Goal: Task Accomplishment & Management: Complete application form

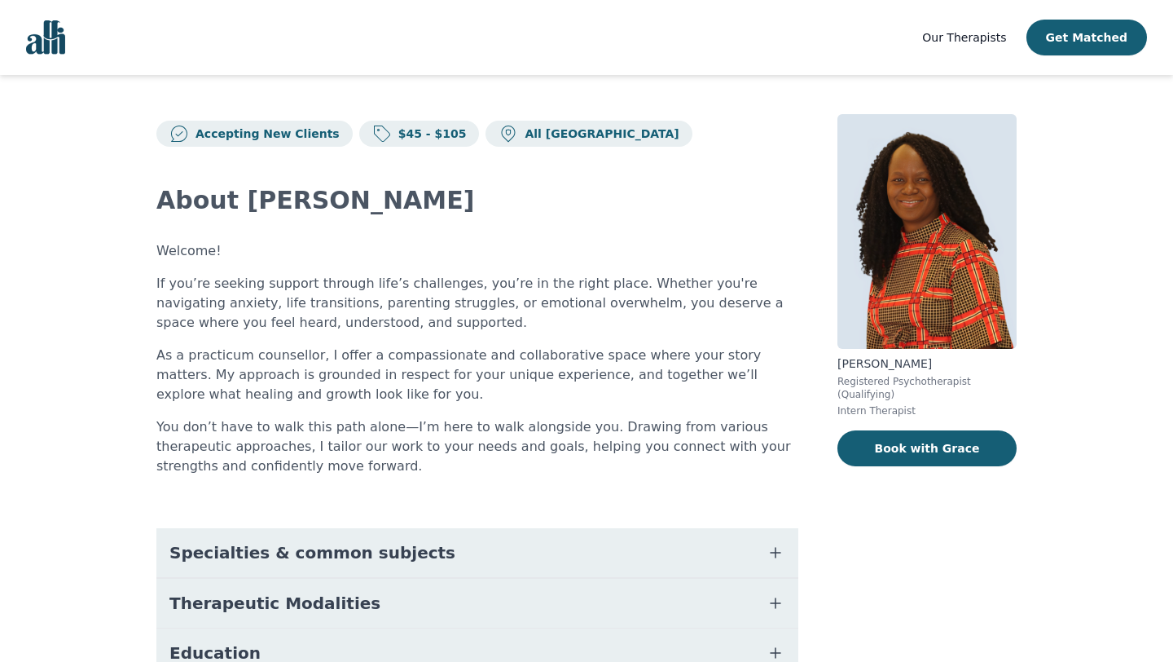
drag, startPoint x: 794, startPoint y: 515, endPoint x: 794, endPoint y: 406, distance: 109.2
click at [794, 515] on div "About Grace Welcome! If you’re seeking support through life’s challenges, you’r…" at bounding box center [477, 517] width 642 height 741
click at [561, 173] on div "About Grace Welcome! If you’re seeking support through life’s challenges, you’r…" at bounding box center [477, 517] width 642 height 741
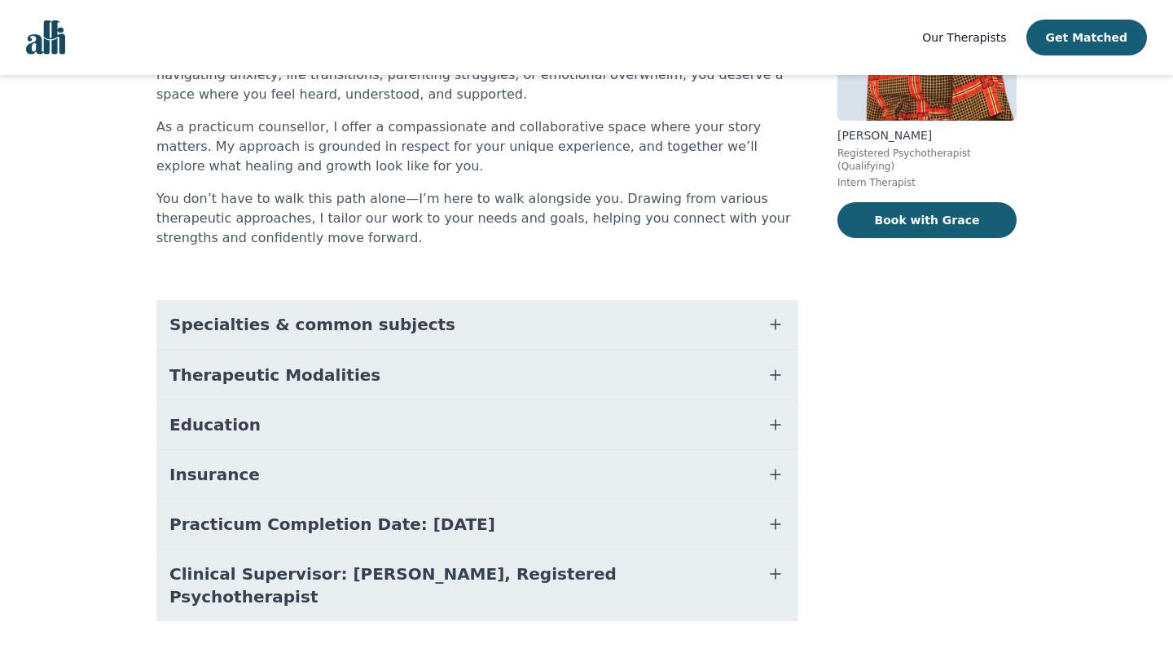
scroll to position [243, 0]
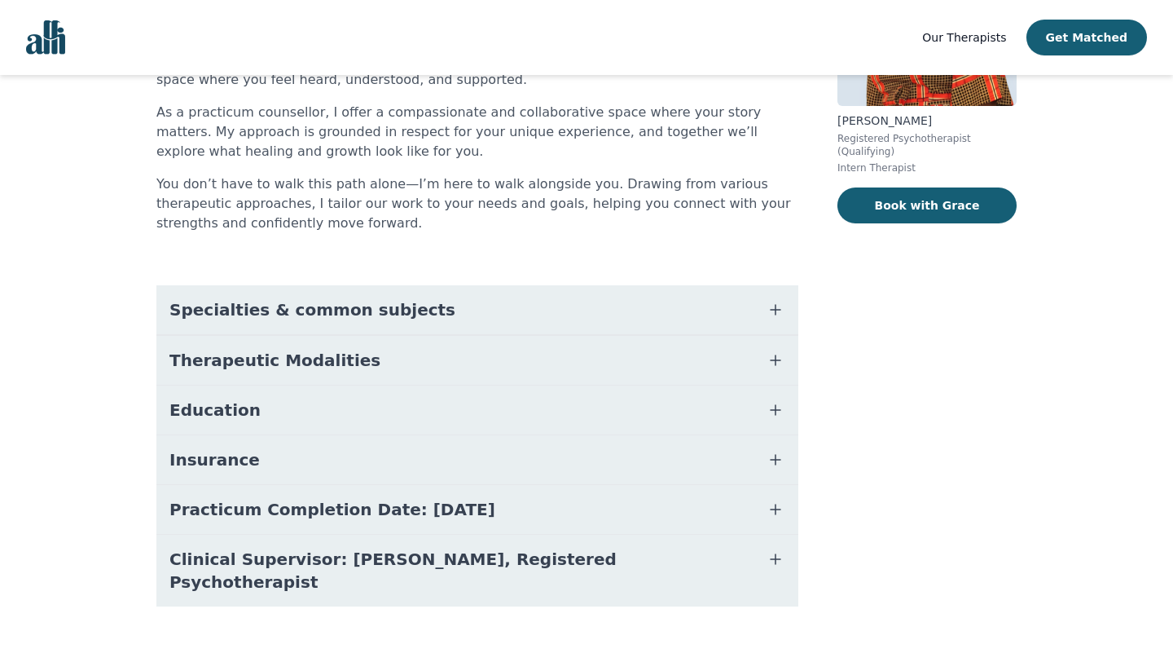
click at [411, 322] on button "Specialties & common subjects" at bounding box center [477, 309] width 642 height 49
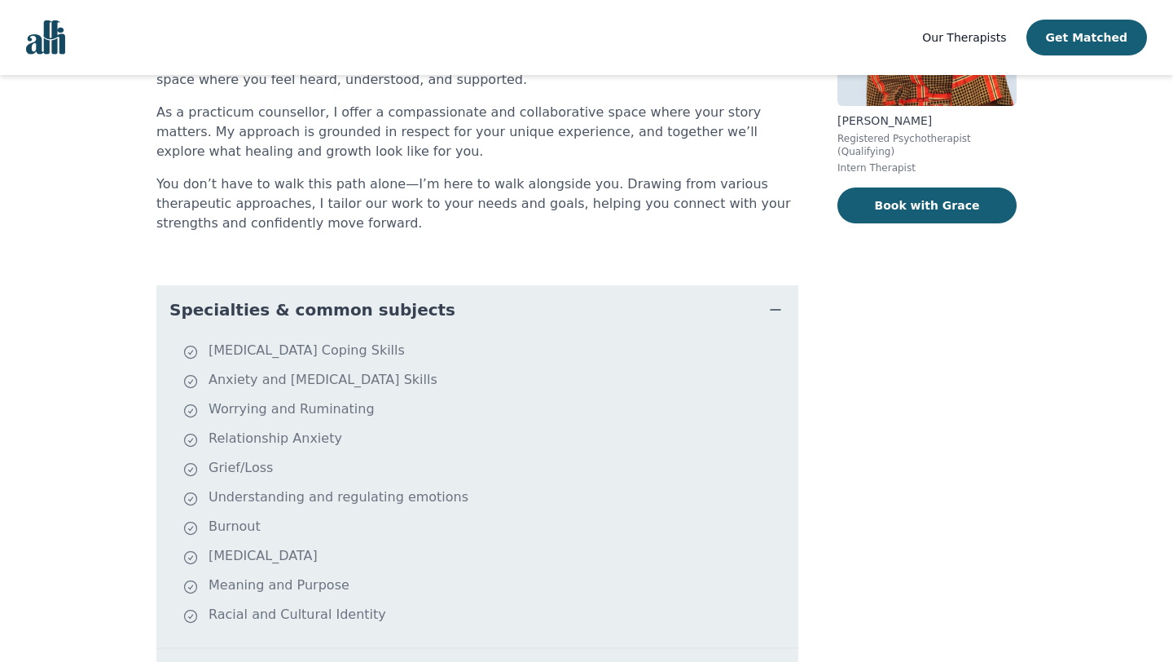
click at [99, 412] on main "Accepting New Clients $45 - $105 All Canada About Grace Welcome! If you’re seek…" at bounding box center [586, 414] width 1173 height 1165
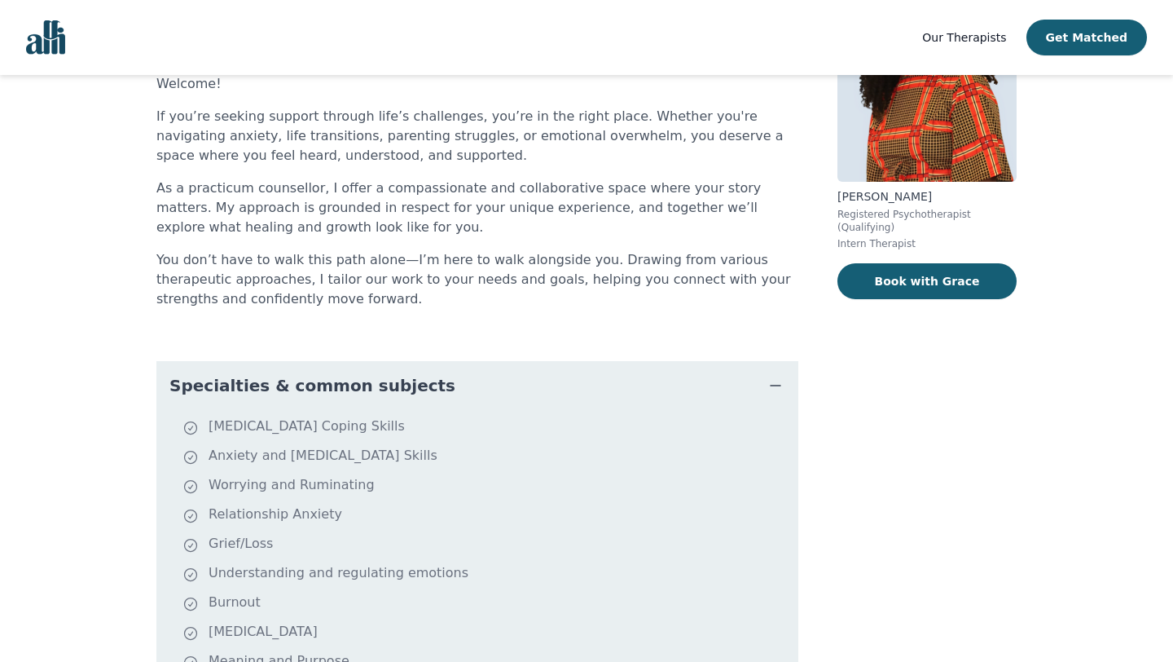
scroll to position [165, 0]
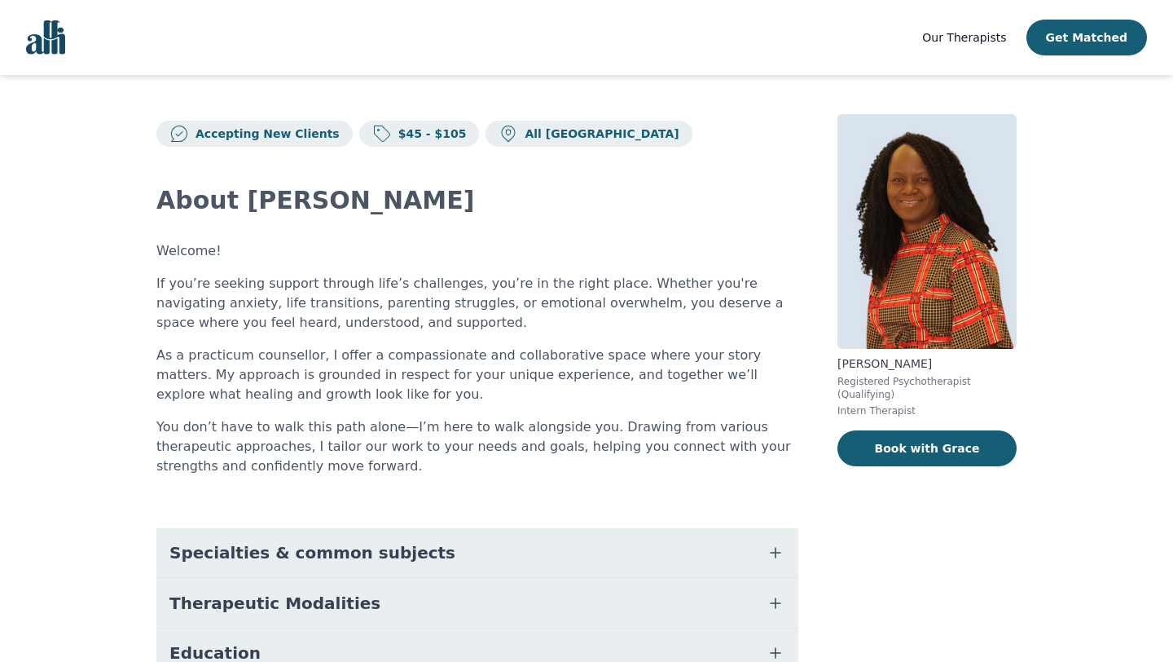
drag, startPoint x: 95, startPoint y: 574, endPoint x: 82, endPoint y: 505, distance: 70.3
click at [93, 573] on main "Accepting New Clients $45 - $105 All Canada About Grace Welcome! If you’re seek…" at bounding box center [586, 501] width 1173 height 852
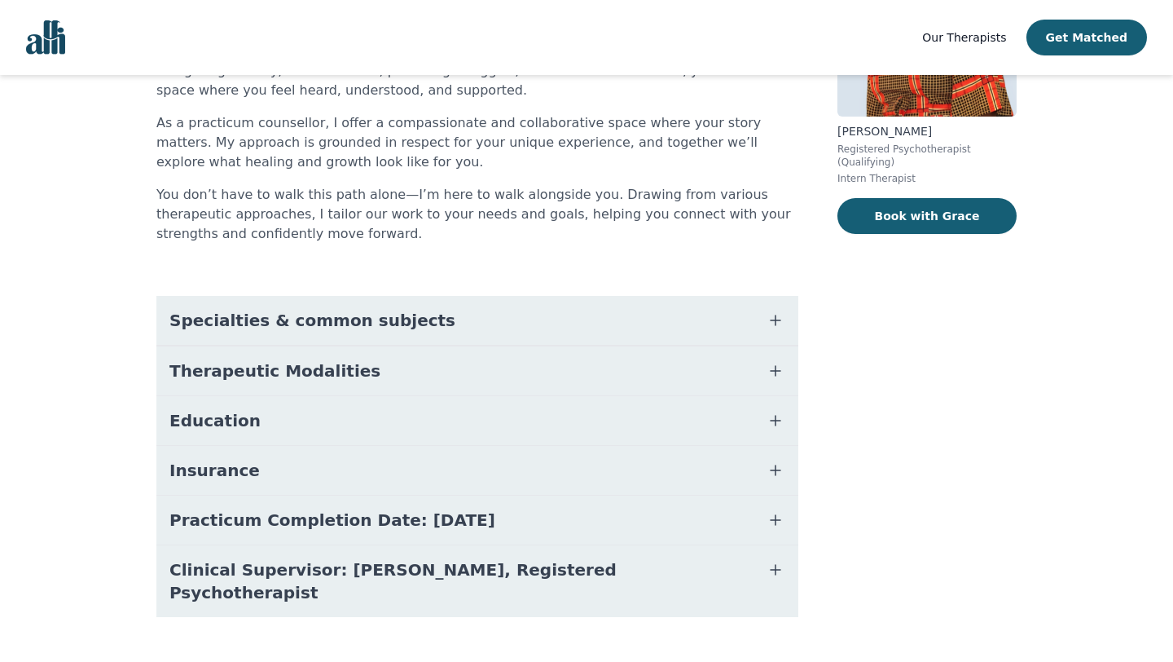
scroll to position [243, 0]
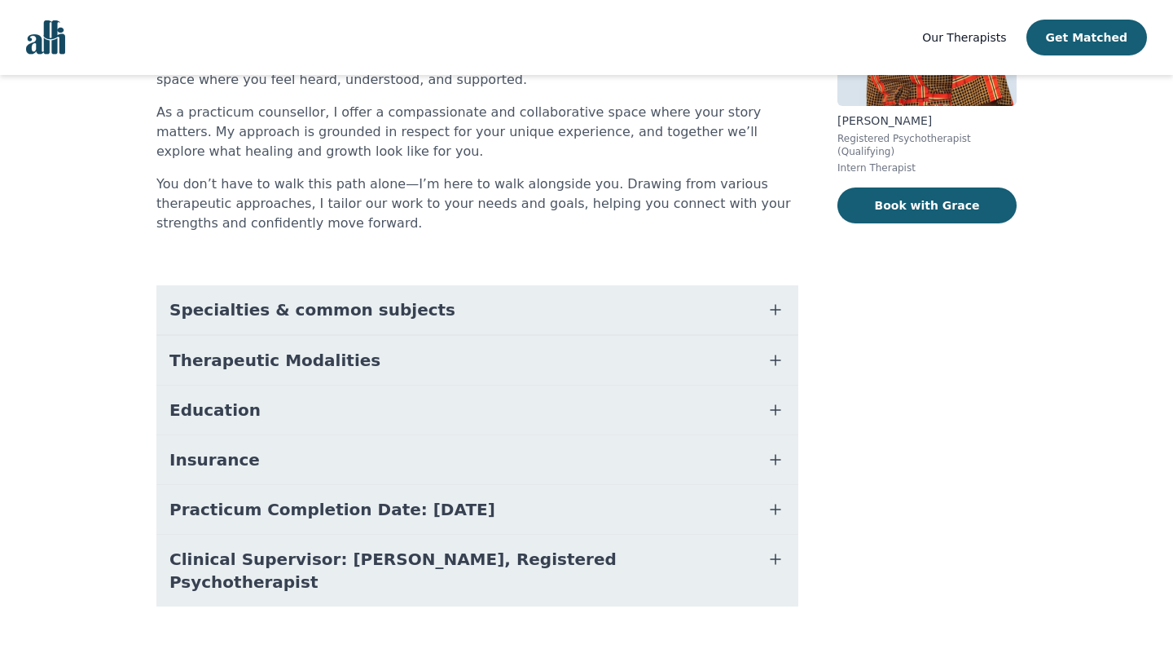
click at [255, 357] on span "Therapeutic Modalities" at bounding box center [274, 360] width 211 height 23
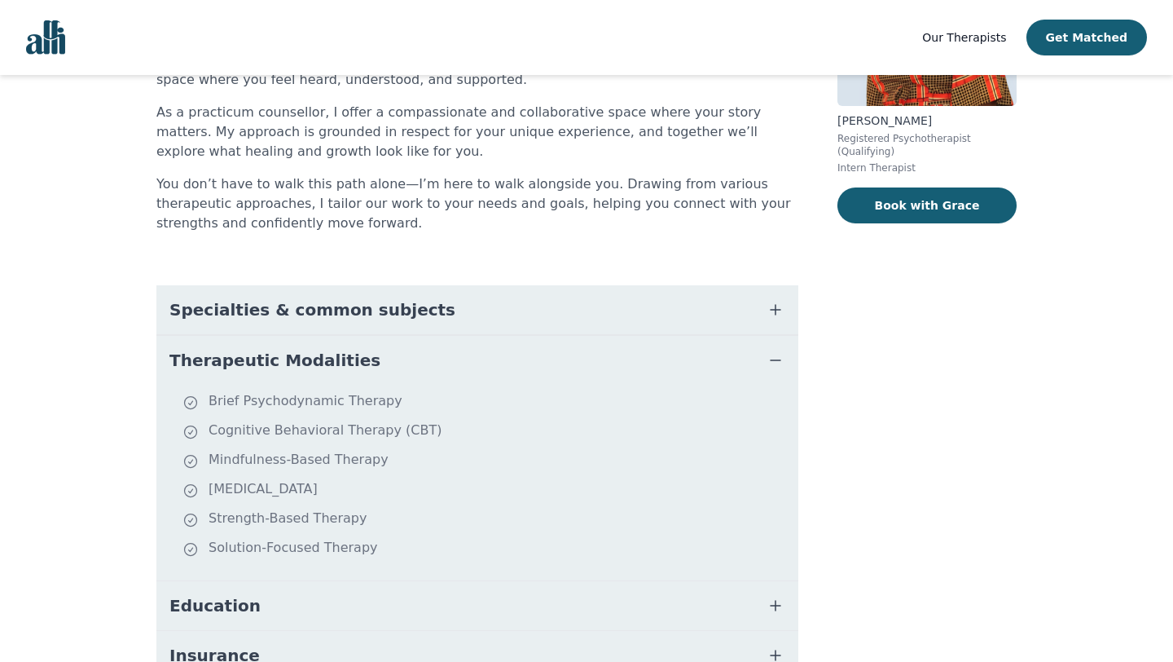
click at [118, 472] on div "Accepting New Clients $45 - $105 All Canada About Grace Welcome! If you’re seek…" at bounding box center [586, 356] width 939 height 1048
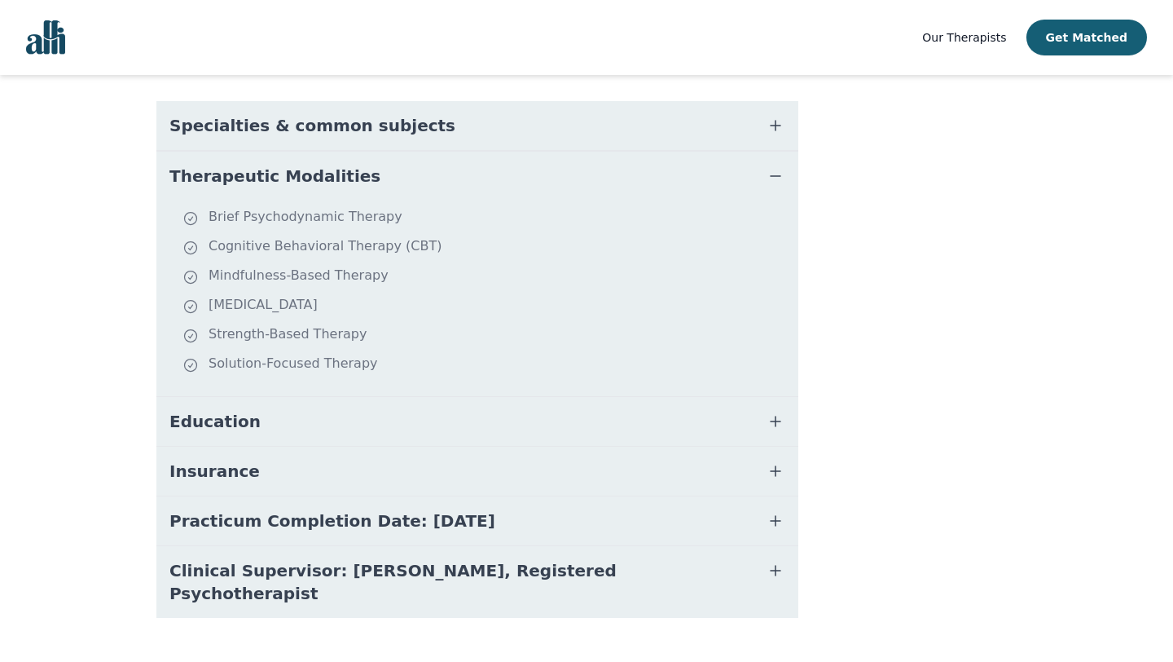
scroll to position [438, 0]
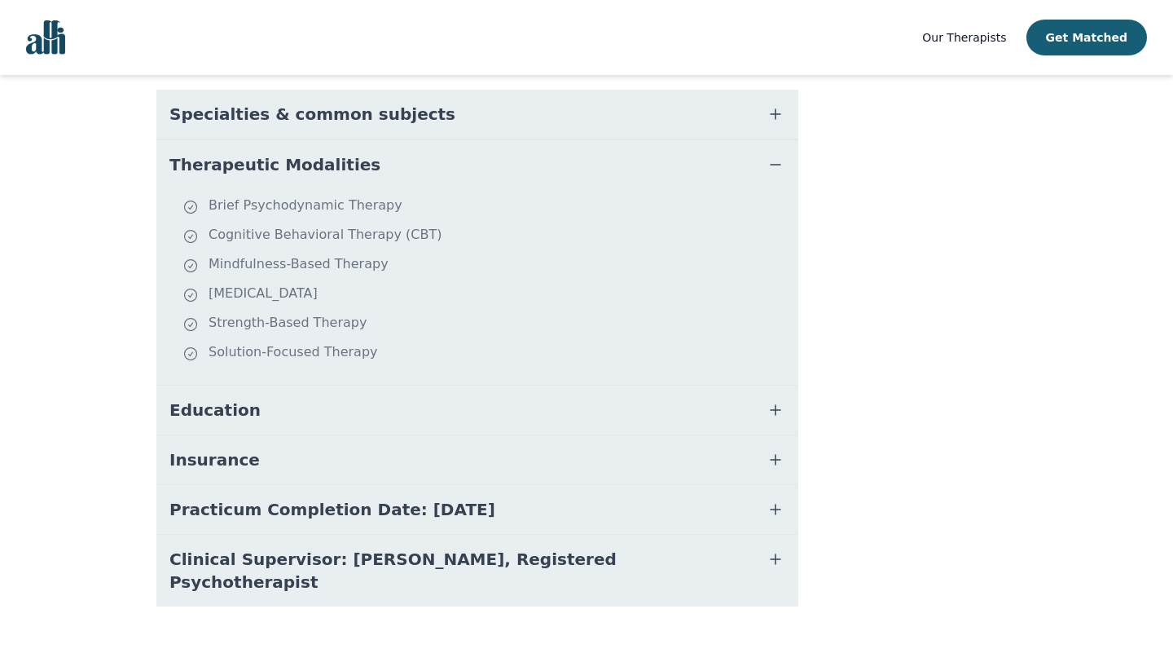
click at [208, 413] on span "Education" at bounding box center [214, 409] width 91 height 23
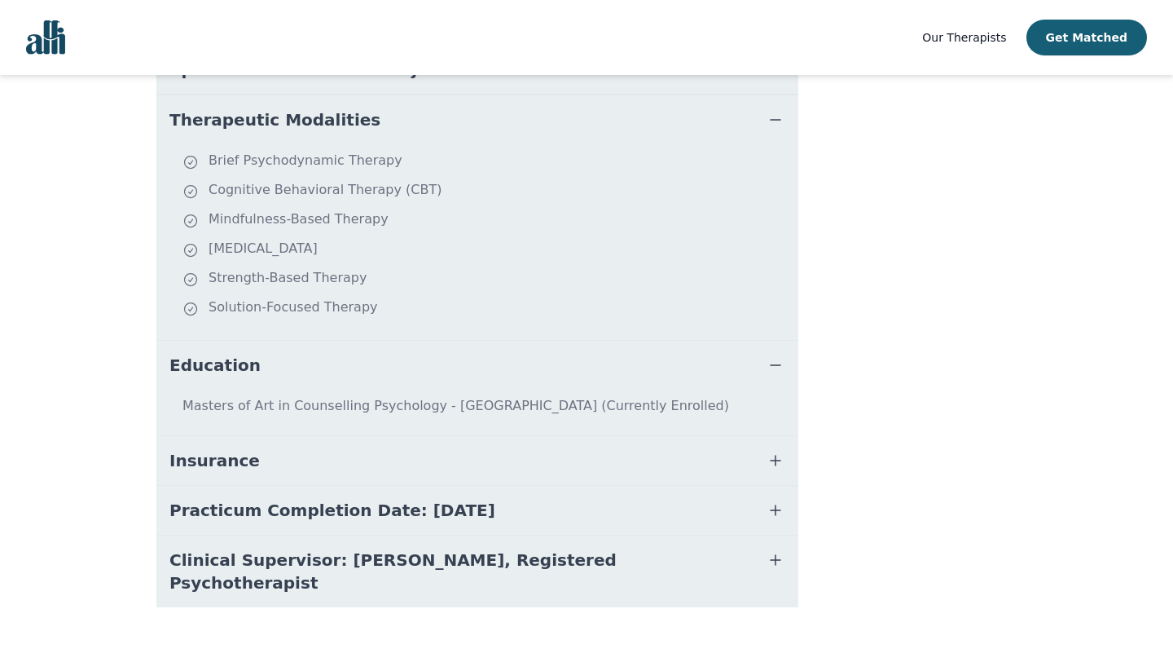
scroll to position [484, 0]
click at [209, 461] on span "Insurance" at bounding box center [214, 459] width 90 height 23
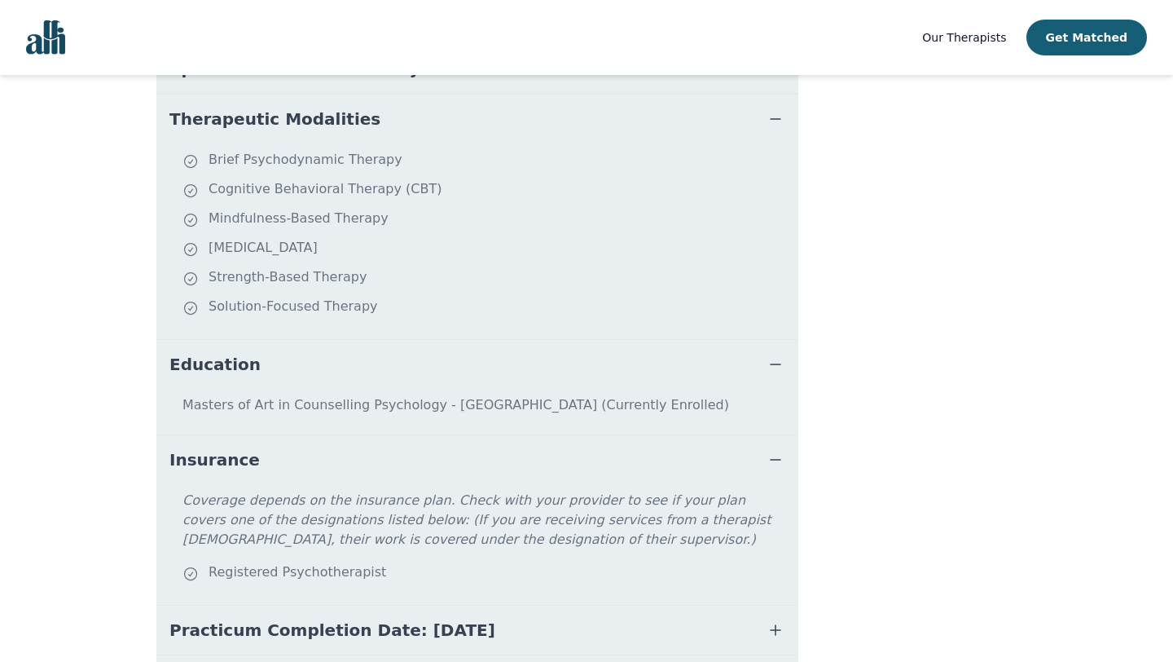
click at [121, 597] on div "Accepting New Clients $45 - $105 All Canada About Grace Welcome! If you’re seek…" at bounding box center [586, 198] width 939 height 1214
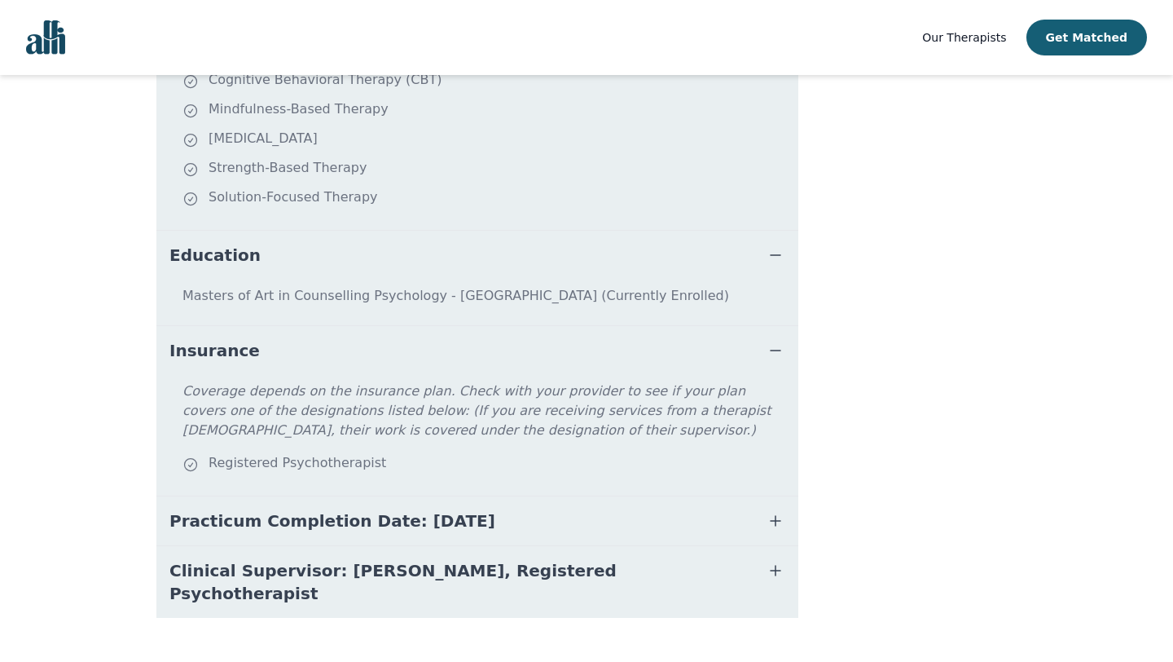
scroll to position [605, 0]
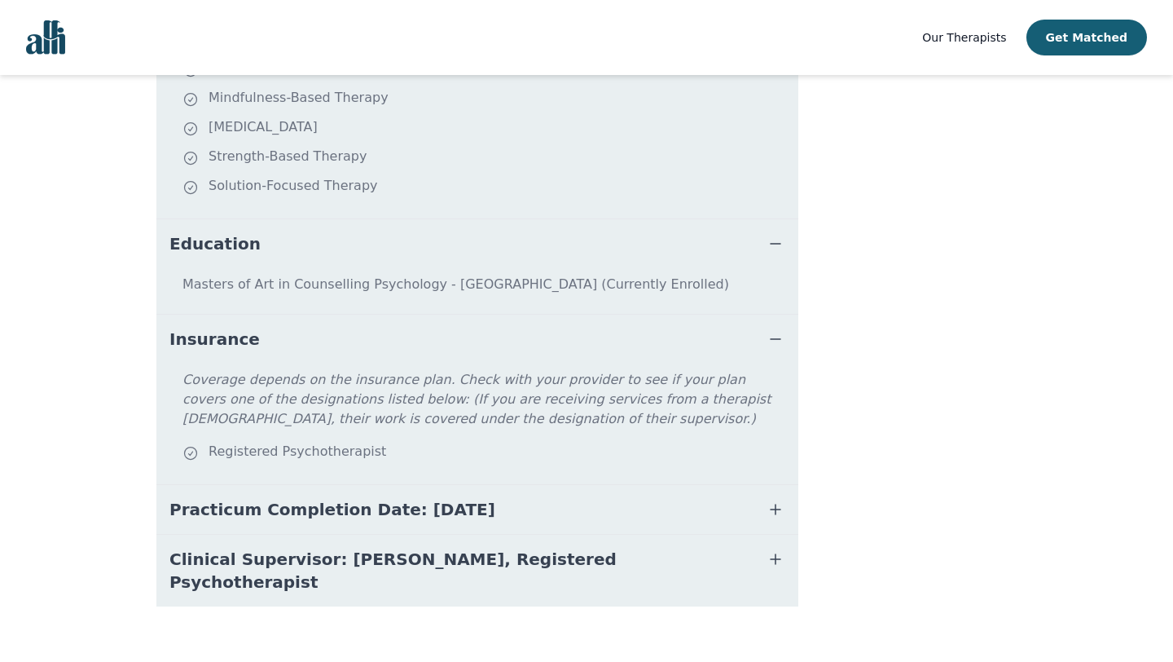
click at [225, 505] on span "Practicum Completion Date: 2025-12-19" at bounding box center [332, 509] width 326 height 23
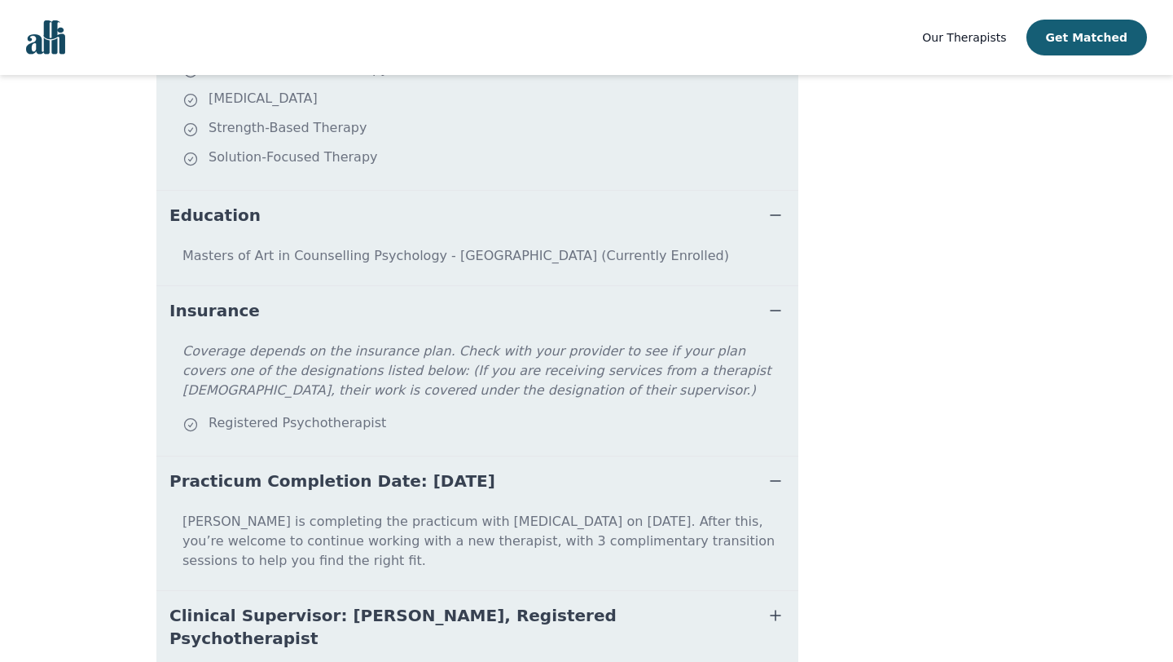
scroll to position [637, 0]
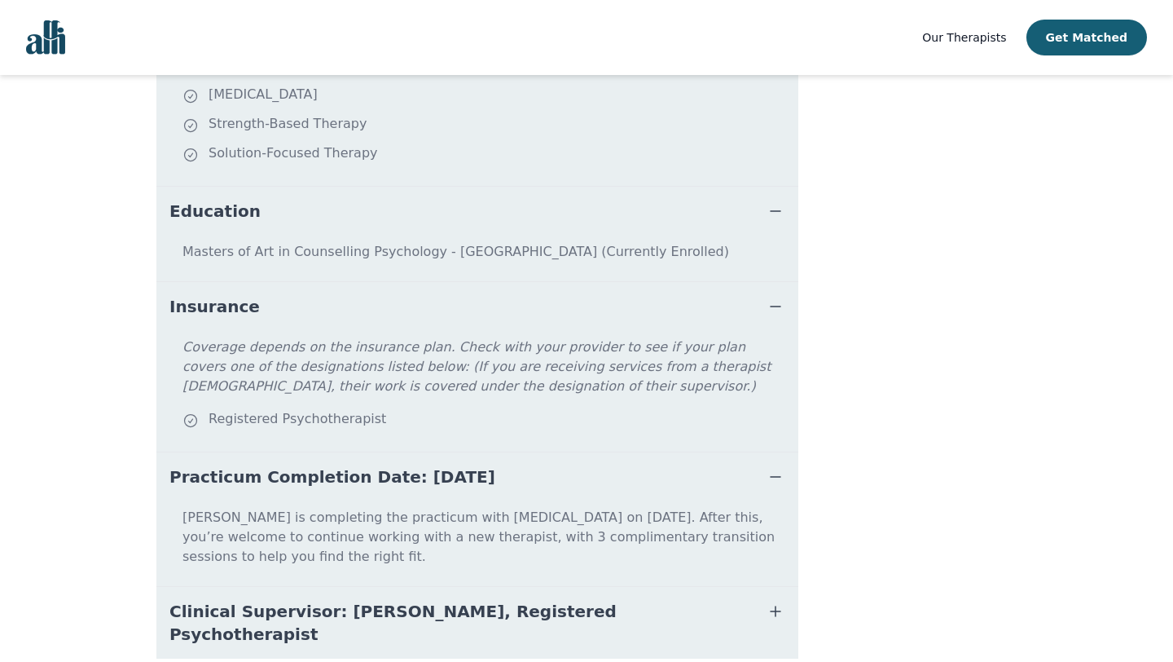
click at [83, 581] on main "Accepting New Clients $45 - $105 All Canada About Grace Welcome! If you’re seek…" at bounding box center [586, 87] width 1173 height 1299
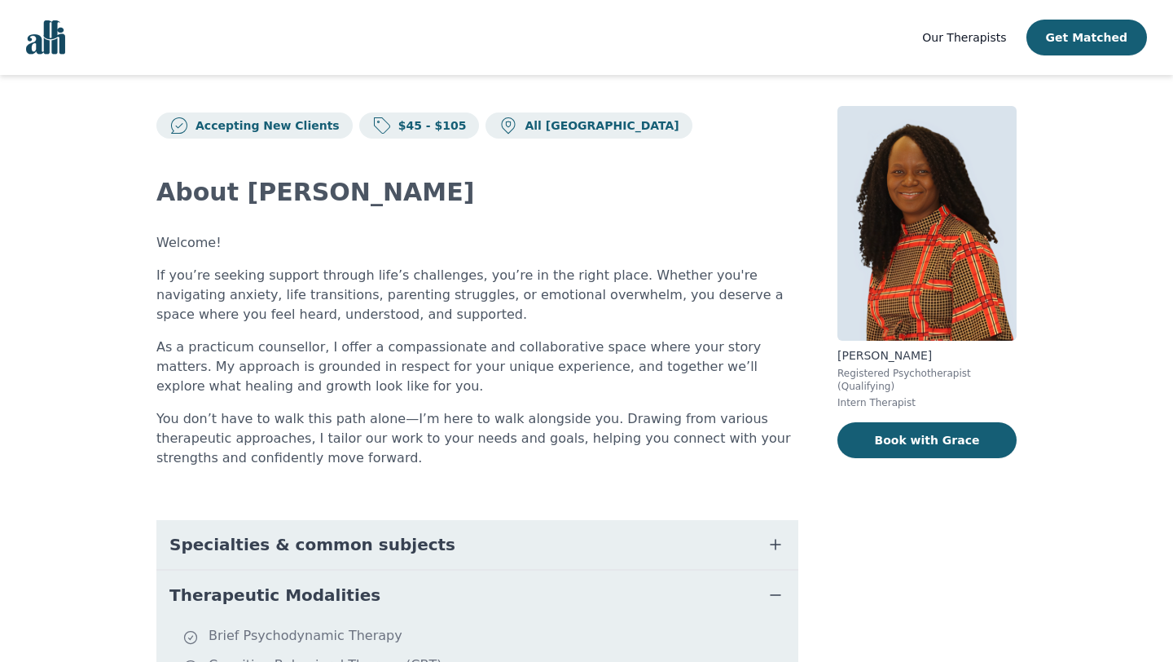
scroll to position [0, 0]
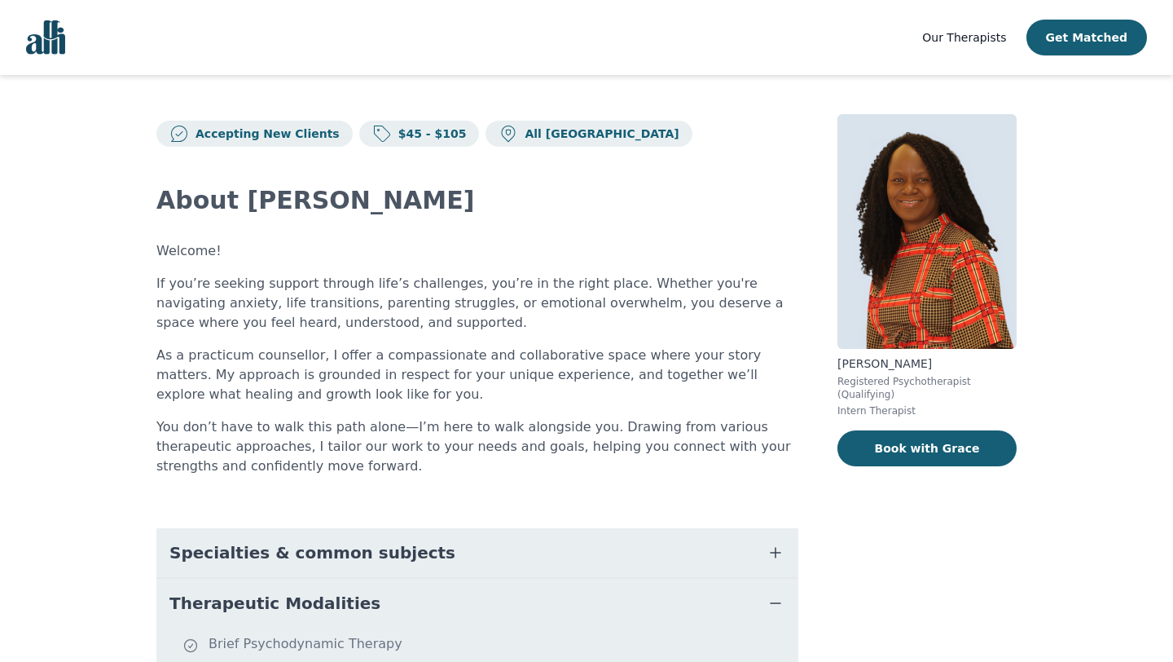
click at [962, 39] on span "Our Therapists" at bounding box center [964, 37] width 84 height 13
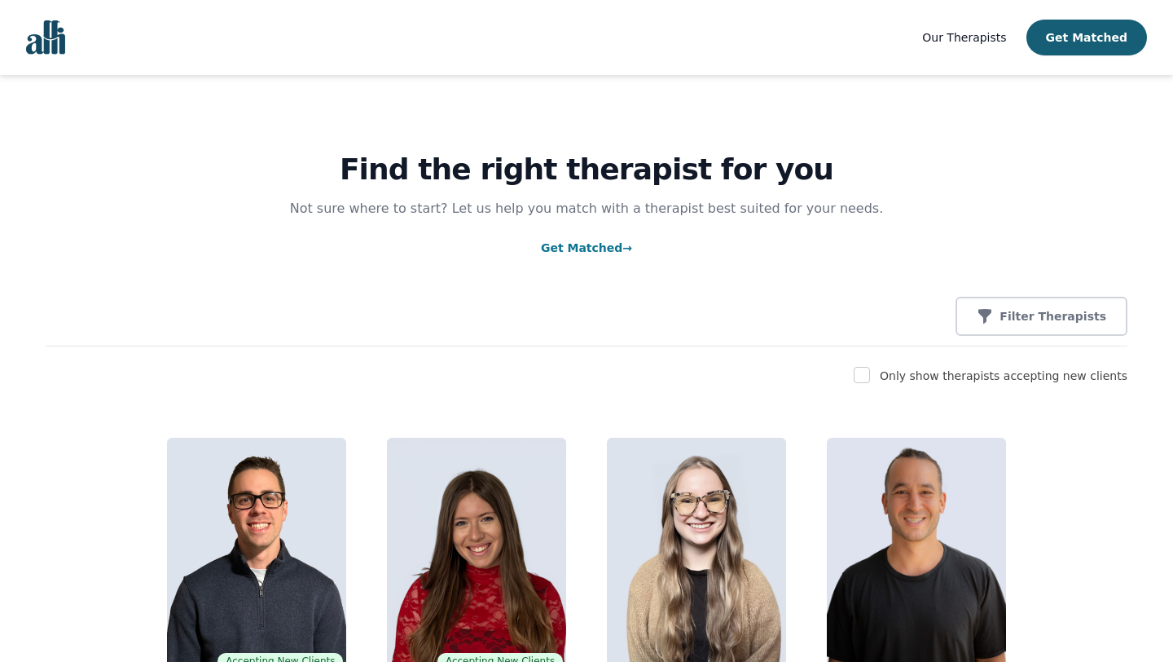
click at [259, 327] on div "Filter Therapists" at bounding box center [587, 316] width 1082 height 39
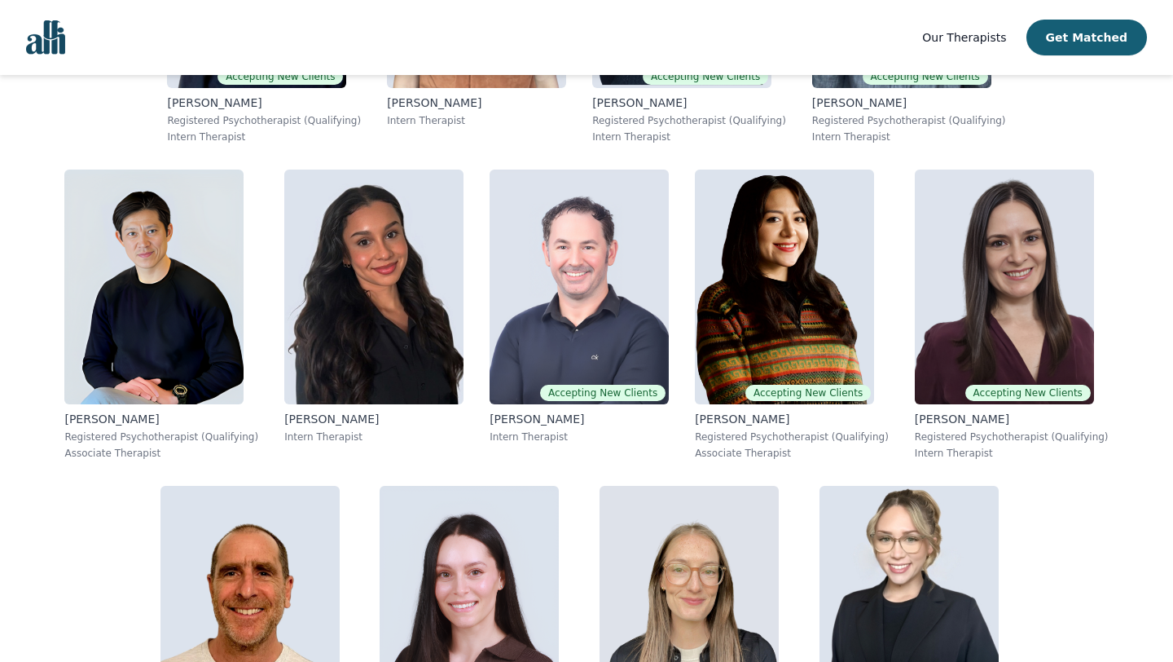
scroll to position [3748, 0]
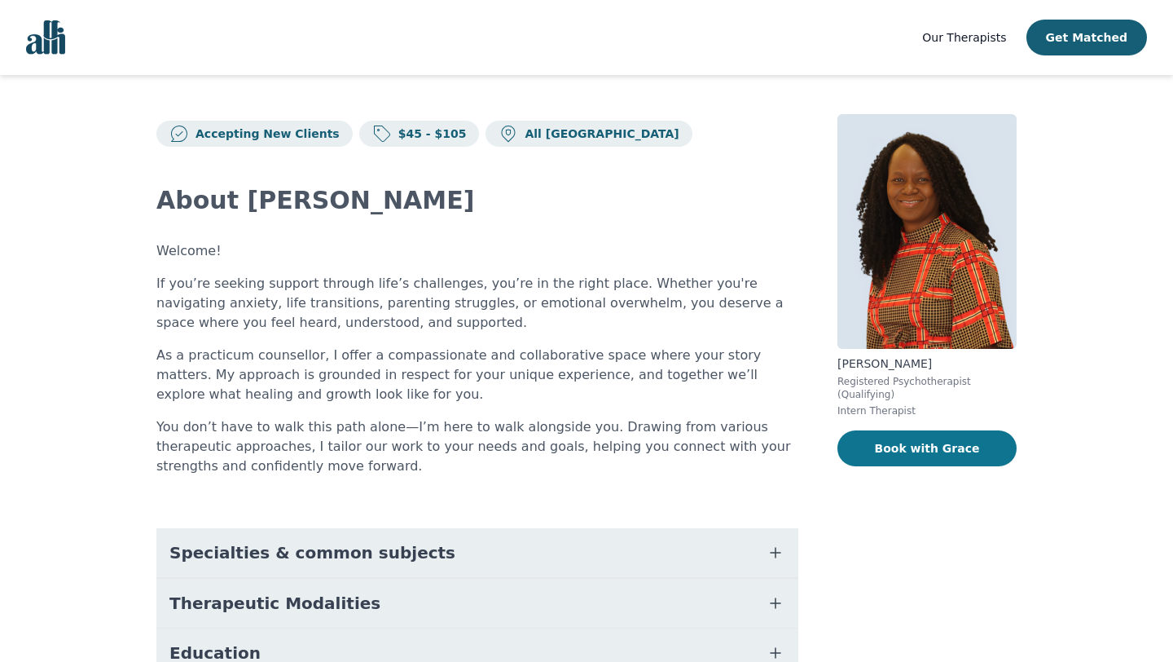
click at [948, 448] on button "Book with Grace" at bounding box center [927, 448] width 179 height 36
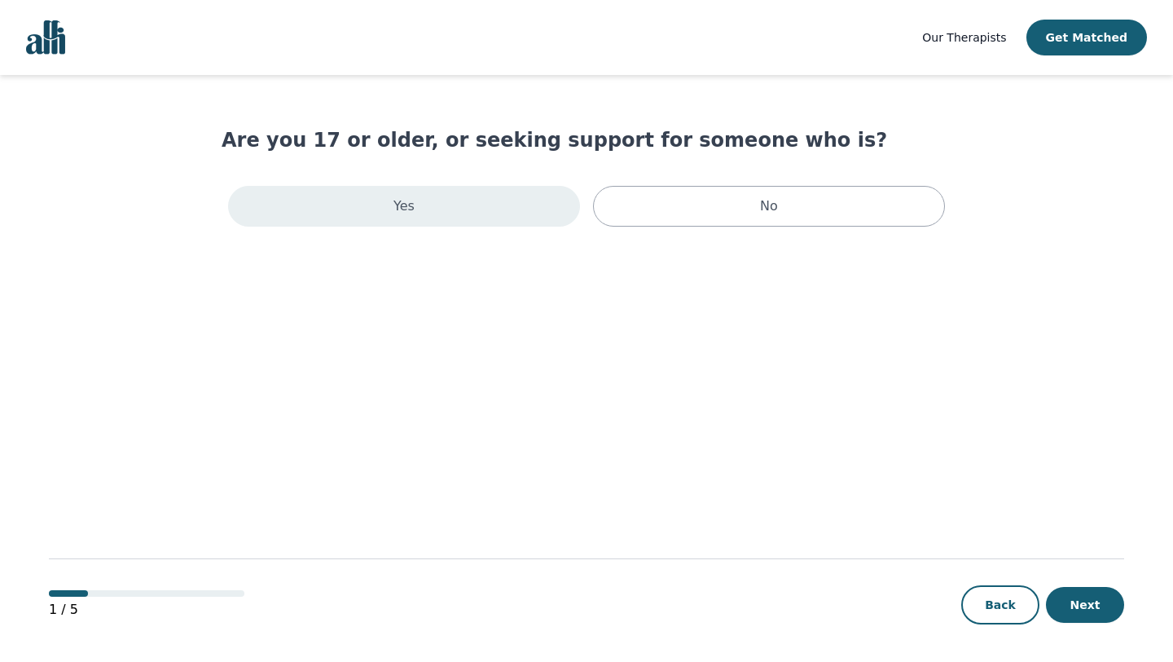
click at [408, 205] on p "Yes" at bounding box center [404, 206] width 21 height 20
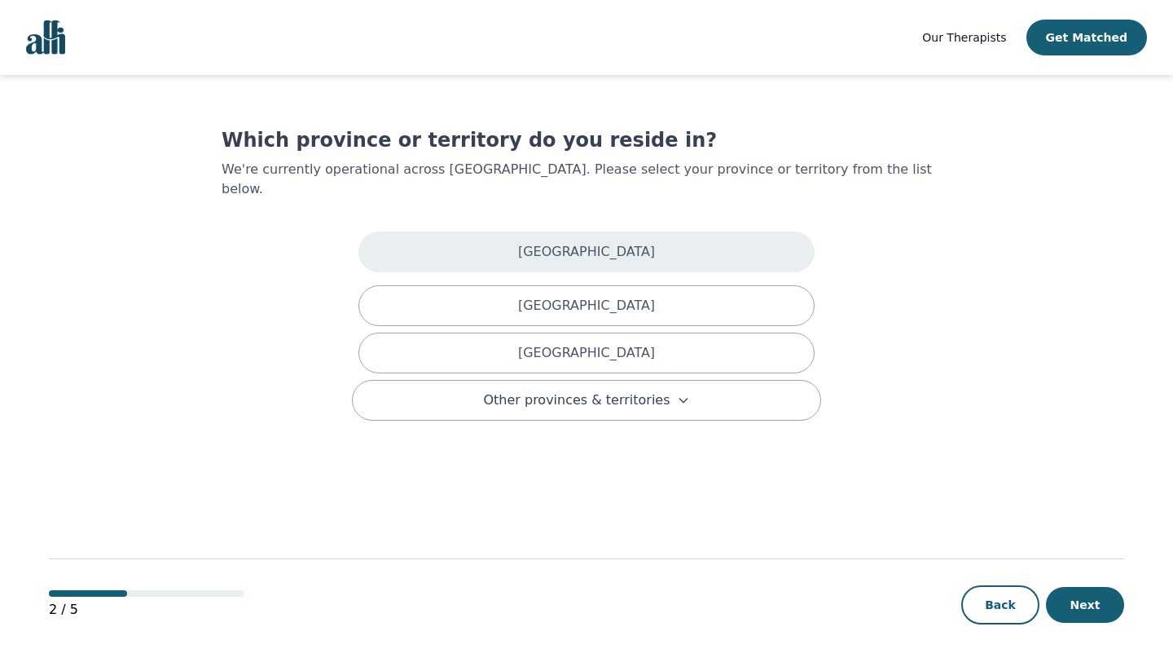
click at [504, 236] on div "Alberta" at bounding box center [587, 251] width 456 height 41
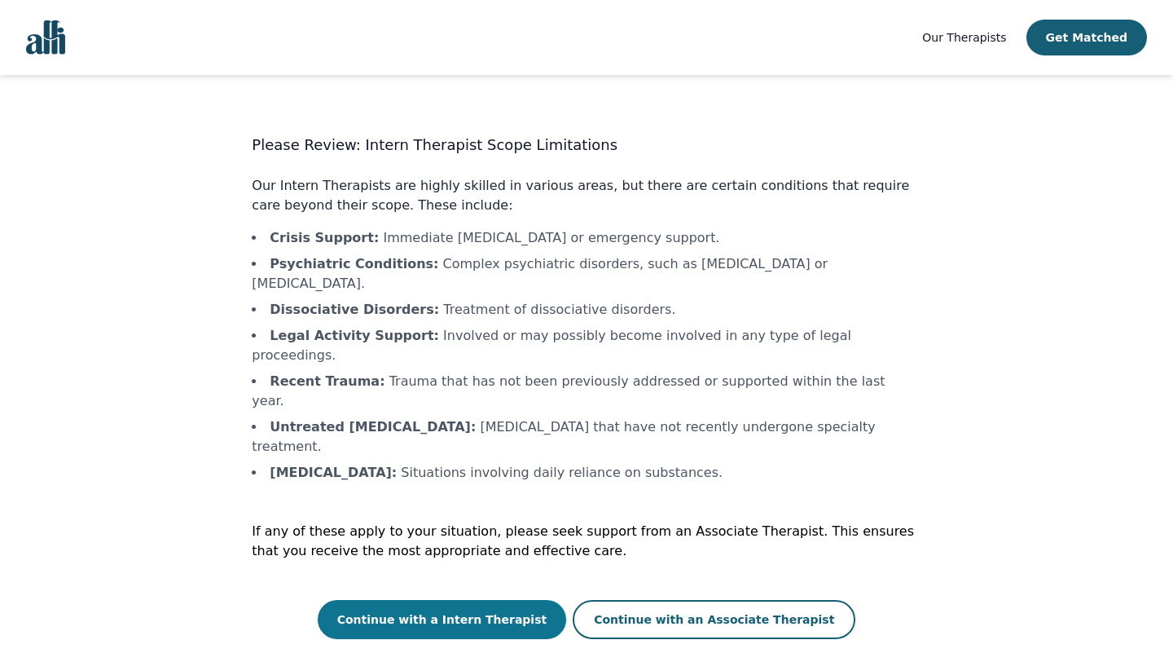
click at [473, 600] on button "Continue with a Intern Therapist" at bounding box center [442, 619] width 249 height 39
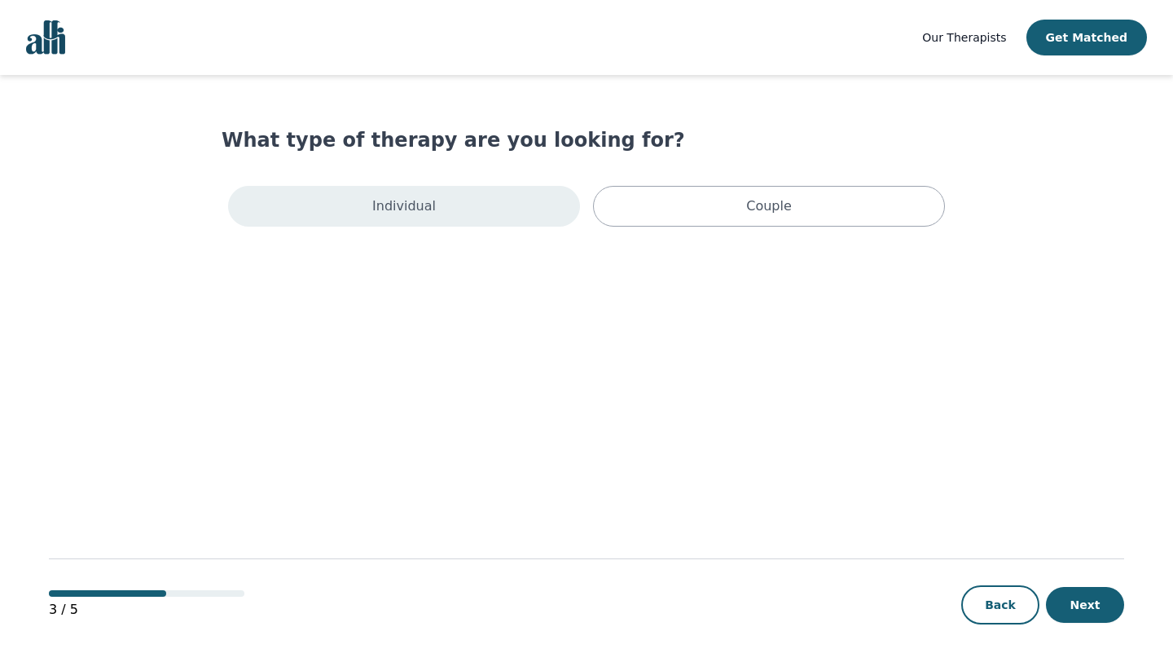
click at [504, 191] on div "Individual" at bounding box center [404, 206] width 352 height 41
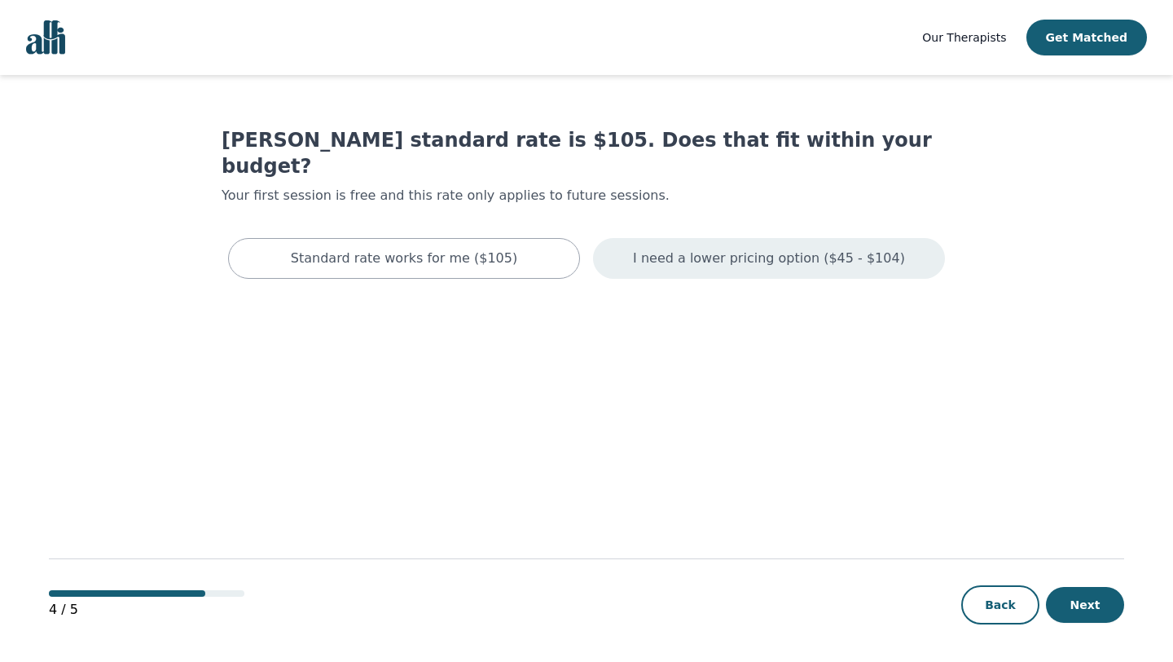
click at [661, 249] on p "I need a lower pricing option ($45 - $104)" at bounding box center [769, 259] width 272 height 20
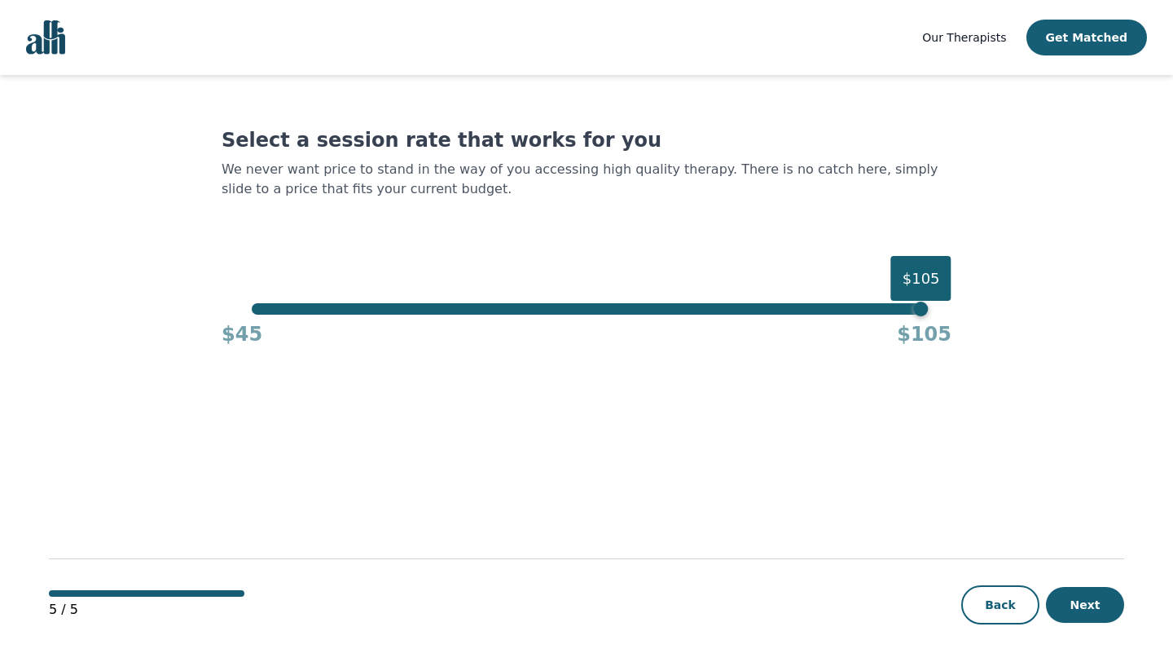
click at [333, 311] on div "$105" at bounding box center [586, 308] width 669 height 11
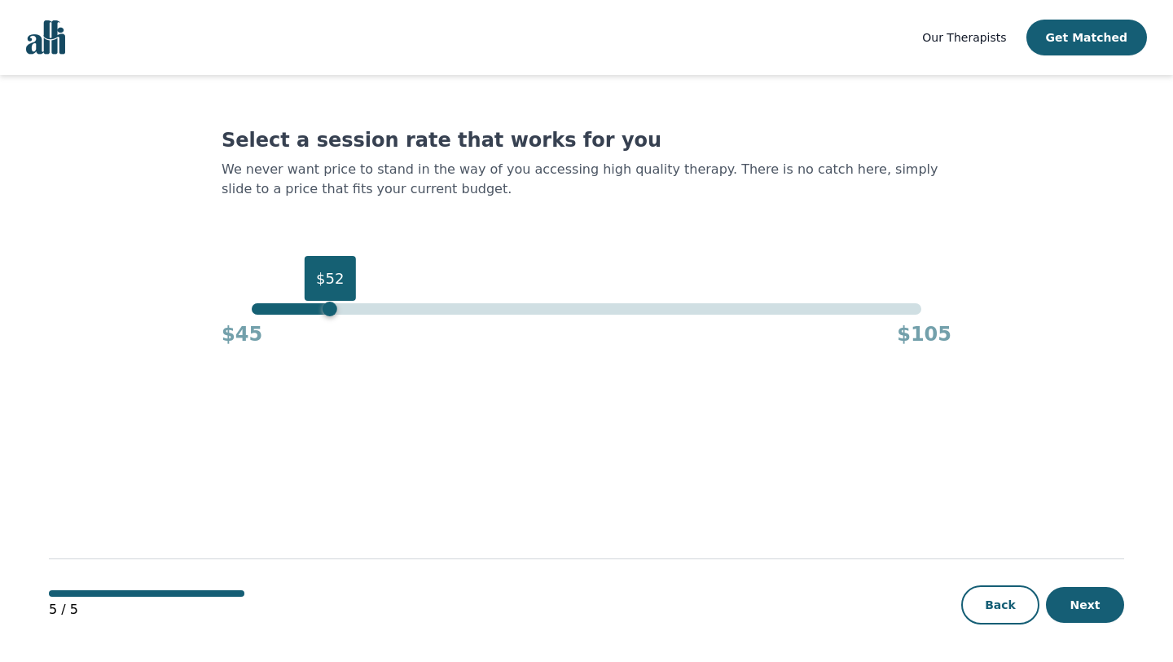
click at [323, 312] on div "$52" at bounding box center [586, 308] width 669 height 11
click at [316, 312] on div "$51" at bounding box center [318, 308] width 15 height 15
click at [330, 305] on div "$52" at bounding box center [586, 308] width 669 height 11
click at [335, 311] on div "$52" at bounding box center [330, 308] width 15 height 15
click at [339, 311] on div "$53" at bounding box center [586, 308] width 669 height 11
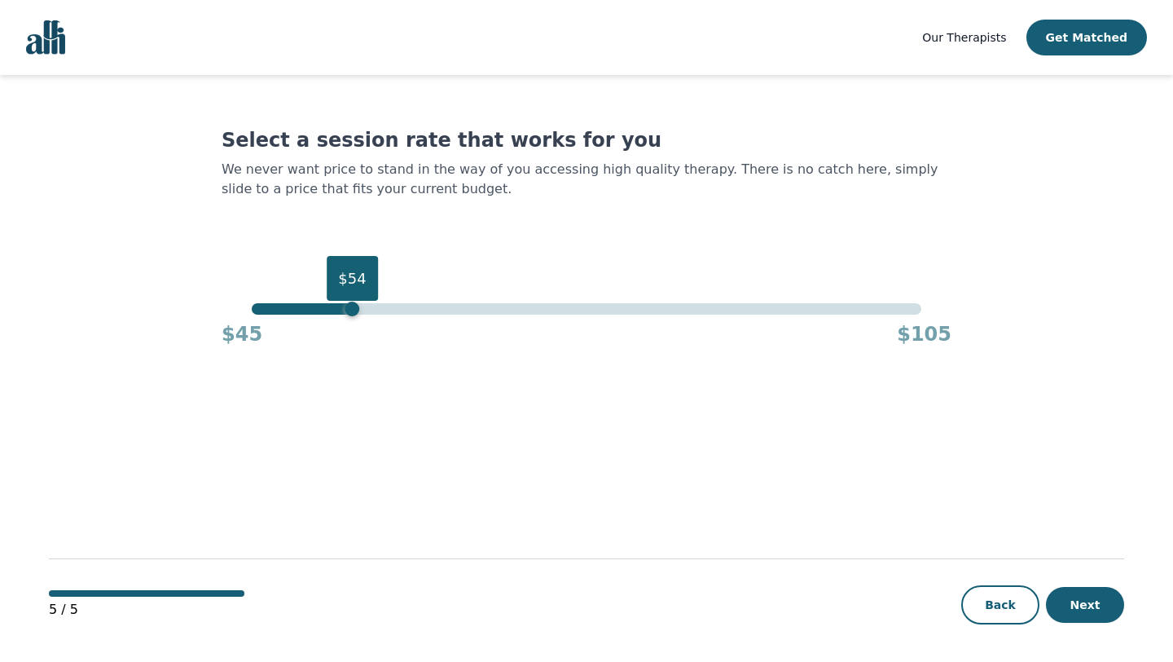
click at [349, 310] on div "$54" at bounding box center [586, 308] width 669 height 11
click at [356, 310] on div "$54" at bounding box center [352, 308] width 15 height 15
click at [359, 310] on div "$54" at bounding box center [352, 308] width 15 height 15
click at [1080, 600] on button "Next" at bounding box center [1085, 605] width 78 height 36
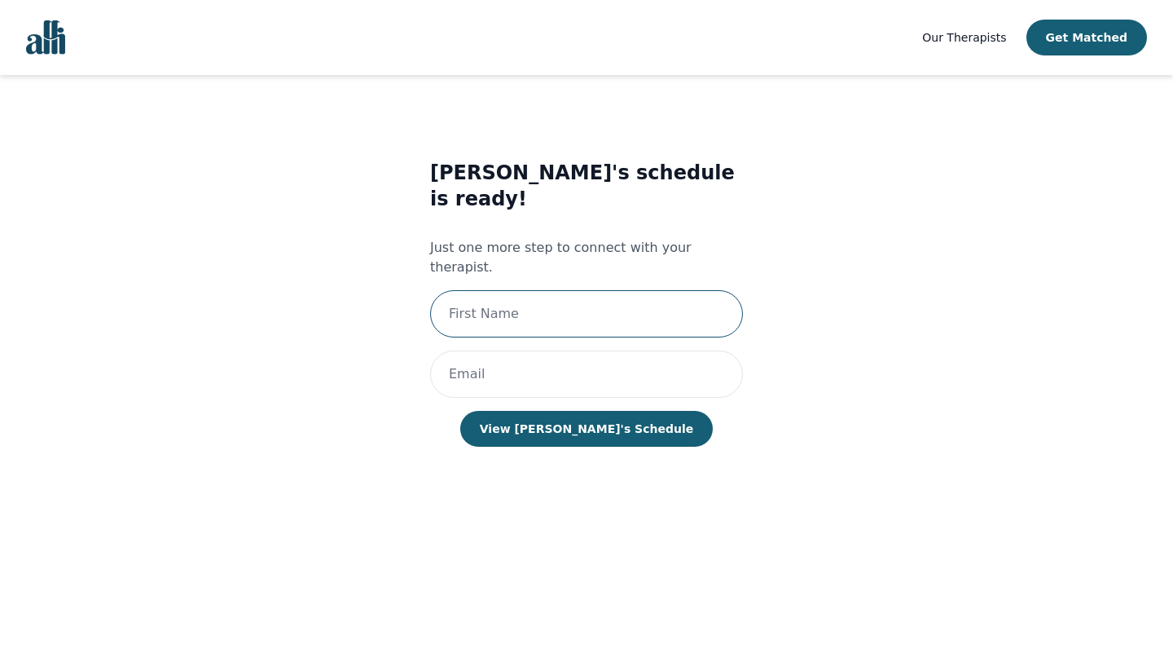
click at [609, 290] on input "text" at bounding box center [586, 313] width 313 height 47
type input "Nalita"
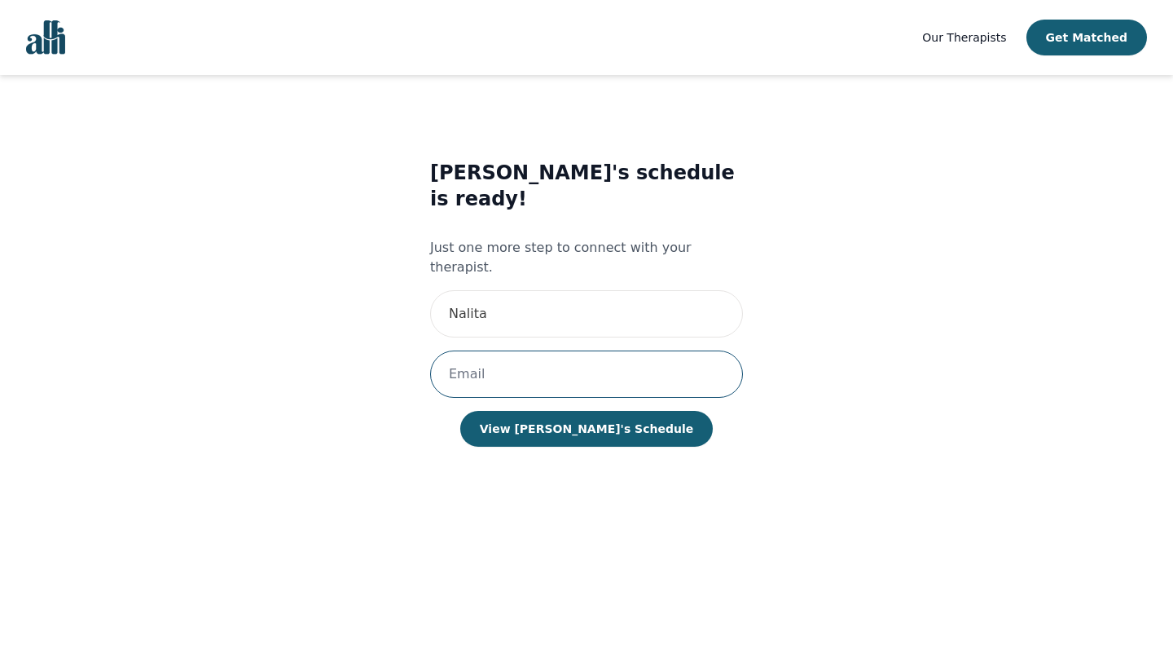
click at [557, 350] on input "email" at bounding box center [586, 373] width 313 height 47
type input "[EMAIL_ADDRESS][DOMAIN_NAME]"
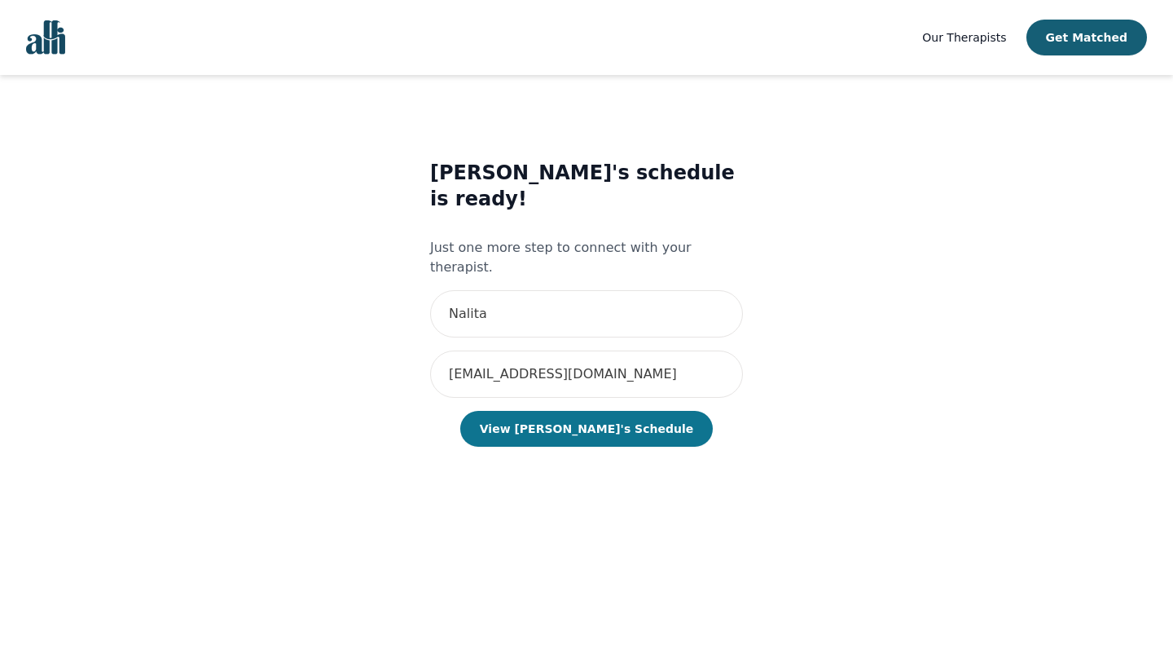
click at [624, 411] on button "View Grace's Schedule" at bounding box center [586, 429] width 253 height 36
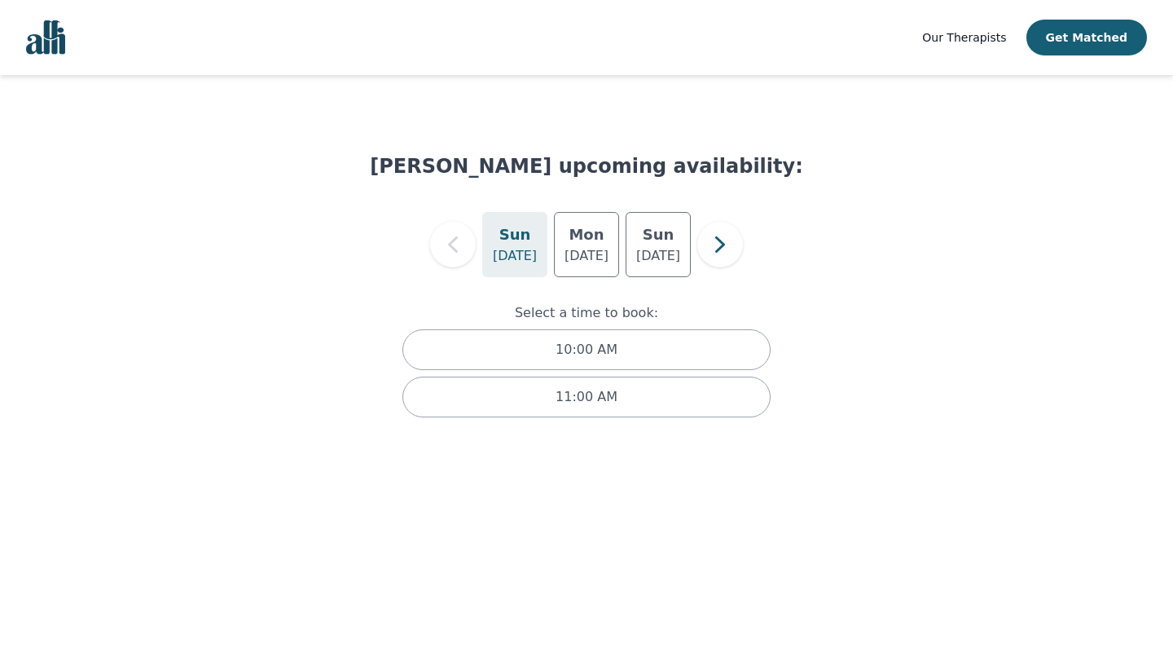
click at [515, 249] on p "Aug 31" at bounding box center [515, 256] width 44 height 20
click at [568, 243] on div "Mon Sep 1" at bounding box center [586, 244] width 65 height 65
click at [524, 243] on h5 "Sun" at bounding box center [515, 234] width 32 height 23
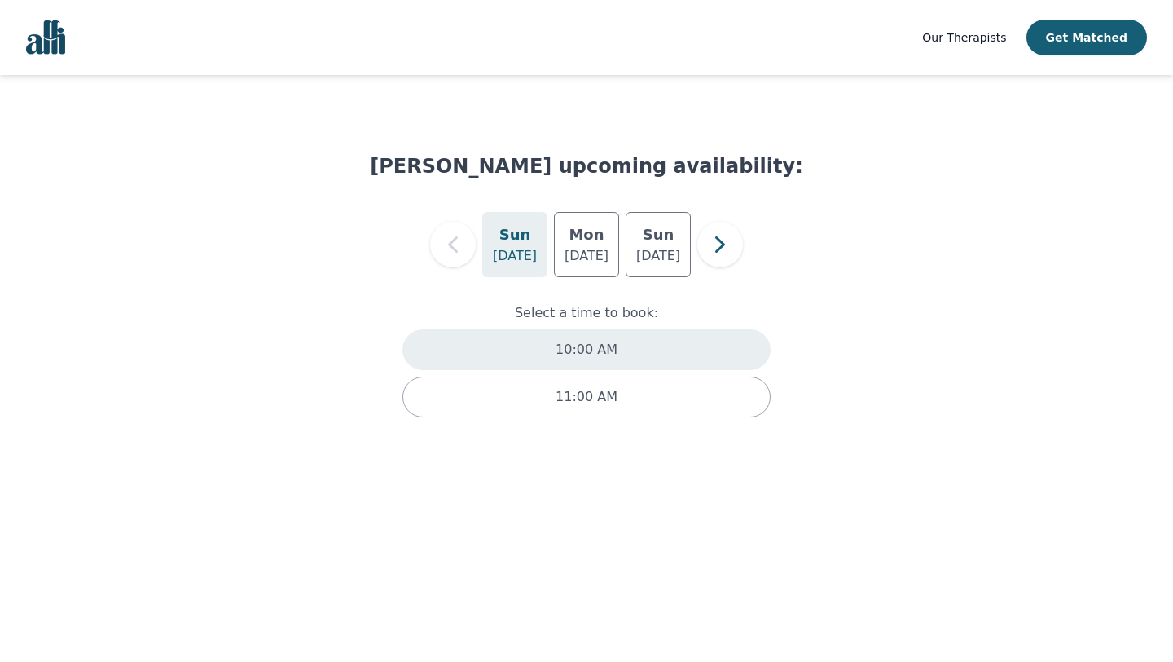
click at [548, 351] on div "10:00 AM" at bounding box center [587, 349] width 368 height 41
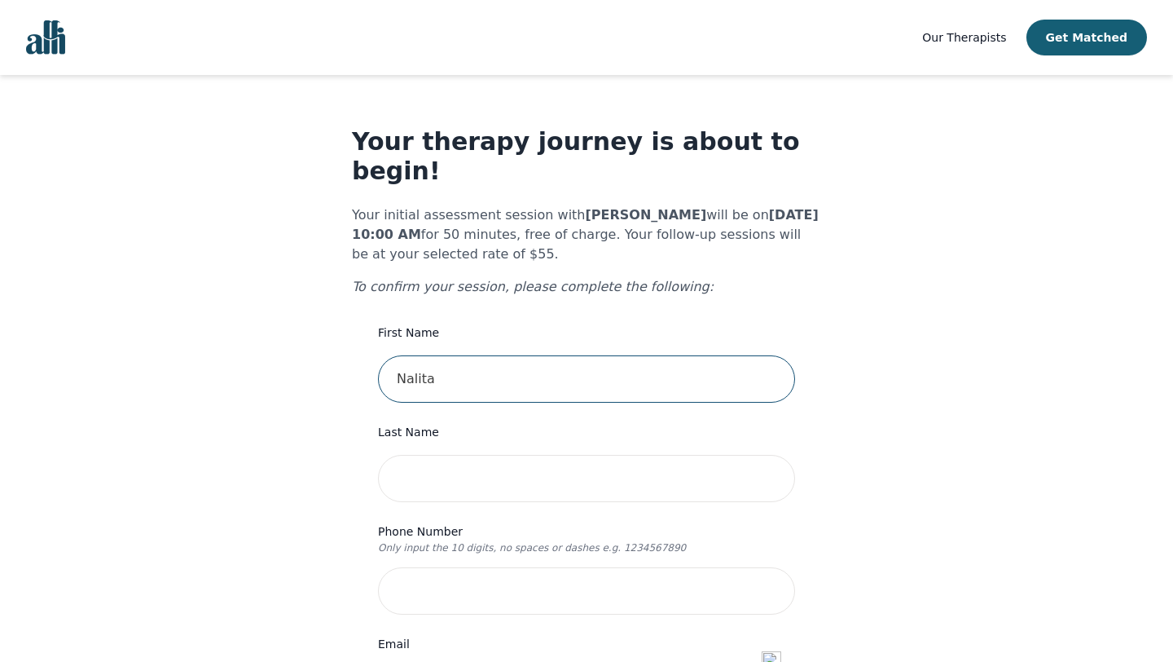
click at [500, 355] on input "Nalita" at bounding box center [586, 378] width 417 height 47
type input "[PERSON_NAME]"
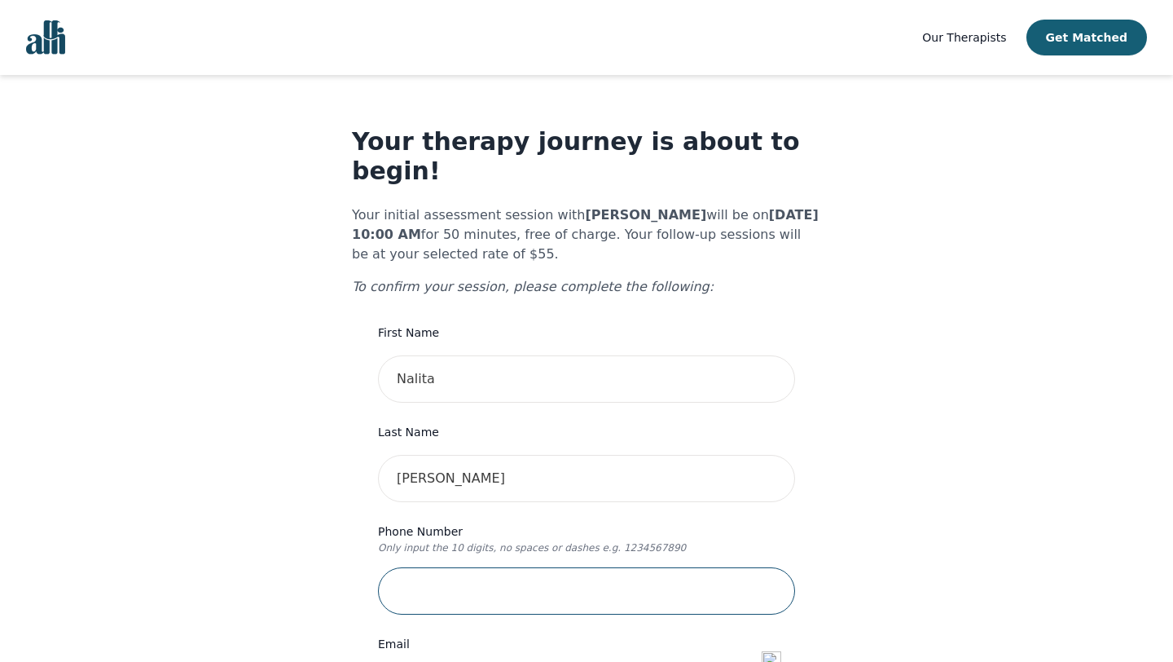
type input "5875896998"
type input "105, 111 Edwards Drive SW"
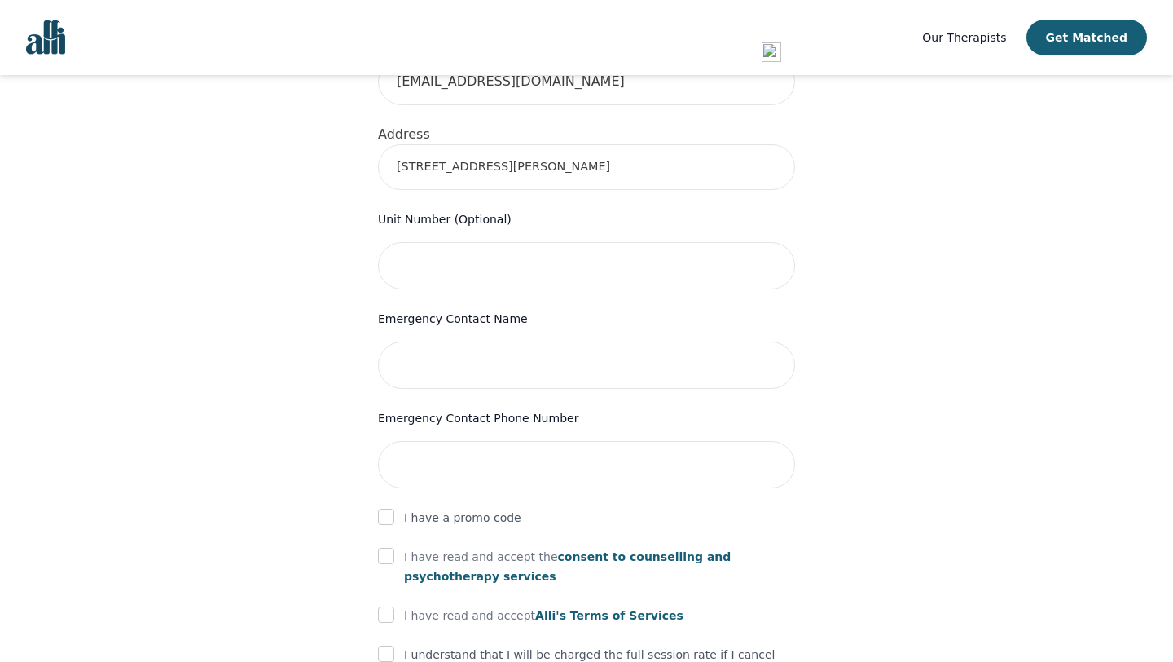
scroll to position [619, 0]
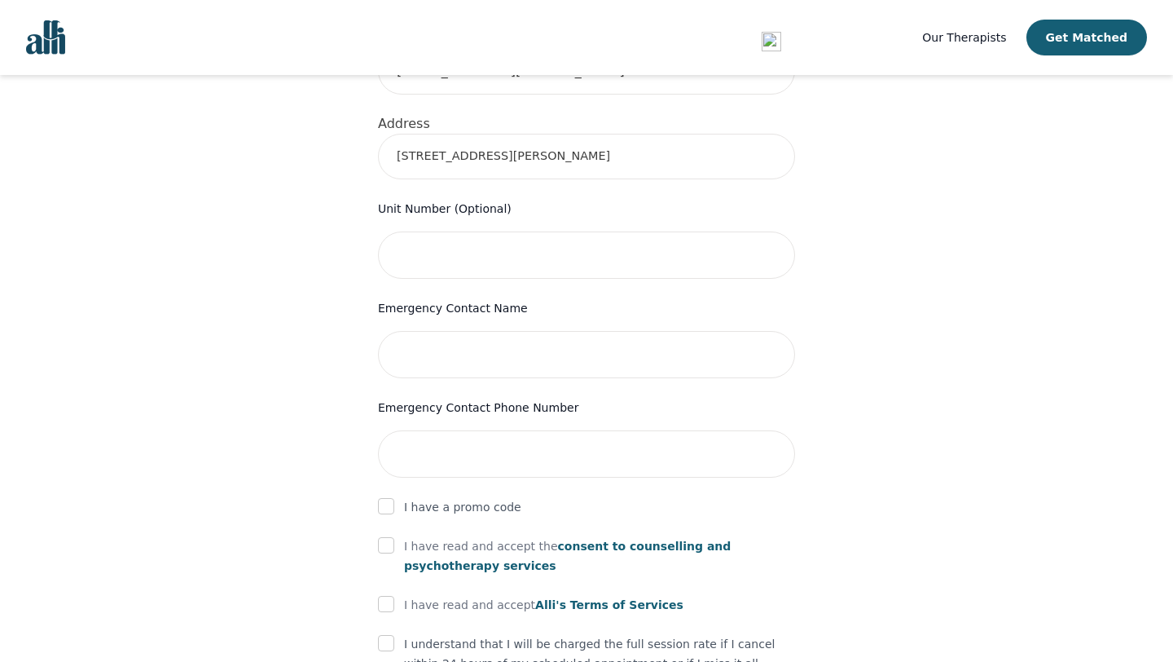
click at [332, 321] on div "Your therapy journey is about to begin! Your initial assessment session with Gr…" at bounding box center [587, 187] width 1134 height 1462
click at [387, 537] on input "checkbox" at bounding box center [386, 545] width 16 height 16
checkbox input "true"
click at [386, 596] on input "checkbox" at bounding box center [386, 604] width 16 height 16
checkbox input "true"
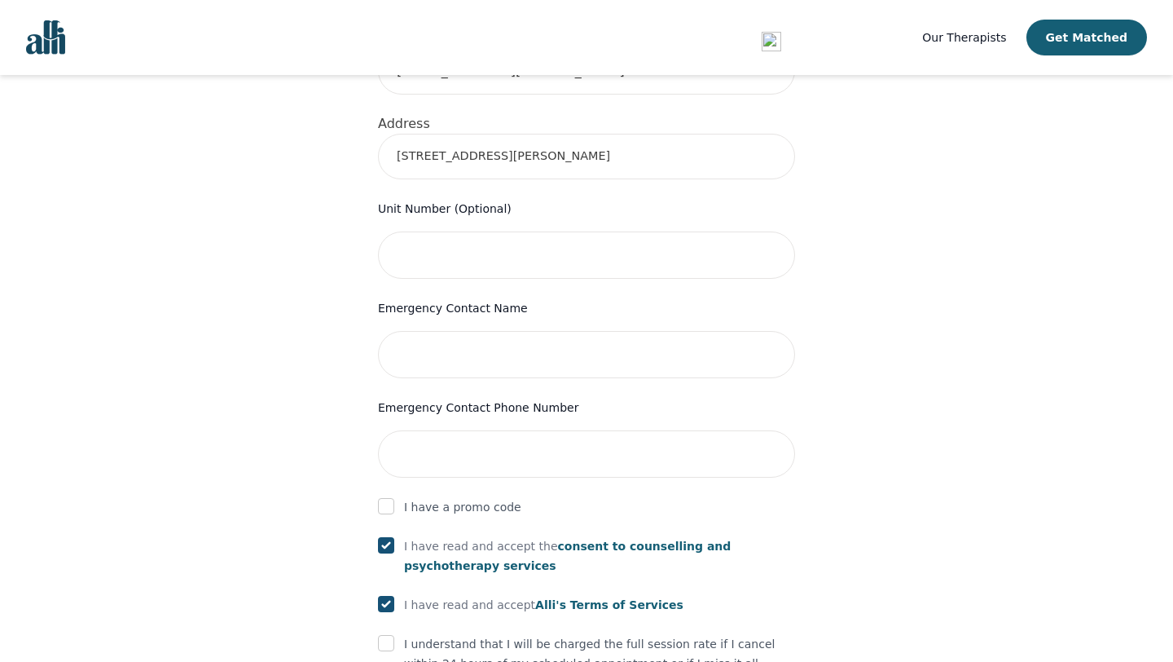
click at [386, 635] on input "checkbox" at bounding box center [386, 643] width 16 height 16
checkbox input "true"
click at [300, 565] on div "Your therapy journey is about to begin! Your initial assessment session with Gr…" at bounding box center [587, 187] width 1134 height 1462
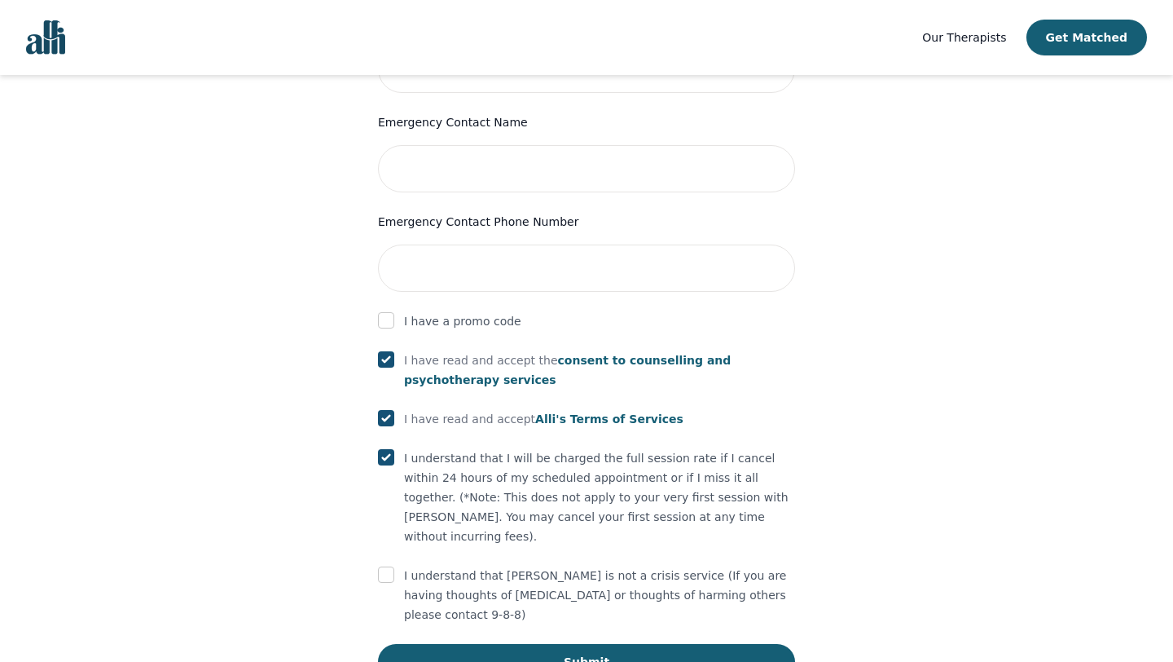
scroll to position [807, 0]
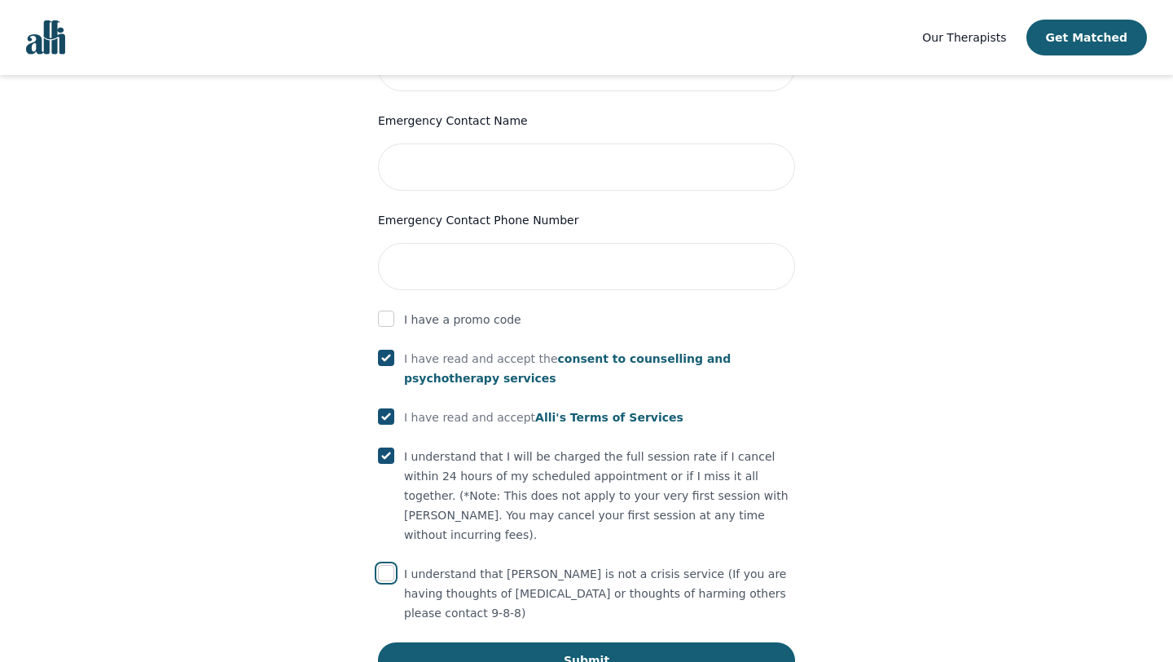
click at [385, 565] on input "checkbox" at bounding box center [386, 573] width 16 height 16
checkbox input "true"
click at [492, 642] on button "Submit" at bounding box center [586, 660] width 417 height 36
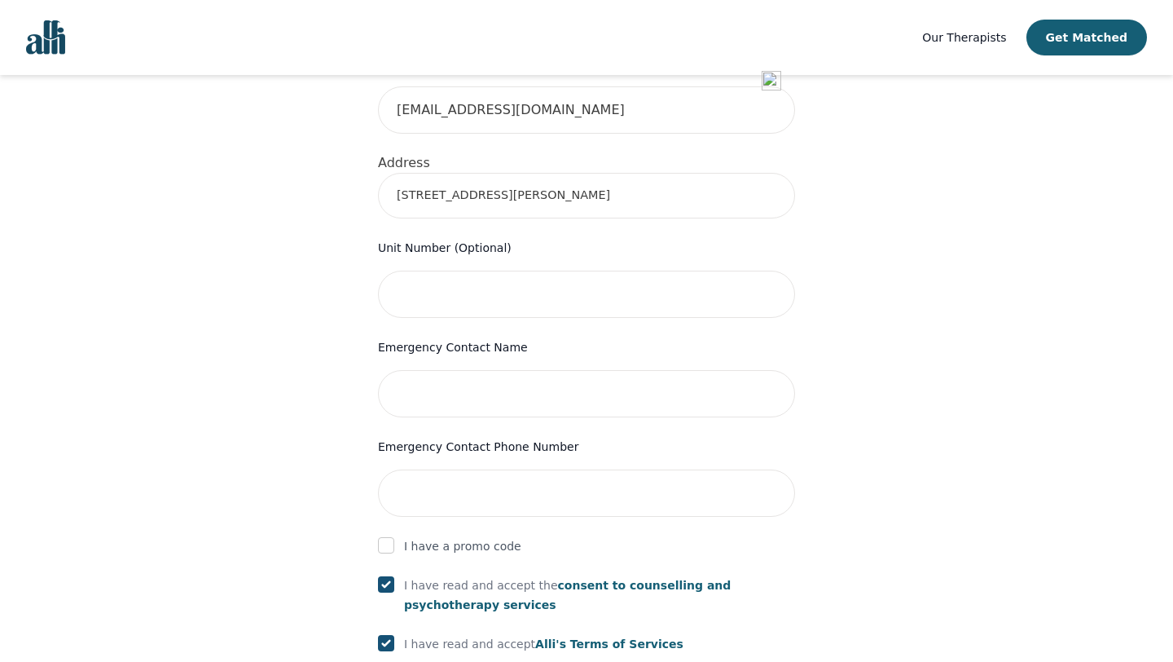
scroll to position [510, 0]
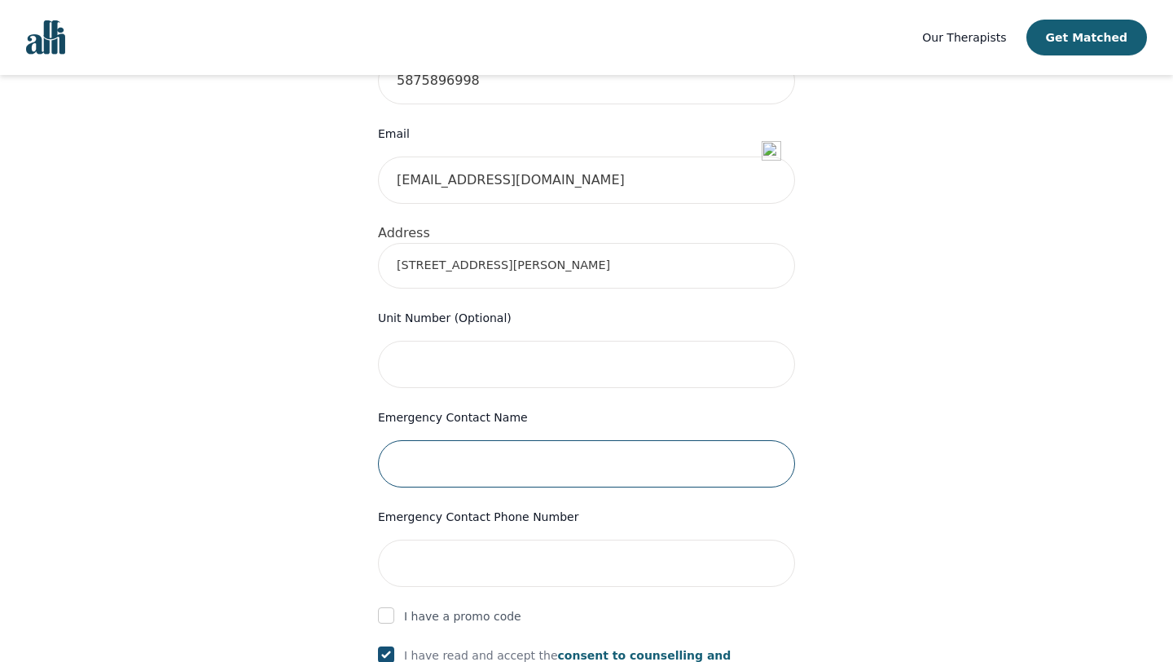
click at [453, 440] on input "text" at bounding box center [586, 463] width 417 height 47
type input "Kavita Sharma ( sister)"
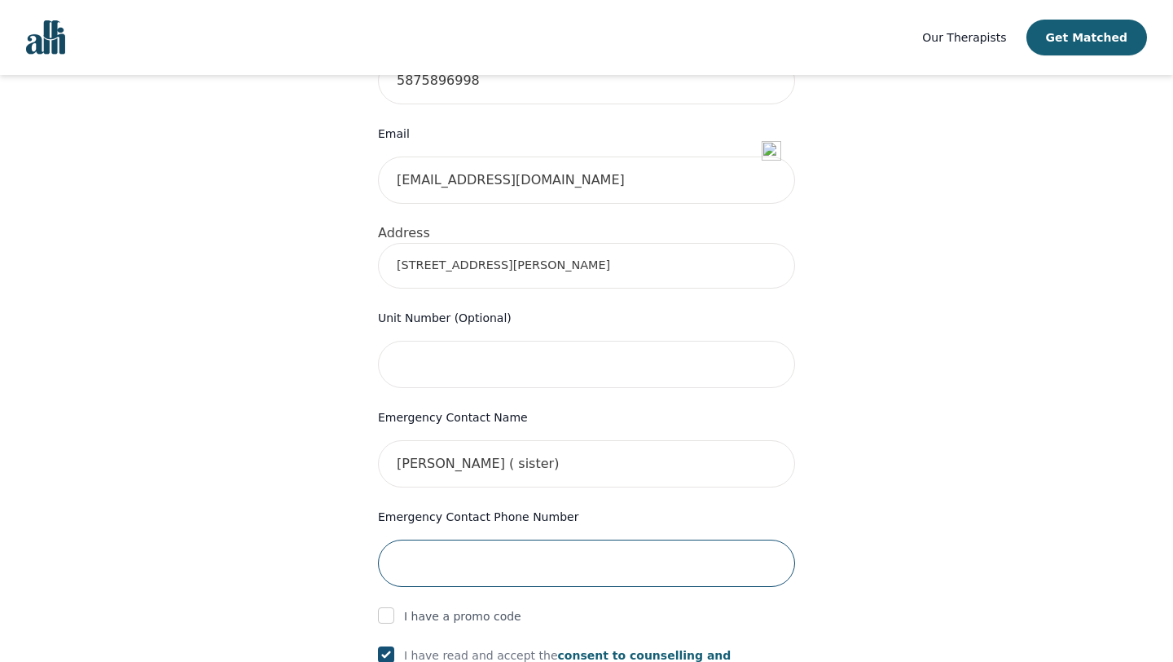
click at [407, 539] on input "tel" at bounding box center [586, 562] width 417 height 47
click at [269, 596] on div "Your therapy journey is about to begin! Your initial assessment session with Gr…" at bounding box center [587, 327] width 1134 height 1524
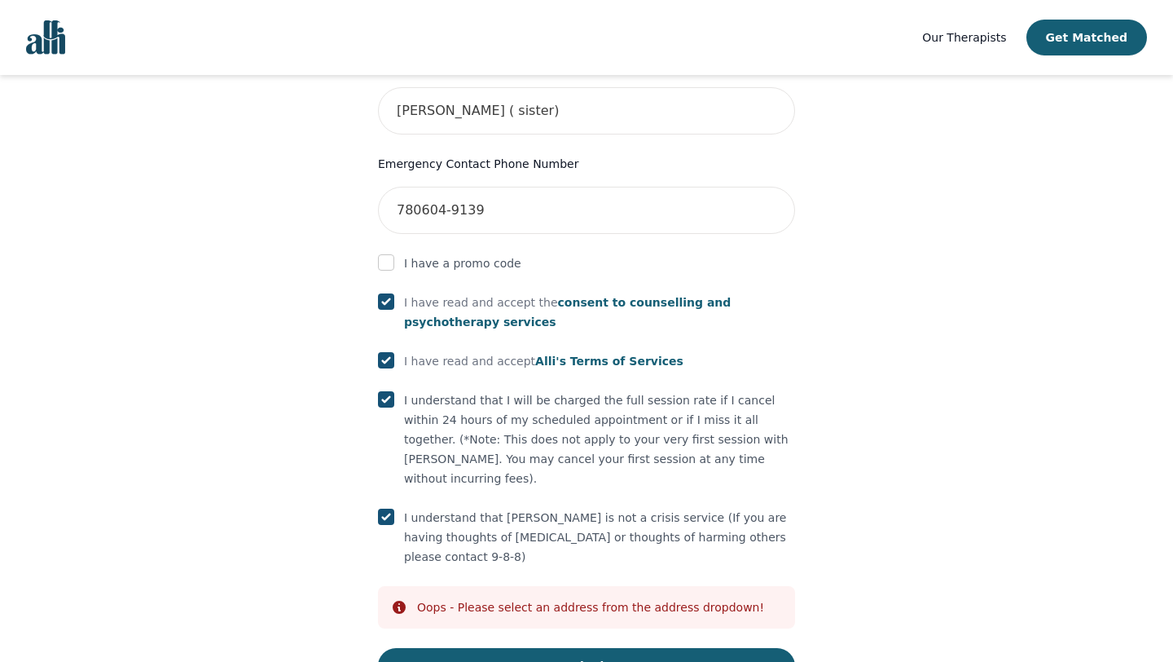
scroll to position [869, 0]
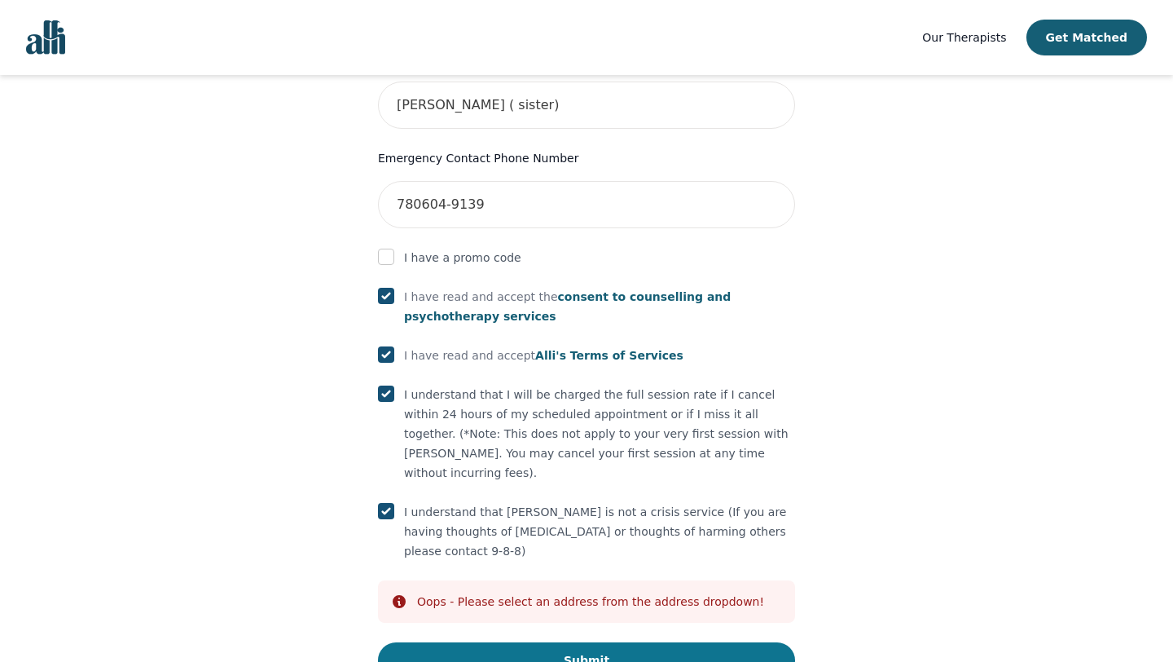
click at [579, 642] on button "Submit" at bounding box center [586, 660] width 417 height 36
click at [580, 642] on button "Submit" at bounding box center [586, 660] width 417 height 36
click at [402, 595] on icon at bounding box center [399, 601] width 13 height 13
click at [451, 595] on span "Oops -" at bounding box center [435, 601] width 37 height 13
click at [402, 595] on icon at bounding box center [399, 601] width 13 height 13
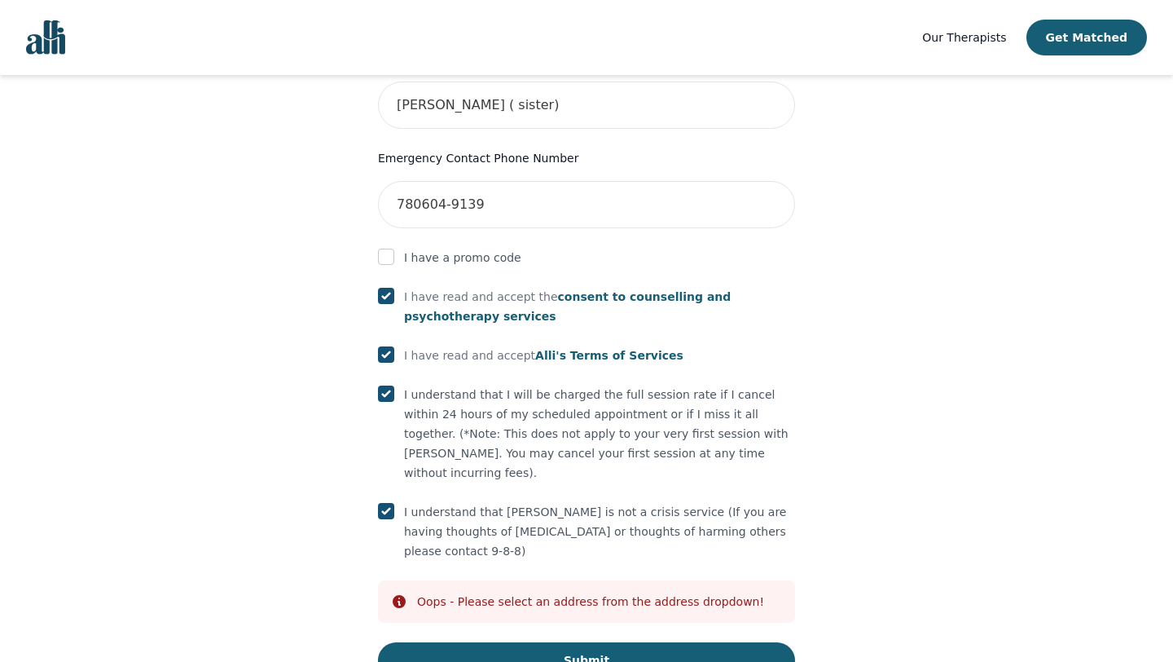
click at [402, 595] on icon at bounding box center [399, 601] width 13 height 13
click at [420, 181] on input "780604-9139" at bounding box center [586, 204] width 417 height 47
click at [567, 642] on button "Submit" at bounding box center [586, 660] width 417 height 36
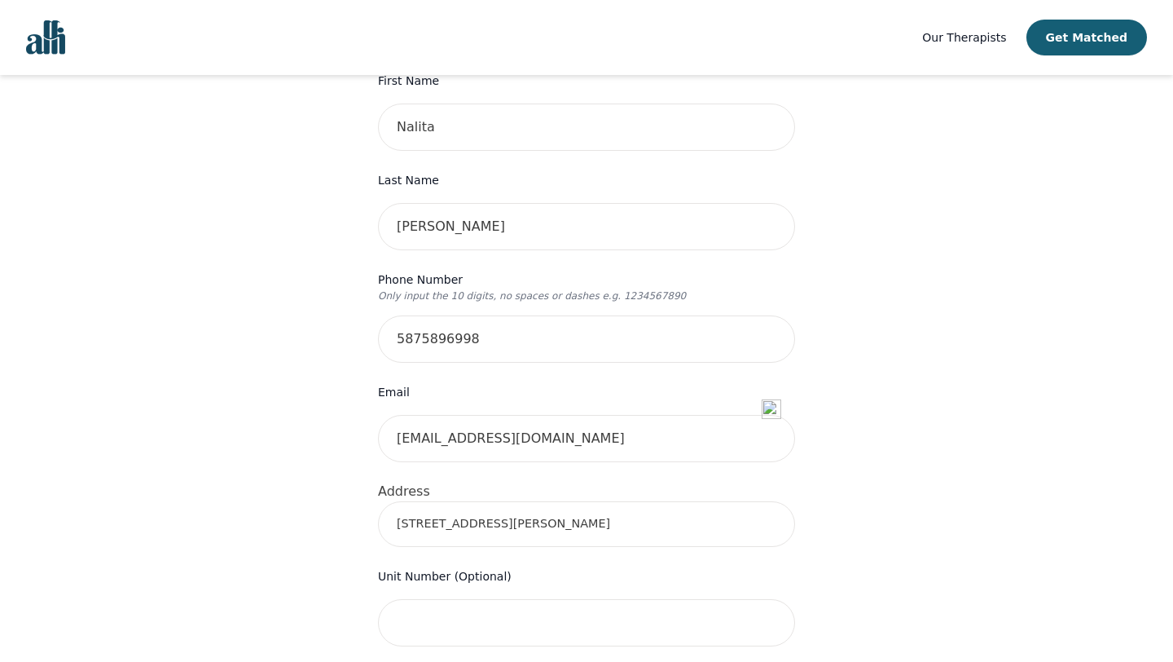
scroll to position [249, 0]
click at [419, 504] on input "105, 111 Edwards Drive SW" at bounding box center [586, 527] width 417 height 46
click at [1021, 486] on div "Your therapy journey is about to begin! Your initial assessment session with Gr…" at bounding box center [587, 588] width 1134 height 1524
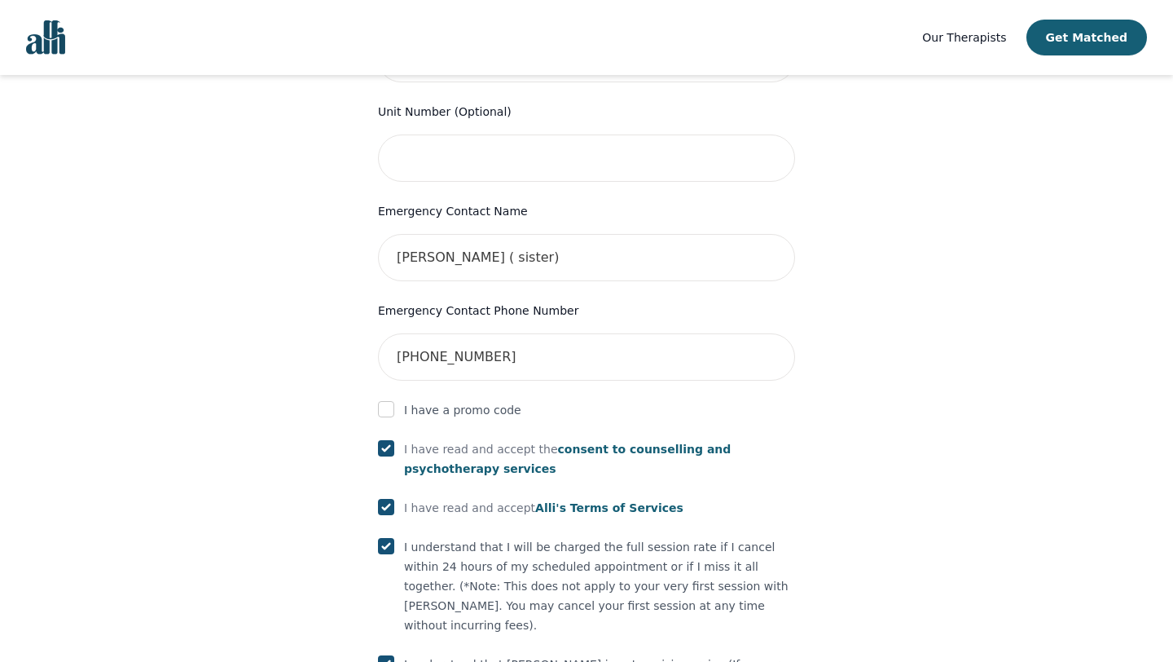
scroll to position [717, 0]
click at [459, 332] on input "780-604-9139" at bounding box center [586, 355] width 417 height 47
click at [429, 332] on input "780-6049139" at bounding box center [586, 355] width 417 height 47
type input "7806049139"
click at [319, 534] on div "Your therapy journey is about to begin! Your initial assessment session with Gr…" at bounding box center [587, 120] width 1134 height 1524
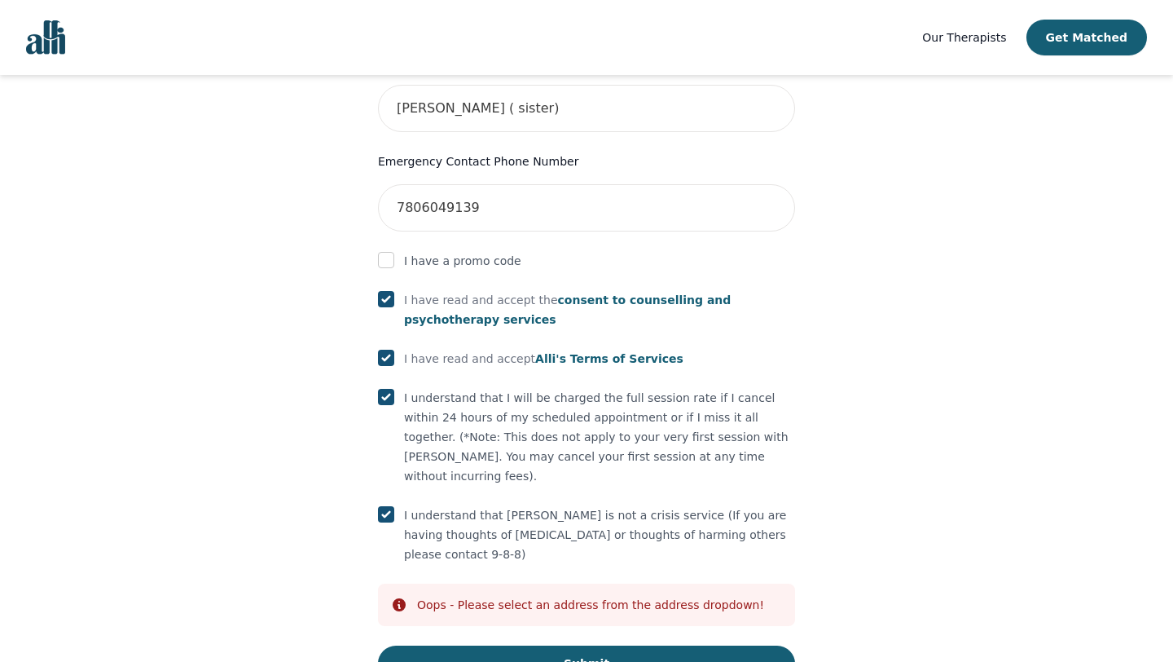
scroll to position [869, 0]
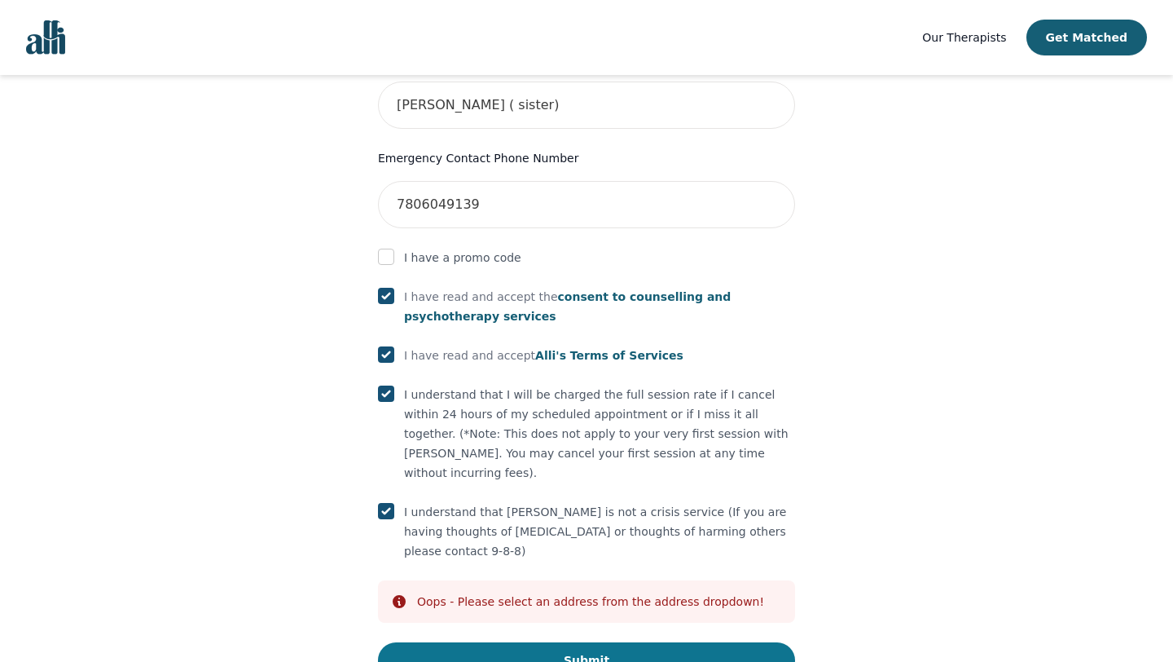
click at [583, 642] on button "Submit" at bounding box center [586, 660] width 417 height 36
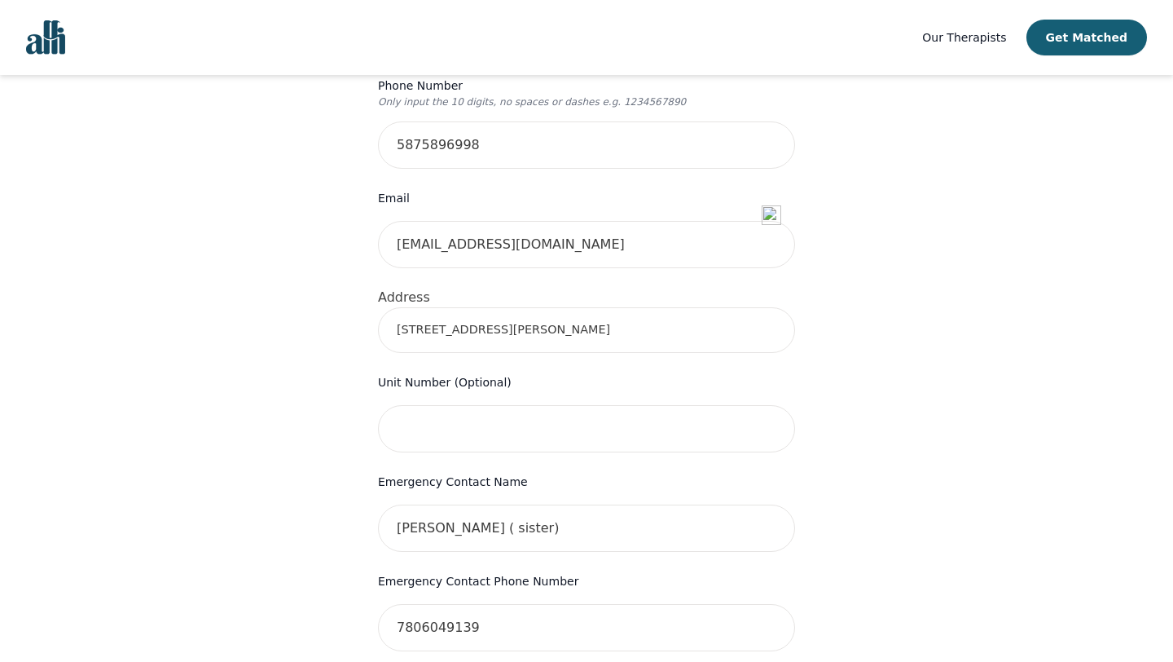
scroll to position [445, 0]
click at [419, 309] on input "105, 111 Edwards Drive SW" at bounding box center [586, 331] width 417 height 46
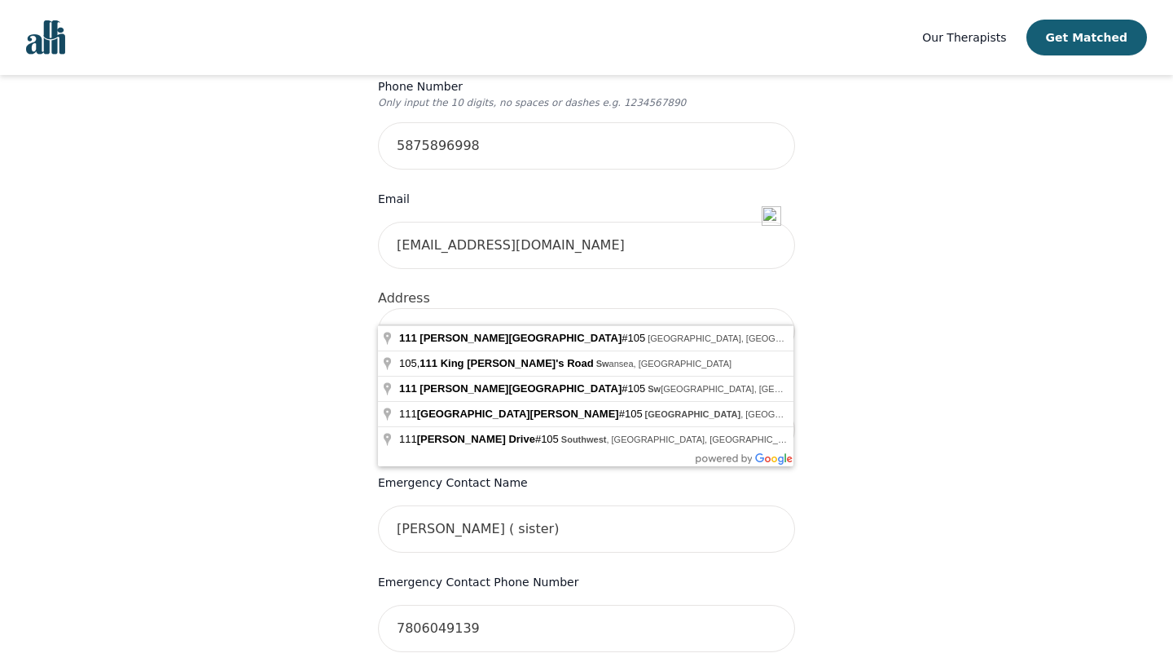
click at [891, 494] on div "Your therapy journey is about to begin! Your initial assessment session with Gr…" at bounding box center [587, 392] width 1134 height 1524
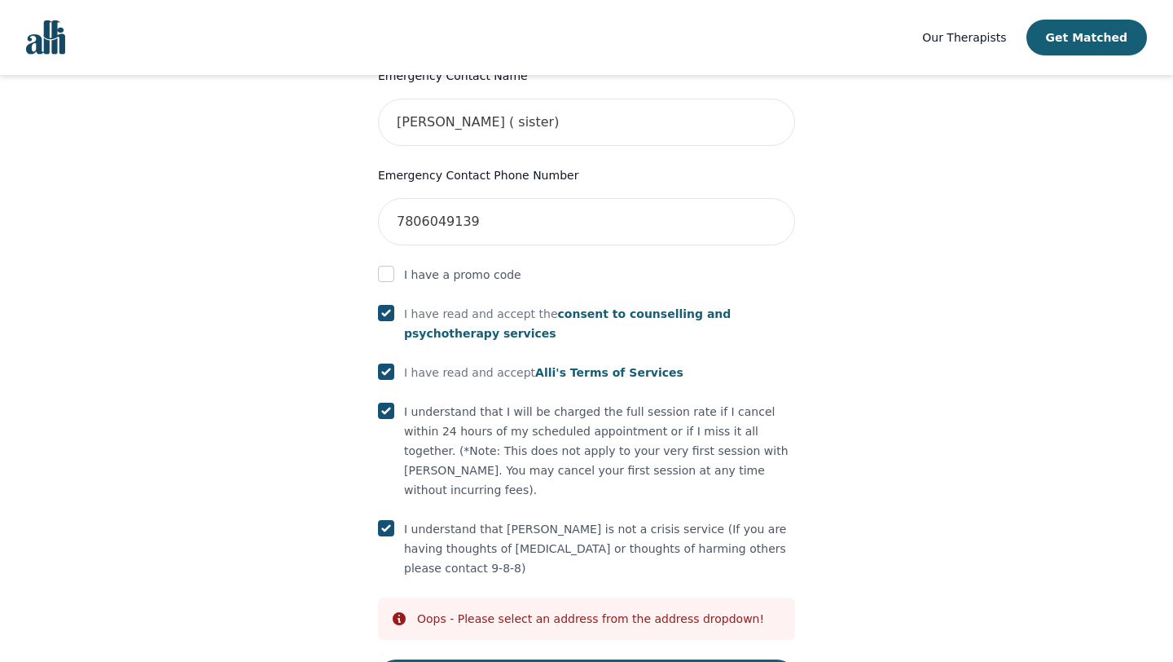
scroll to position [869, 0]
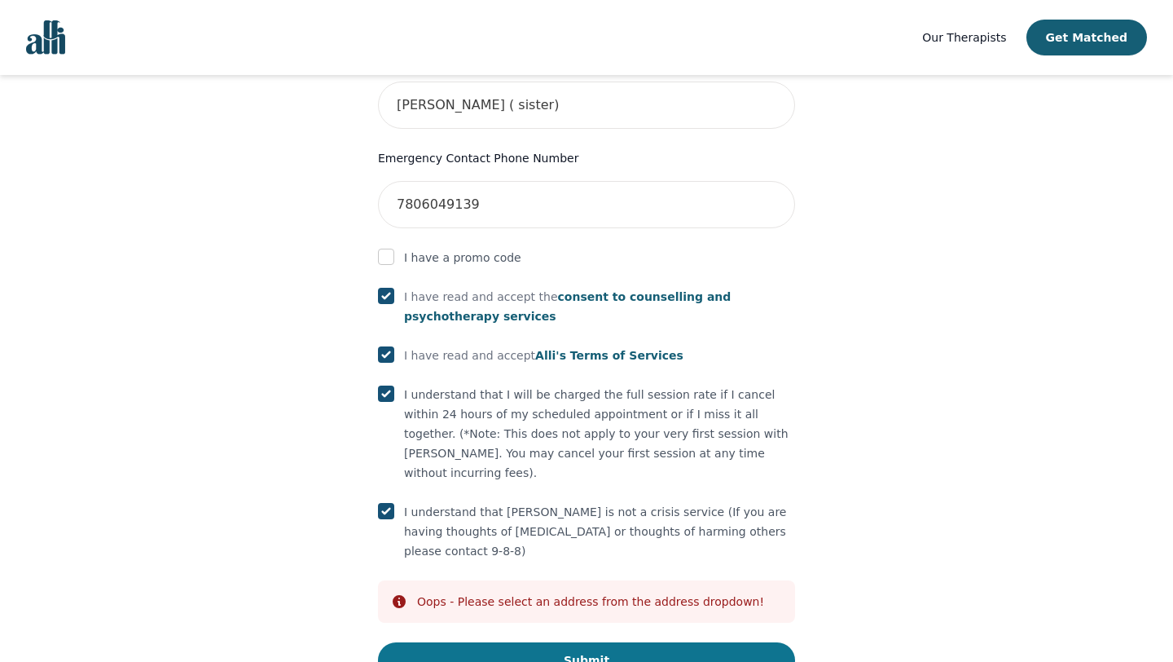
click at [586, 642] on button "Submit" at bounding box center [586, 660] width 417 height 36
click at [477, 593] on div "Oops - Please select an address from the address dropdown!" at bounding box center [590, 601] width 347 height 16
click at [394, 595] on icon at bounding box center [399, 601] width 13 height 13
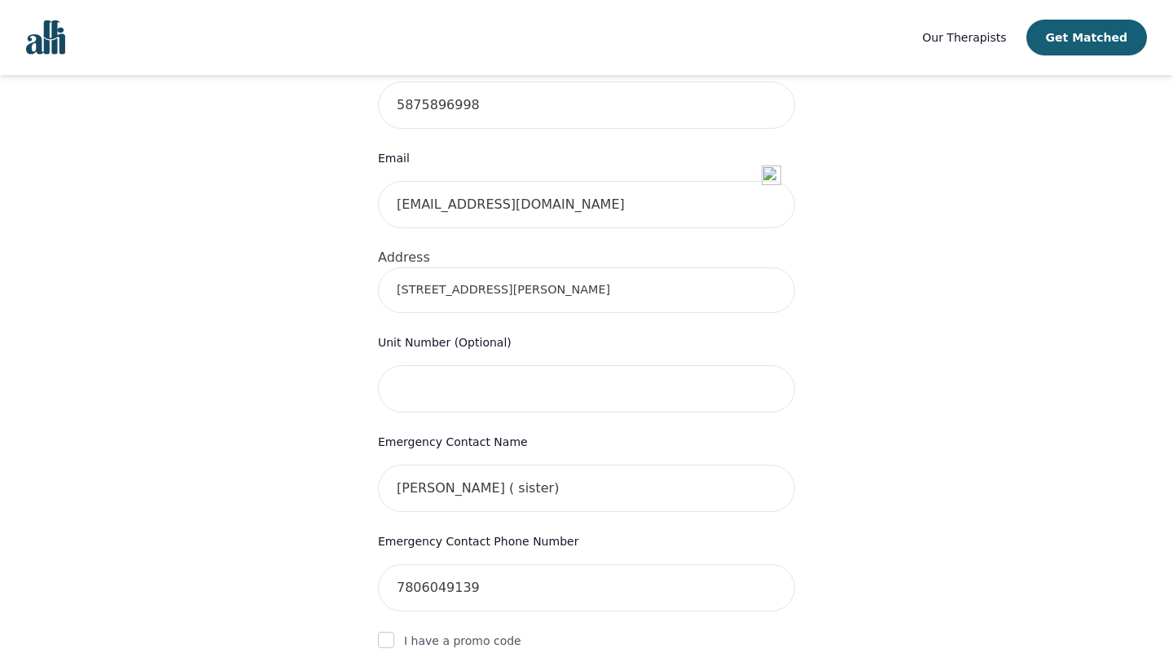
scroll to position [489, 0]
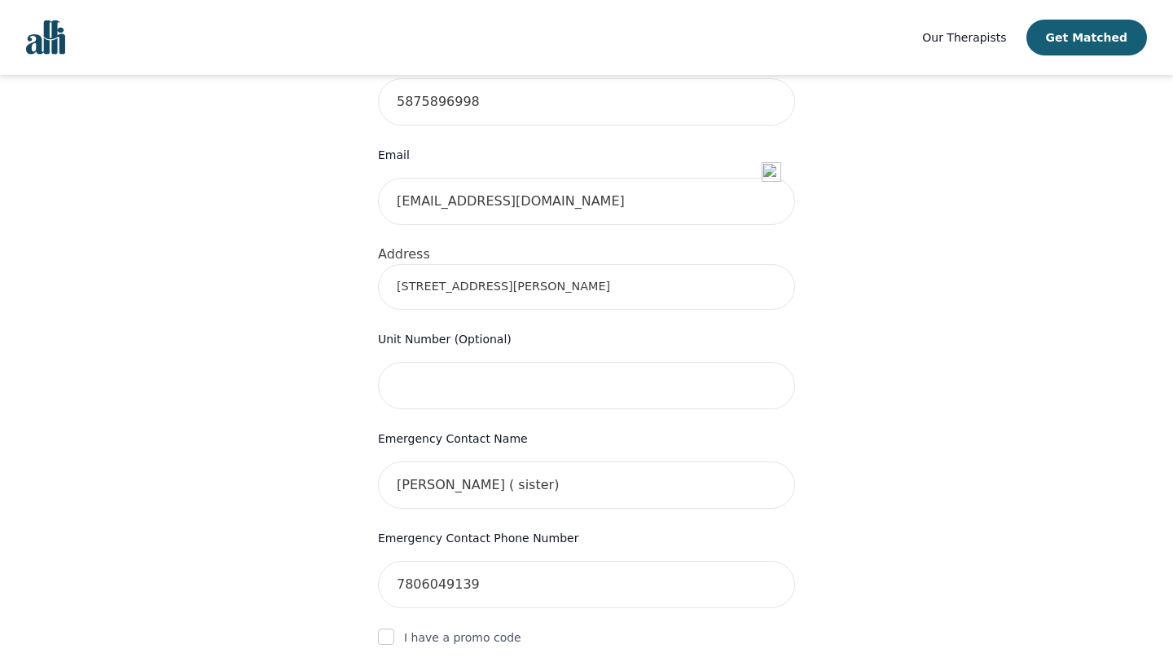
click at [417, 264] on input "105 111 Edwards Drive SW" at bounding box center [586, 287] width 417 height 46
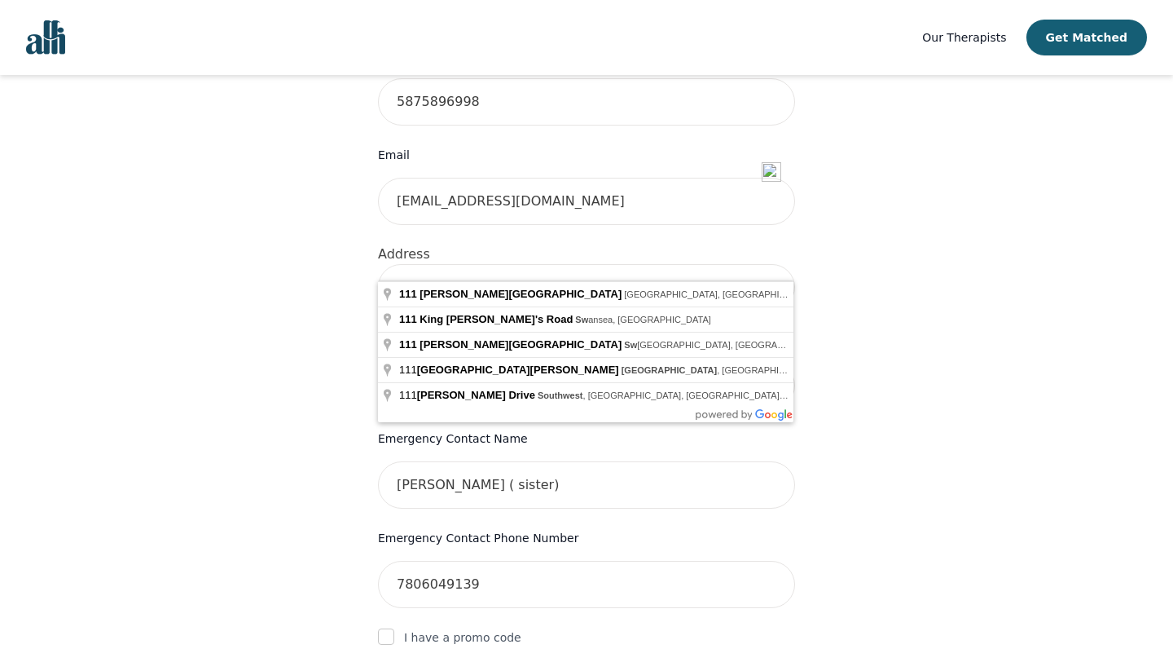
type input "111 Edwards Drive SW"
click at [346, 372] on div "Your therapy journey is about to begin! Your initial assessment session with Gr…" at bounding box center [587, 348] width 1134 height 1524
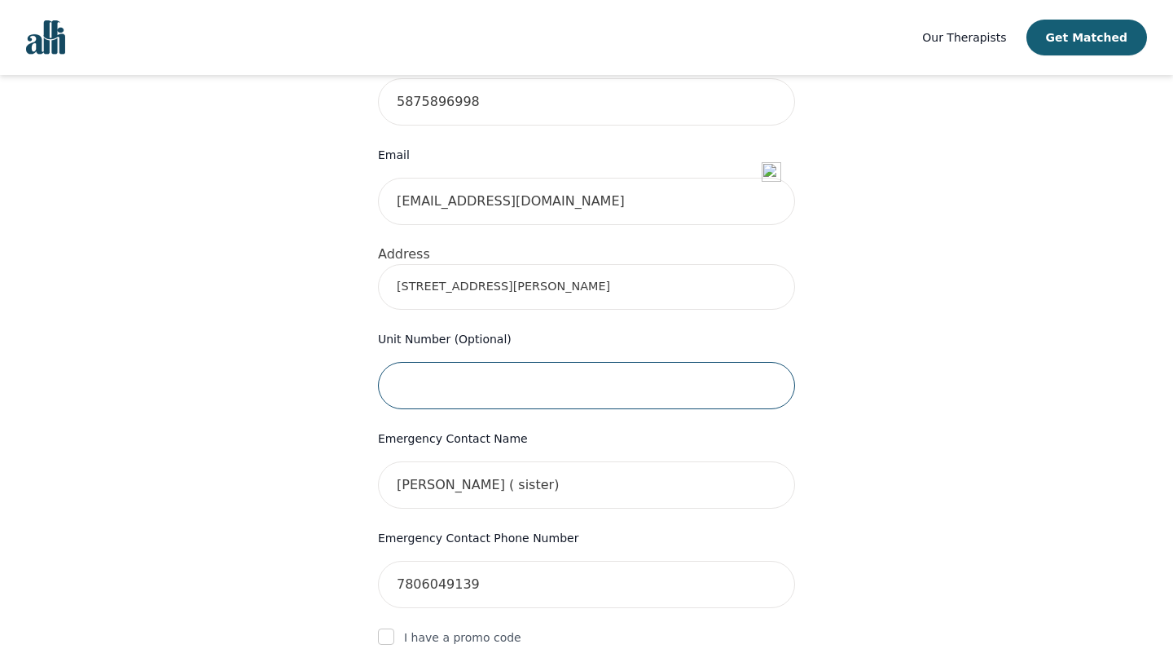
click at [433, 362] on input "text" at bounding box center [586, 385] width 417 height 47
type input "105"
click at [947, 465] on div "Your therapy journey is about to begin! Your initial assessment session with Gr…" at bounding box center [587, 348] width 1134 height 1524
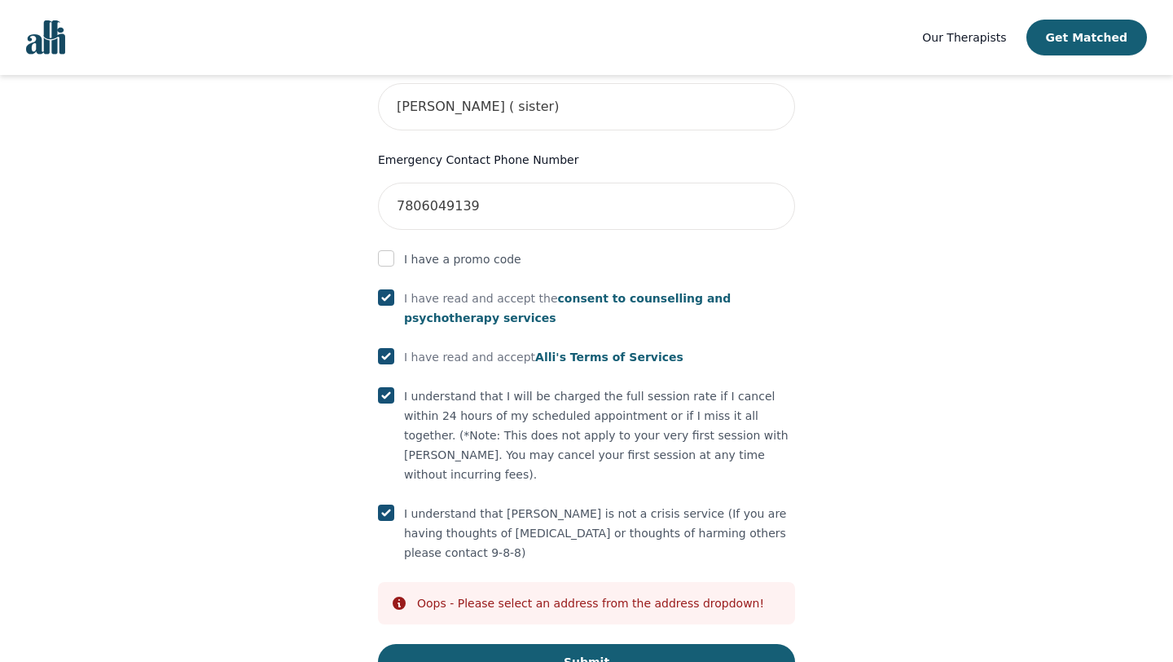
scroll to position [869, 0]
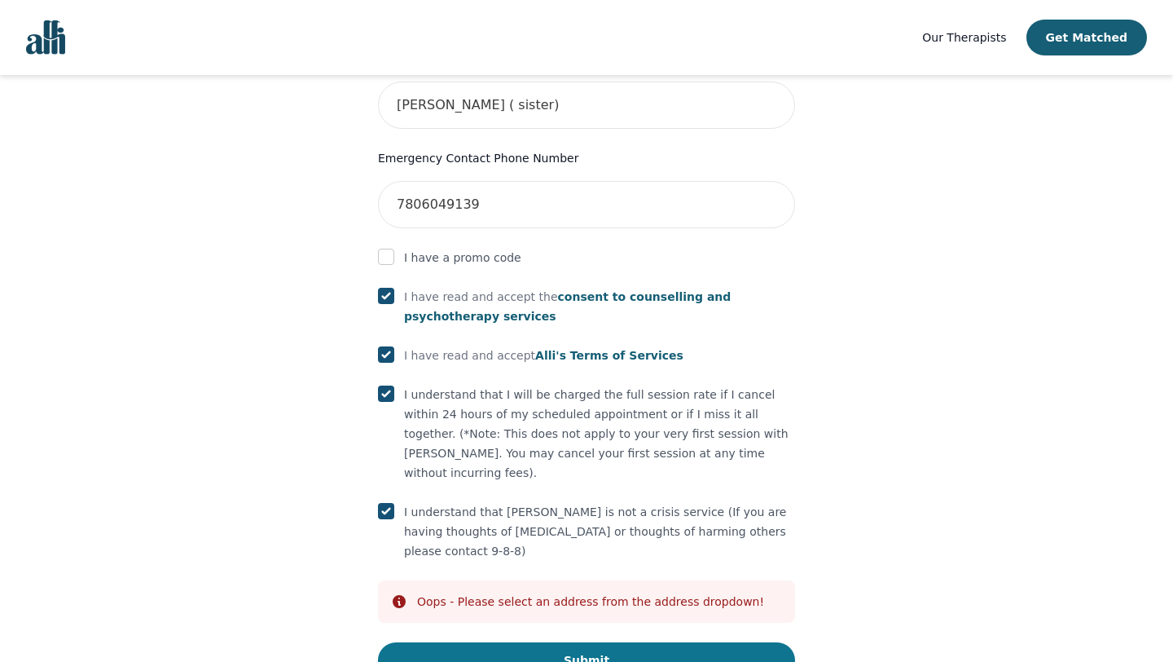
click at [573, 642] on button "Submit" at bounding box center [586, 660] width 417 height 36
click at [578, 642] on button "Submit" at bounding box center [586, 660] width 417 height 36
click at [389, 249] on input "checkbox" at bounding box center [386, 257] width 16 height 16
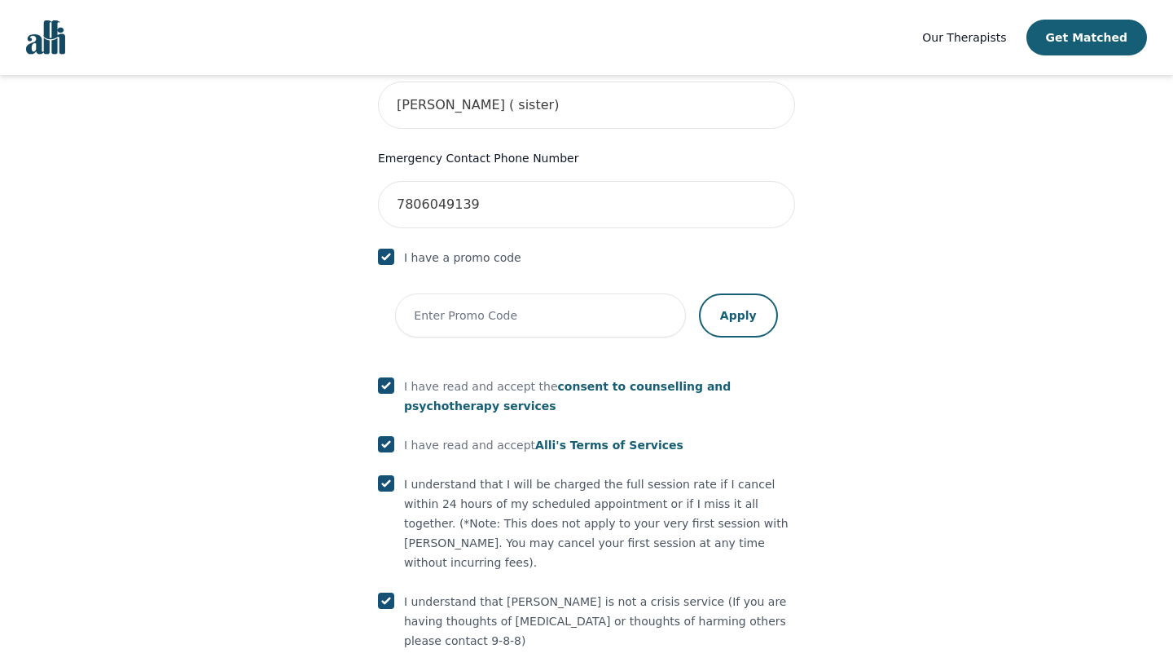
click at [314, 484] on div "Your therapy journey is about to begin! Your initial assessment session with Gr…" at bounding box center [587, 12] width 1134 height 1613
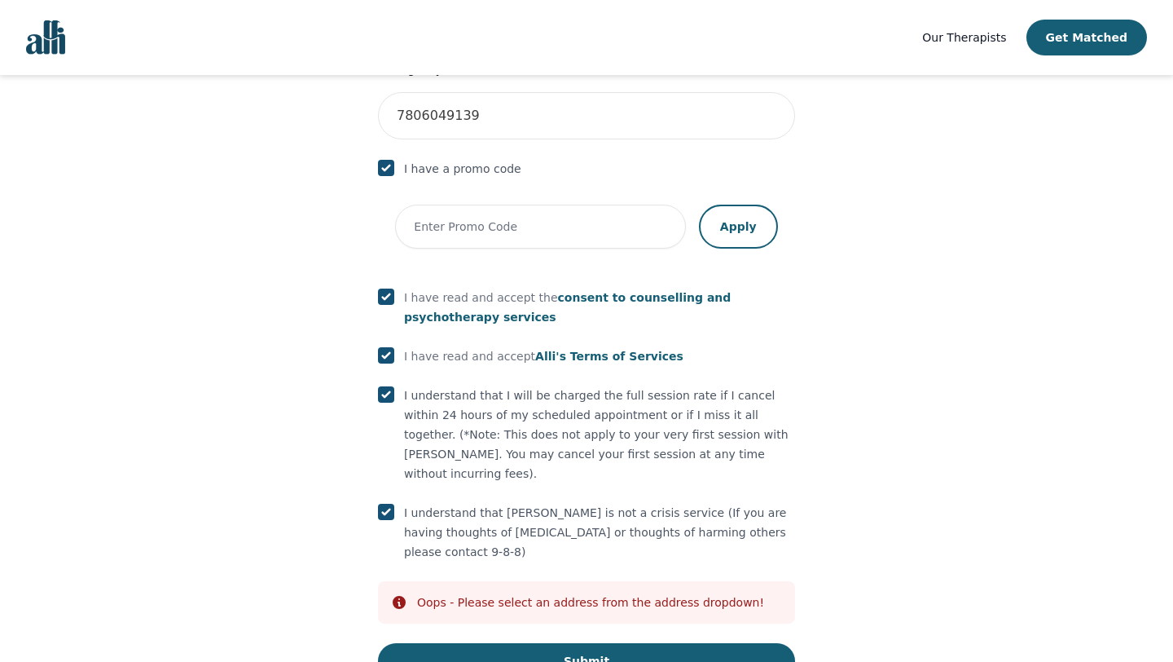
scroll to position [958, 0]
click at [590, 642] on button "Submit" at bounding box center [586, 660] width 417 height 36
click at [587, 642] on button "Submit" at bounding box center [586, 660] width 417 height 36
click at [385, 159] on input "checkbox" at bounding box center [386, 167] width 16 height 16
checkbox input "false"
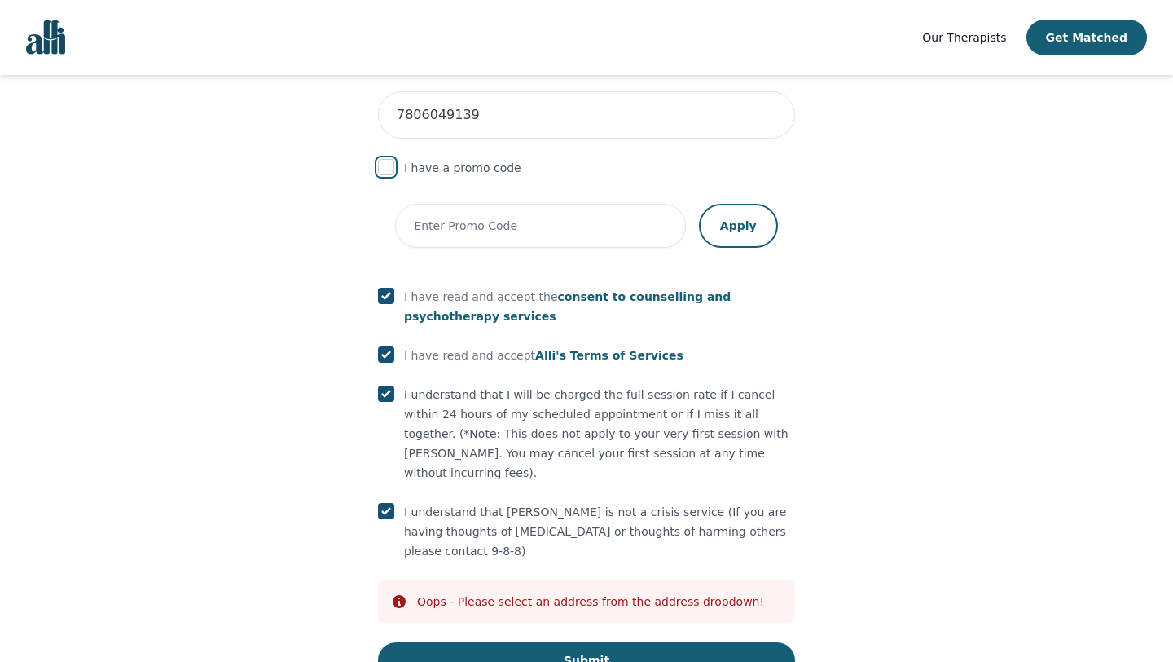
scroll to position [869, 0]
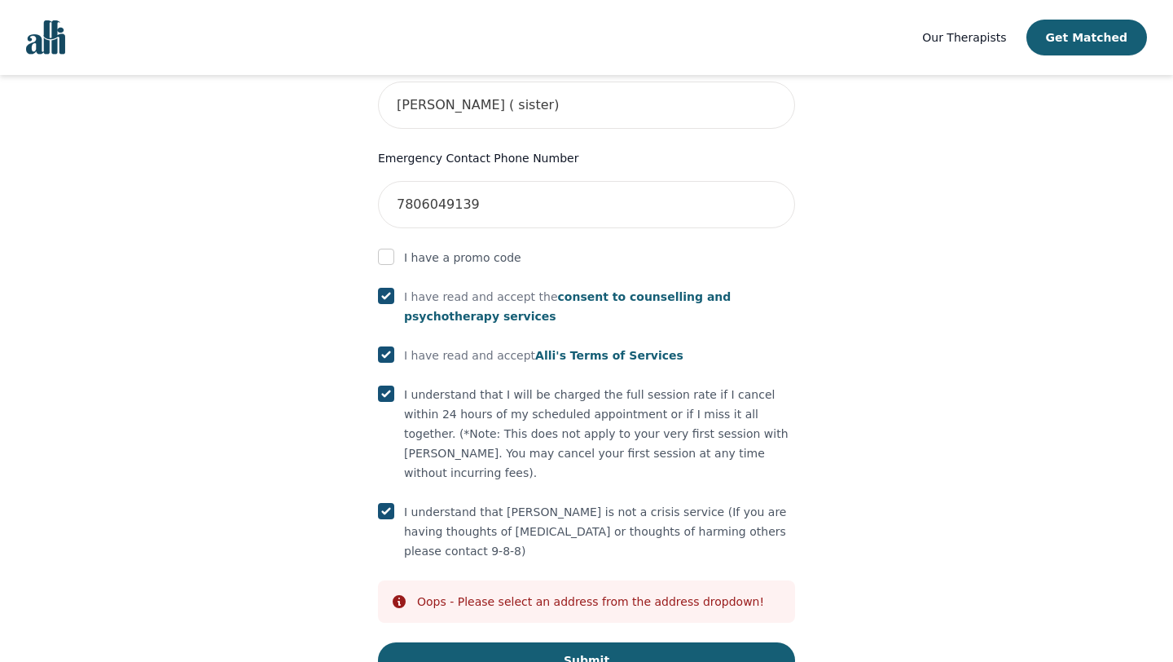
click at [400, 595] on icon at bounding box center [399, 601] width 13 height 13
click at [503, 593] on div "Oops - Please select an address from the address dropdown!" at bounding box center [590, 601] width 347 height 16
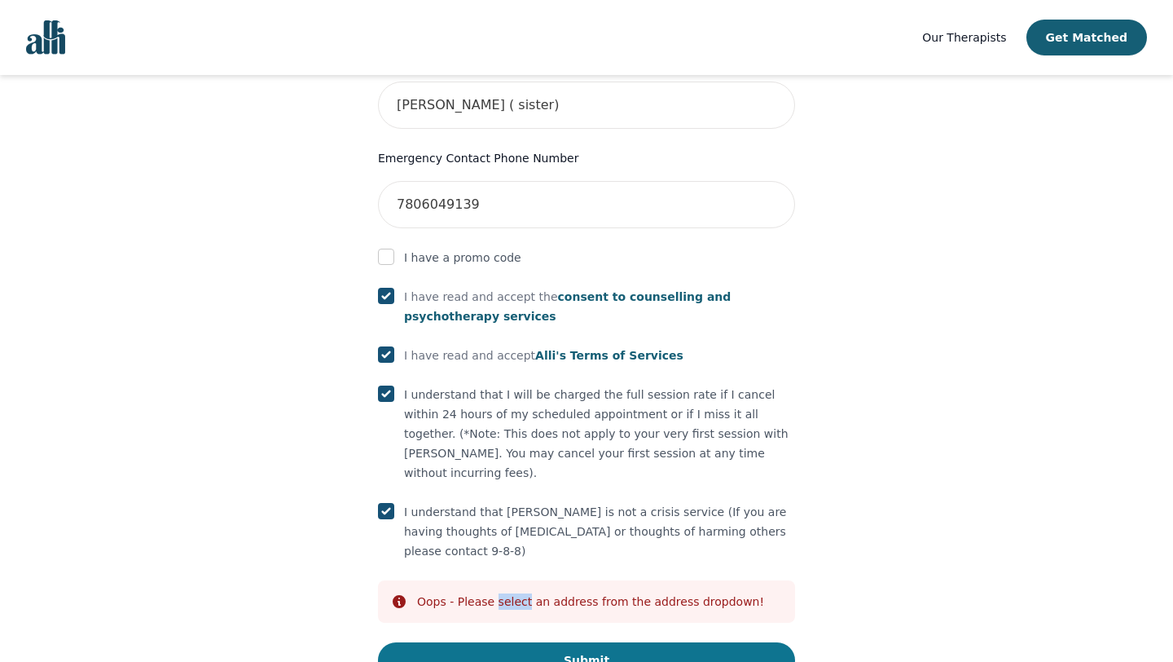
click at [594, 642] on button "Submit" at bounding box center [586, 660] width 417 height 36
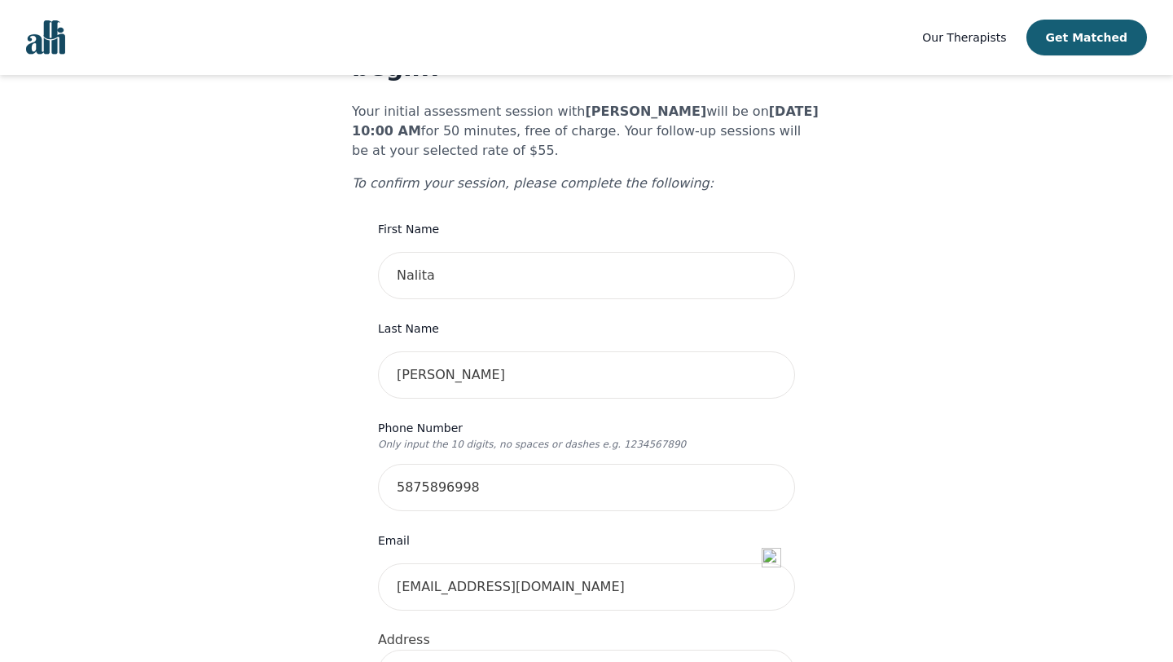
scroll to position [86, 0]
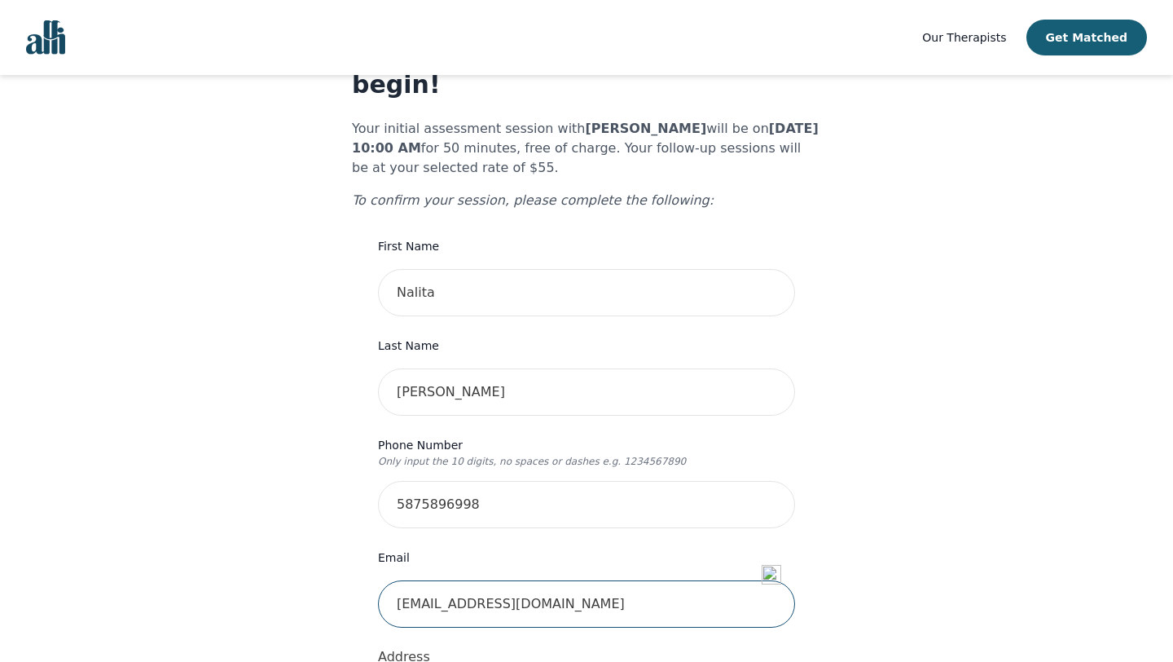
click at [557, 580] on input "[EMAIL_ADDRESS][DOMAIN_NAME]" at bounding box center [586, 603] width 417 height 47
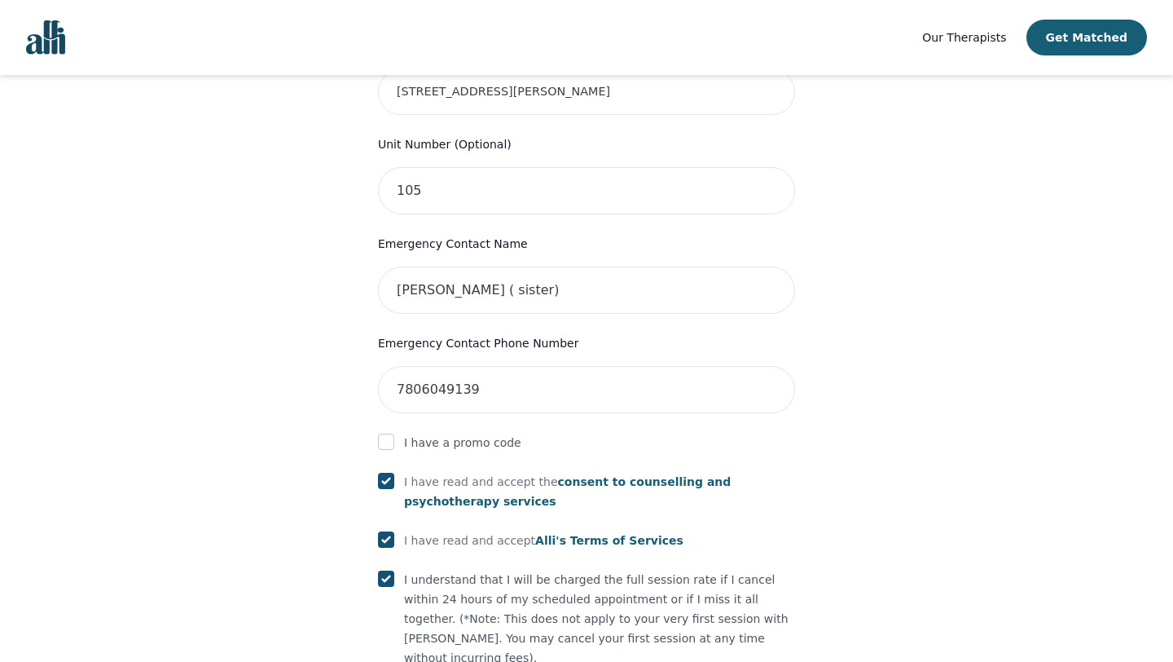
scroll to position [684, 0]
click at [531, 266] on input "Kavita Sharma ( sister)" at bounding box center [586, 289] width 417 height 47
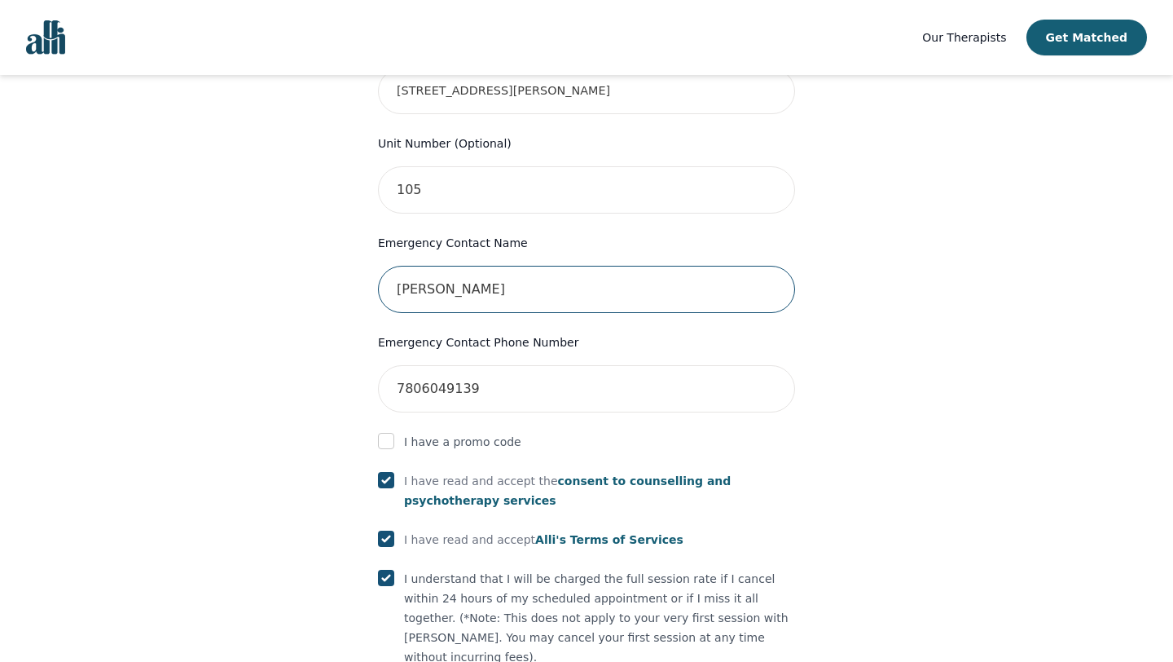
type input "[PERSON_NAME]"
click at [1075, 482] on div "Your therapy journey is about to begin! Your initial assessment session with Gr…" at bounding box center [587, 153] width 1134 height 1524
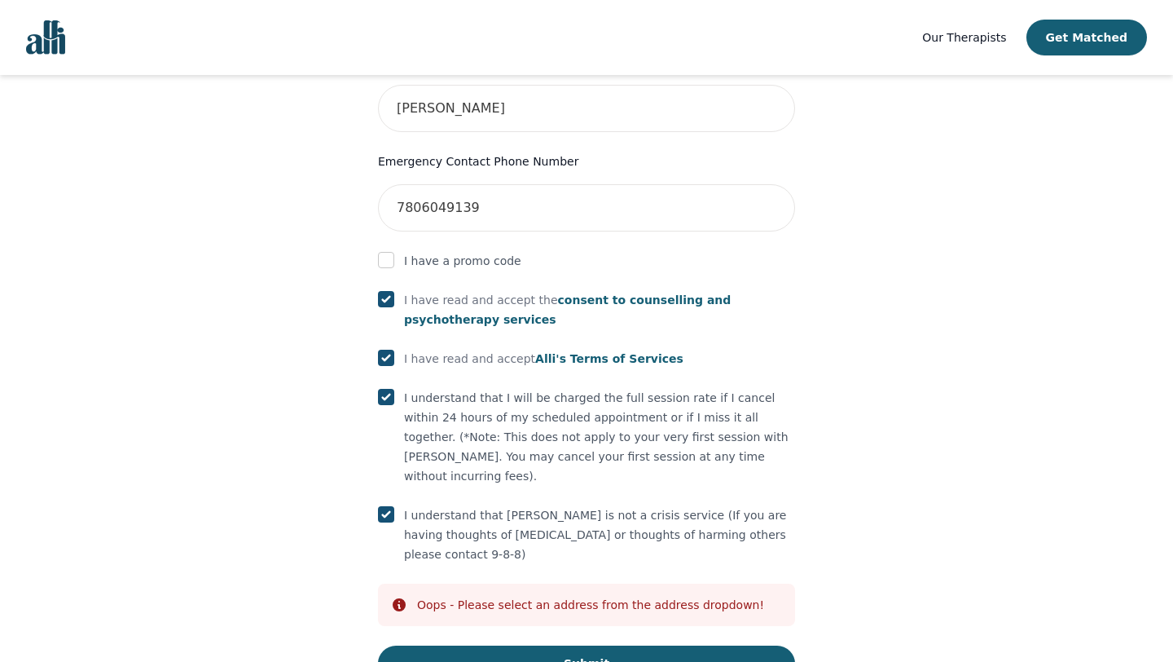
scroll to position [869, 0]
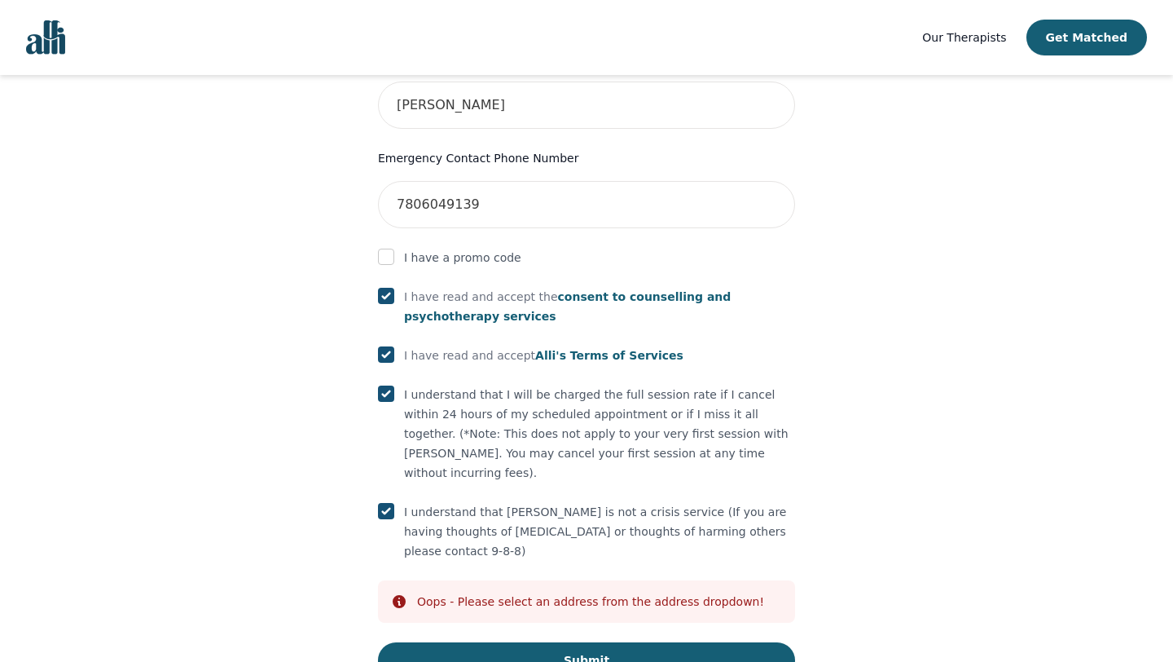
click at [410, 580] on div "Info Oops - Please select an address from the address dropdown!" at bounding box center [586, 601] width 417 height 42
click at [403, 595] on icon at bounding box center [399, 601] width 13 height 13
click at [586, 642] on button "Submit" at bounding box center [586, 660] width 417 height 36
click at [587, 642] on button "Submit" at bounding box center [586, 660] width 417 height 36
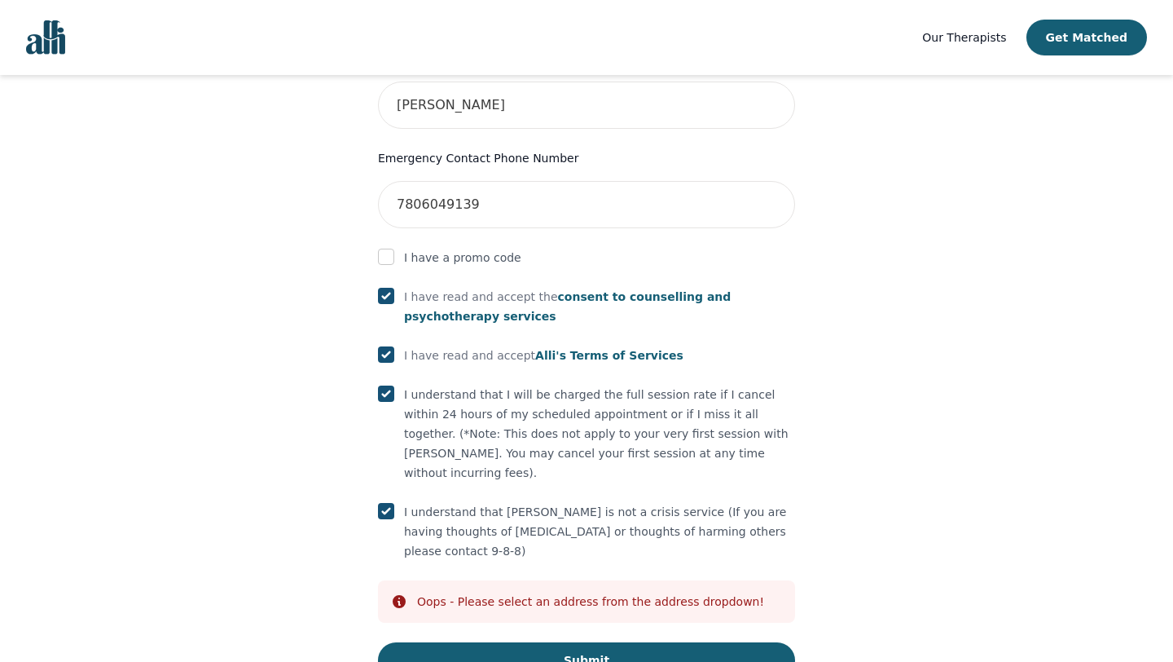
click at [386, 288] on input "checkbox" at bounding box center [386, 296] width 16 height 16
click at [580, 642] on button "Submit" at bounding box center [586, 660] width 417 height 36
click at [385, 288] on input "checkbox" at bounding box center [386, 296] width 16 height 16
checkbox input "true"
click at [592, 642] on button "Submit" at bounding box center [586, 660] width 417 height 36
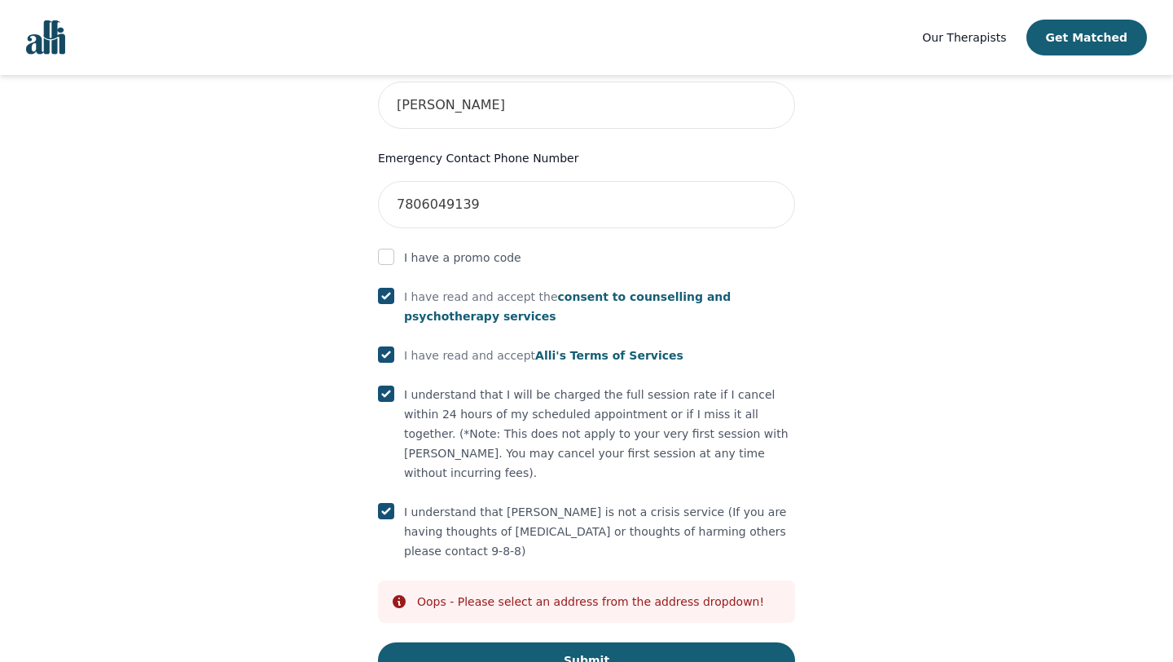
click at [402, 595] on icon at bounding box center [399, 601] width 13 height 13
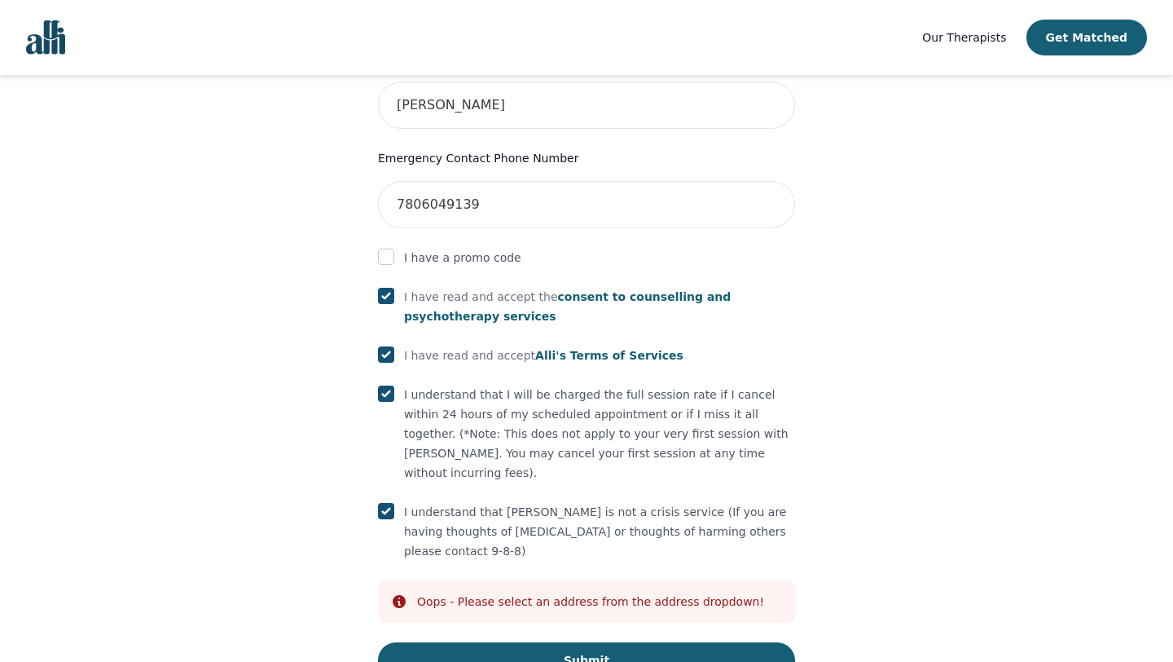
click at [402, 595] on icon at bounding box center [399, 601] width 13 height 13
click at [437, 580] on div "Info Oops - Please select an address from the address dropdown!" at bounding box center [586, 601] width 417 height 42
click at [402, 595] on icon at bounding box center [399, 601] width 13 height 13
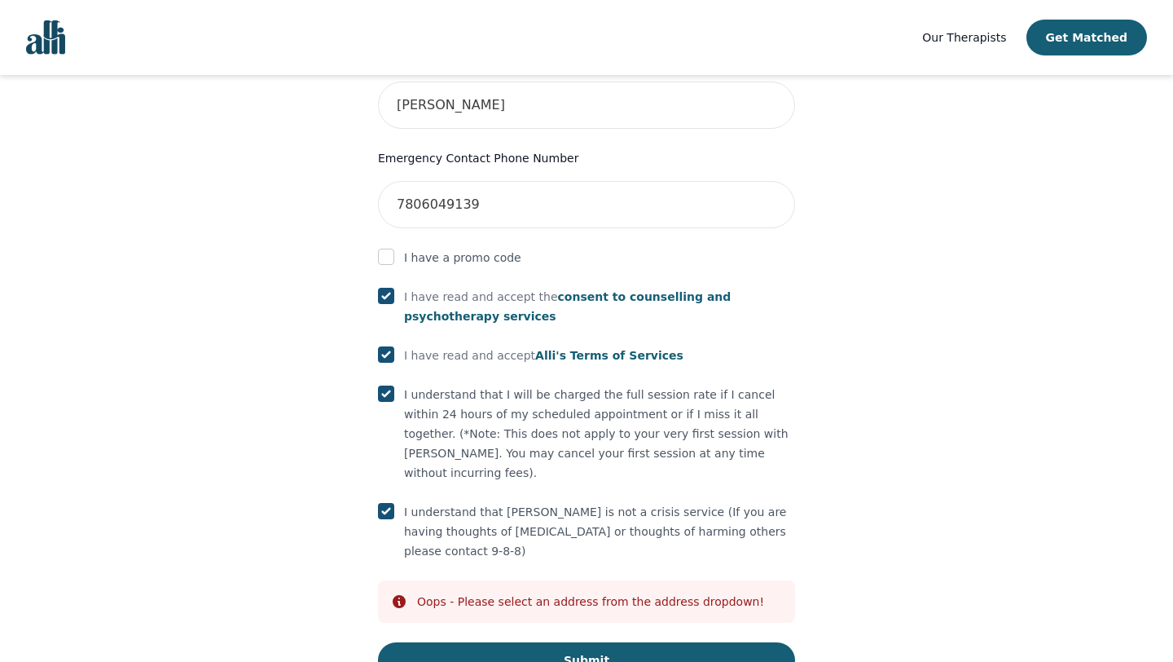
click at [389, 385] on input "checkbox" at bounding box center [386, 393] width 16 height 16
click at [581, 642] on button "Submit" at bounding box center [586, 660] width 417 height 36
click at [386, 385] on input "checkbox" at bounding box center [386, 393] width 16 height 16
checkbox input "true"
click at [389, 503] on input "checkbox" at bounding box center [386, 511] width 16 height 16
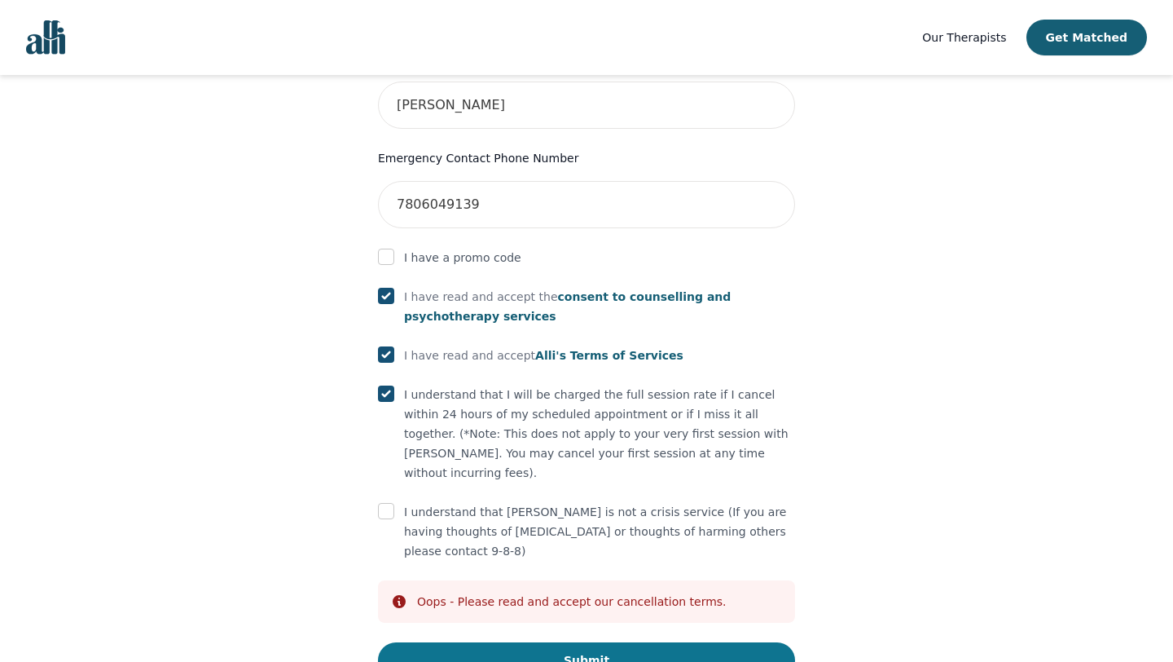
click at [538, 642] on button "Submit" at bounding box center [586, 660] width 417 height 36
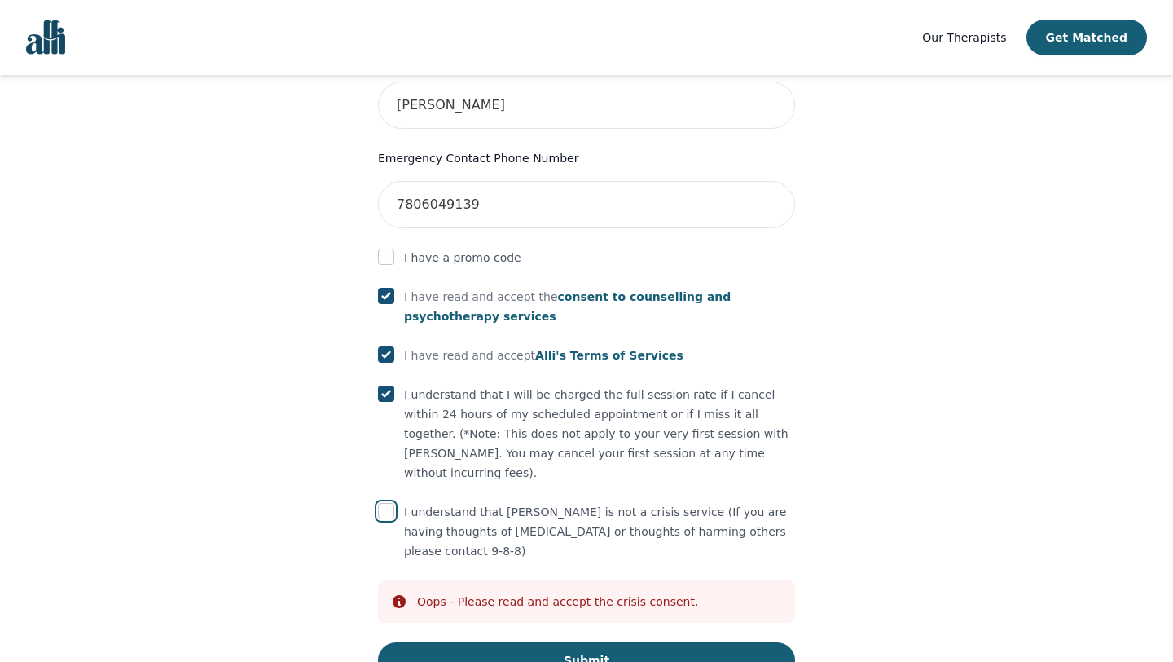
click at [385, 503] on input "checkbox" at bounding box center [386, 511] width 16 height 16
checkbox input "true"
click at [589, 642] on button "Submit" at bounding box center [586, 660] width 417 height 36
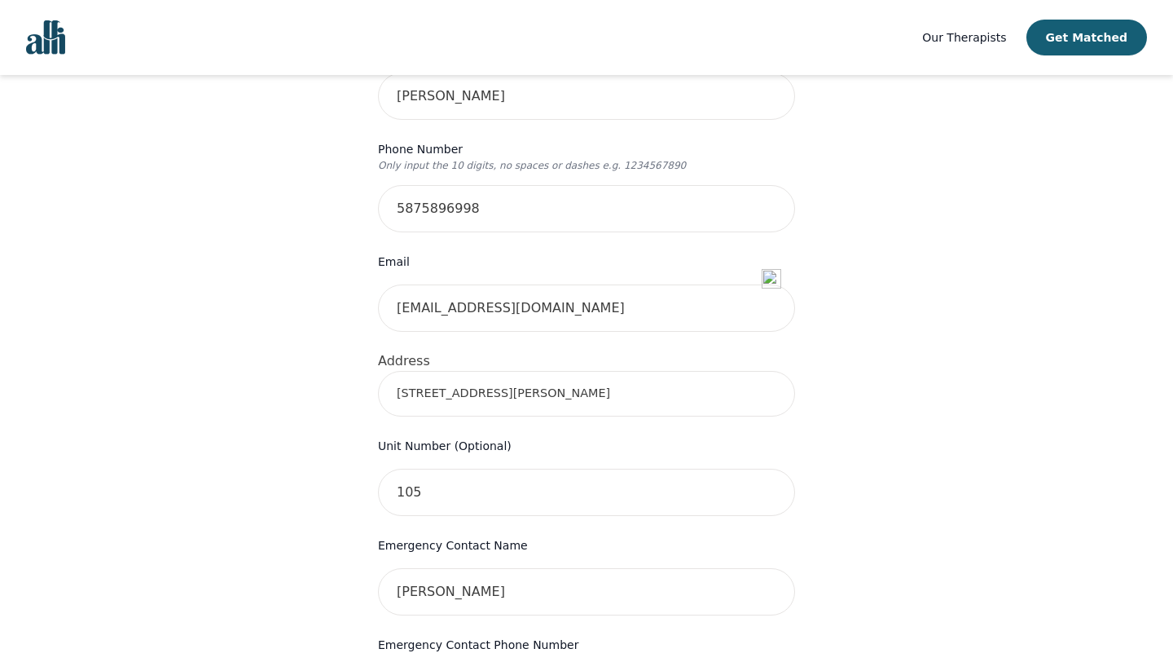
scroll to position [380, 0]
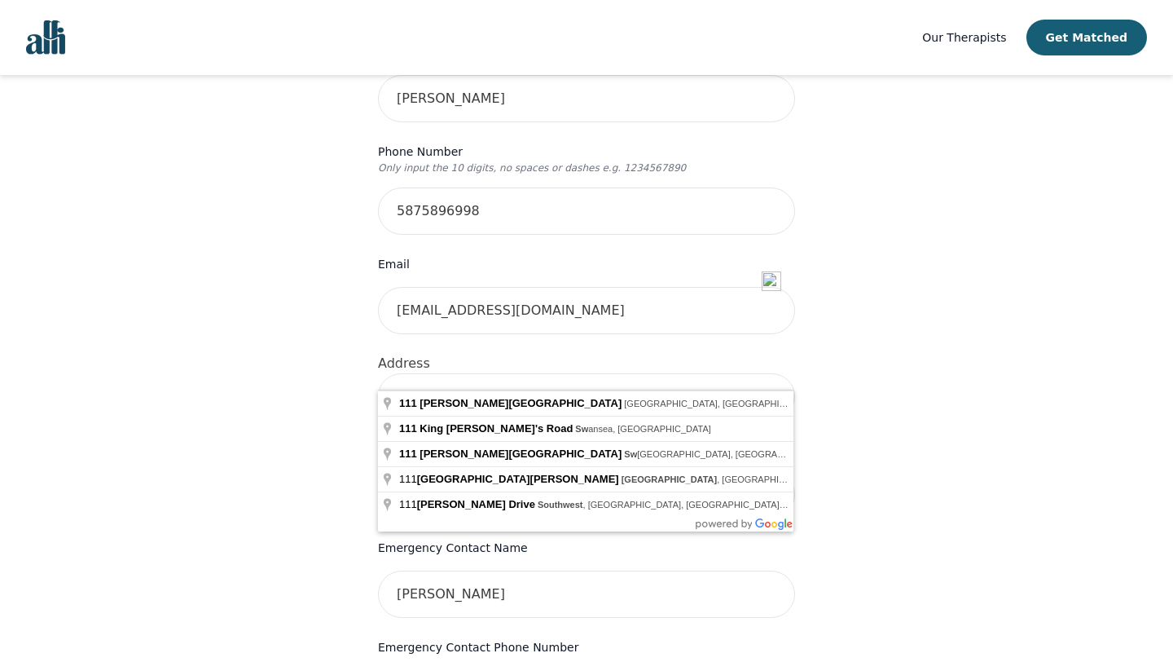
click at [642, 373] on input "111 Edwards Drive SW" at bounding box center [586, 396] width 417 height 46
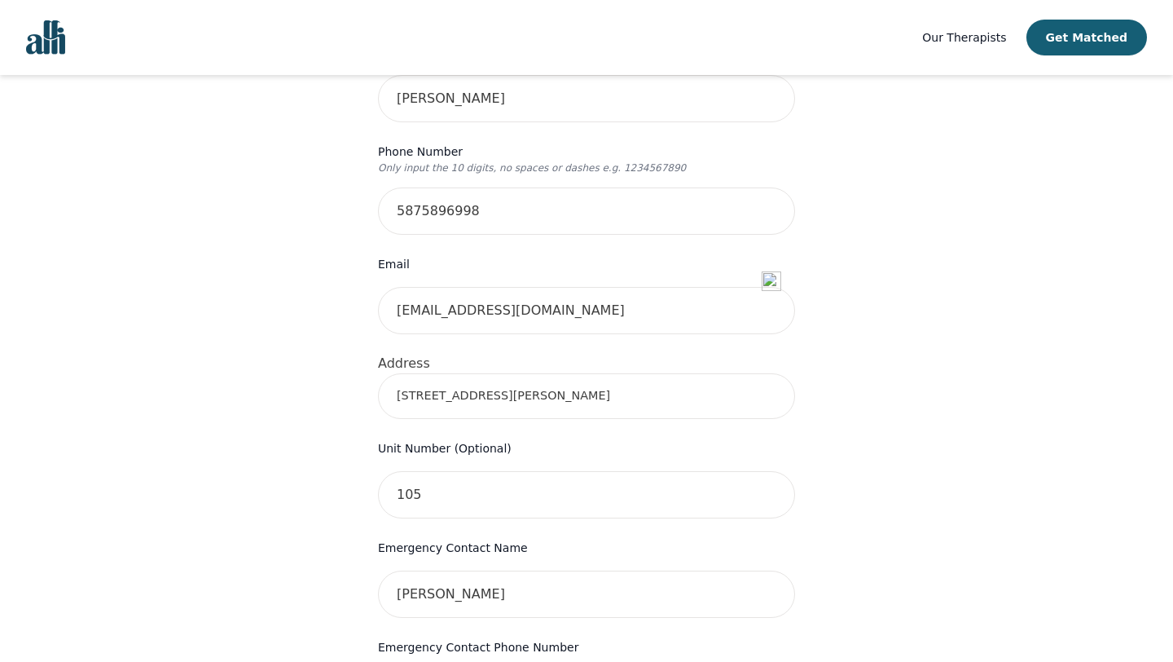
type input "111 Edwards Dr SW, Edmonton, AB T6X 0A4, Canada"
click at [944, 445] on div "Your therapy journey is about to begin! Your initial assessment session with Gr…" at bounding box center [587, 457] width 1134 height 1524
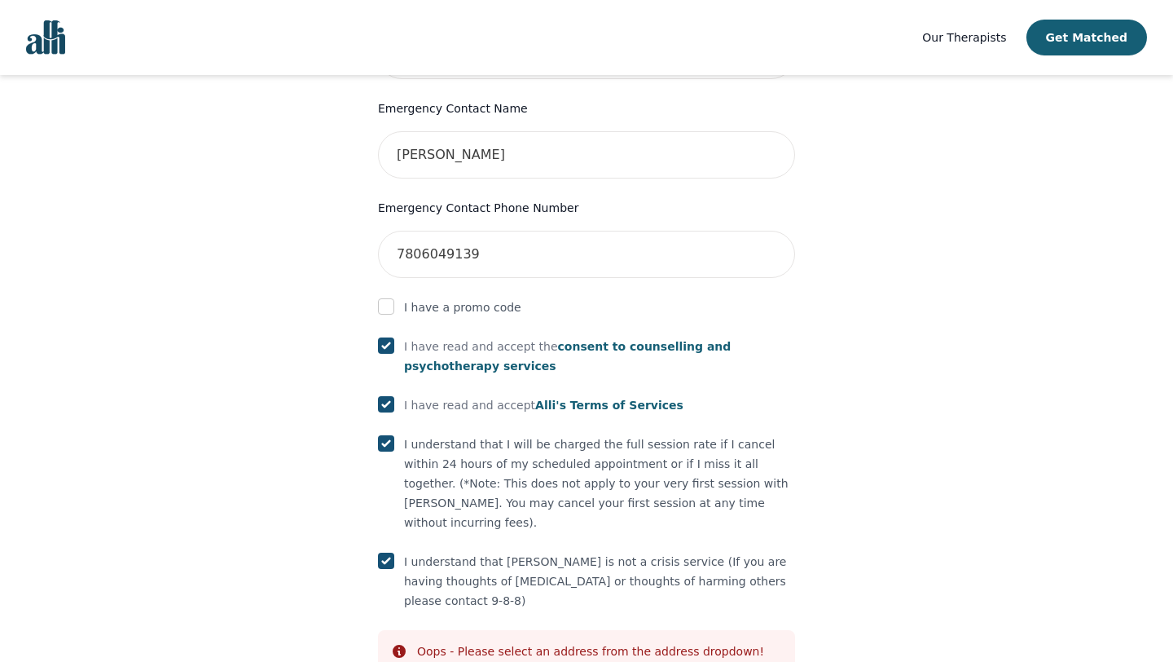
scroll to position [869, 0]
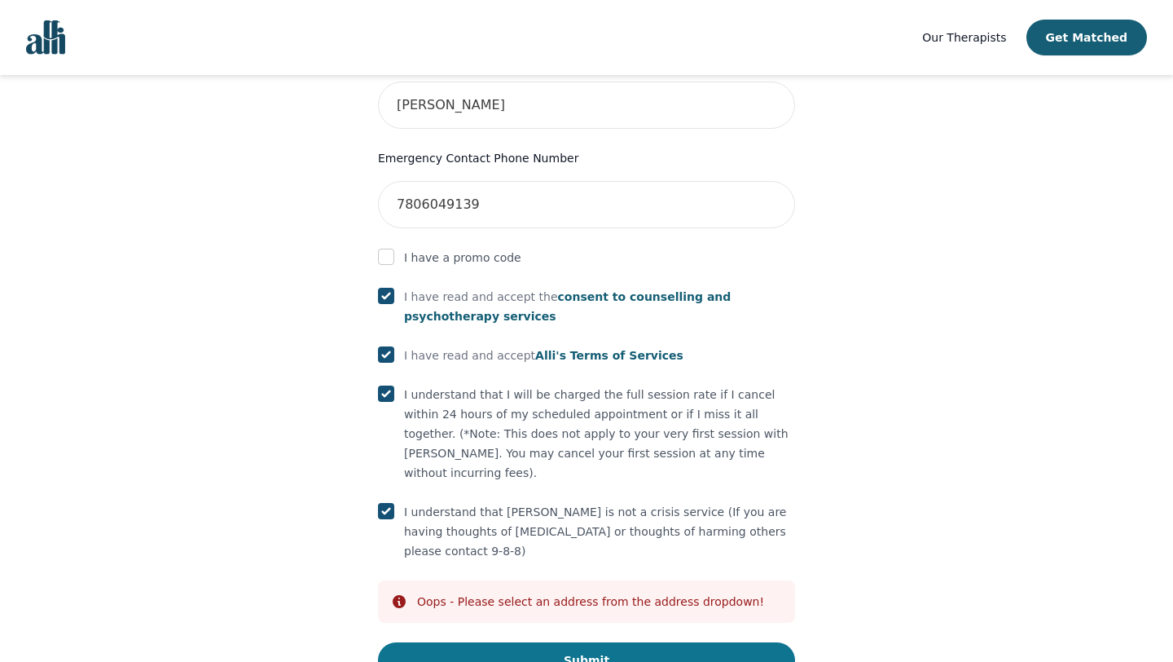
click at [591, 642] on button "Submit" at bounding box center [586, 660] width 417 height 36
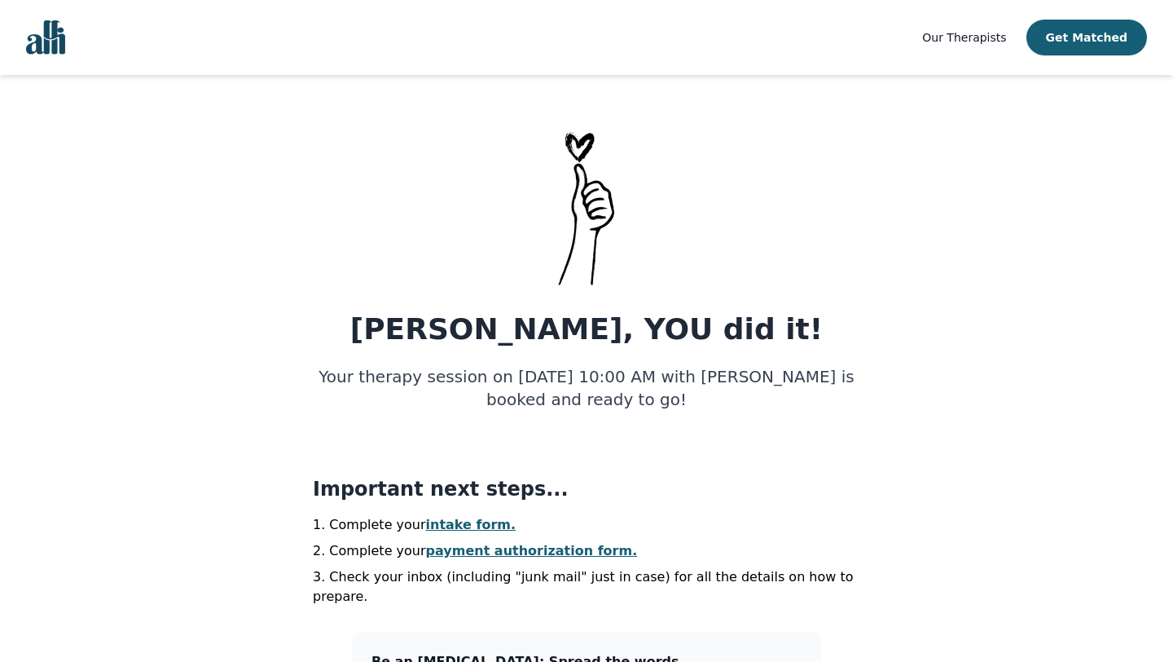
click at [794, 521] on li "Complete your intake form." at bounding box center [587, 525] width 548 height 20
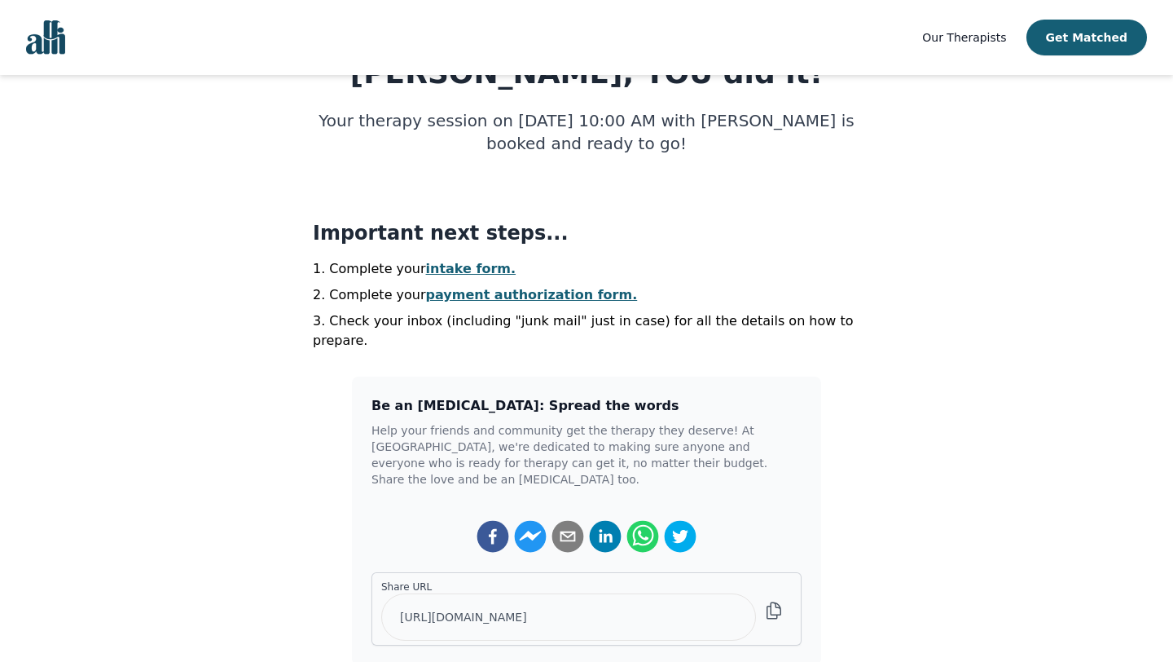
scroll to position [228, 0]
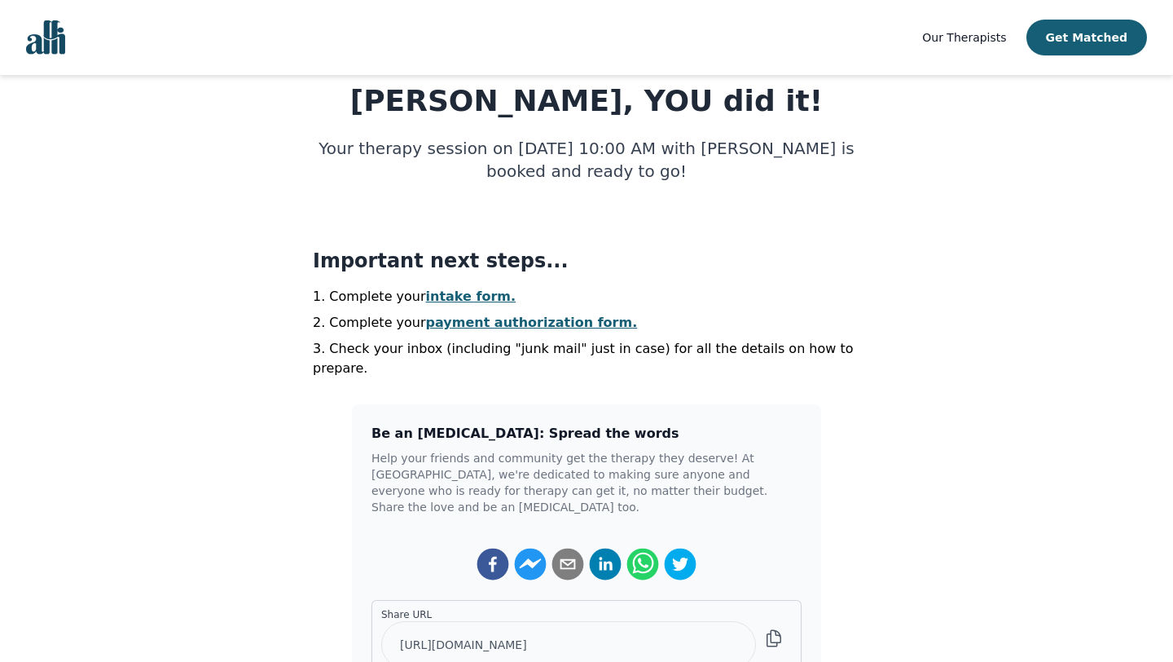
click at [459, 297] on link "intake form." at bounding box center [471, 295] width 90 height 15
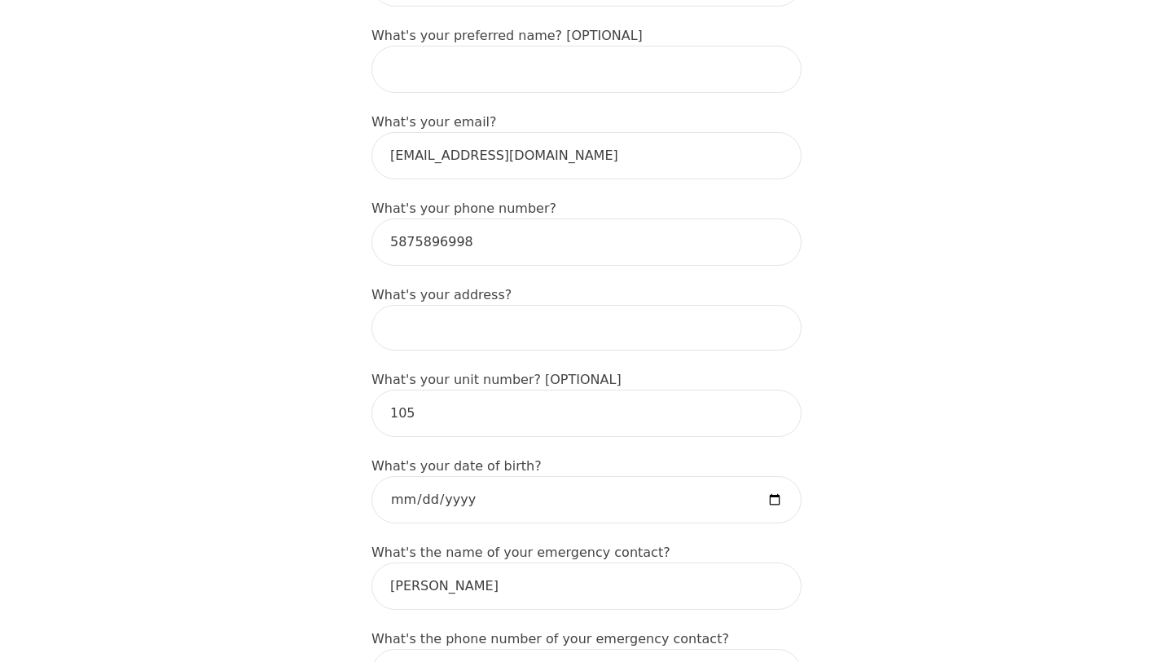
scroll to position [456, 0]
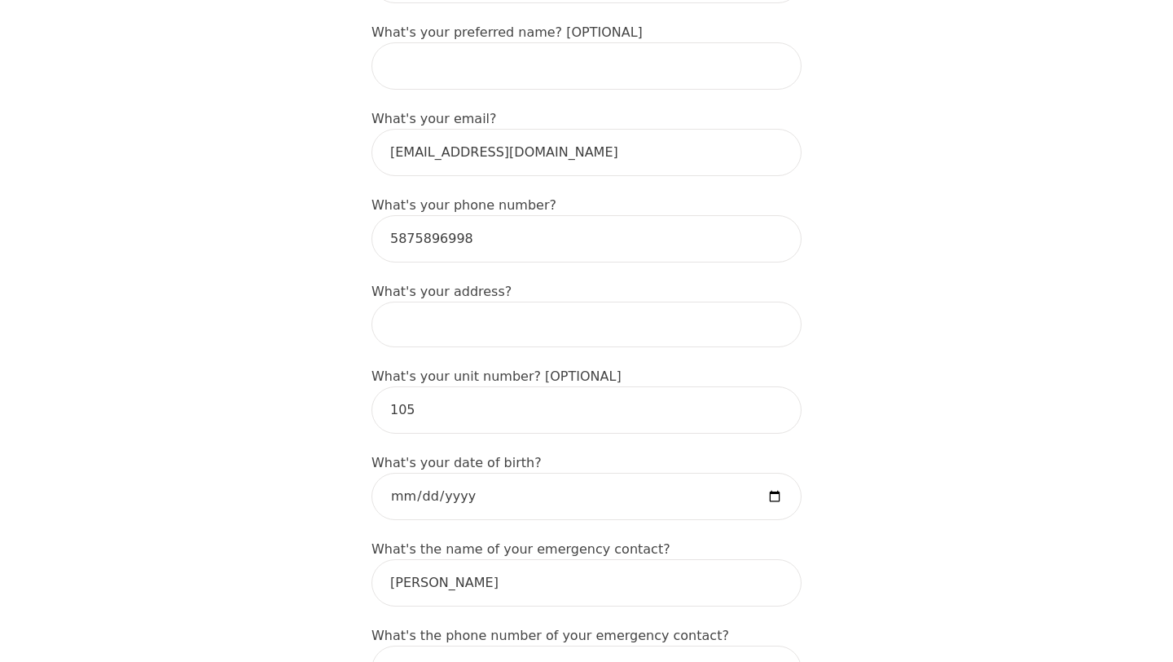
click at [434, 301] on input at bounding box center [587, 324] width 430 height 46
type input "105, 111 Edwards Drive SW"
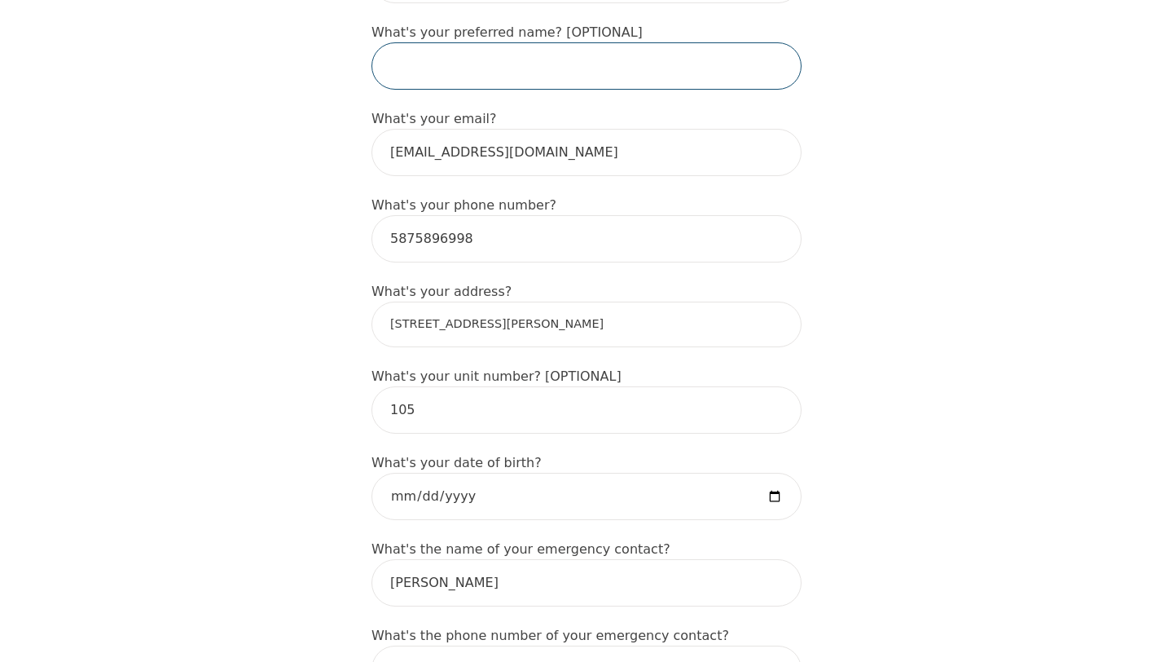
type input "Nalita"
click at [411, 301] on input "105, 111 Edwards Drive SW" at bounding box center [587, 324] width 430 height 46
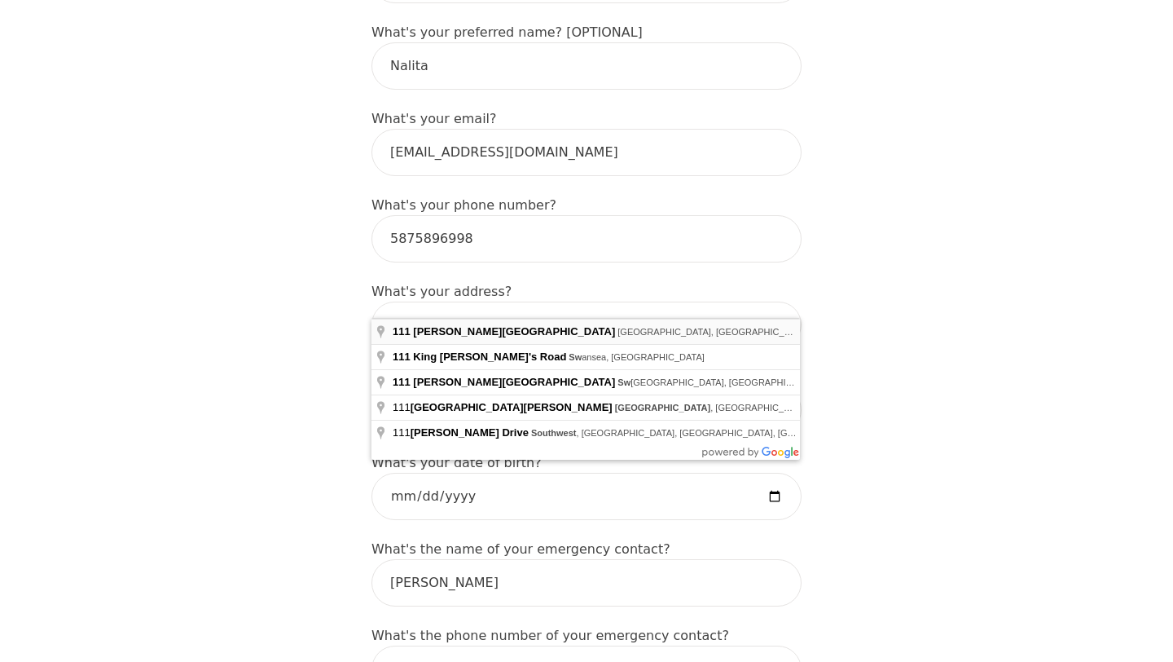
type input "111 Edwards Dr SW, Edmonton, AB T6X 0A4, Canada"
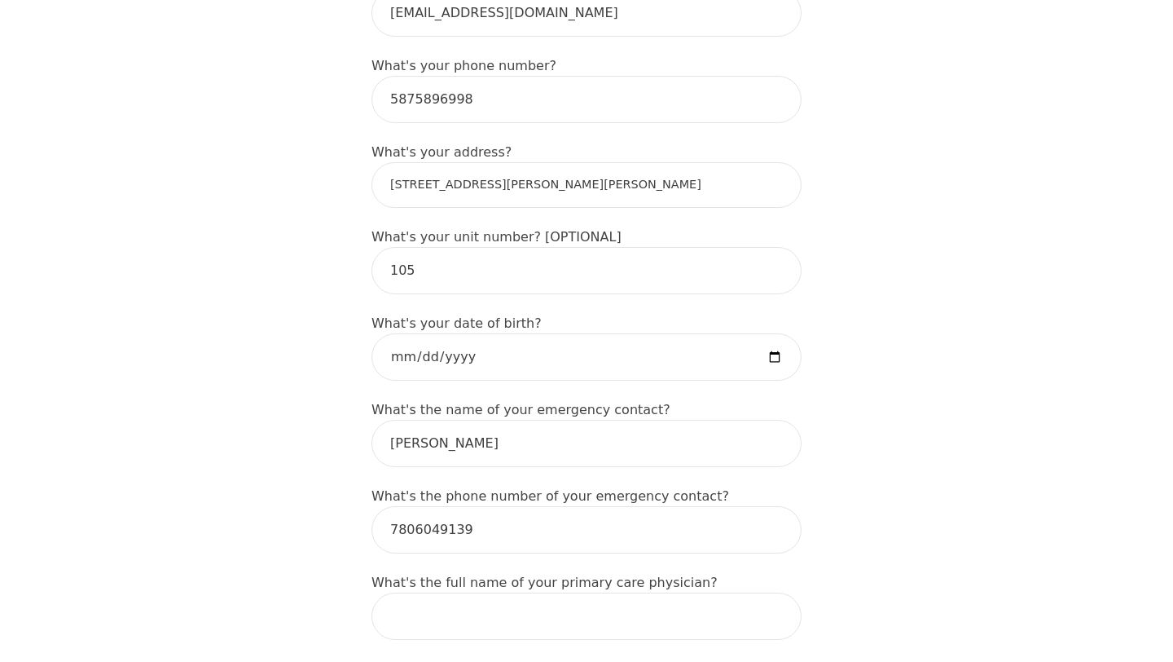
scroll to position [619, 0]
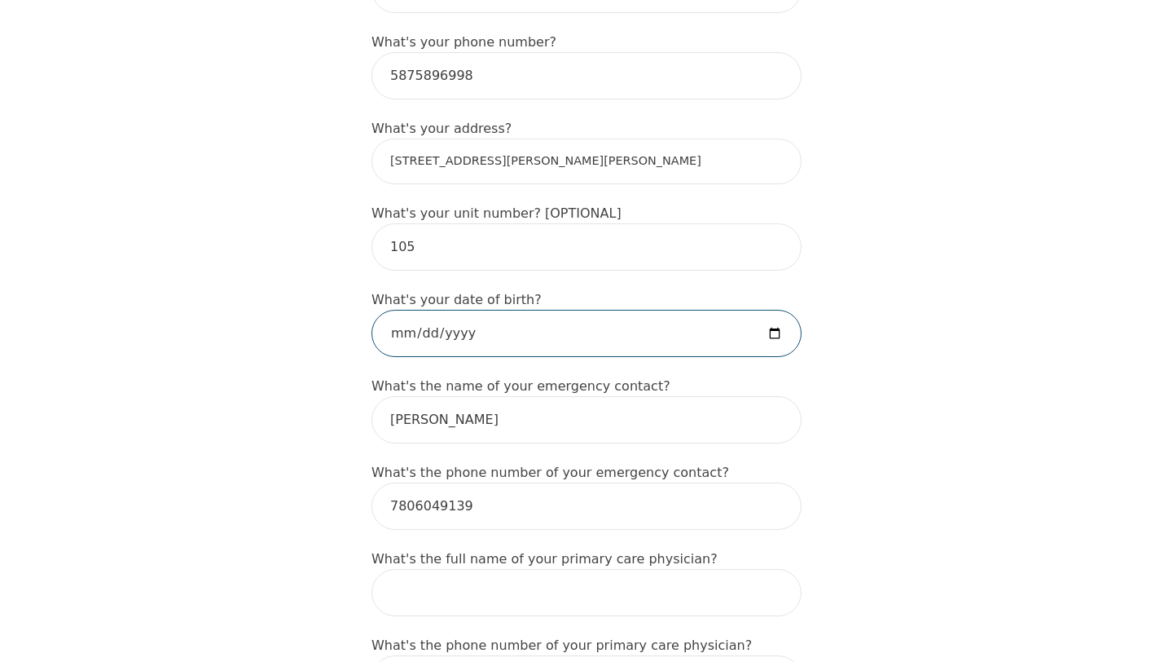
click at [473, 310] on input "date" at bounding box center [587, 333] width 430 height 47
click at [777, 310] on input "date" at bounding box center [587, 333] width 430 height 47
click at [421, 310] on input "2025-12-09" at bounding box center [587, 333] width 430 height 47
type input "[DATE]"
click at [875, 394] on div "Intake Assessment for Nalita Sharma Part 1 of 2: Tell Us About Yourself Please …" at bounding box center [586, 675] width 1173 height 2459
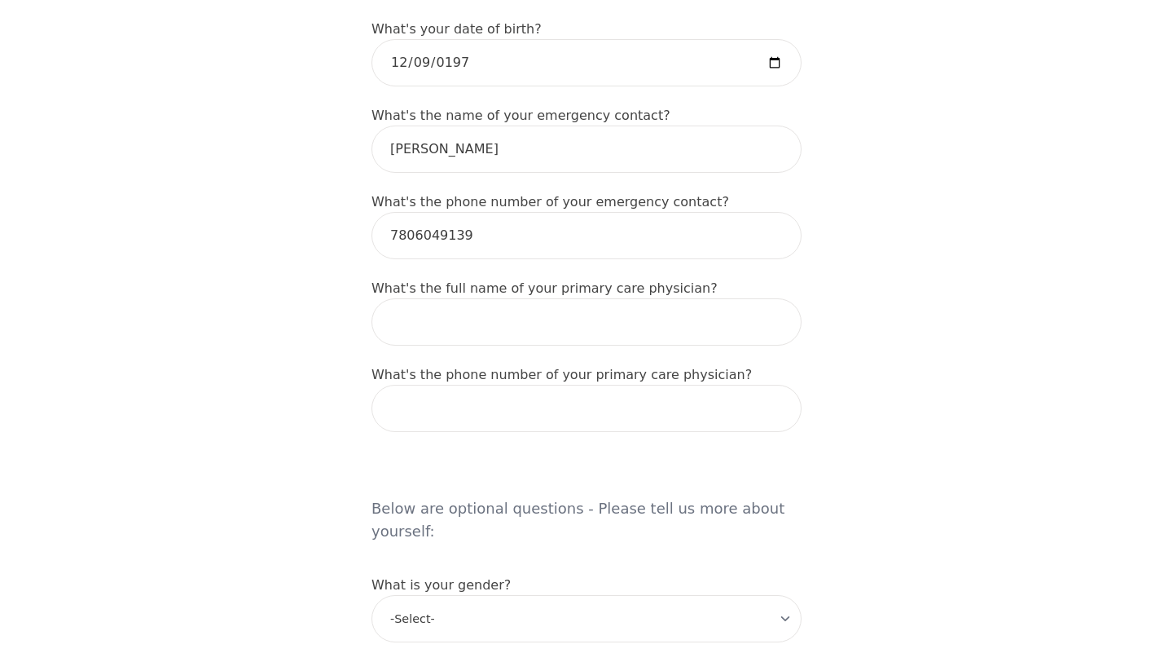
scroll to position [913, 0]
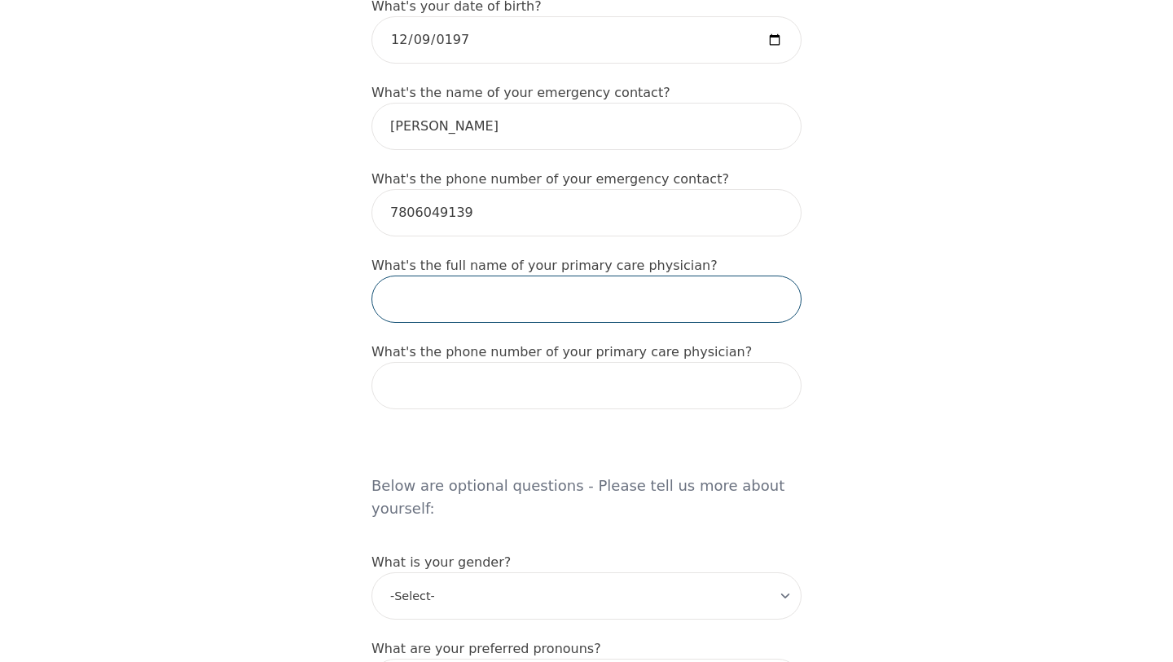
click at [468, 275] on input "text" at bounding box center [587, 298] width 430 height 47
type input "[PERSON_NAME]"
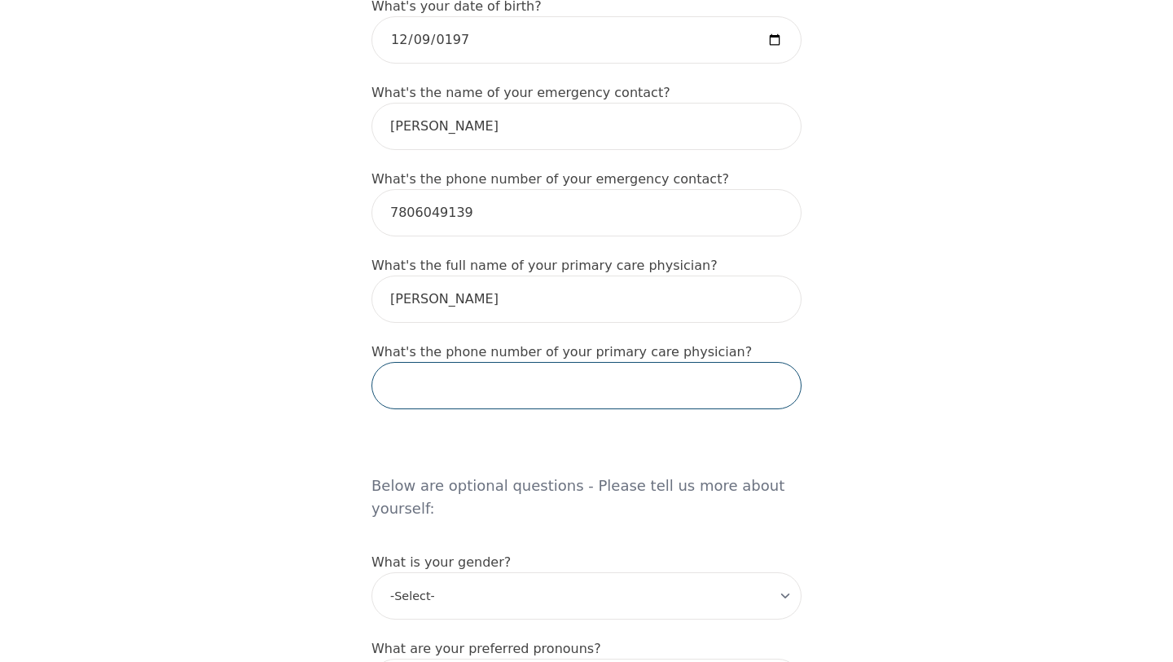
click at [496, 362] on input "tel" at bounding box center [587, 385] width 430 height 47
type input "7808004402"
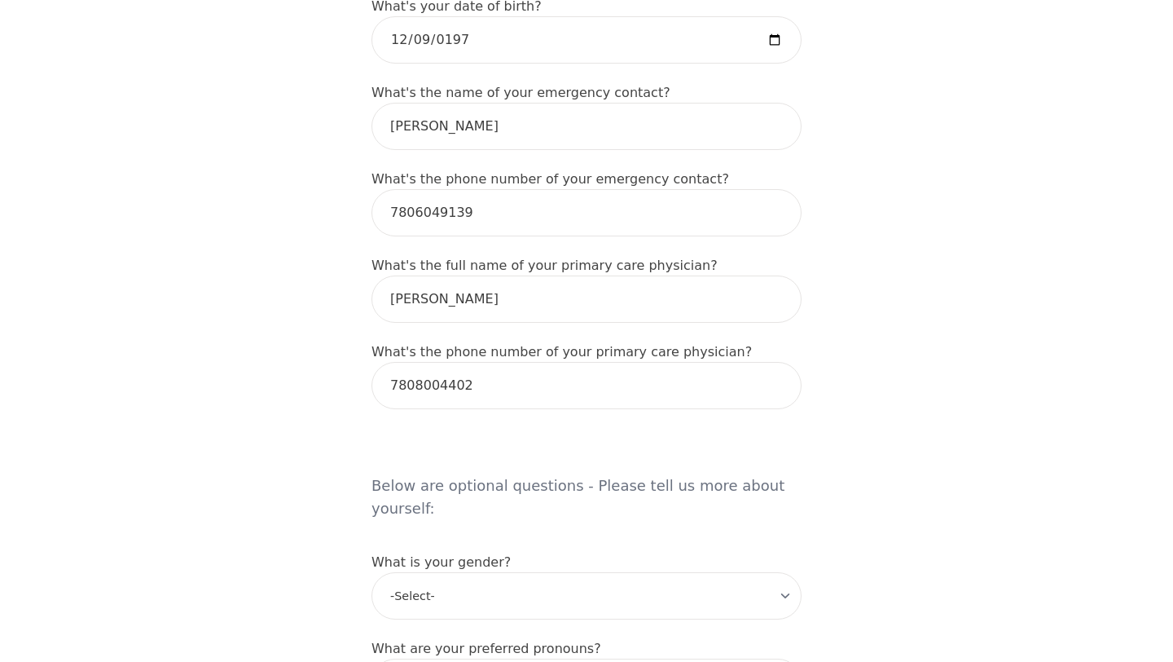
click at [316, 529] on div "Intake Assessment for Nalita Sharma Part 1 of 2: Tell Us About Yourself Please …" at bounding box center [586, 382] width 1173 height 2459
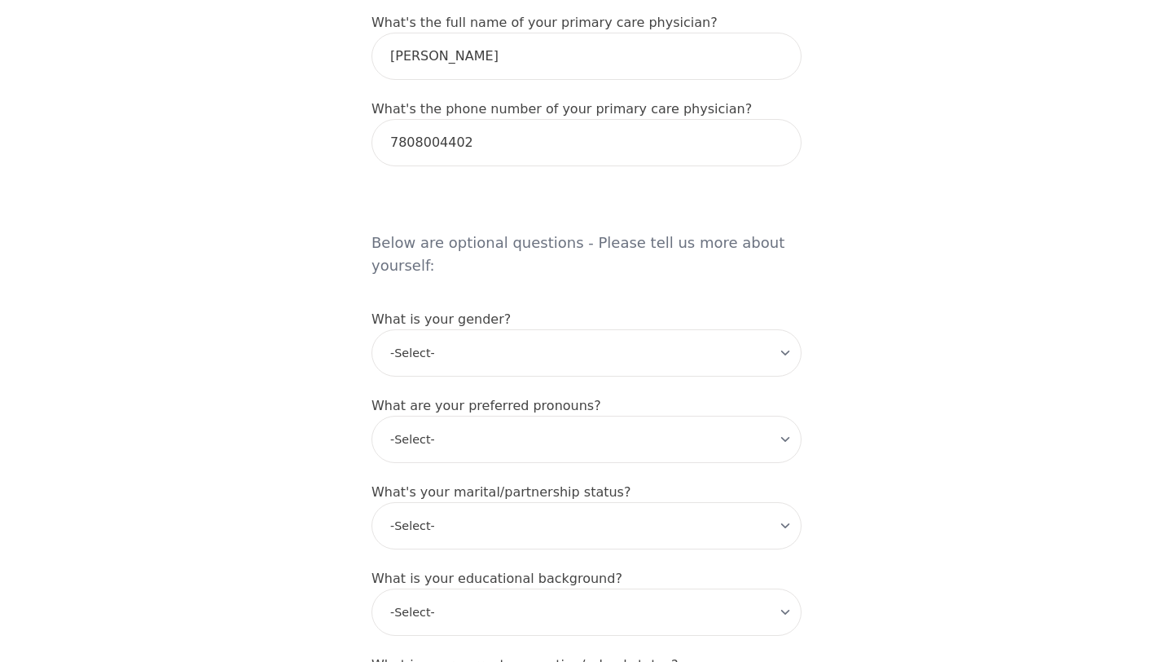
scroll to position [1173, 0]
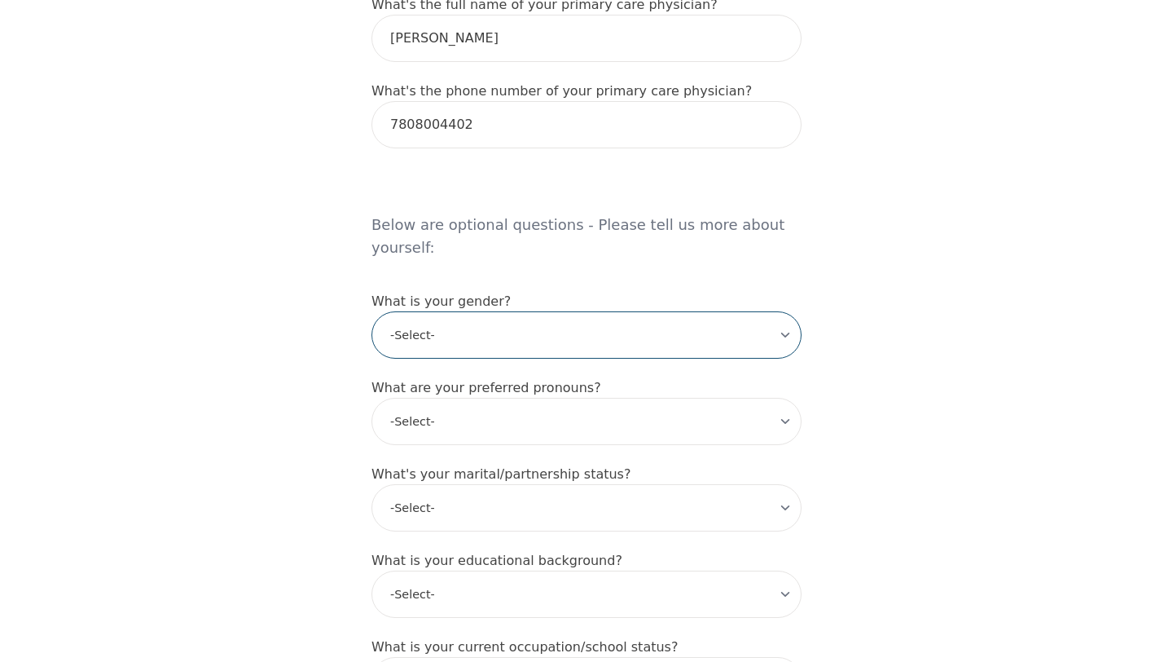
click at [618, 311] on select "-Select- male female non-binary transgender intersex prefer_not_to_say" at bounding box center [587, 334] width 430 height 47
select select "[DEMOGRAPHIC_DATA]"
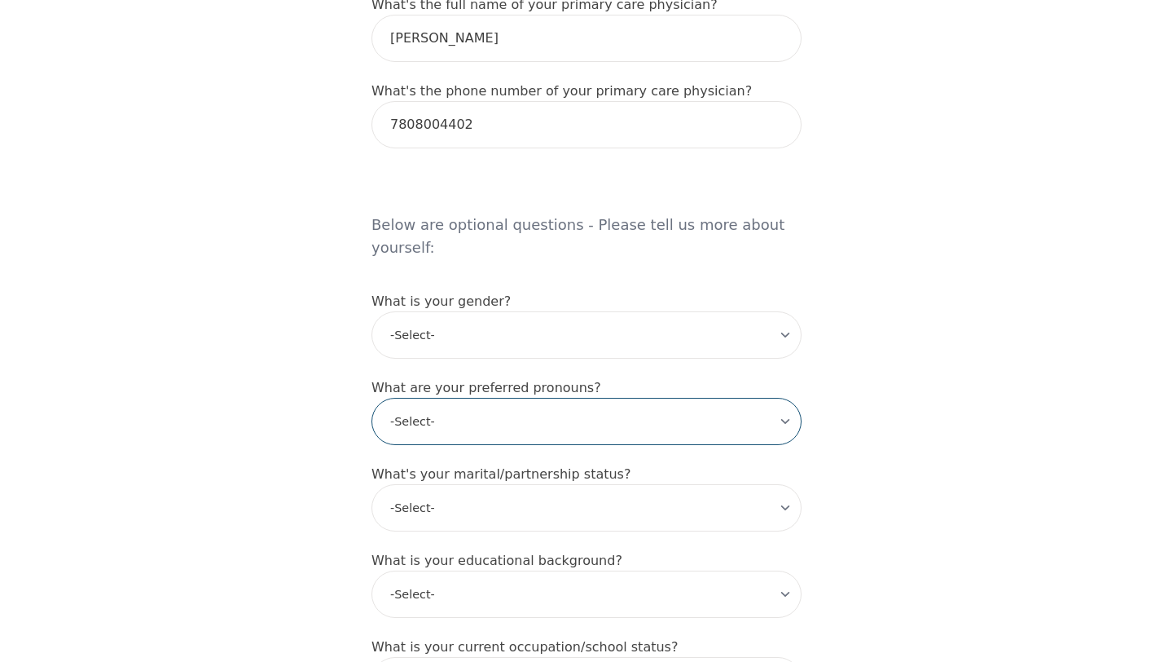
click at [655, 398] on select "-Select- he/him she/her they/them ze/zir xe/xem ey/em ve/ver tey/ter e/e per/pe…" at bounding box center [587, 421] width 430 height 47
select select "she/her"
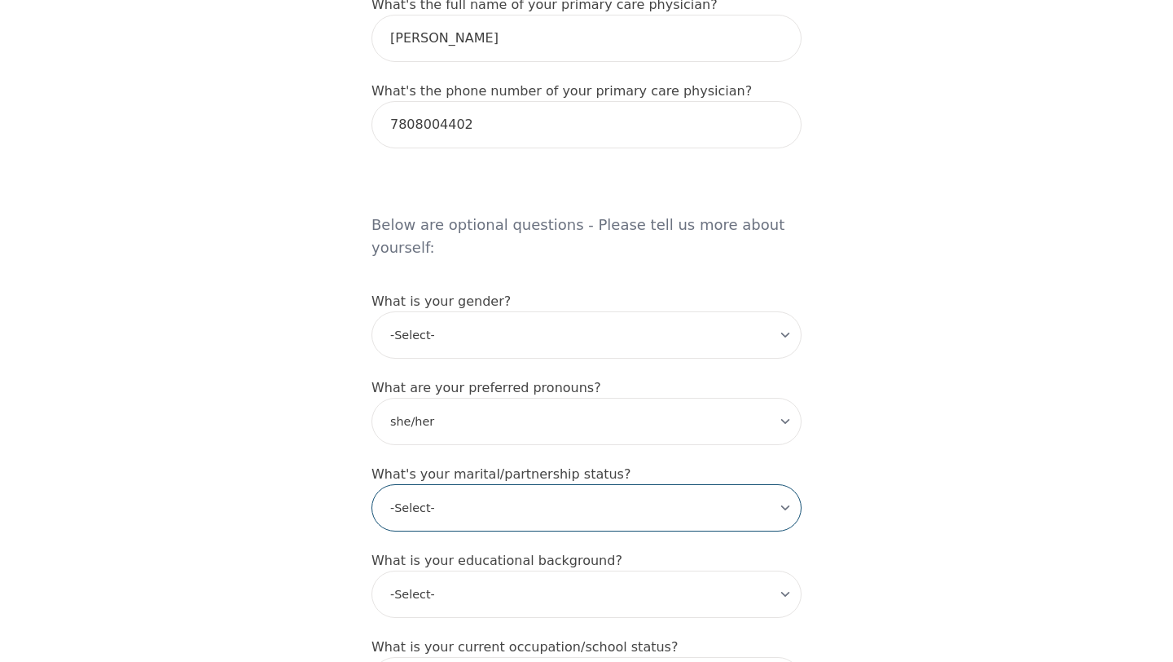
click at [648, 484] on select "-Select- Single Partnered Married Common Law Widowed Separated Divorced" at bounding box center [587, 507] width 430 height 47
select select "Single"
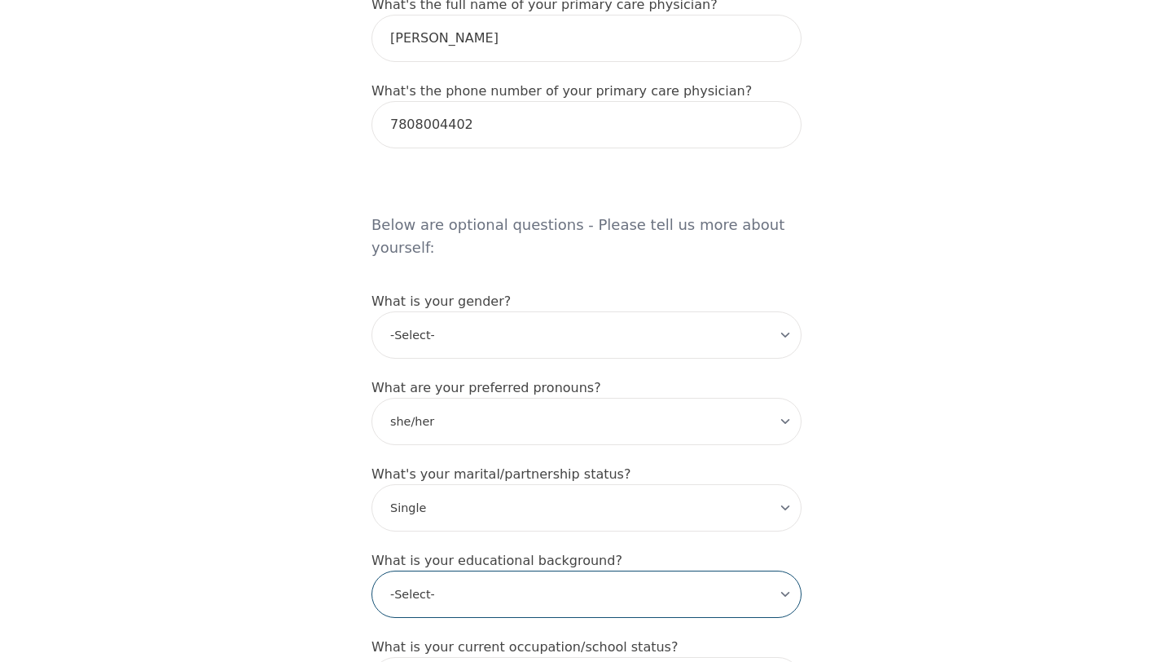
click at [769, 570] on select "-Select- Less than high school High school Associate degree Bachelor degree Mas…" at bounding box center [587, 593] width 430 height 47
select select "Bachelor degree"
click at [919, 510] on div "Intake Assessment for Nalita Sharma Part 1 of 2: Tell Us About Yourself Please …" at bounding box center [586, 121] width 1173 height 2459
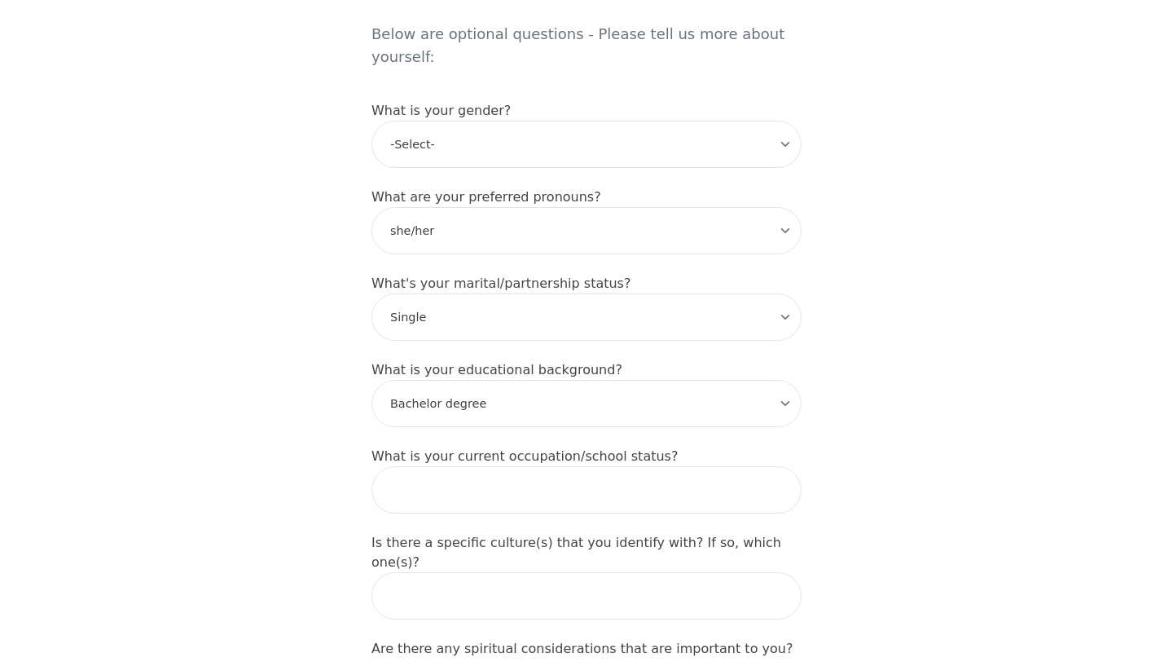
scroll to position [1434, 0]
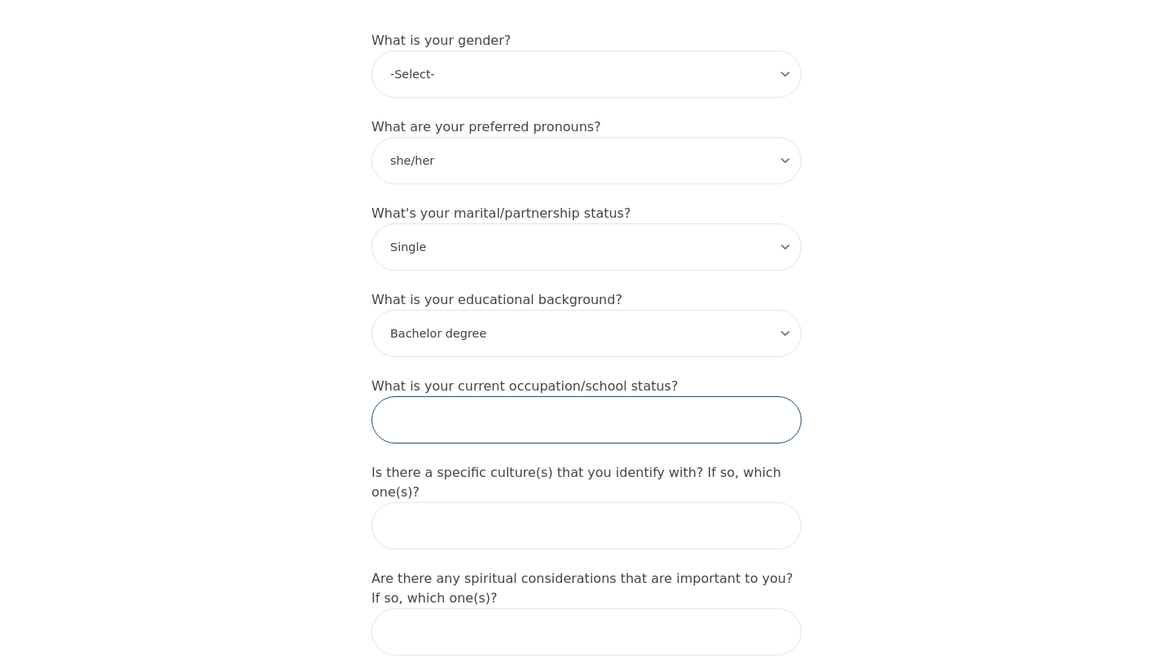
click at [553, 396] on input "text" at bounding box center [587, 419] width 430 height 47
type input "program coordinator for a non-profit organization"
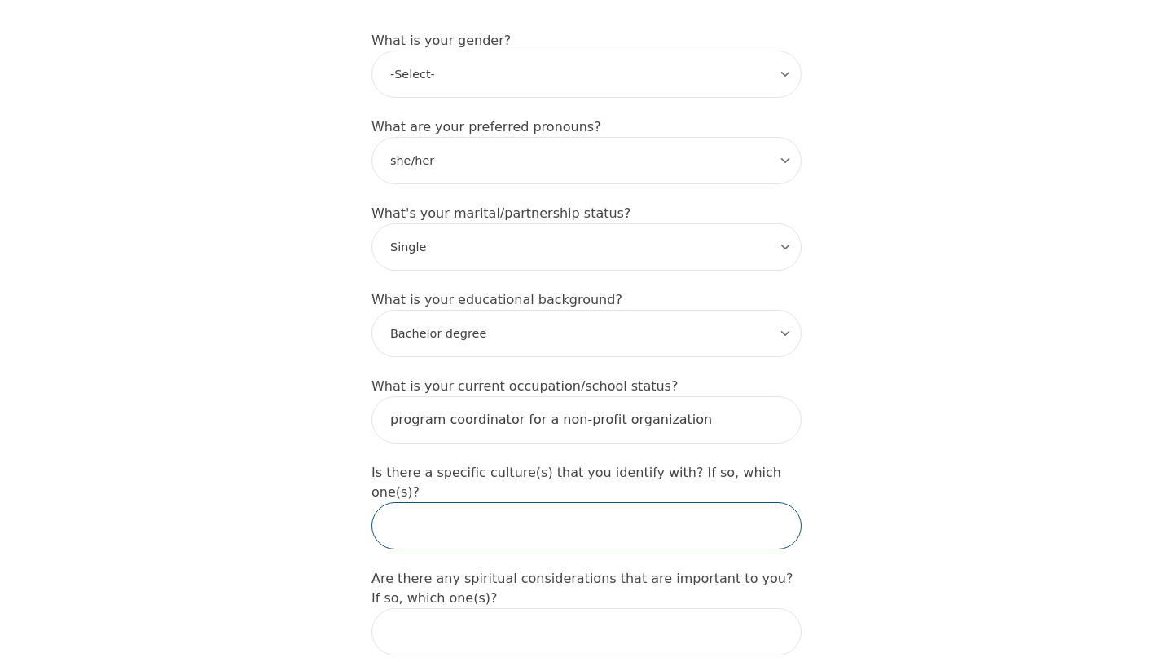
click at [464, 502] on input "text" at bounding box center [587, 525] width 430 height 47
type input "[DEMOGRAPHIC_DATA]"
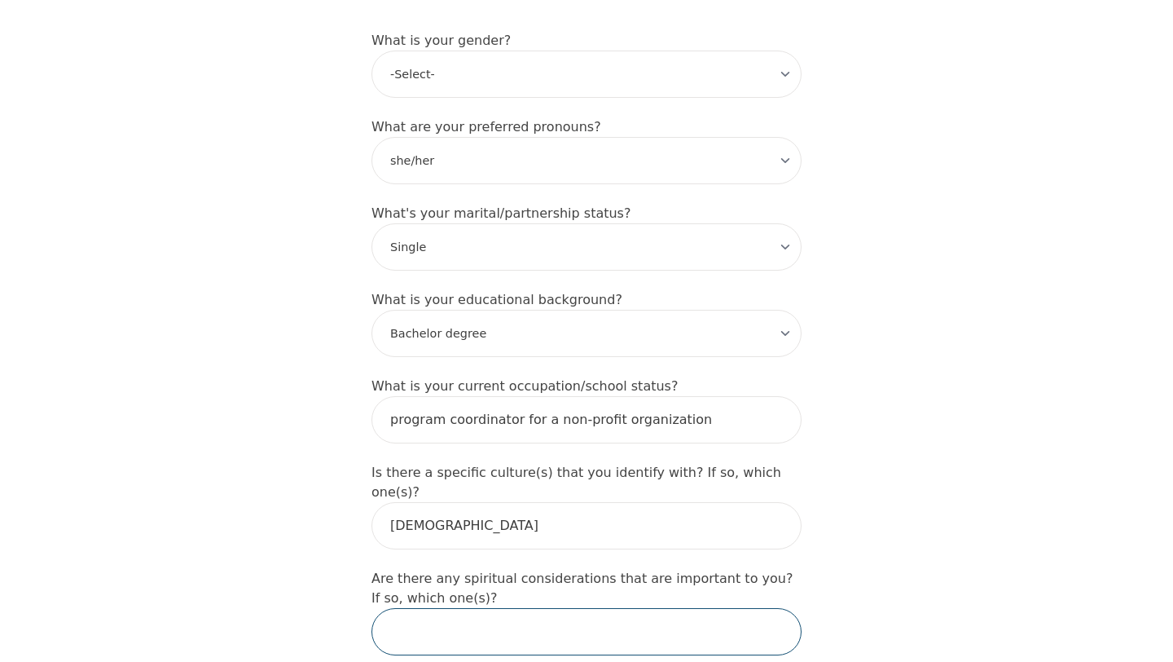
click at [450, 608] on input "text" at bounding box center [587, 631] width 430 height 47
type input "I believe in reincarnation"
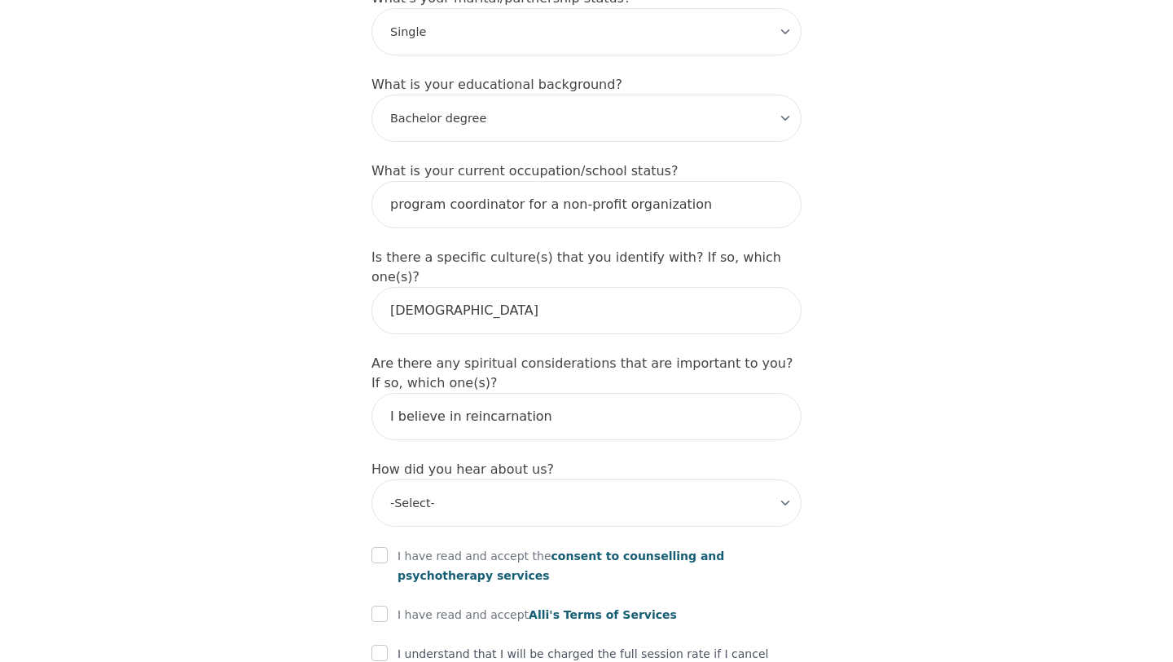
scroll to position [1662, 0]
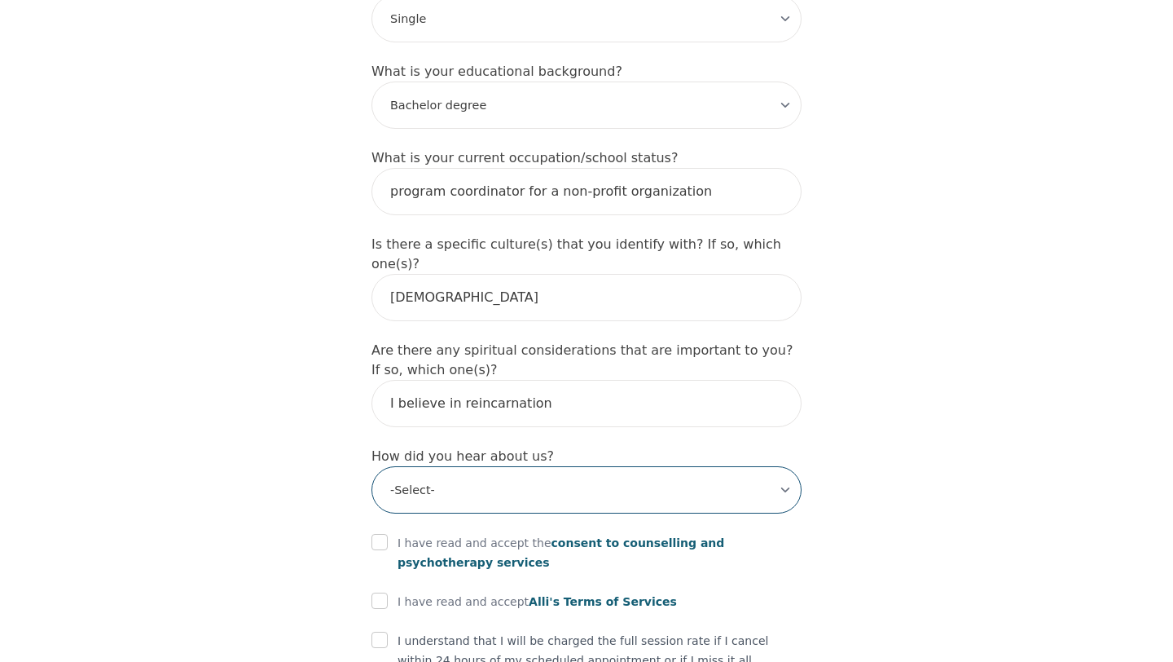
click at [770, 466] on select "-Select- Physician/Specialist Friend Facebook Instagram Google Search Google Ad…" at bounding box center [587, 489] width 430 height 47
select select "Physician/Specialist"
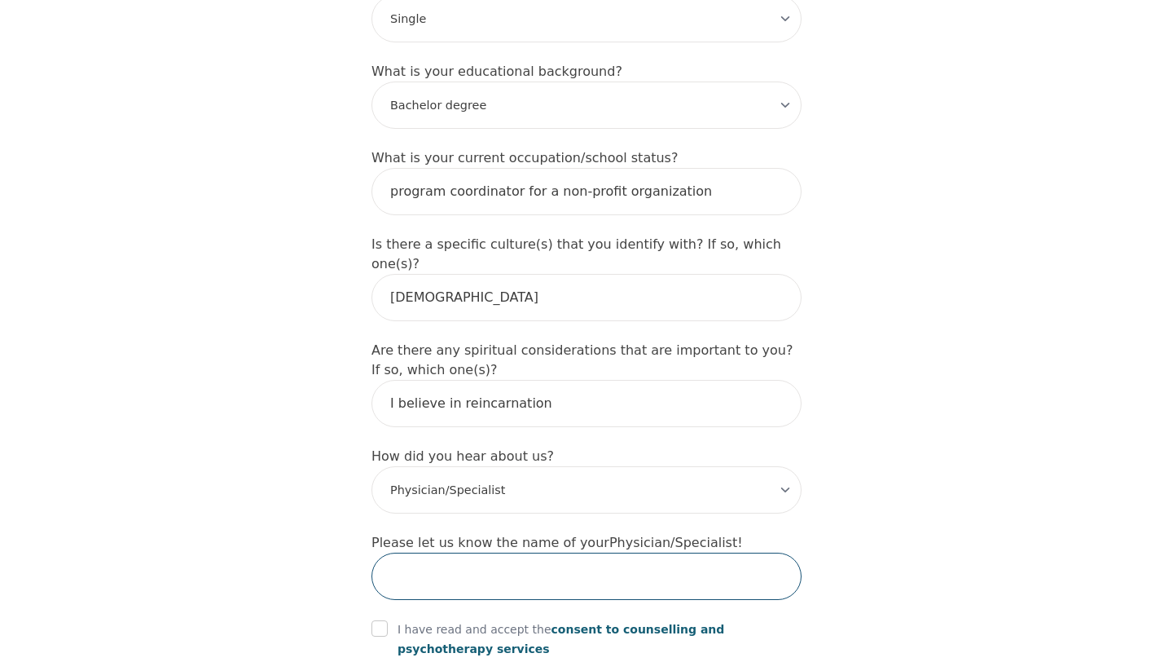
click at [658, 552] on input "text" at bounding box center [587, 575] width 430 height 47
type input "p"
type input "c"
type input "[MEDICAL_DATA] at [GEOGRAPHIC_DATA]"
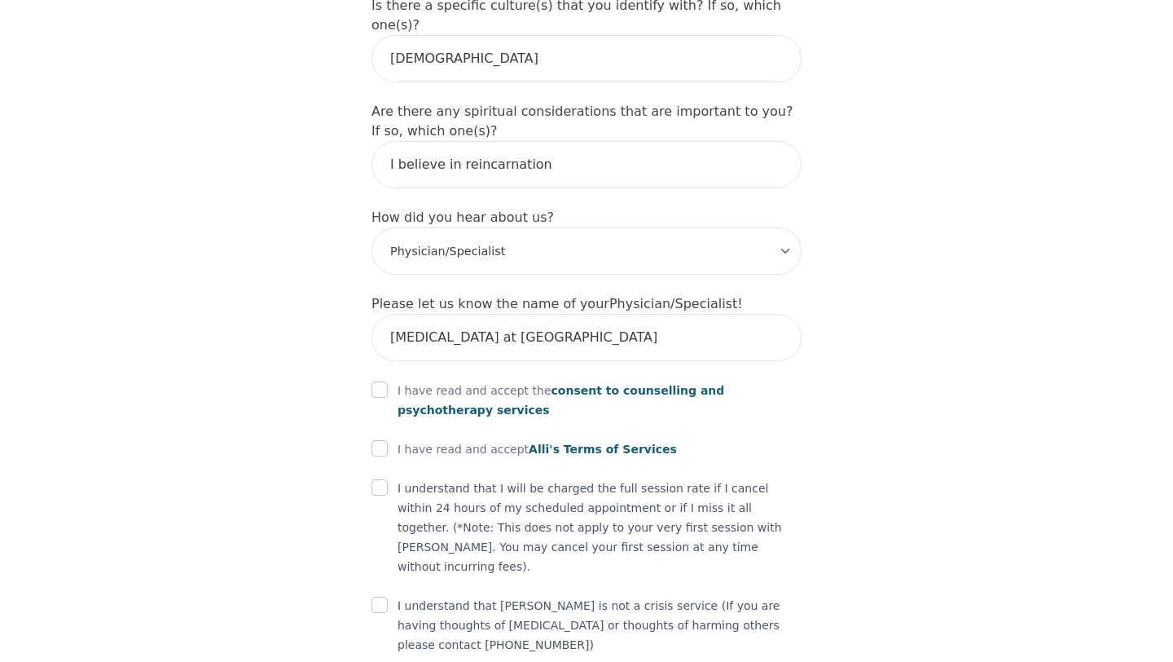
scroll to position [1903, 0]
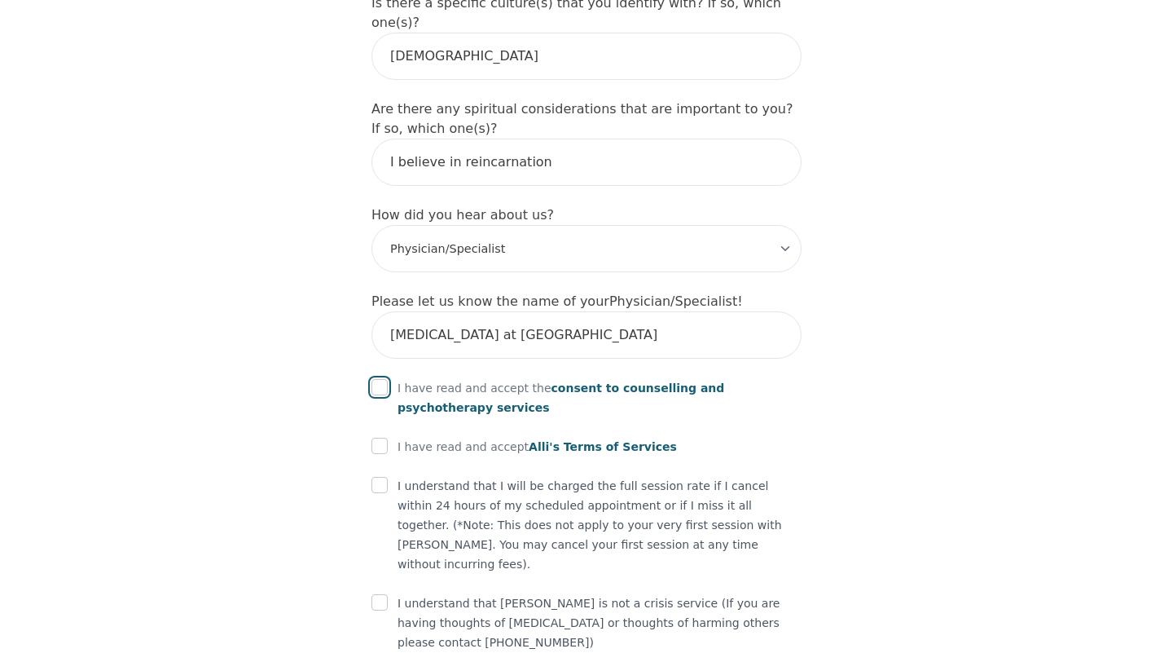
click at [381, 379] on input "checkbox" at bounding box center [380, 387] width 16 height 16
checkbox input "true"
click at [381, 438] on input "checkbox" at bounding box center [380, 446] width 16 height 16
checkbox input "true"
click at [385, 477] on input "checkbox" at bounding box center [380, 485] width 16 height 16
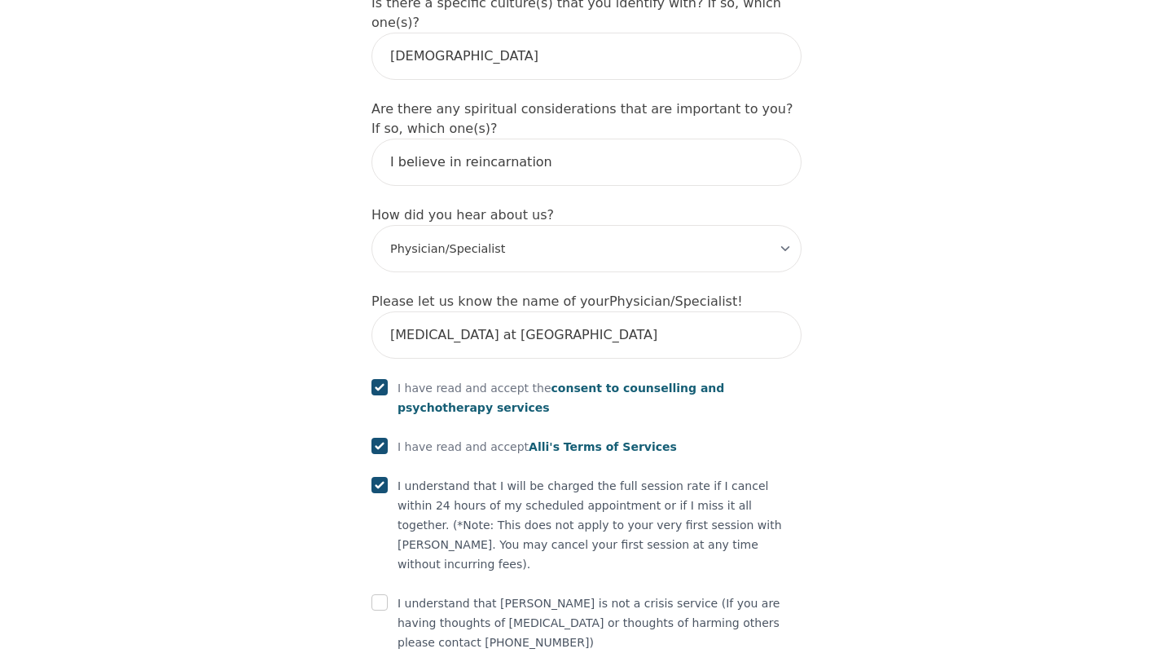
checkbox input "true"
click at [385, 594] on input "checkbox" at bounding box center [380, 602] width 16 height 16
checkbox input "true"
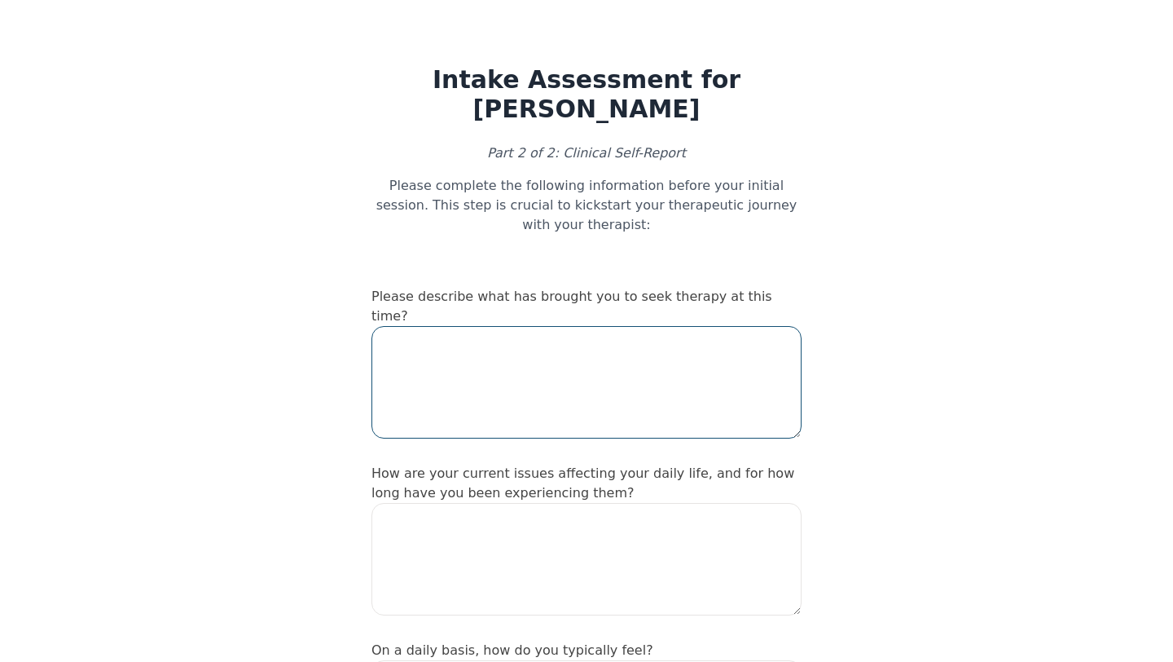
click at [481, 326] on textarea at bounding box center [587, 382] width 430 height 112
type textarea "d"
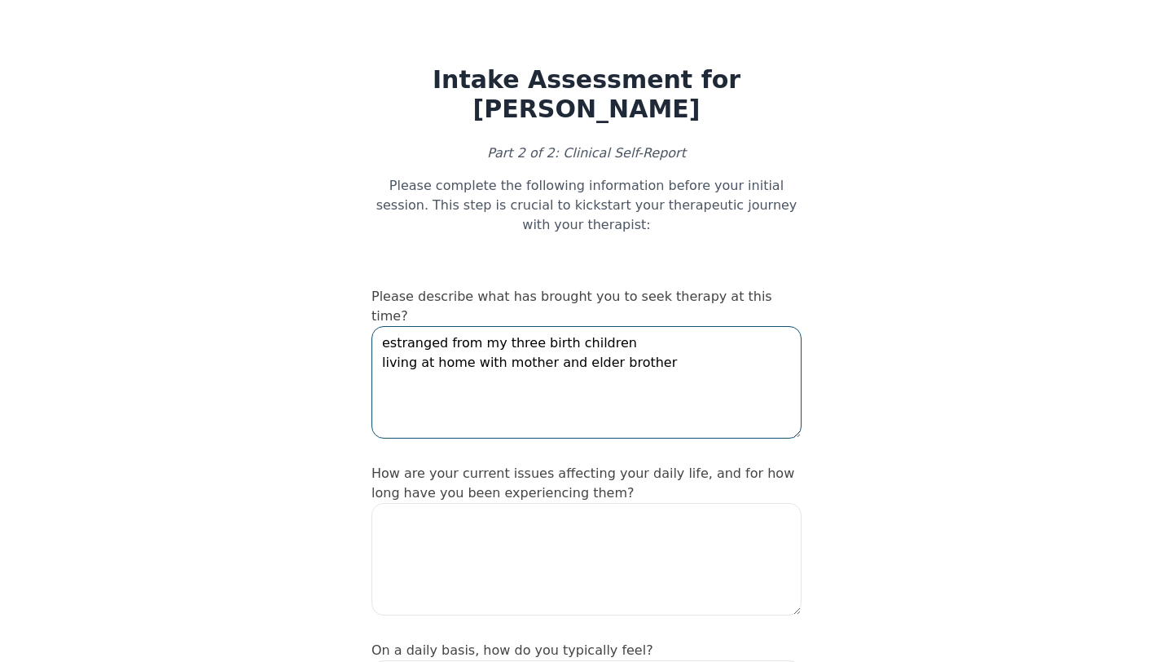
click at [465, 326] on textarea "estranged from my three birth children living at home with mother and elder bro…" at bounding box center [587, 382] width 430 height 112
type textarea "estranged from my three birth children living in a small condo with mother and …"
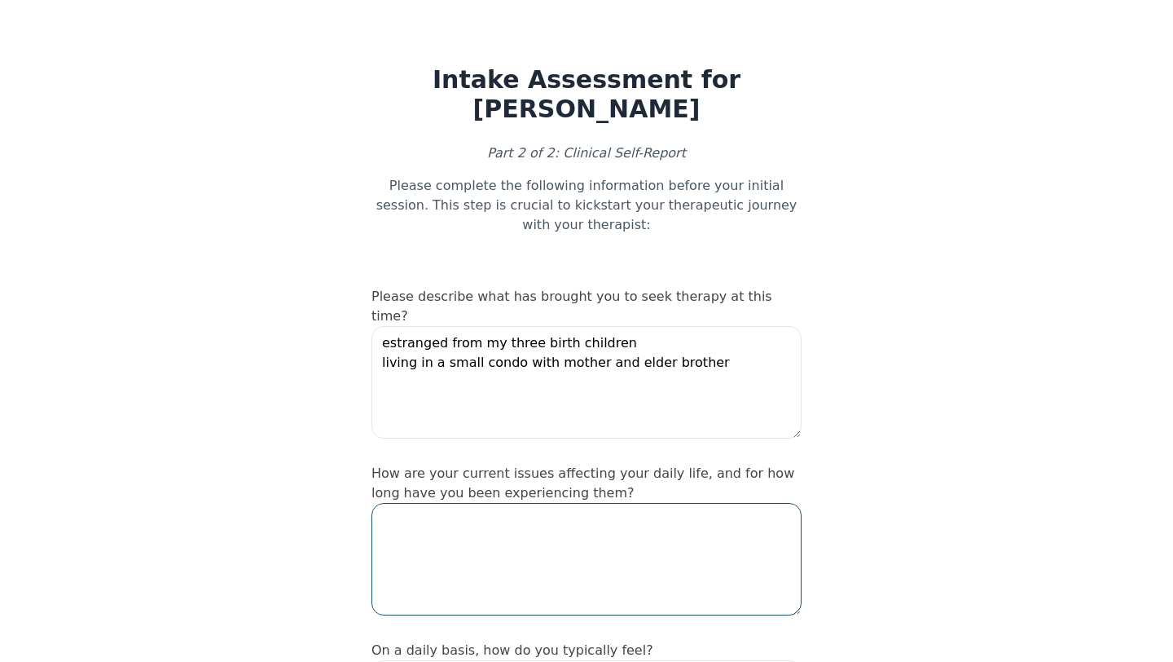
click at [423, 503] on textarea at bounding box center [587, 559] width 430 height 112
type textarea "feeling depressed/ sad lack of motivation to excercise"
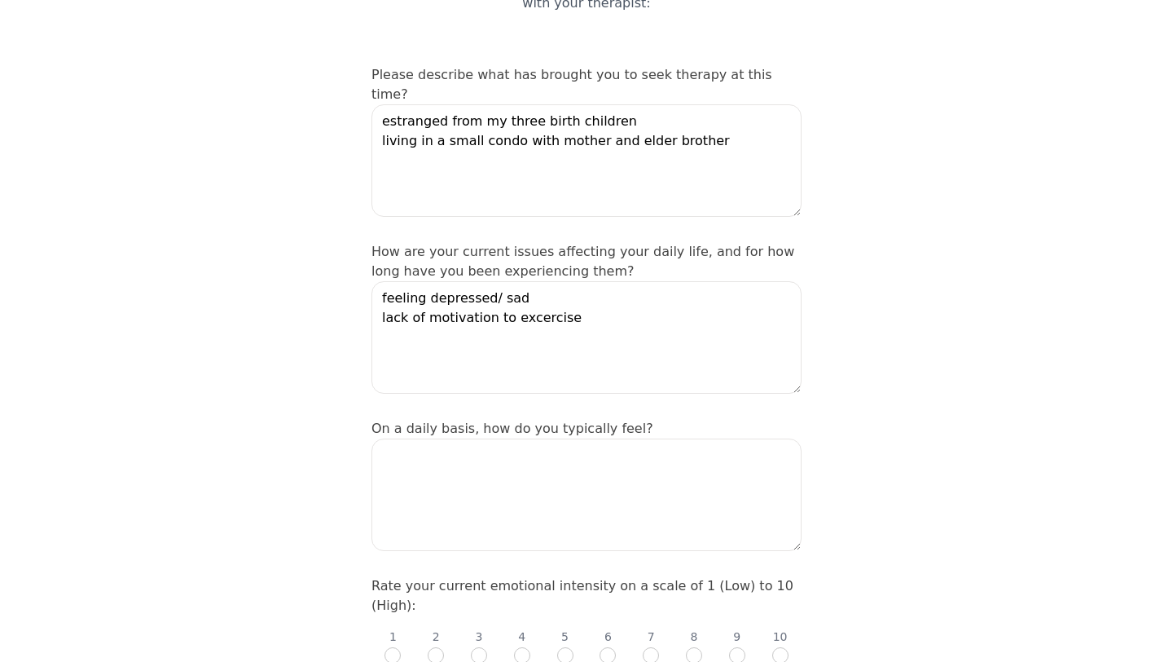
scroll to position [228, 0]
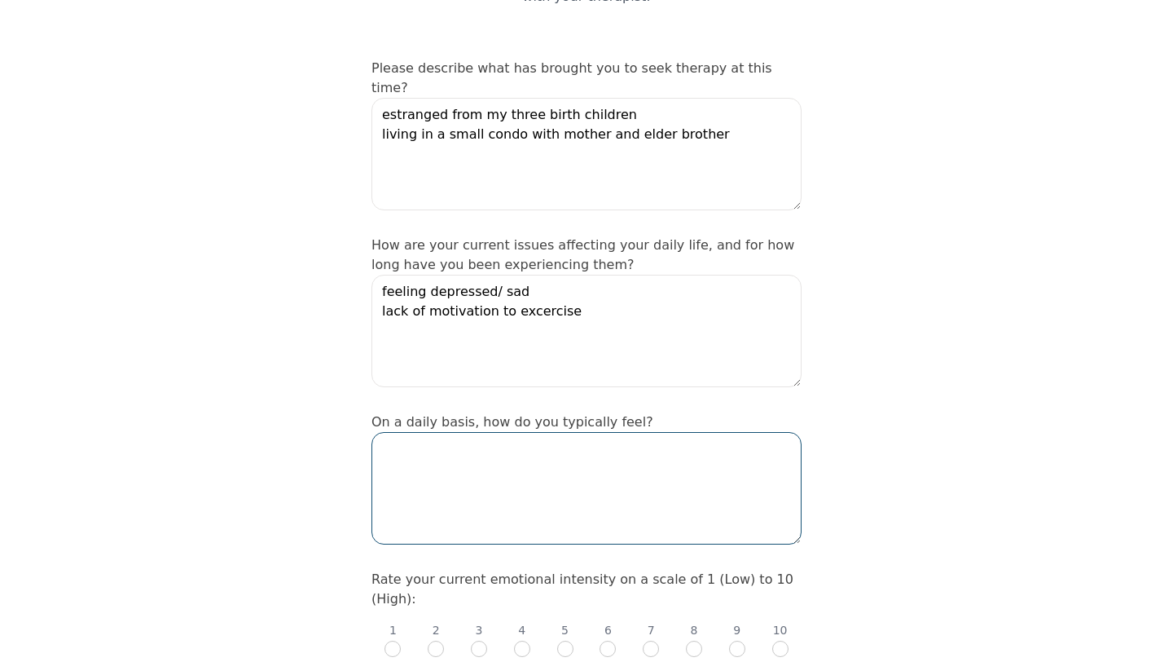
click at [430, 432] on textarea at bounding box center [587, 488] width 430 height 112
type textarea "d"
type textarea "sad"
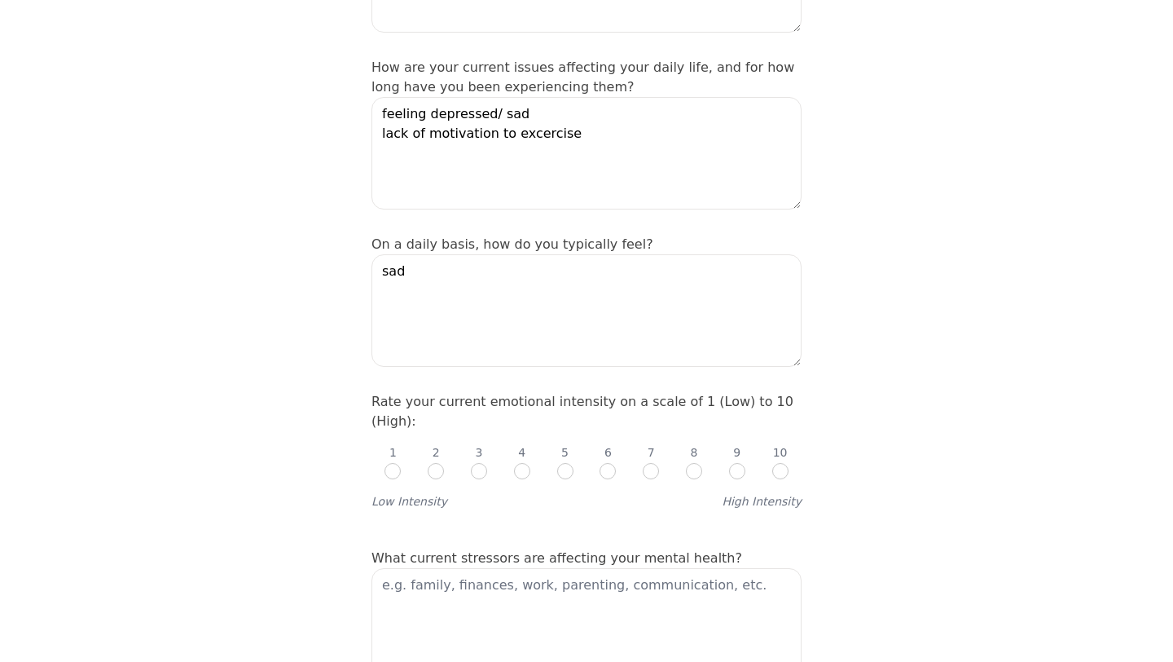
scroll to position [424, 0]
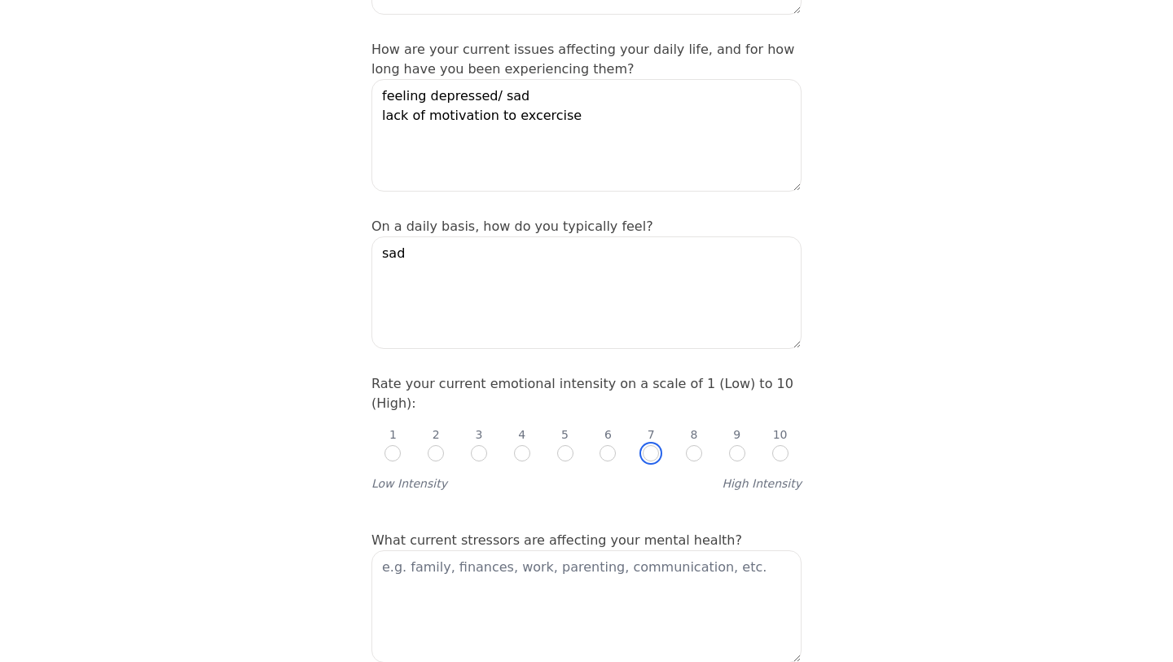
click at [652, 445] on input "radio" at bounding box center [651, 453] width 16 height 16
radio input "true"
click at [446, 550] on textarea at bounding box center [587, 606] width 430 height 112
type textarea "f"
type textarea "r"
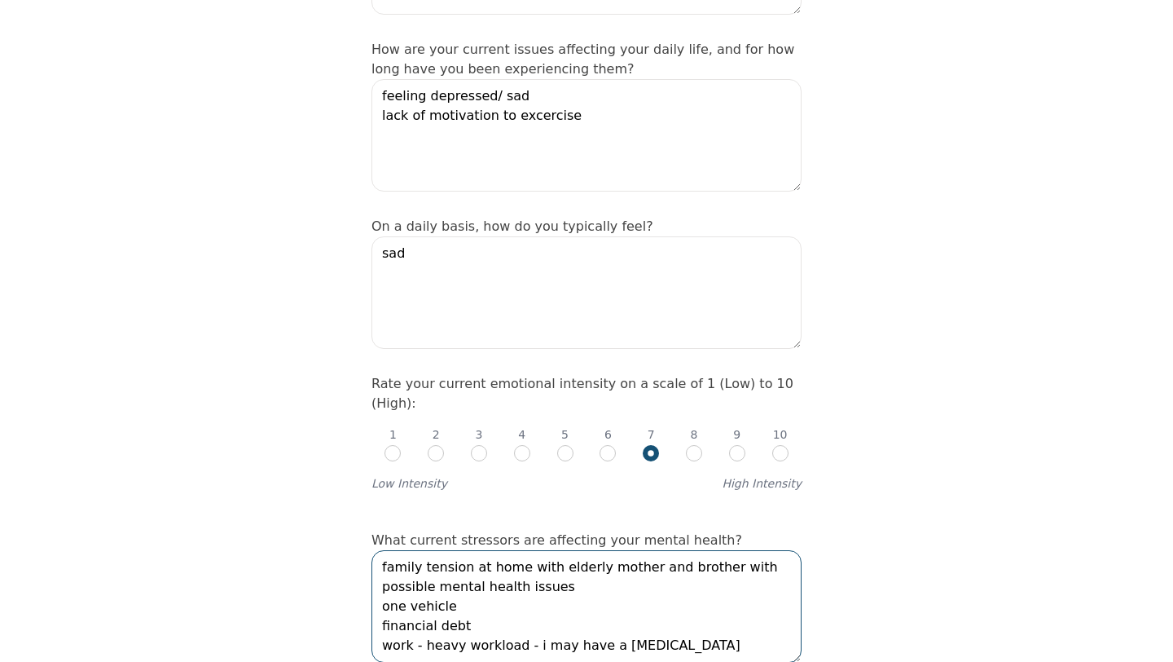
type textarea "family tension at home with elderly mother and brother with possible mental hea…"
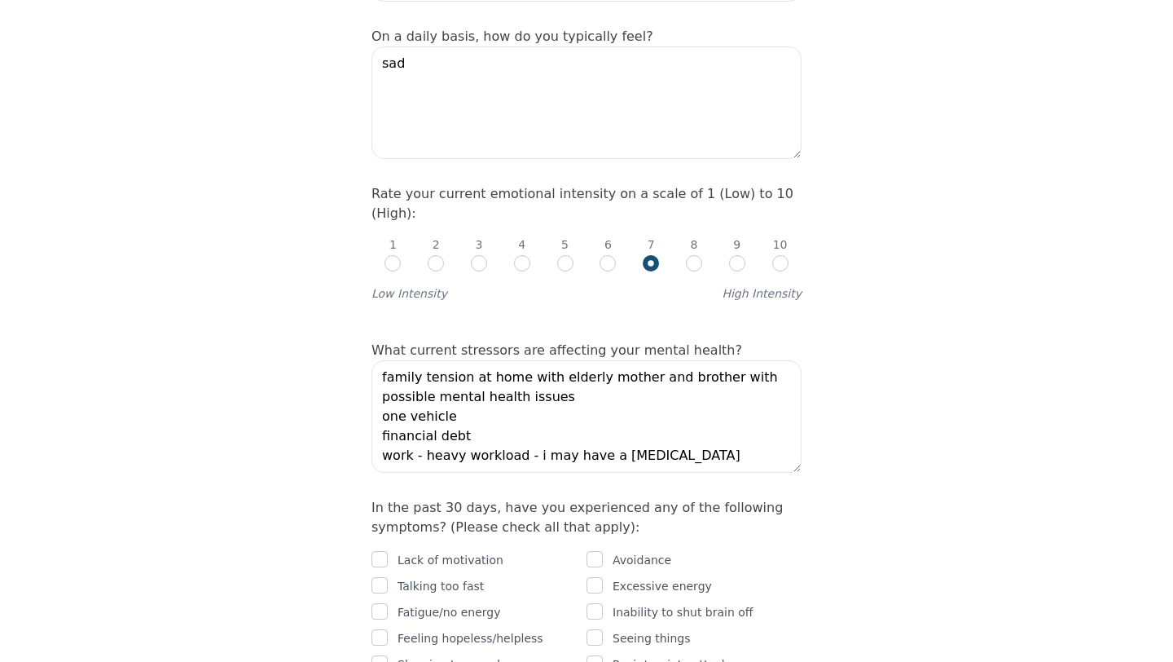
scroll to position [619, 0]
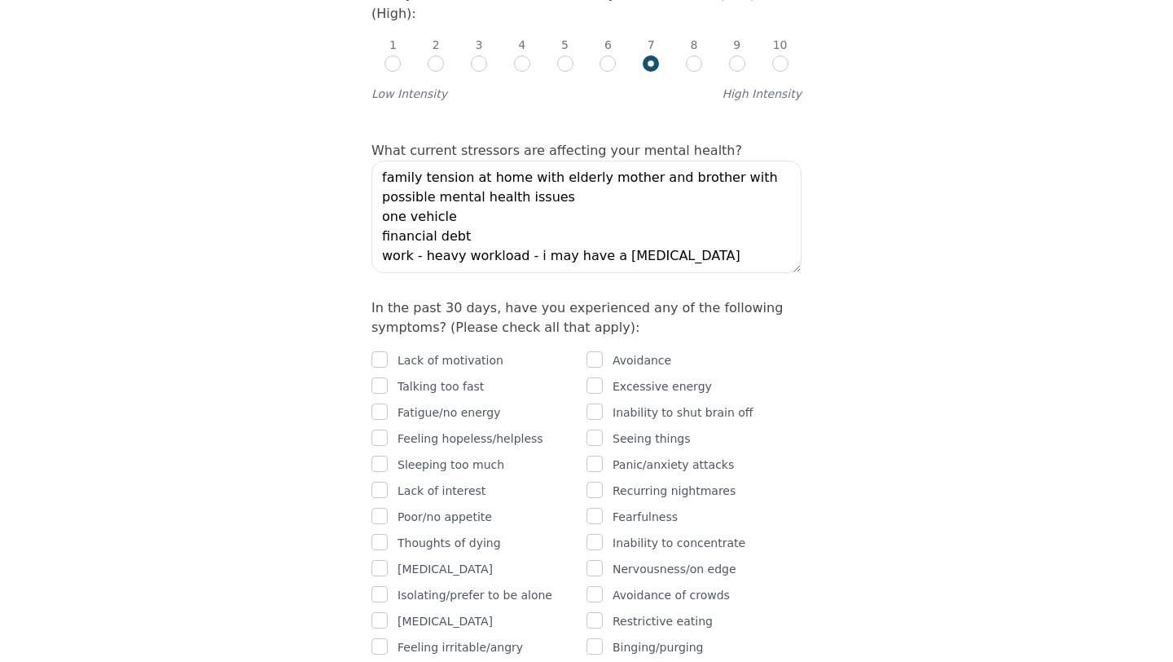
scroll to position [815, 0]
click at [384, 350] on input "checkbox" at bounding box center [380, 358] width 16 height 16
checkbox input "true"
click at [382, 376] on input "checkbox" at bounding box center [380, 384] width 16 height 16
checkbox input "true"
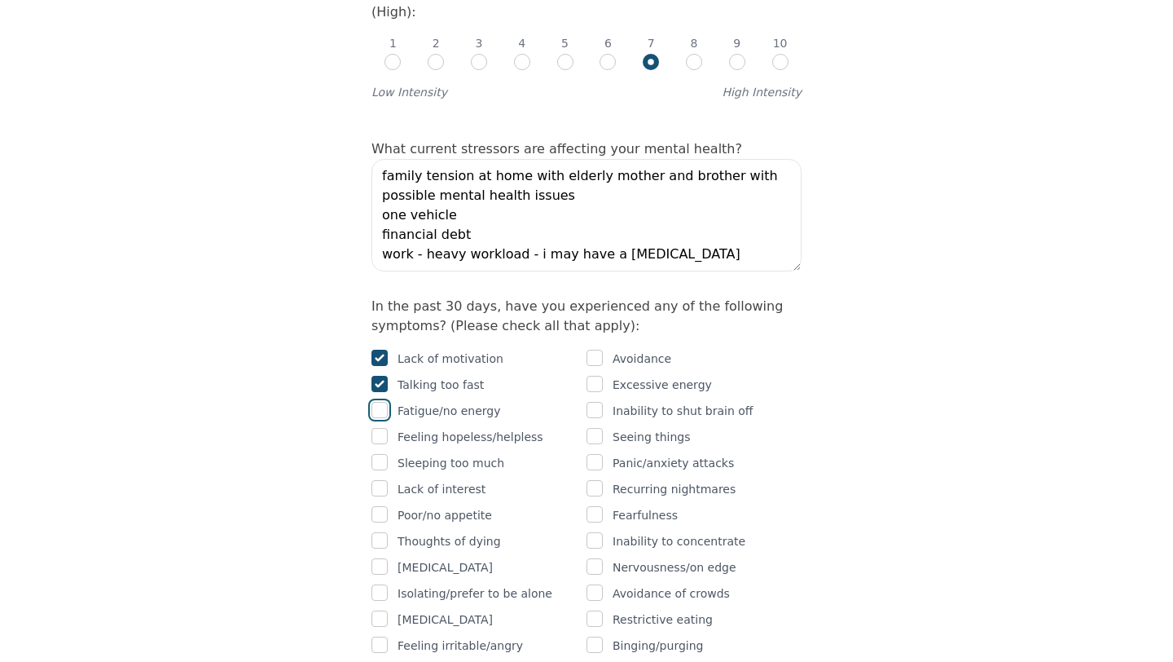
click at [384, 402] on input "checkbox" at bounding box center [380, 410] width 16 height 16
checkbox input "true"
click at [383, 428] on input "checkbox" at bounding box center [380, 436] width 16 height 16
checkbox input "true"
click at [386, 454] on input "checkbox" at bounding box center [380, 462] width 16 height 16
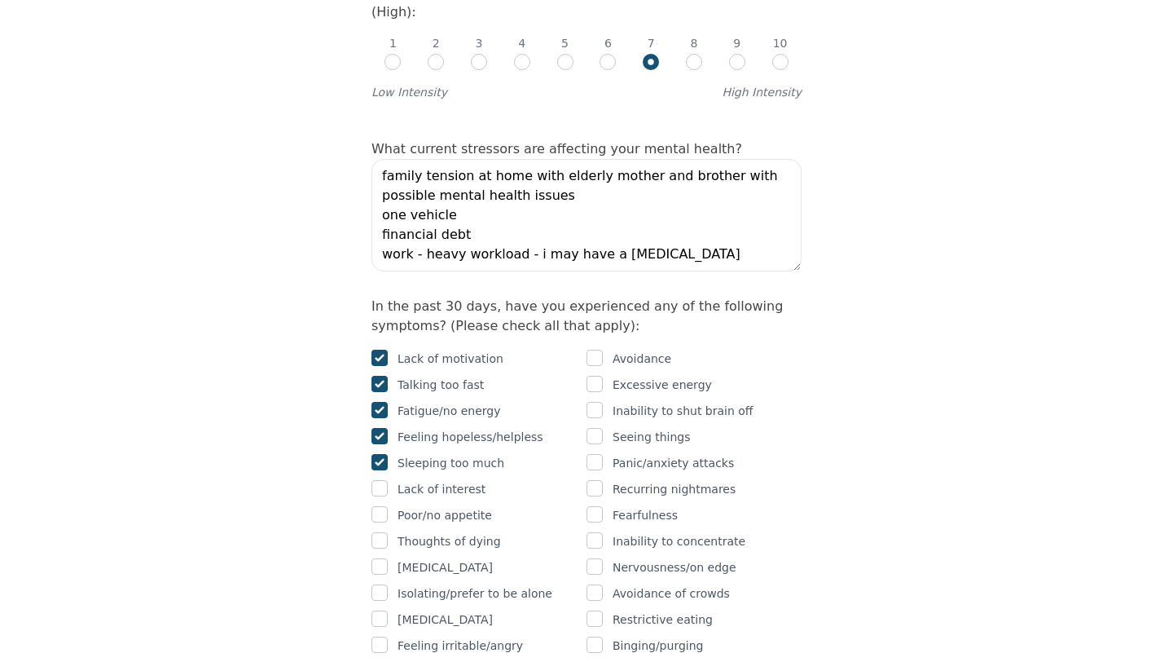
checkbox input "true"
click at [385, 480] on input "checkbox" at bounding box center [380, 488] width 16 height 16
checkbox input "true"
click at [385, 532] on input "checkbox" at bounding box center [380, 540] width 16 height 16
checkbox input "true"
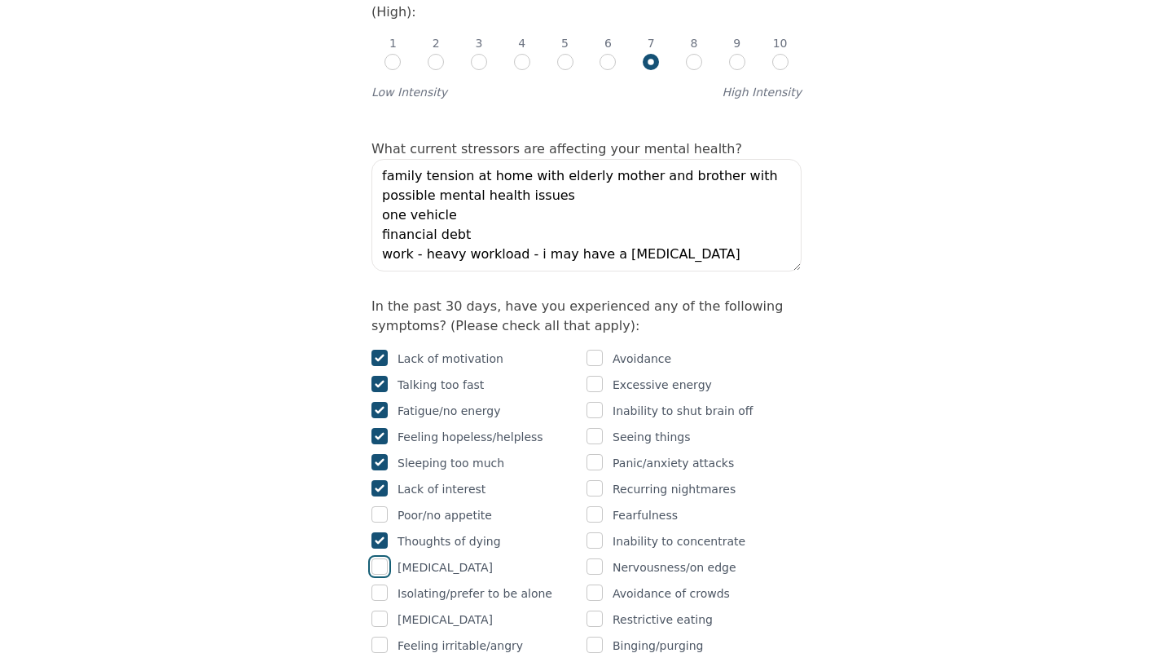
click at [385, 558] on input "checkbox" at bounding box center [380, 566] width 16 height 16
checkbox input "true"
click at [379, 584] on input "checkbox" at bounding box center [380, 592] width 16 height 16
checkbox input "true"
click at [384, 610] on input "checkbox" at bounding box center [380, 618] width 16 height 16
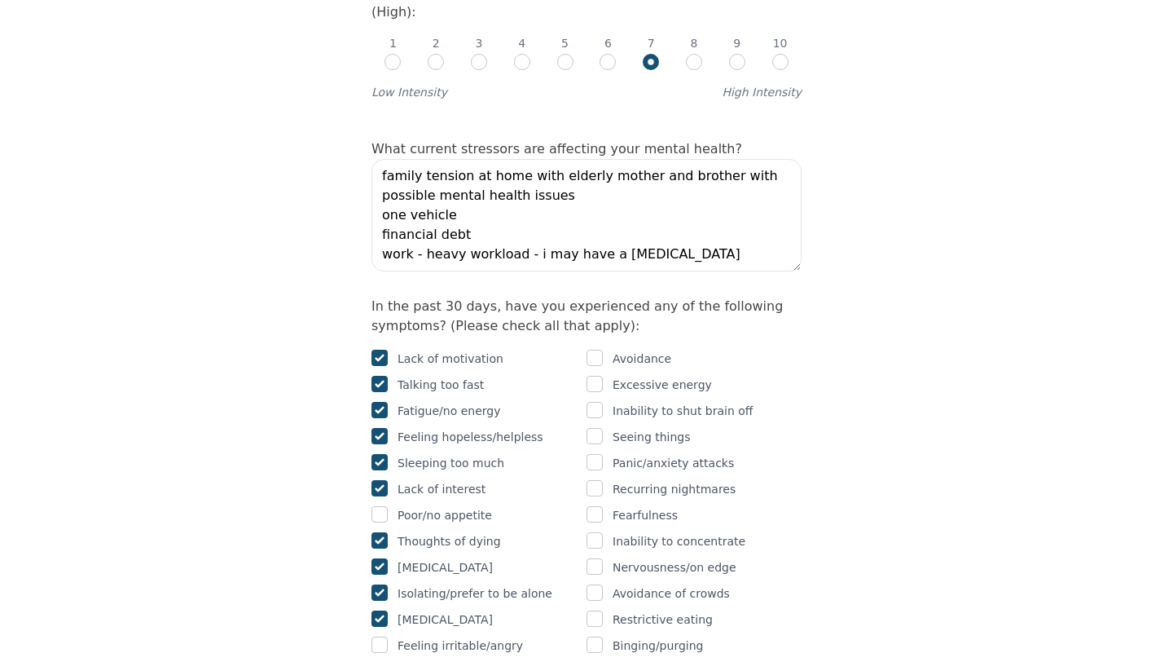
checkbox input "true"
click at [385, 636] on input "checkbox" at bounding box center [380, 644] width 16 height 16
checkbox input "true"
click at [383, 661] on input "checkbox" at bounding box center [380, 670] width 16 height 16
checkbox input "true"
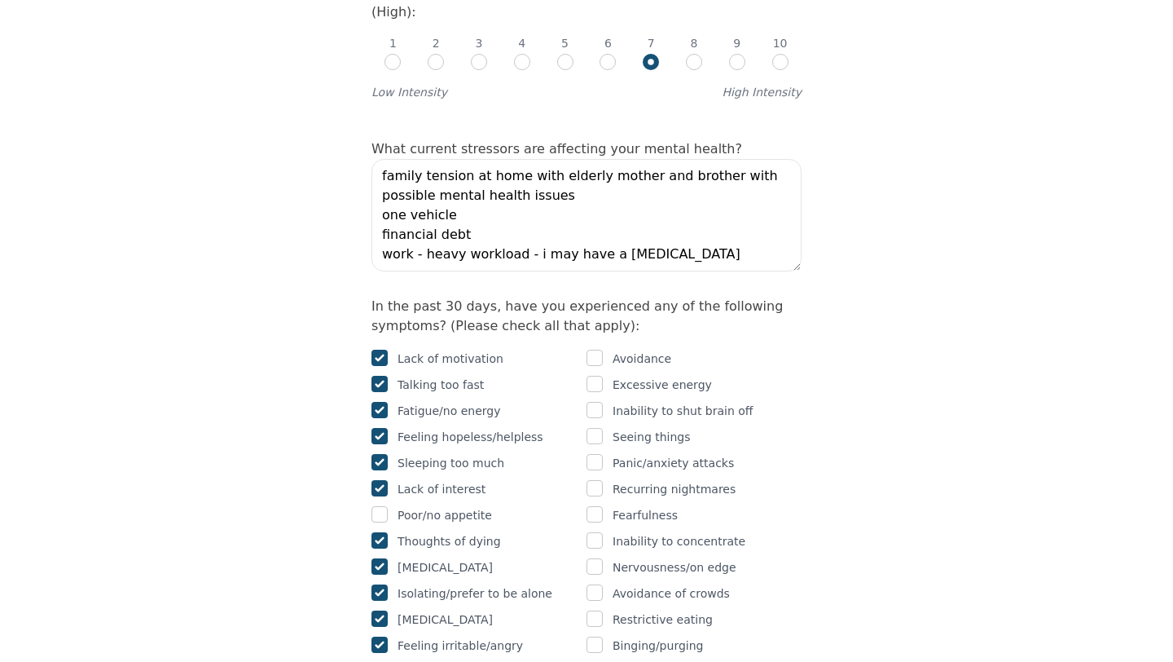
checkbox input "true"
click at [600, 584] on input "checkbox" at bounding box center [595, 592] width 16 height 16
checkbox input "true"
click at [596, 558] on input "checkbox" at bounding box center [595, 566] width 16 height 16
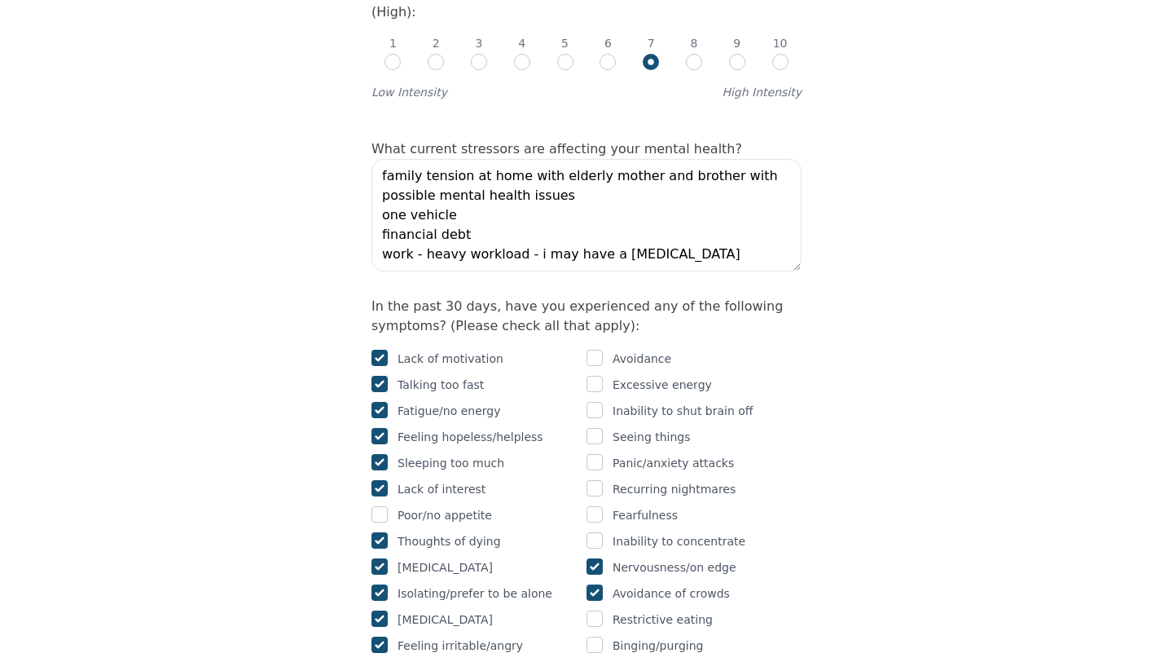
checkbox input "true"
click at [595, 532] on input "checkbox" at bounding box center [595, 540] width 16 height 16
checkbox input "true"
click at [596, 506] on input "checkbox" at bounding box center [595, 514] width 16 height 16
checkbox input "true"
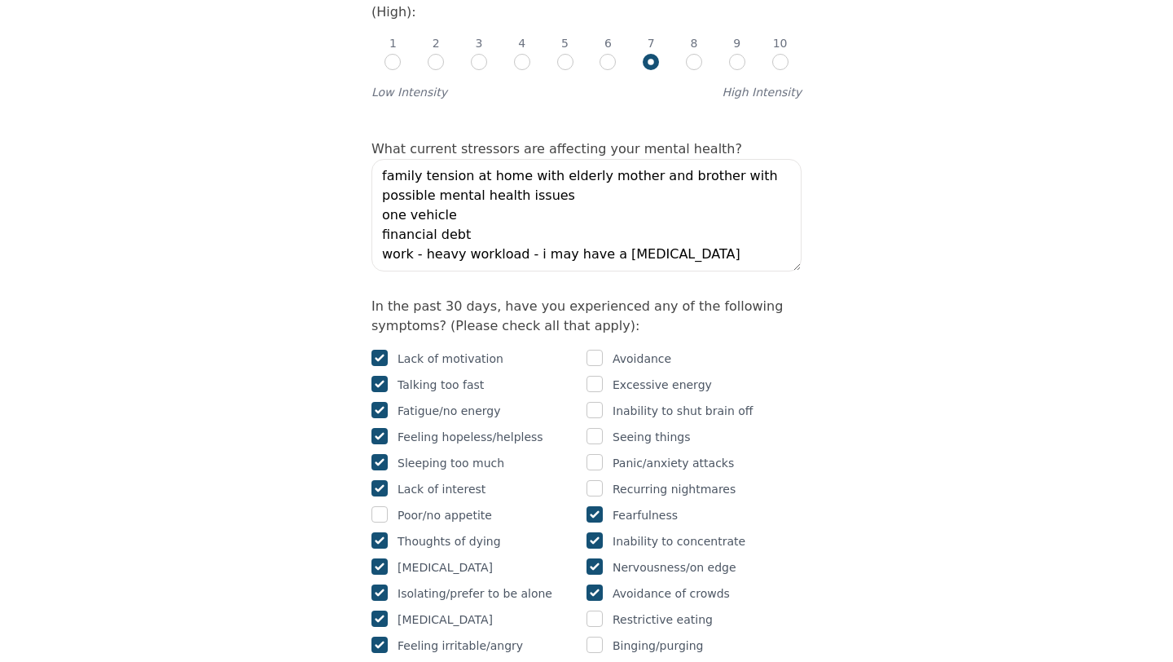
click at [603, 401] on div "Inability to shut brain off" at bounding box center [694, 411] width 215 height 20
click at [601, 402] on input "checkbox" at bounding box center [595, 410] width 16 height 16
checkbox input "true"
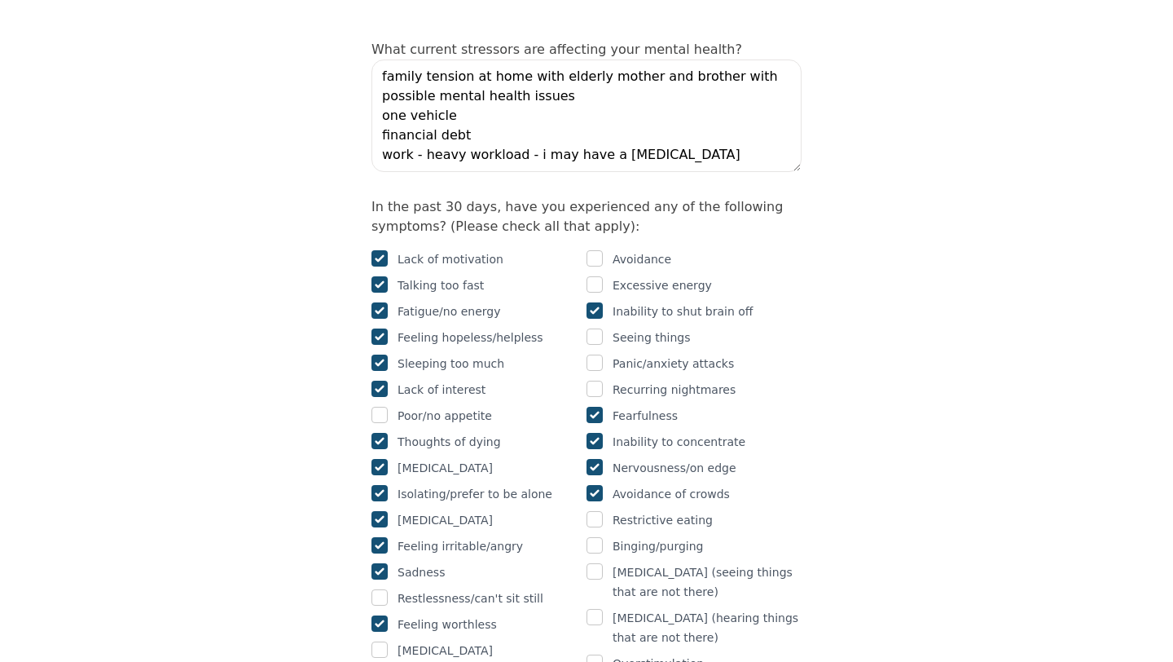
scroll to position [945, 0]
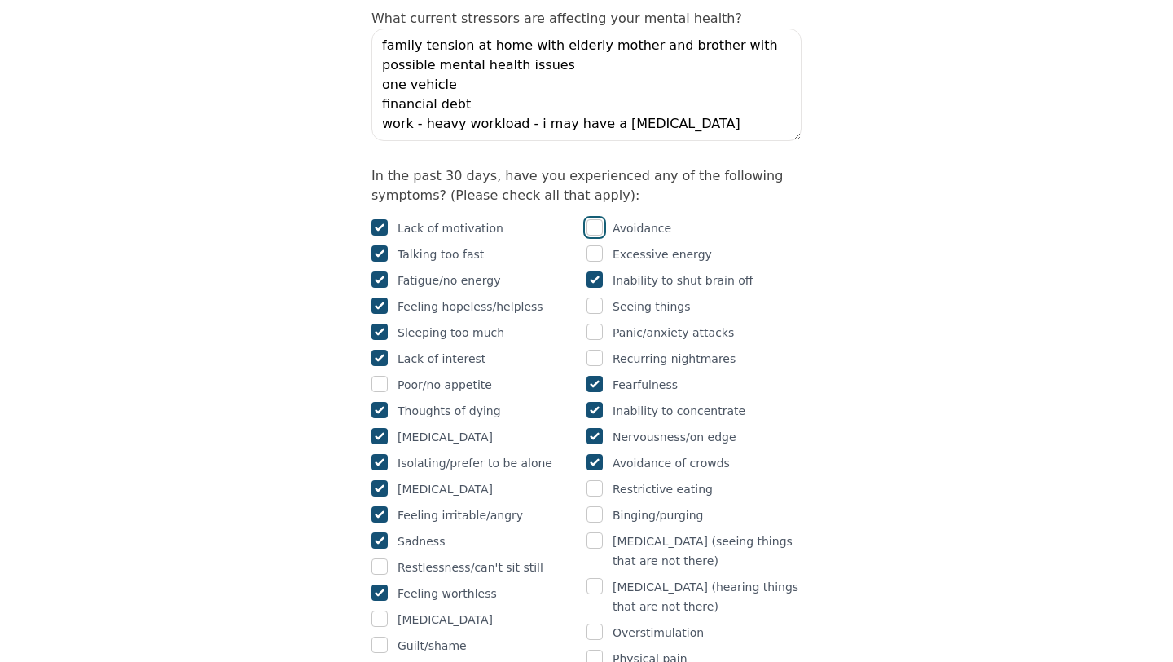
click at [599, 219] on input "checkbox" at bounding box center [595, 227] width 16 height 16
checkbox input "true"
click at [866, 328] on div "Intake Assessment for Nalita Sharma Part 2 of 2: Clinical Self-Report Please co…" at bounding box center [586, 639] width 1173 height 3039
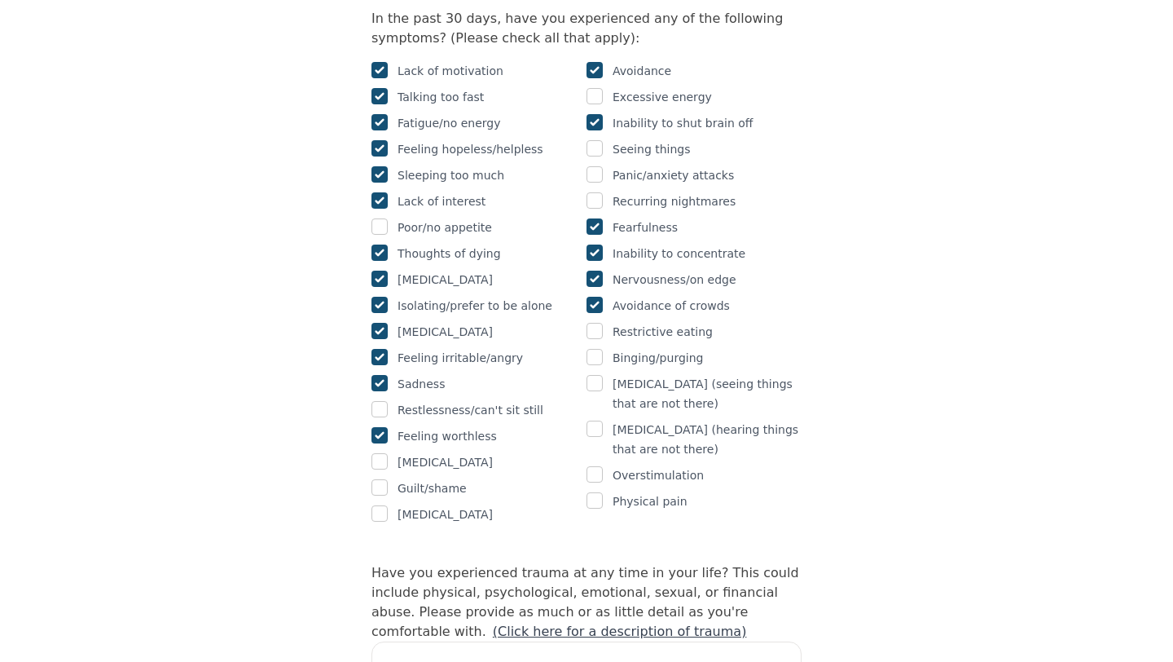
scroll to position [1108, 0]
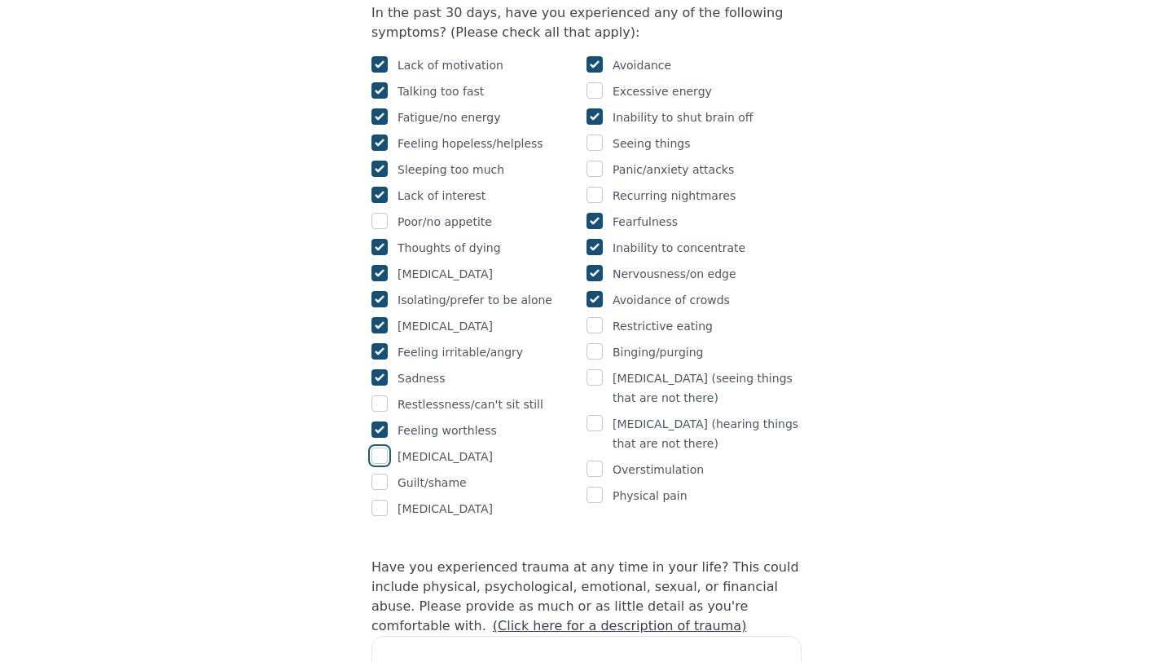
click at [375, 447] on input "checkbox" at bounding box center [380, 455] width 16 height 16
checkbox input "true"
click at [376, 473] on input "checkbox" at bounding box center [380, 481] width 16 height 16
checkbox input "true"
click at [596, 343] on input "checkbox" at bounding box center [595, 351] width 16 height 16
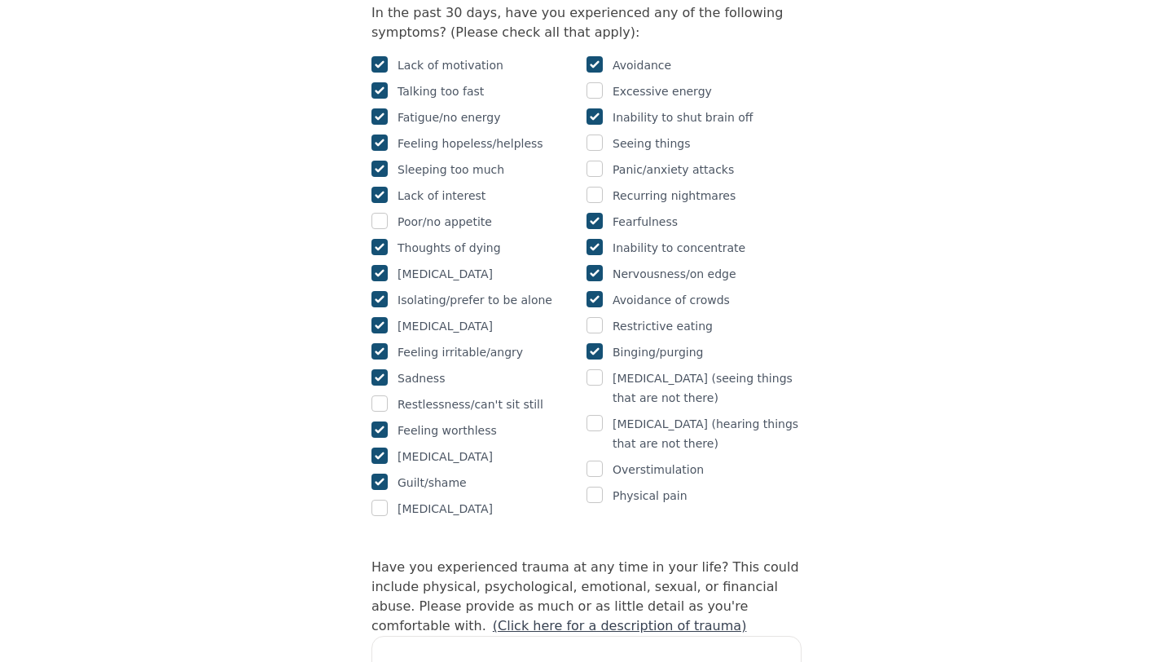
checkbox input "true"
click at [883, 473] on div "Intake Assessment for Nalita Sharma Part 2 of 2: Clinical Self-Report Please co…" at bounding box center [586, 476] width 1173 height 3039
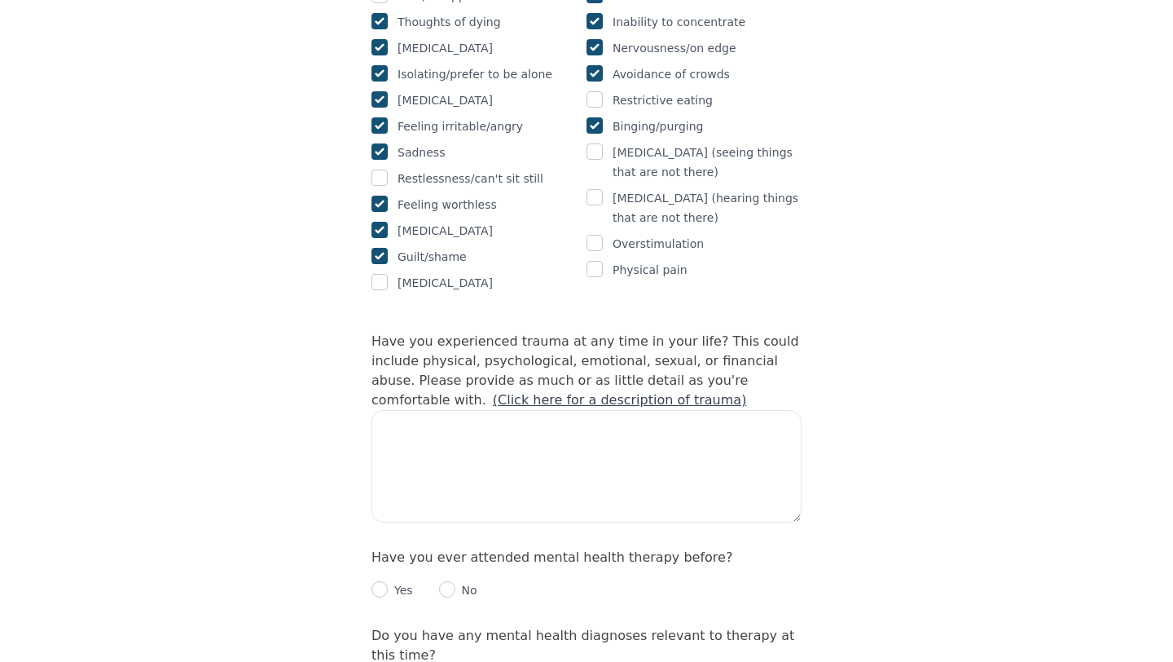
scroll to position [1336, 0]
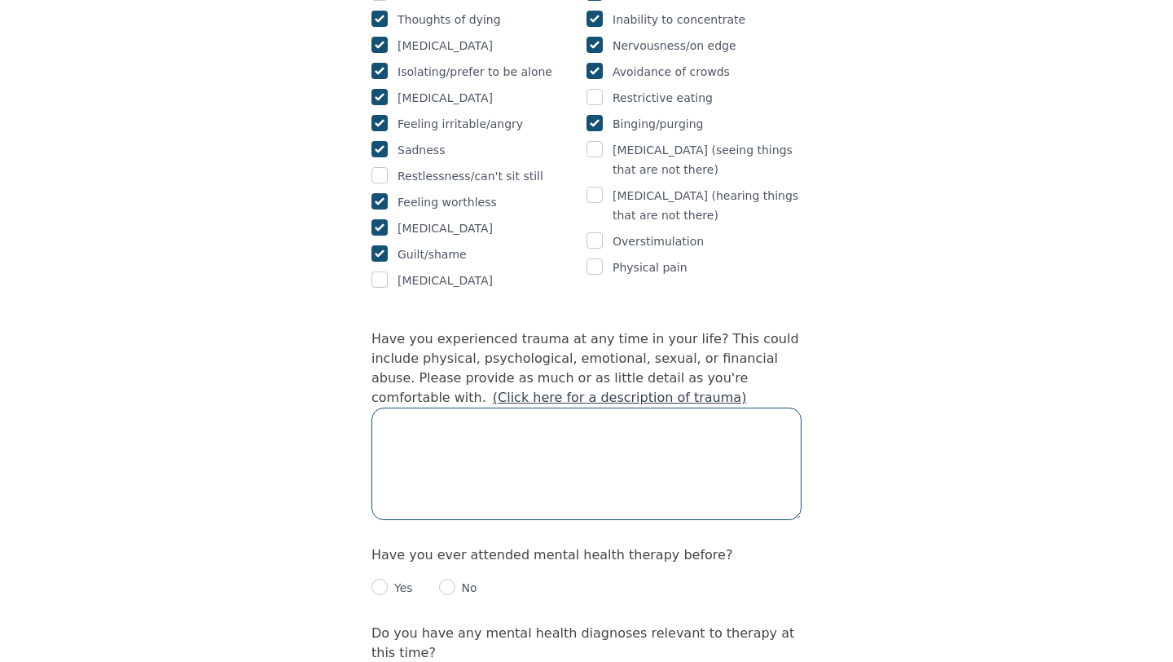
click at [457, 407] on textarea at bounding box center [587, 463] width 430 height 112
type textarea "t"
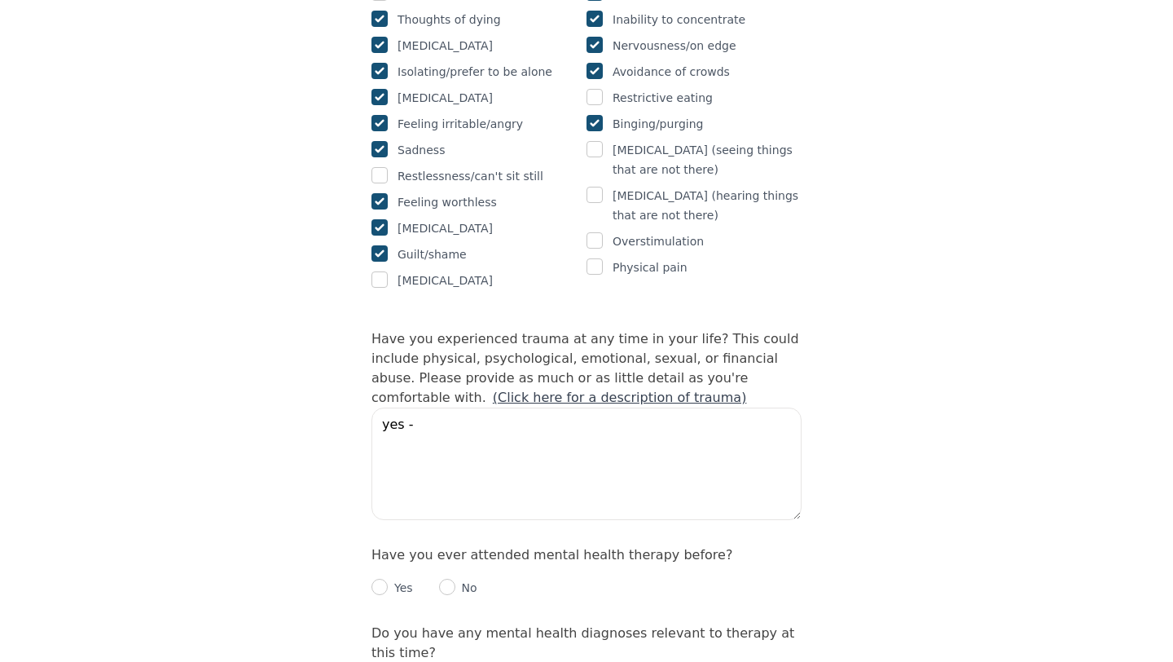
click at [493, 389] on link "(Click here for a description of trauma)" at bounding box center [620, 396] width 254 height 15
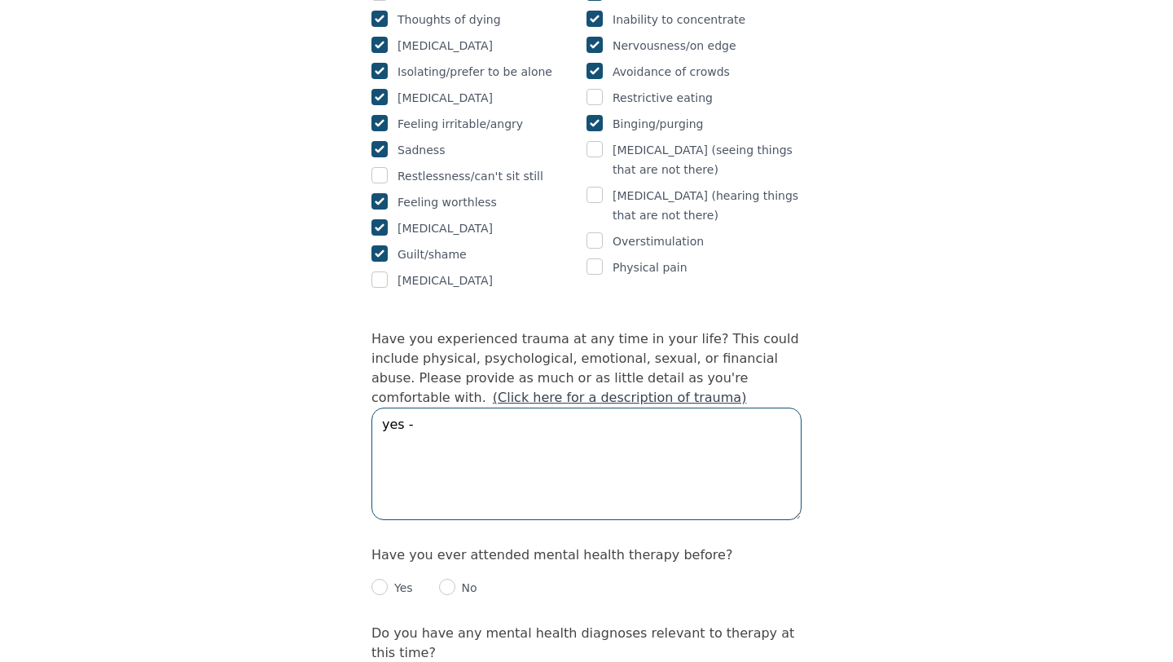
click at [447, 407] on textarea "yes -" at bounding box center [587, 463] width 430 height 112
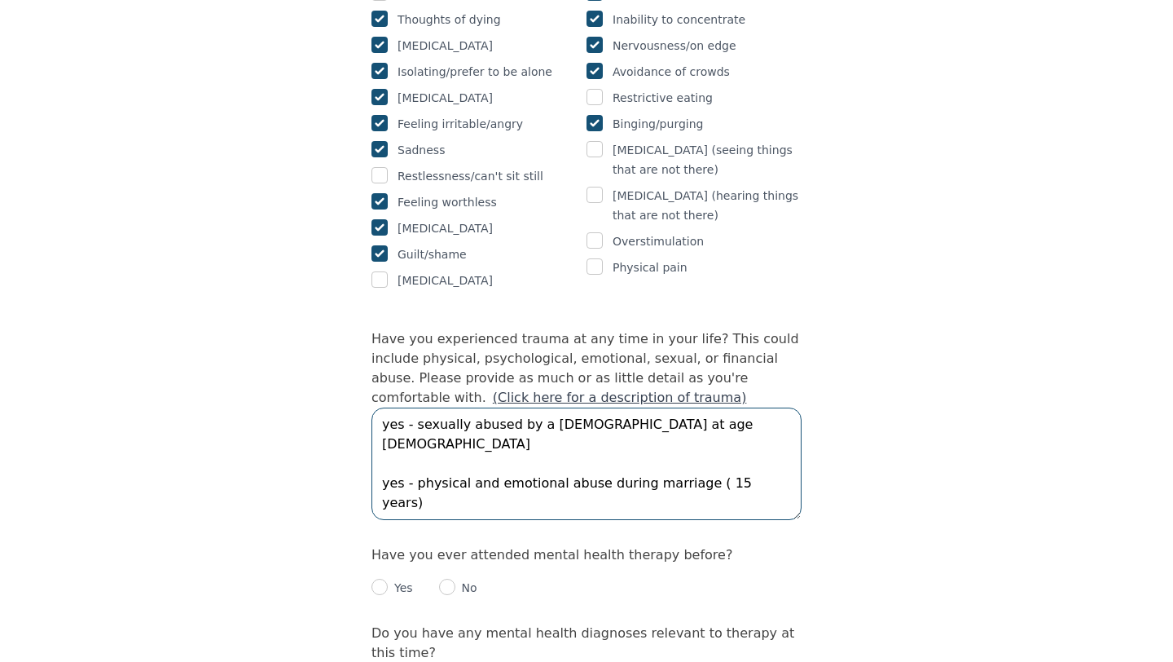
type textarea "yes - sexually abused by a priest at age 20 yes - physical and emotional abuse …"
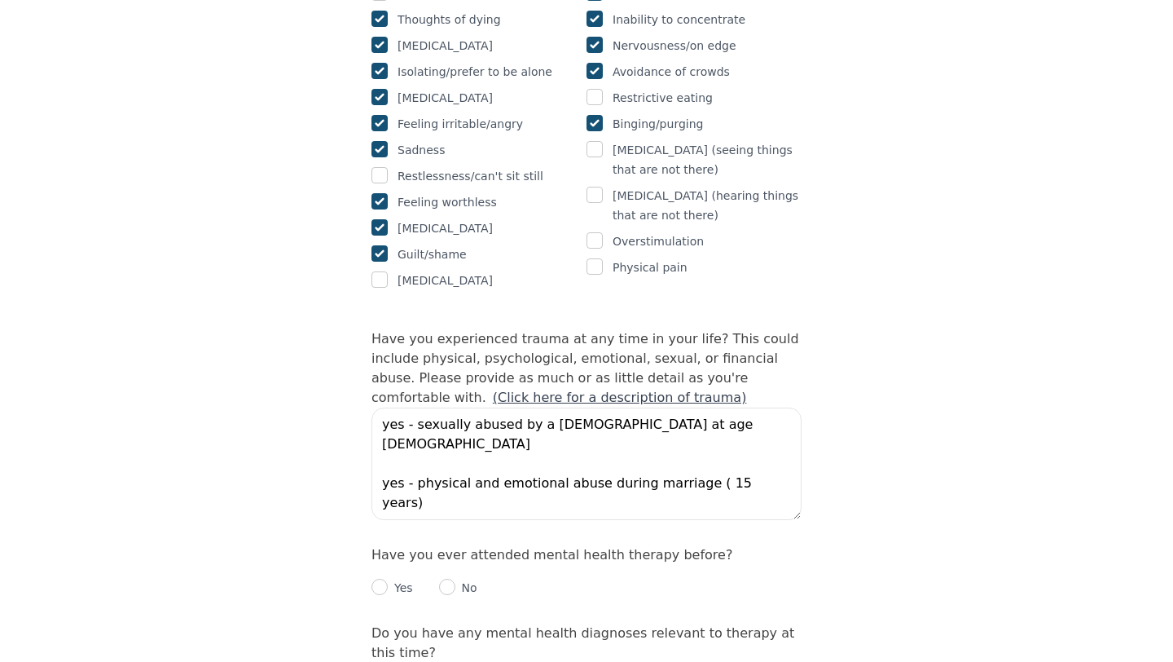
click at [295, 442] on div "Intake Assessment for Nalita Sharma Part 2 of 2: Clinical Self-Report Please co…" at bounding box center [586, 248] width 1173 height 3039
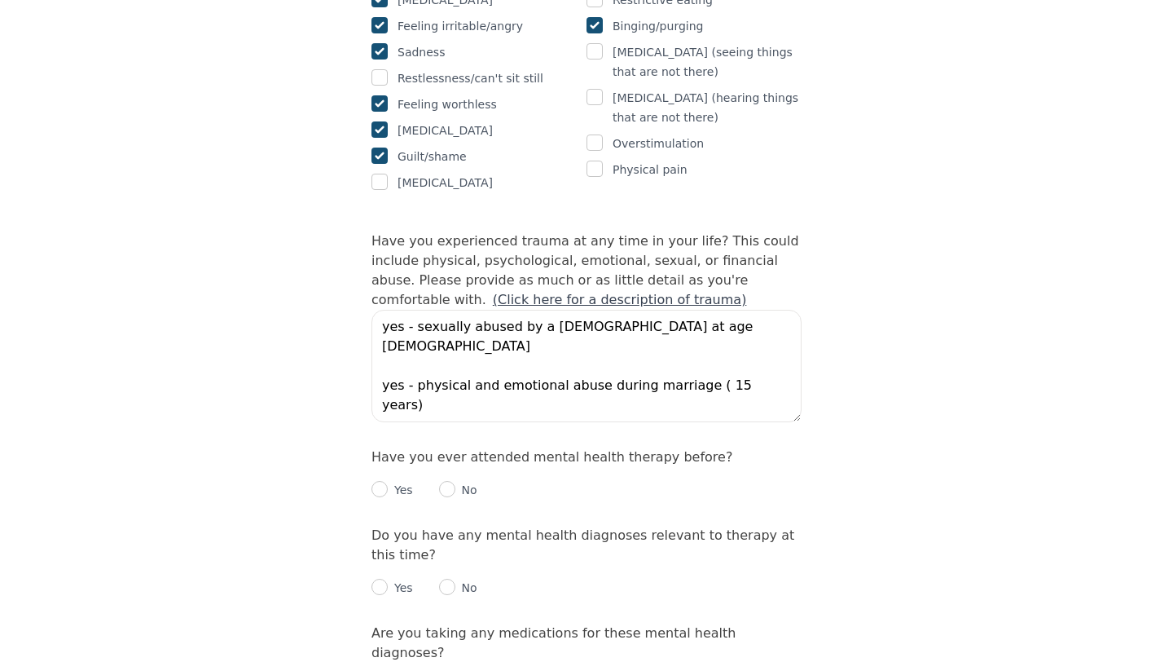
scroll to position [1467, 0]
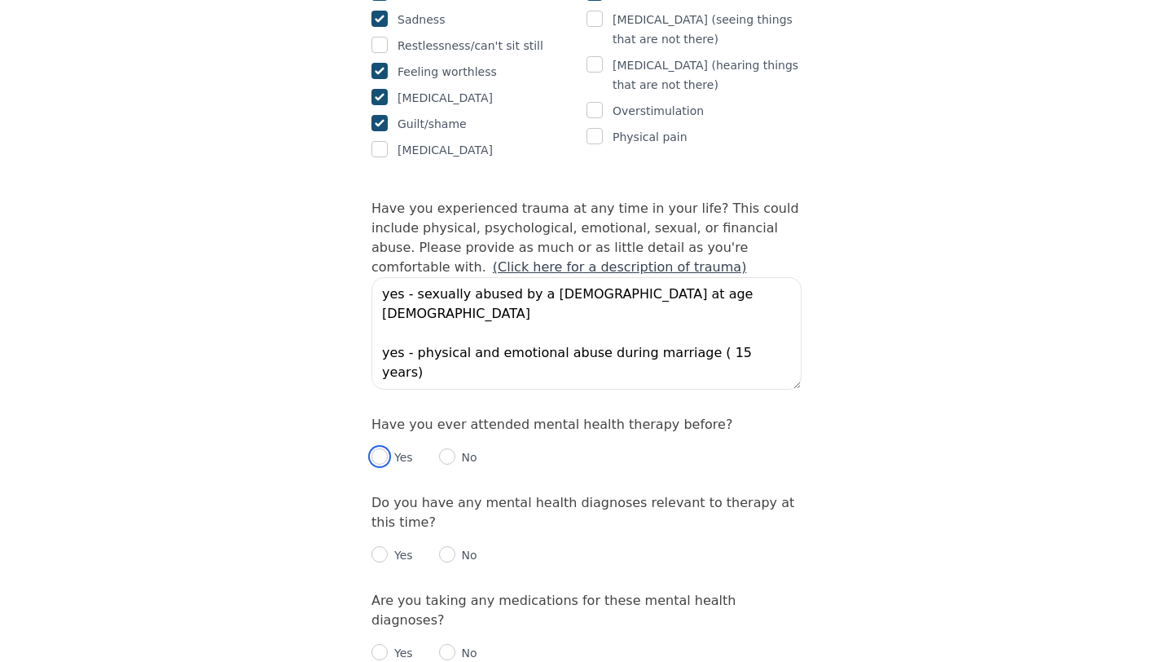
click at [383, 448] on input "radio" at bounding box center [380, 456] width 16 height 16
radio input "true"
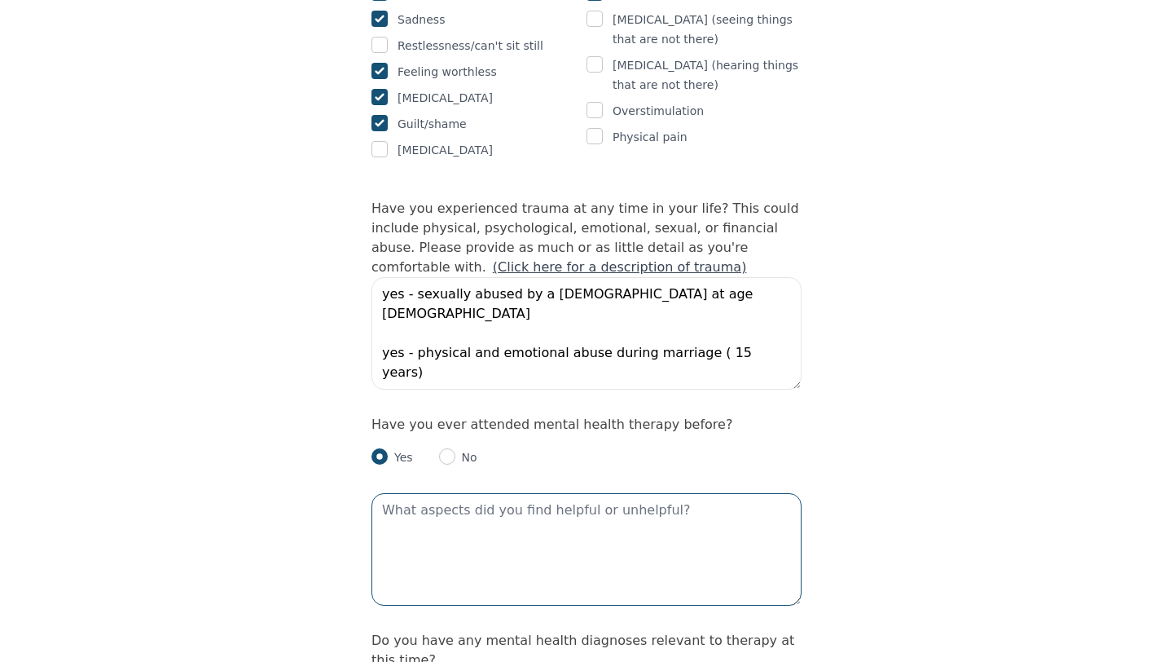
click at [440, 493] on textarea at bounding box center [587, 549] width 430 height 112
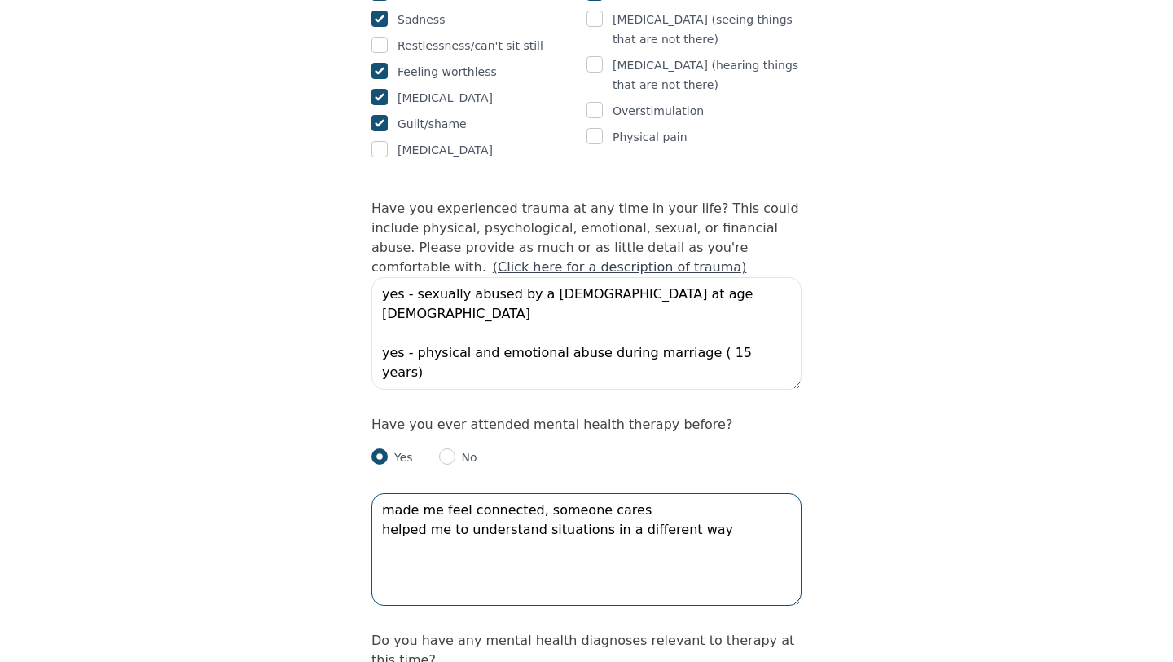
type textarea "made me feel connected, someone cares helped me to understand situations in a d…"
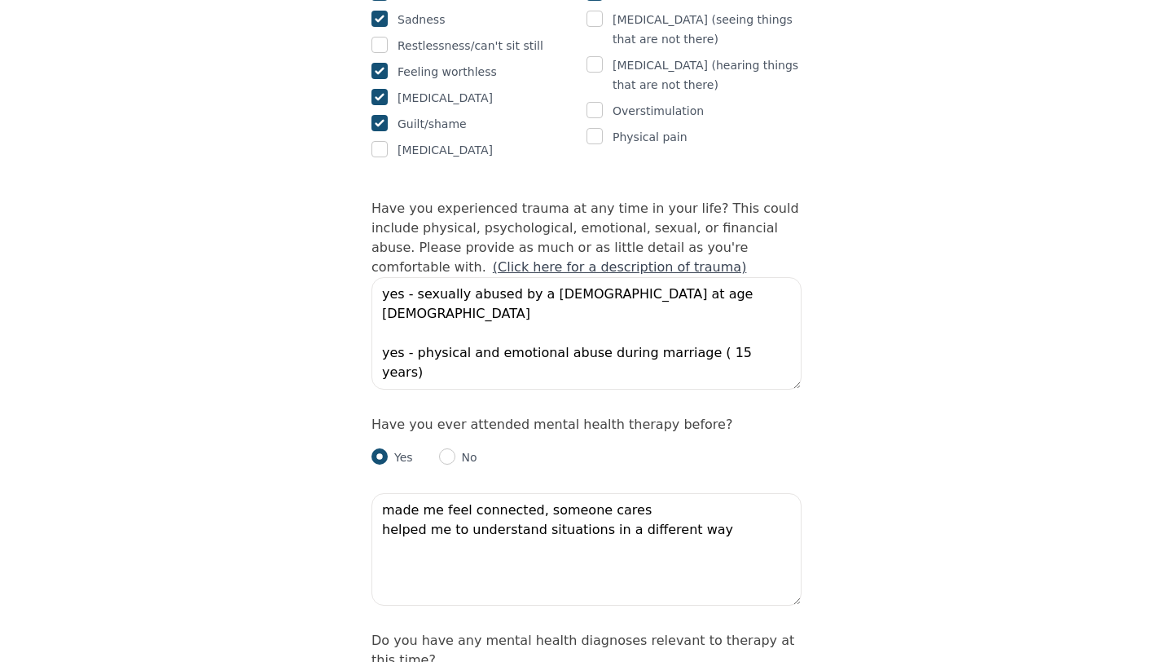
click at [291, 463] on div "Intake Assessment for Nalita Sharma Part 2 of 2: Clinical Self-Report Please co…" at bounding box center [586, 187] width 1173 height 3177
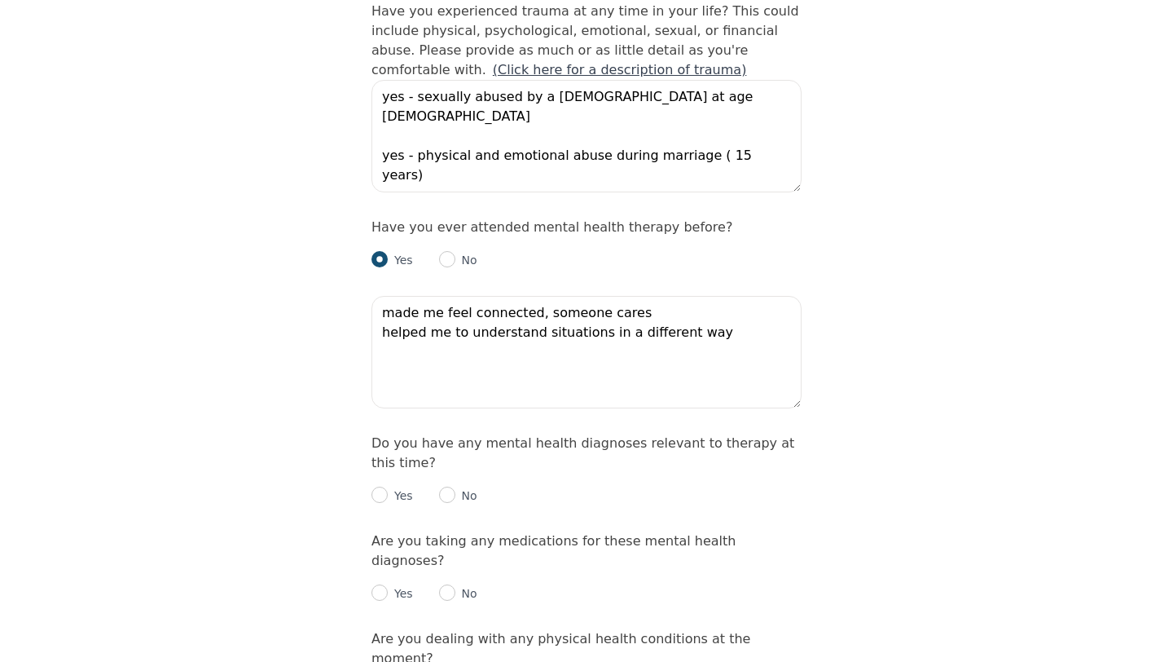
scroll to position [1695, 0]
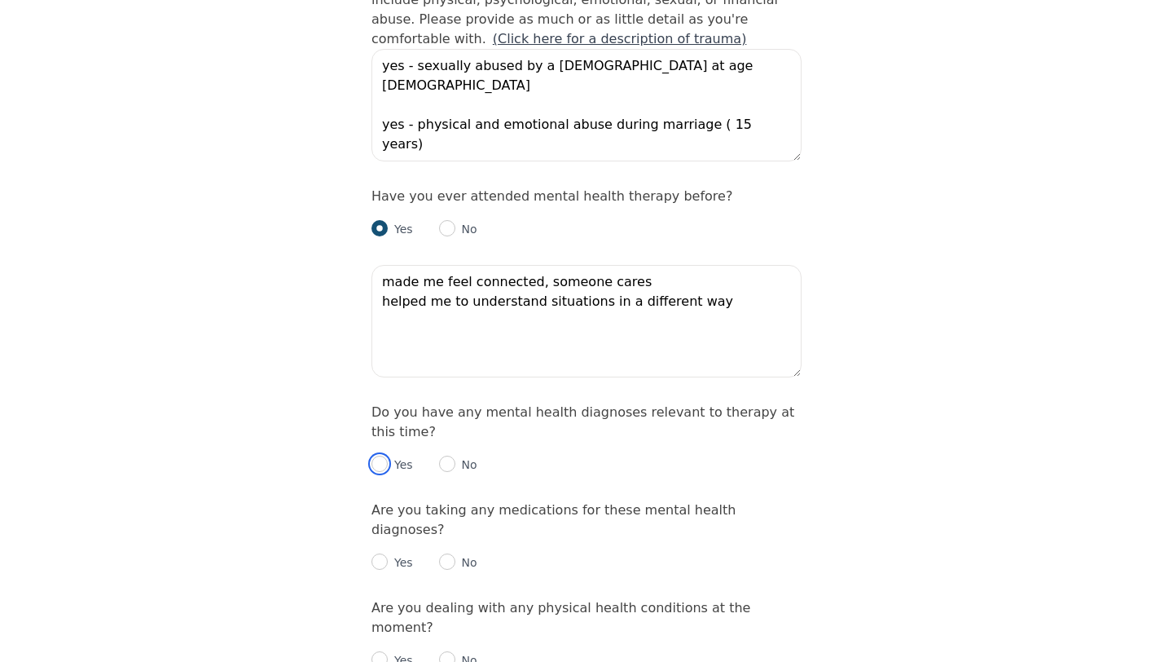
click at [384, 455] on input "radio" at bounding box center [380, 463] width 16 height 16
radio input "true"
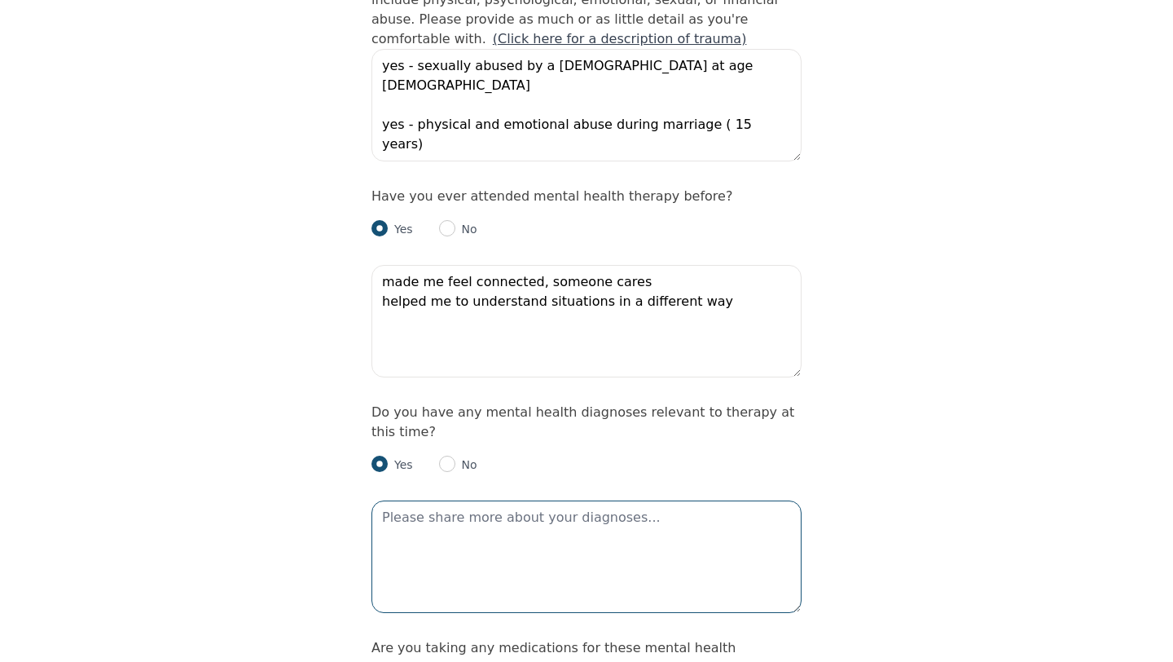
click at [459, 500] on textarea at bounding box center [587, 556] width 430 height 112
type textarea "major depression"
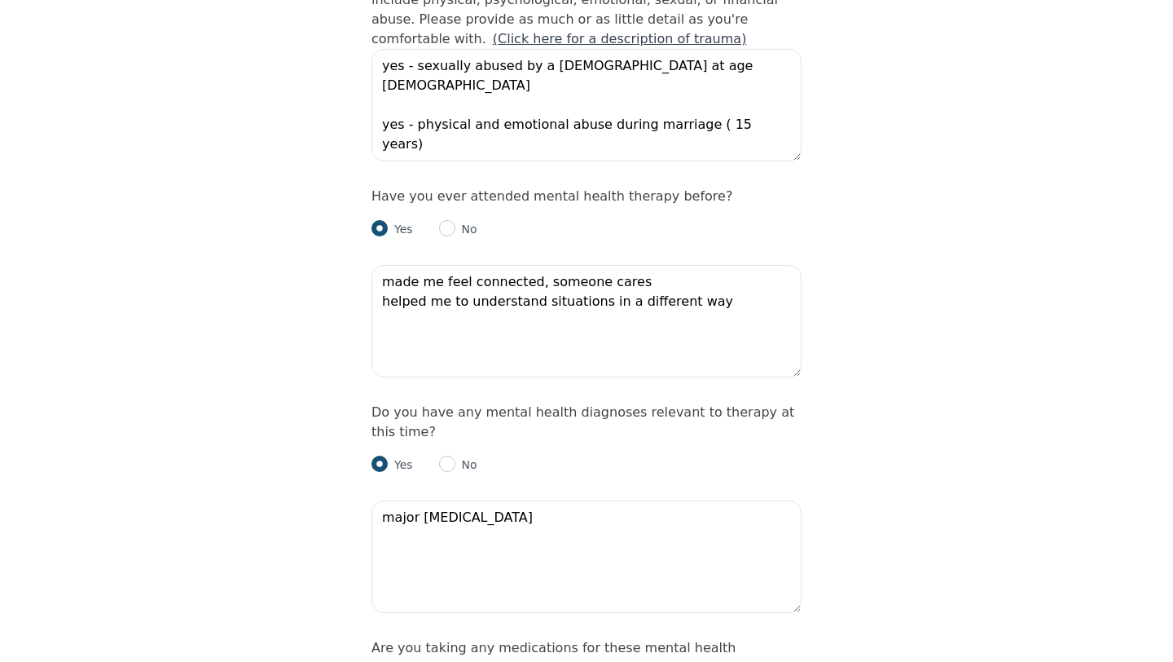
click at [350, 482] on div "Intake Assessment for Nalita Sharma Part 2 of 2: Clinical Self-Report Please co…" at bounding box center [586, 27] width 1173 height 3315
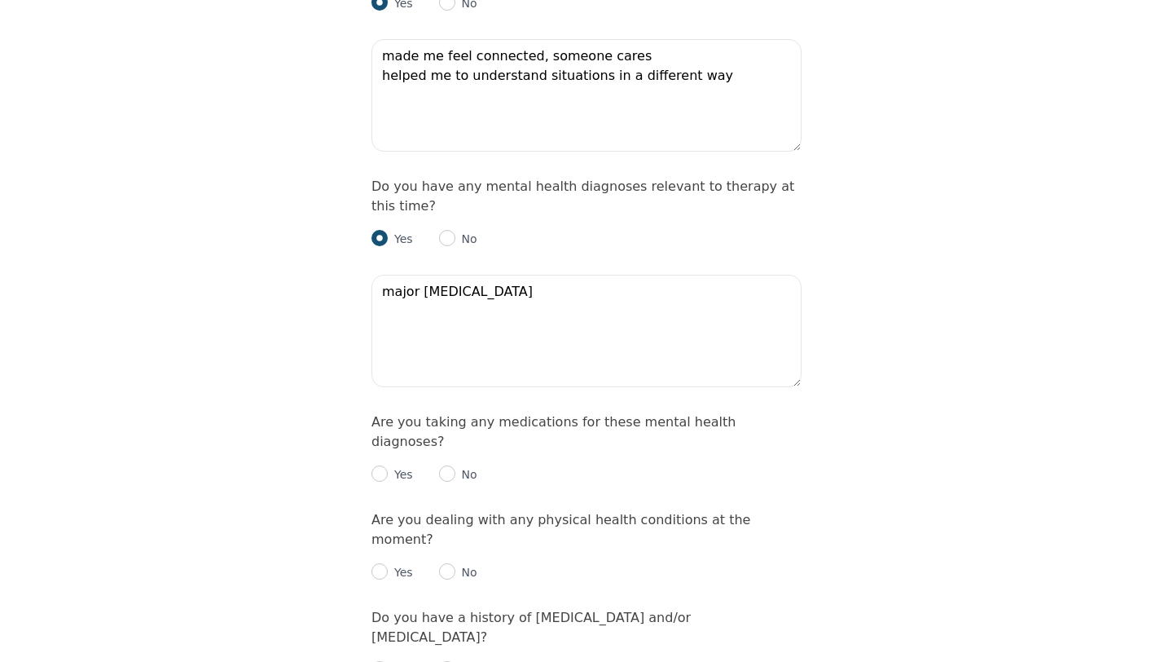
scroll to position [1923, 0]
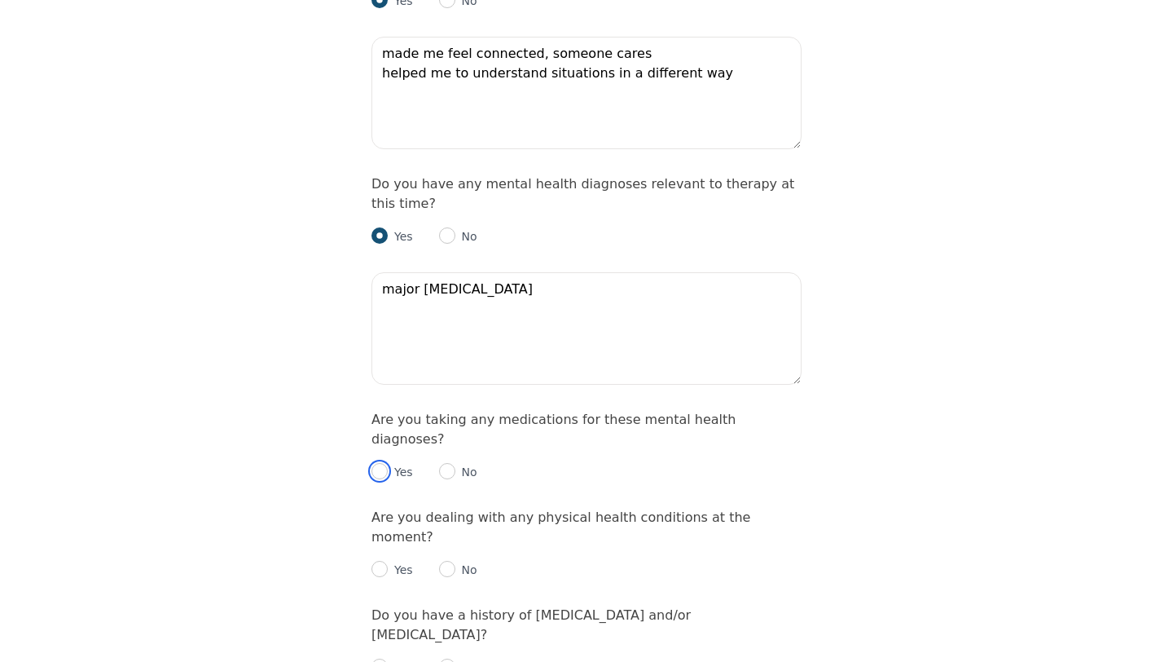
click at [384, 463] on input "radio" at bounding box center [380, 471] width 16 height 16
radio input "true"
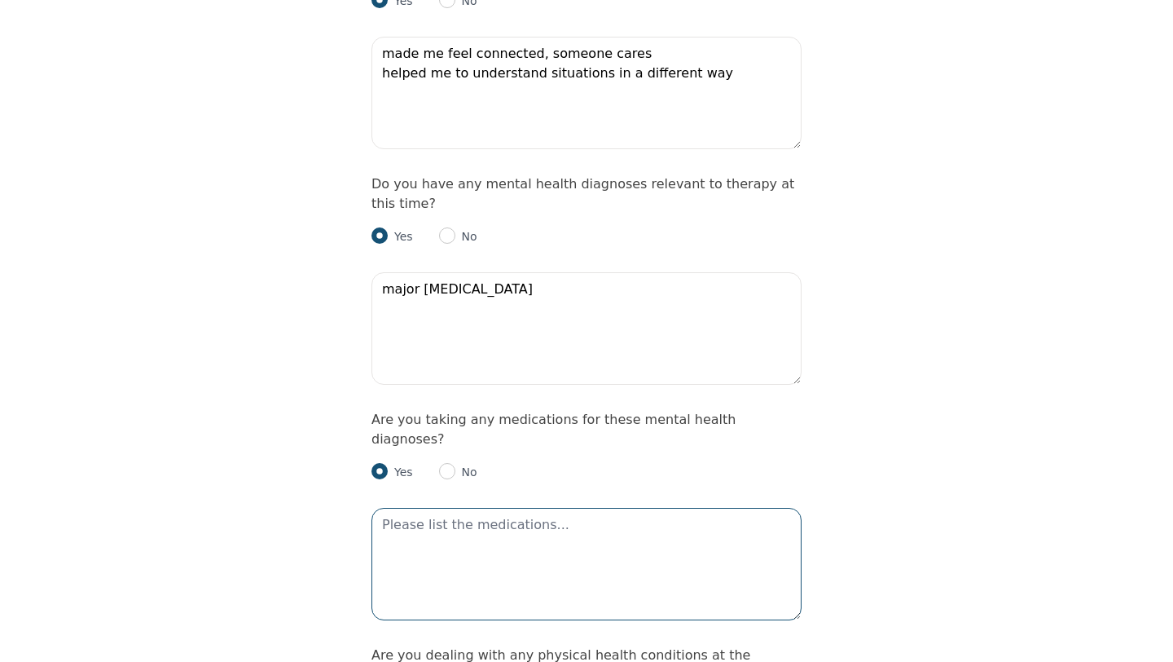
click at [464, 508] on textarea at bounding box center [587, 564] width 430 height 112
type textarea "p"
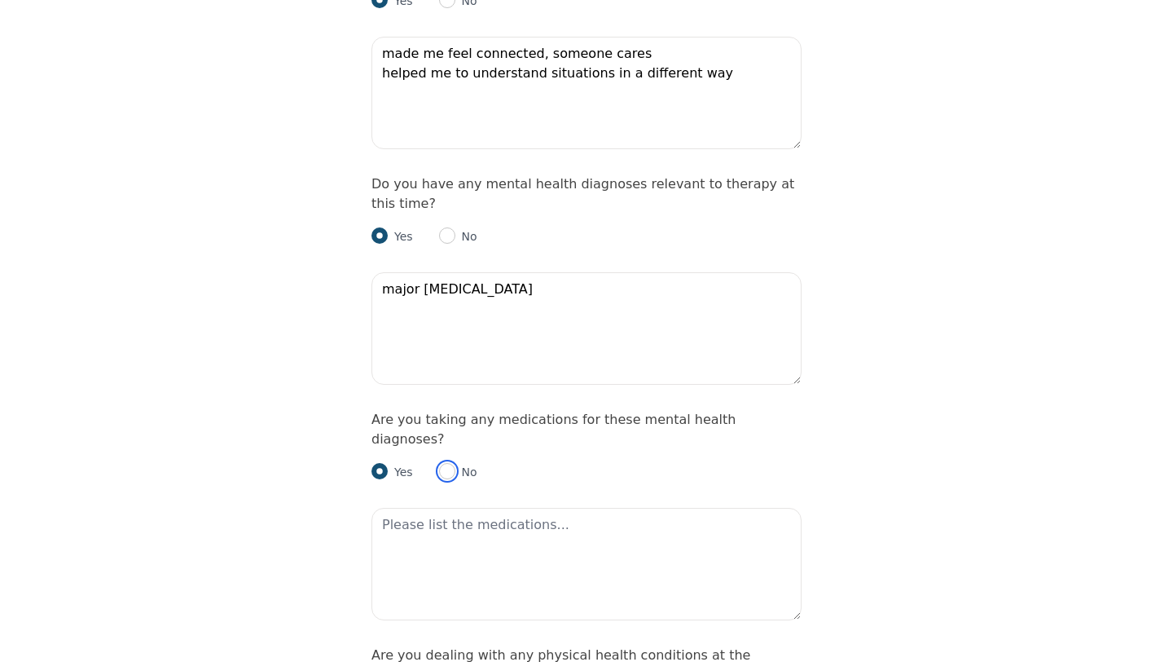
click at [449, 463] on input "radio" at bounding box center [447, 471] width 16 height 16
radio input "true"
radio input "false"
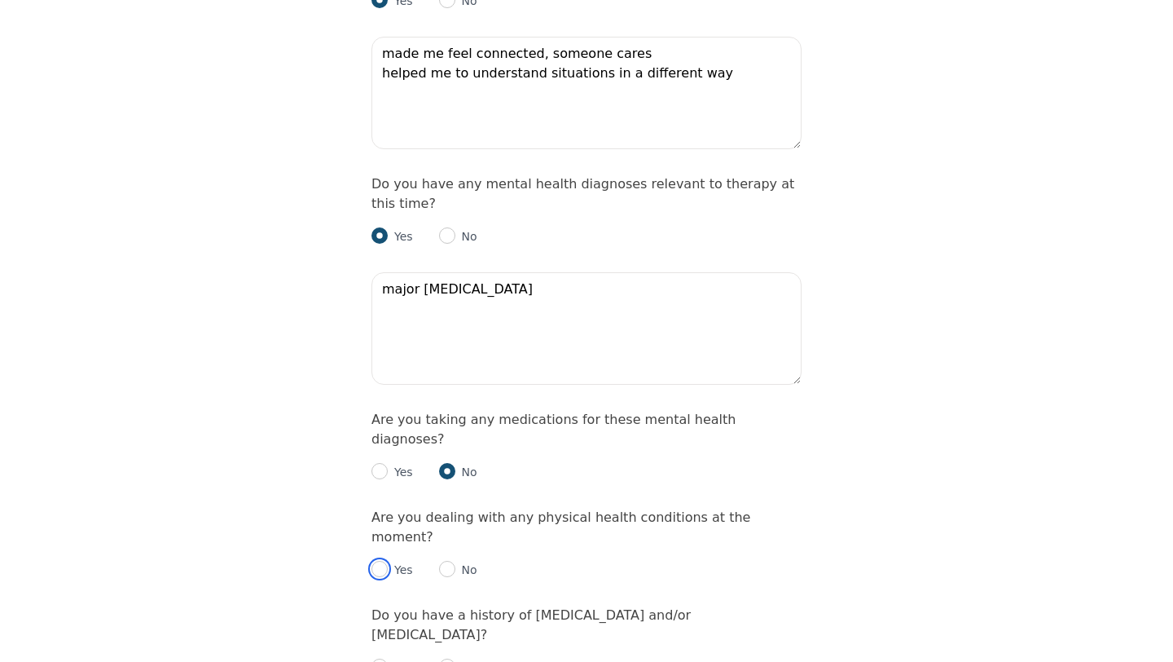
click at [379, 561] on input "radio" at bounding box center [380, 569] width 16 height 16
radio input "true"
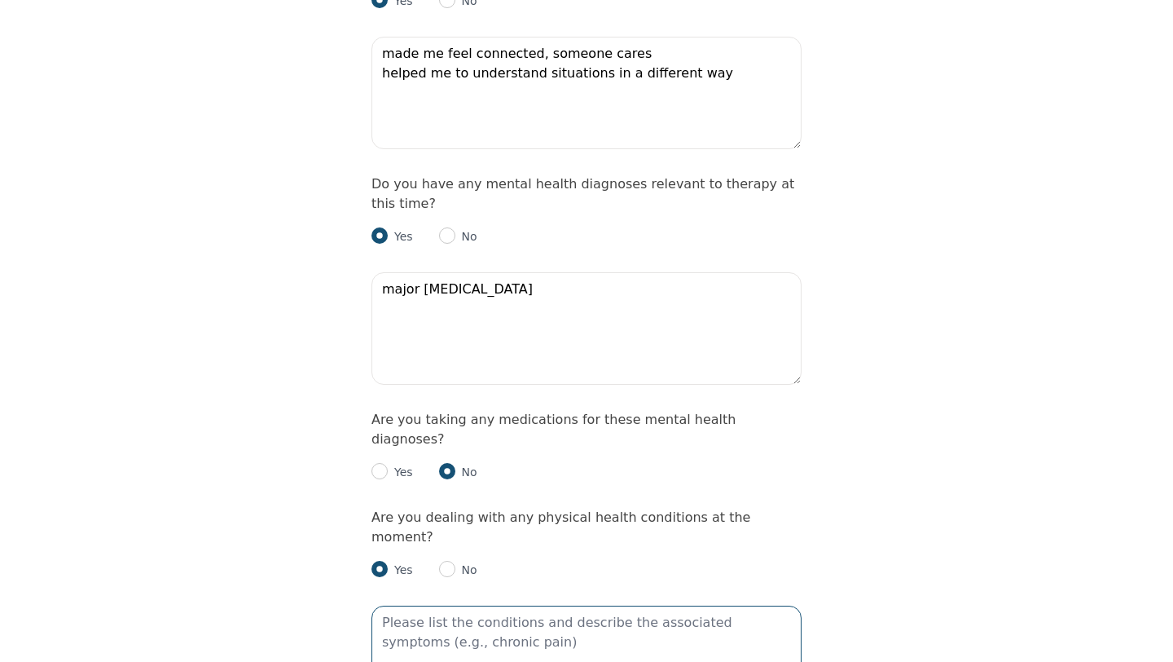
click at [420, 605] on textarea at bounding box center [587, 661] width 430 height 112
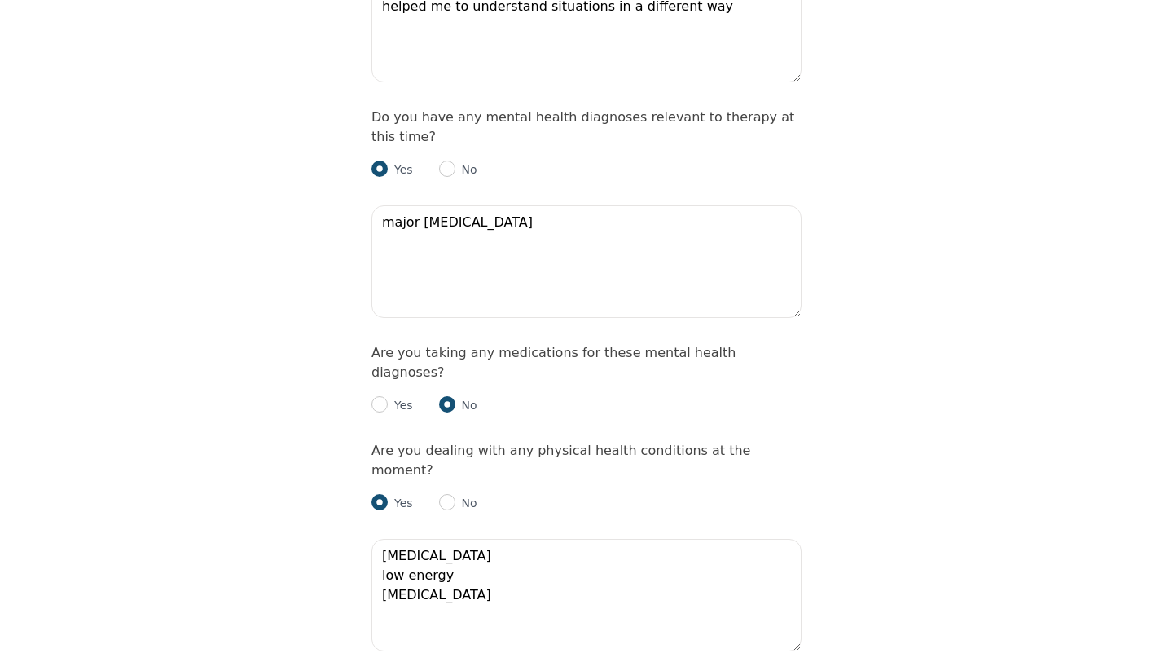
scroll to position [2021, 0]
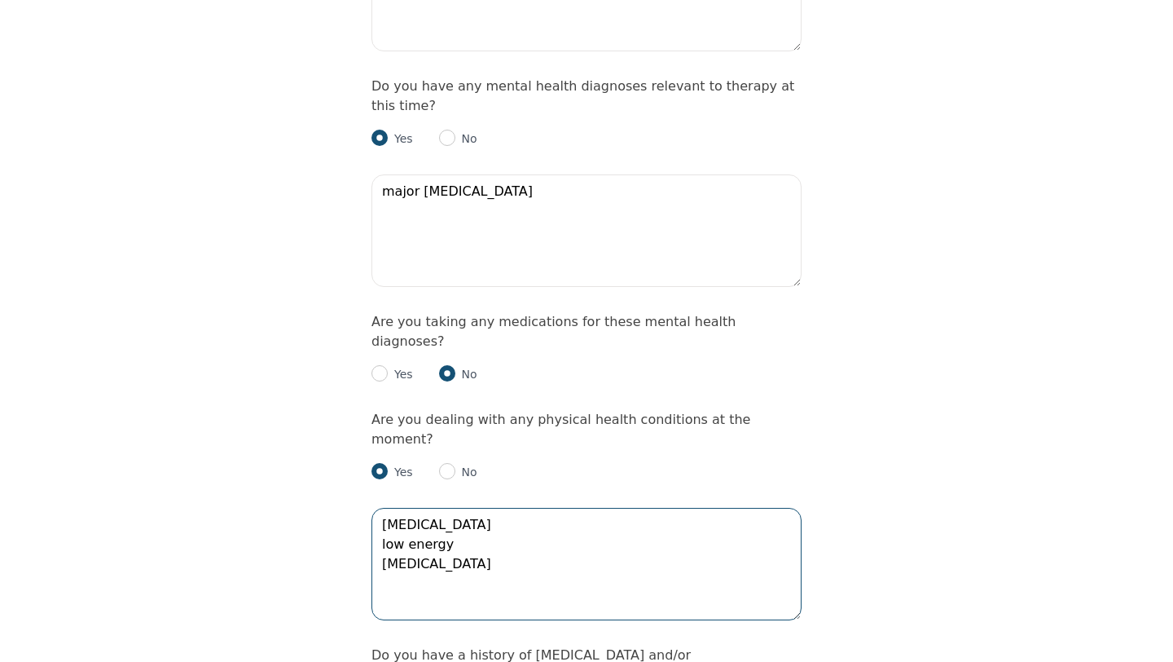
click at [464, 508] on textarea "insomnia low energy poor memory" at bounding box center [587, 564] width 430 height 112
type textarea "insomnia low energy poor memory over weight"
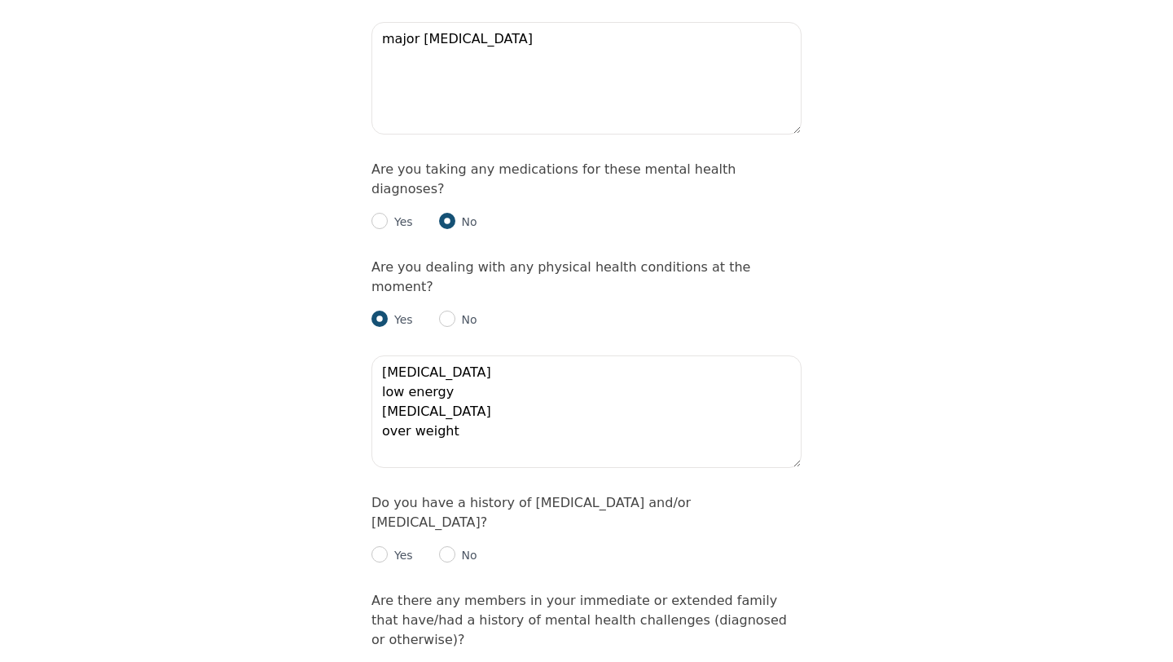
scroll to position [2184, 0]
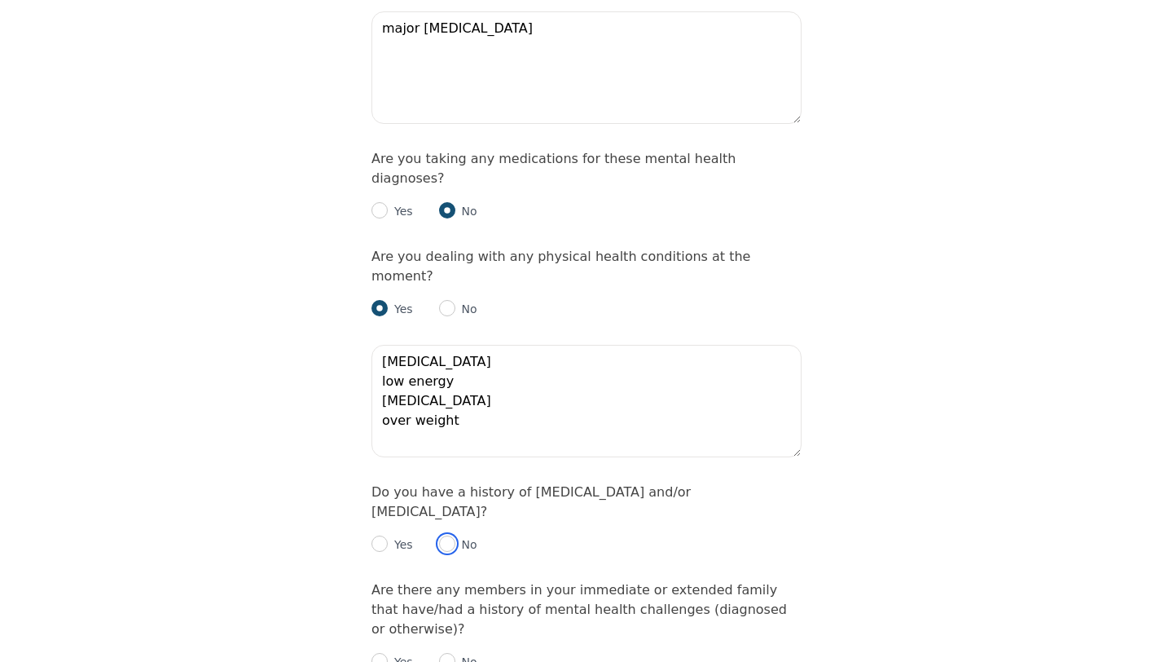
click at [443, 535] on input "radio" at bounding box center [447, 543] width 16 height 16
radio input "true"
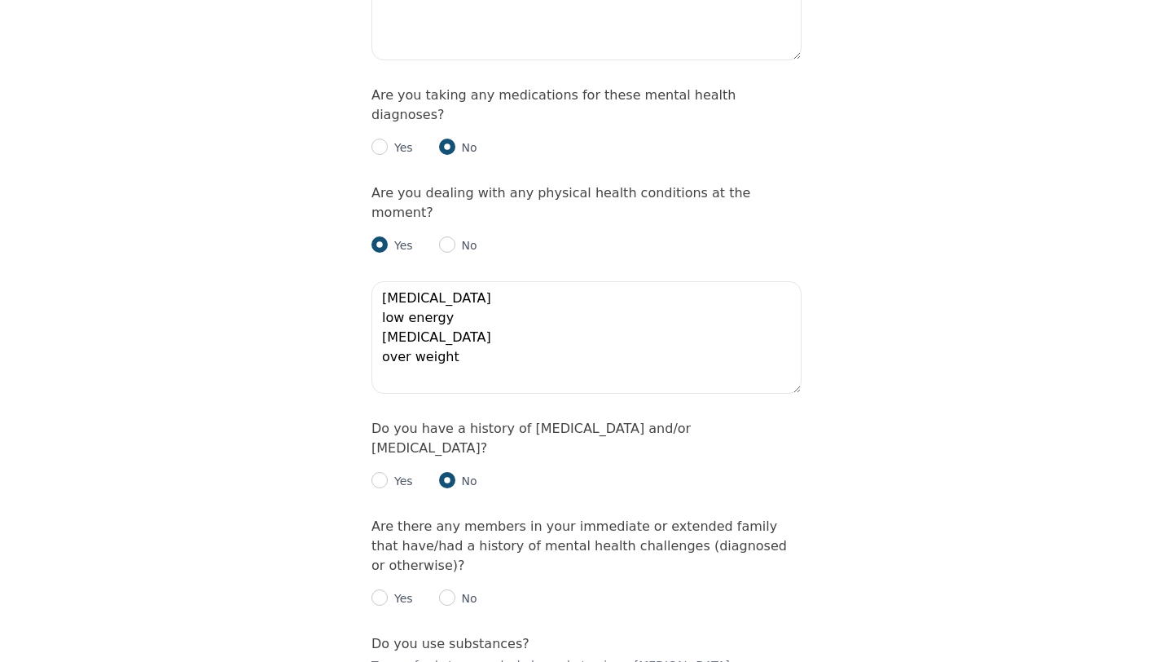
scroll to position [2249, 0]
click at [384, 587] on input "radio" at bounding box center [380, 595] width 16 height 16
radio input "true"
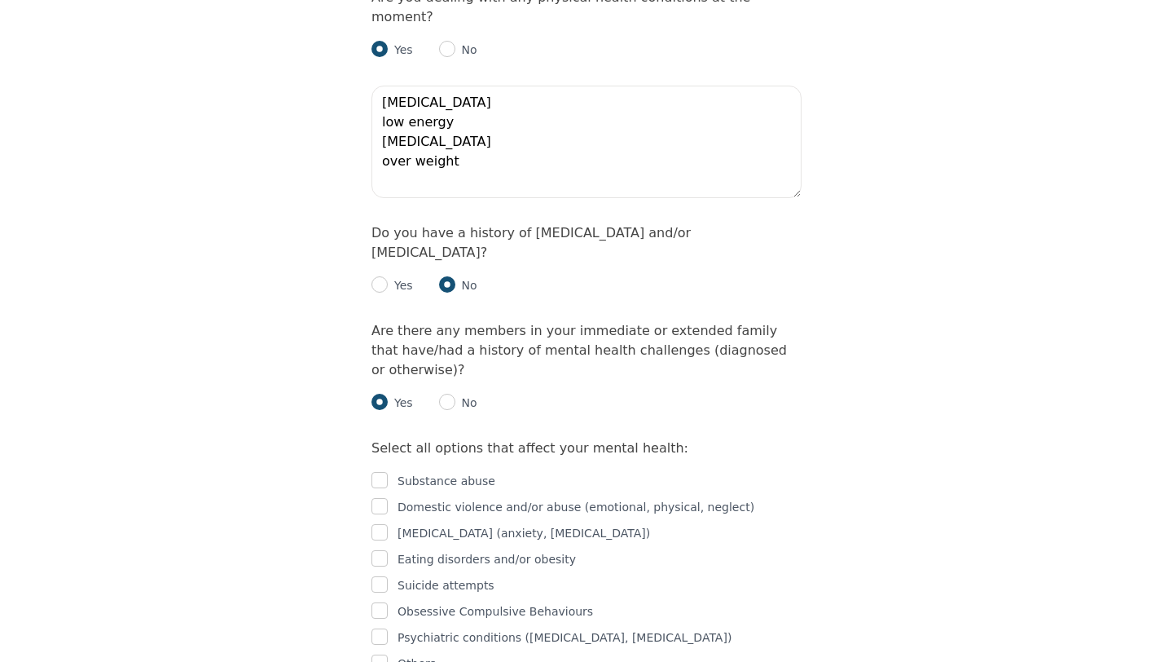
scroll to position [2477, 0]
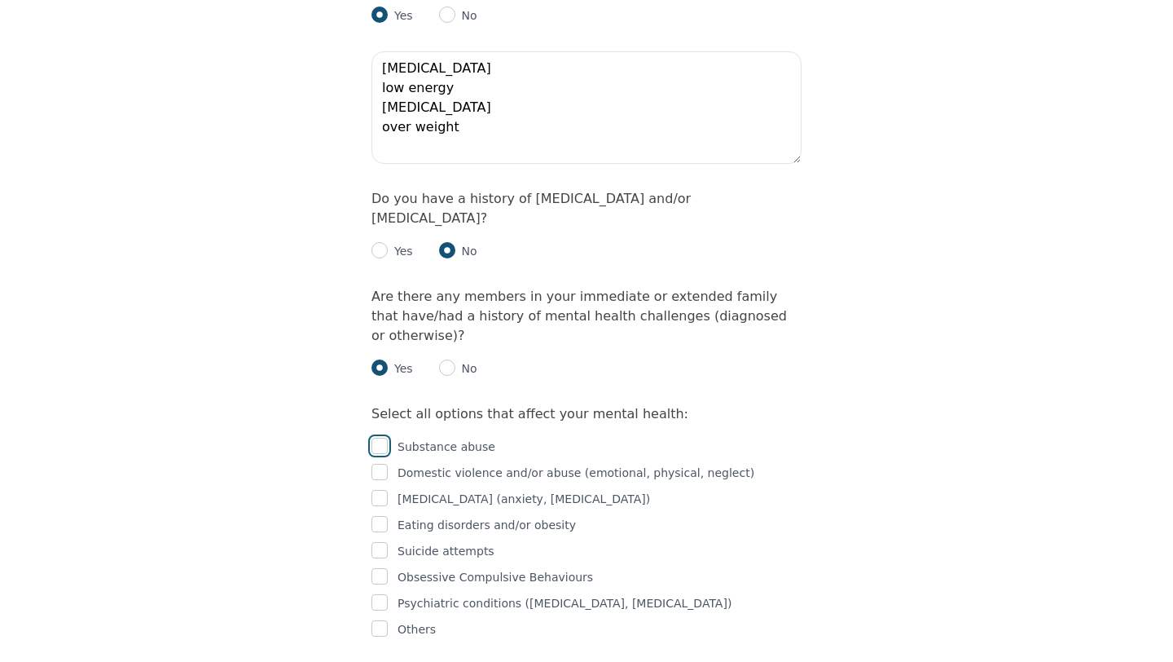
click at [381, 438] on input "checkbox" at bounding box center [380, 446] width 16 height 16
checkbox input "true"
click at [385, 464] on input "checkbox" at bounding box center [380, 472] width 16 height 16
checkbox input "true"
click at [378, 490] on input "checkbox" at bounding box center [380, 498] width 16 height 16
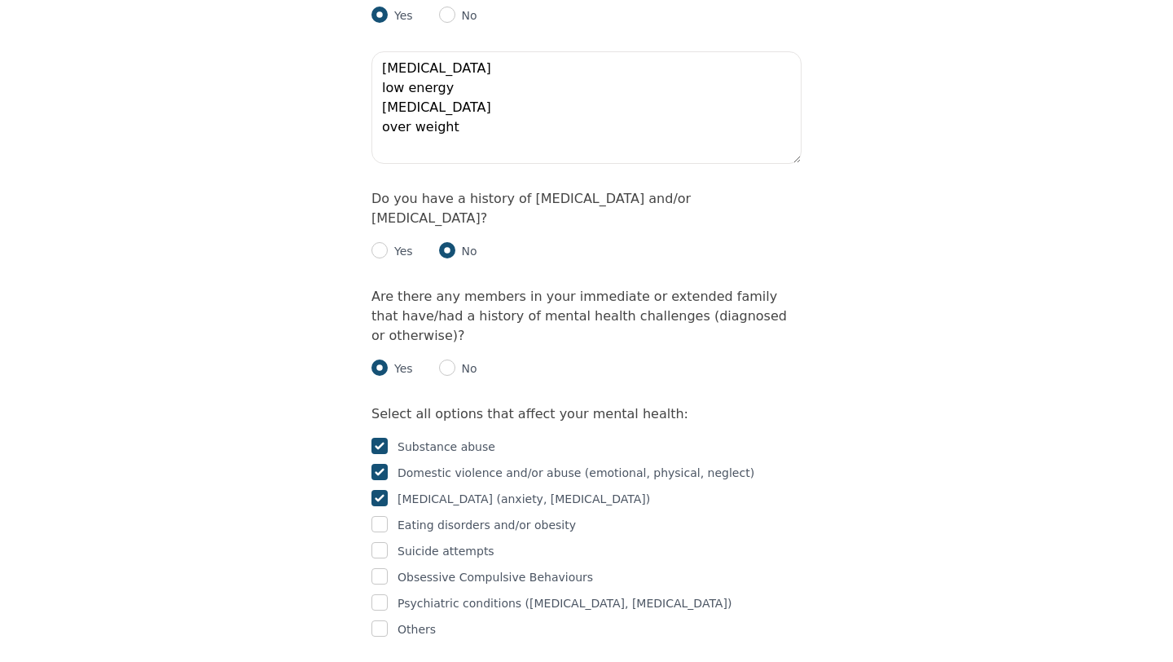
checkbox input "true"
click at [381, 516] on input "checkbox" at bounding box center [380, 524] width 16 height 16
checkbox input "true"
click at [381, 542] on input "checkbox" at bounding box center [380, 550] width 16 height 16
checkbox input "true"
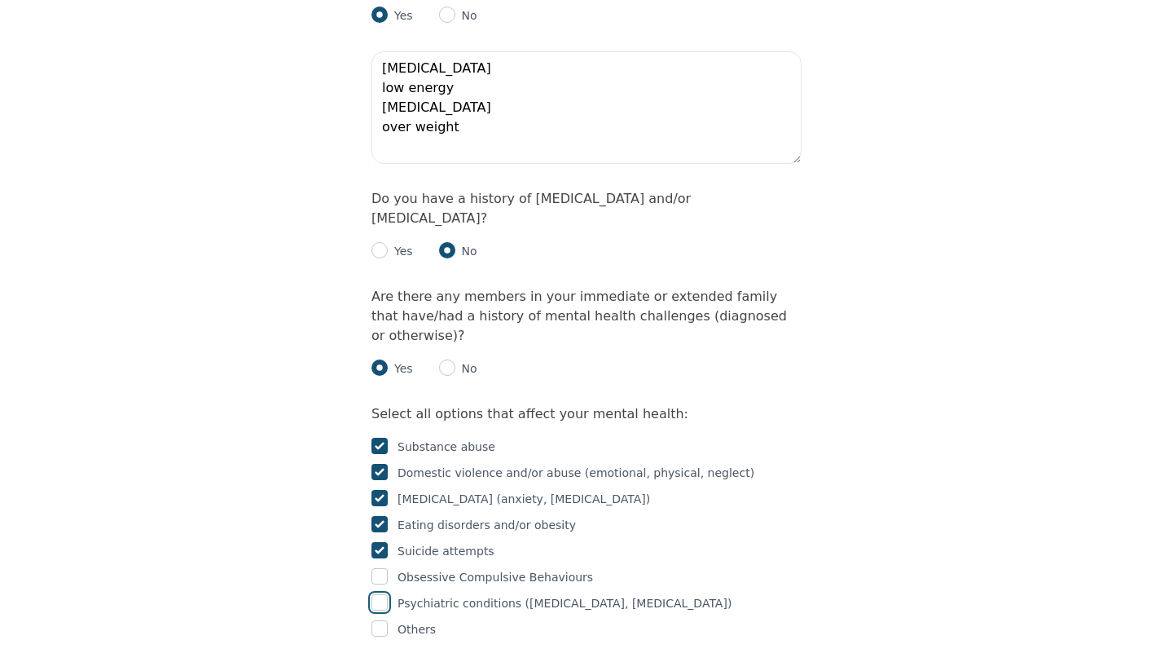
click at [382, 594] on input "checkbox" at bounding box center [380, 602] width 16 height 16
checkbox input "true"
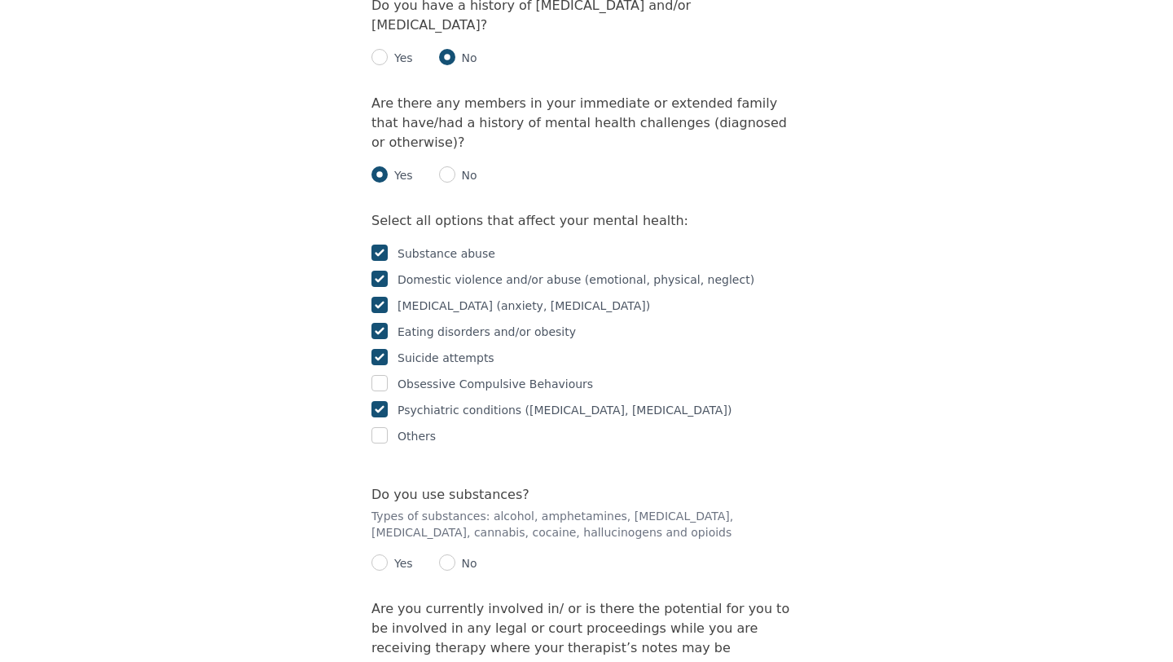
scroll to position [2673, 0]
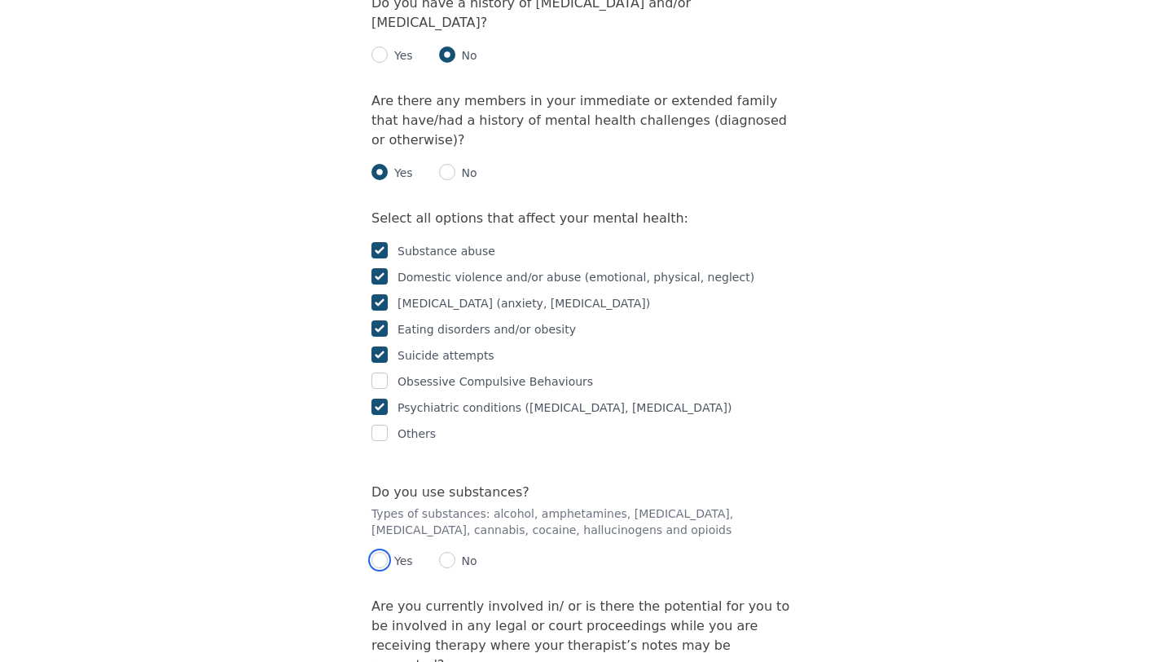
click at [385, 552] on input "radio" at bounding box center [380, 560] width 16 height 16
radio input "true"
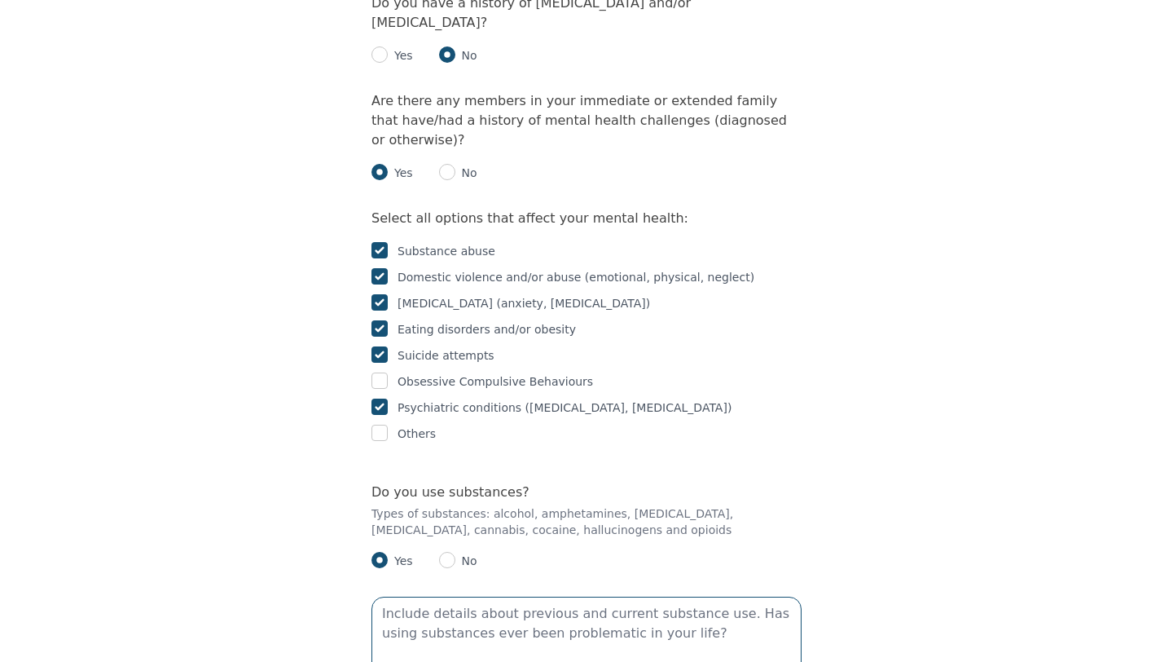
click at [423, 596] on textarea at bounding box center [587, 652] width 430 height 112
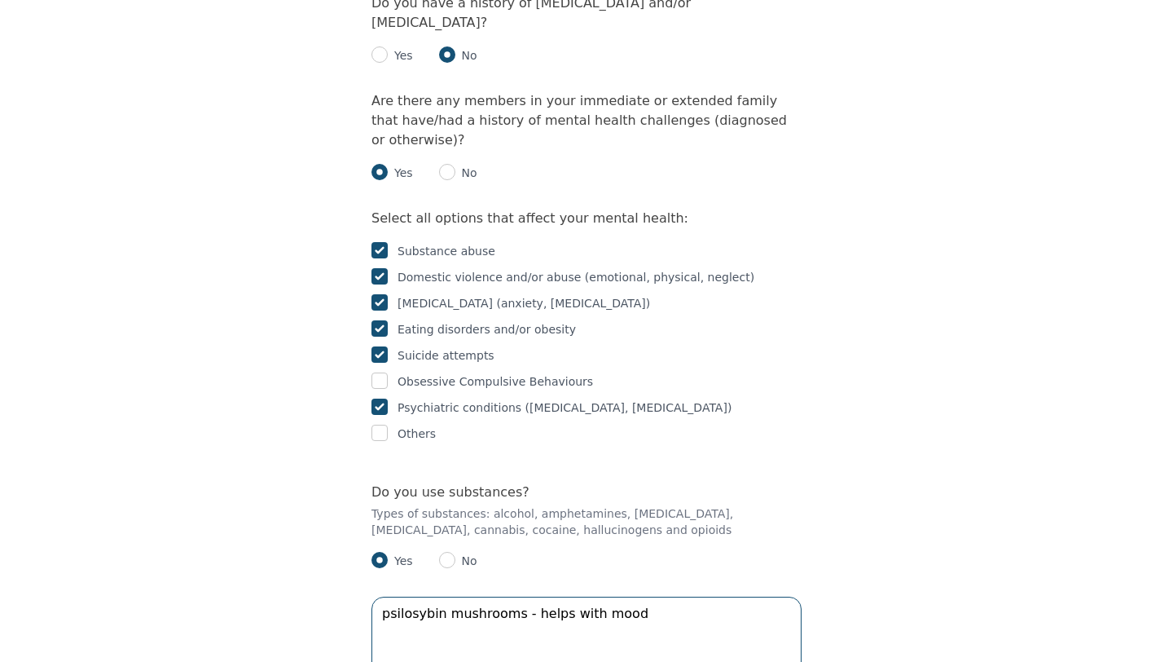
click at [592, 596] on textarea "psilosybin mushrooms - helps with mood" at bounding box center [587, 652] width 430 height 112
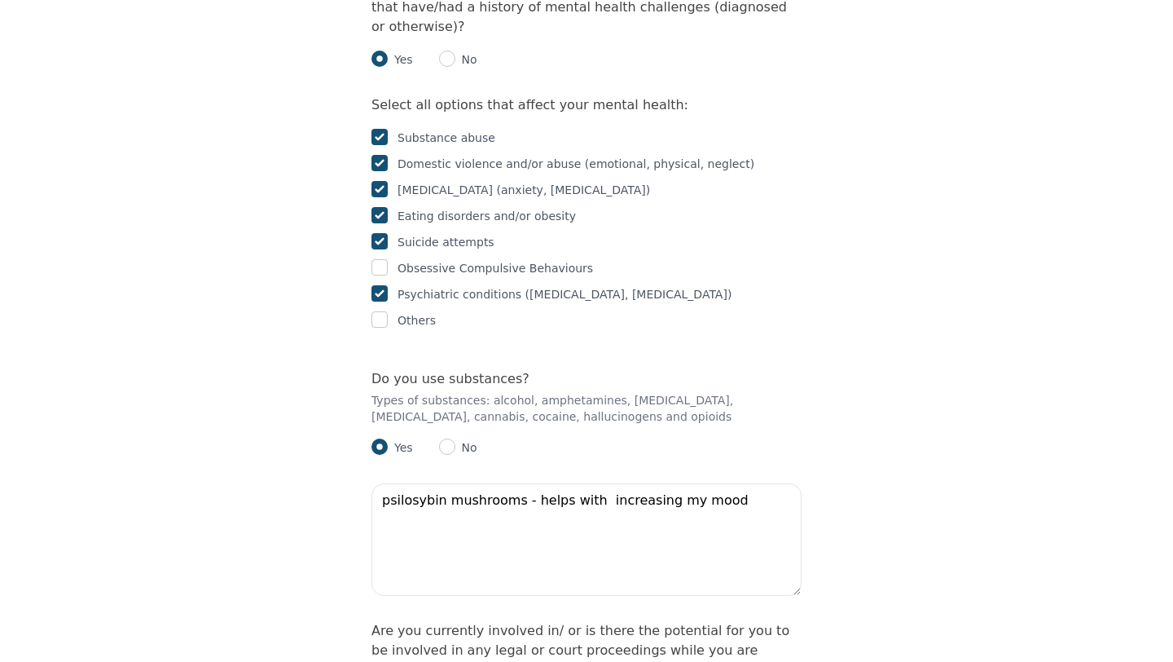
scroll to position [2803, 0]
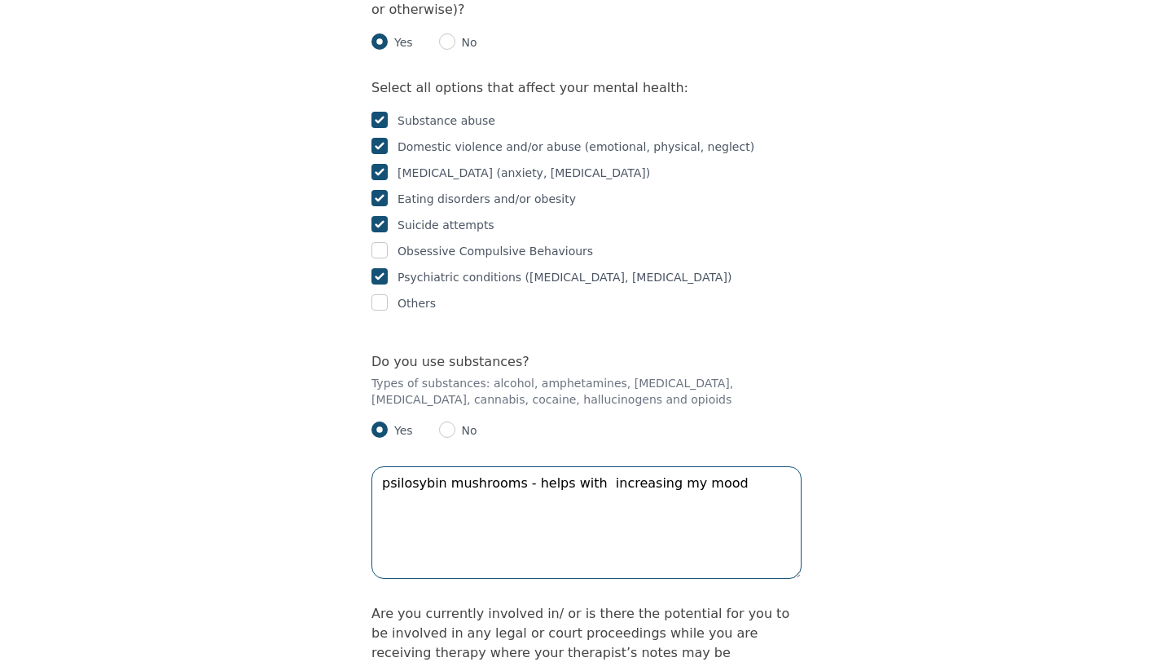
click at [717, 466] on textarea "psilosybin mushrooms - helps with increasing my mood" at bounding box center [587, 522] width 430 height 112
type textarea "psilosybin mushrooms - helps with increasing my mood"
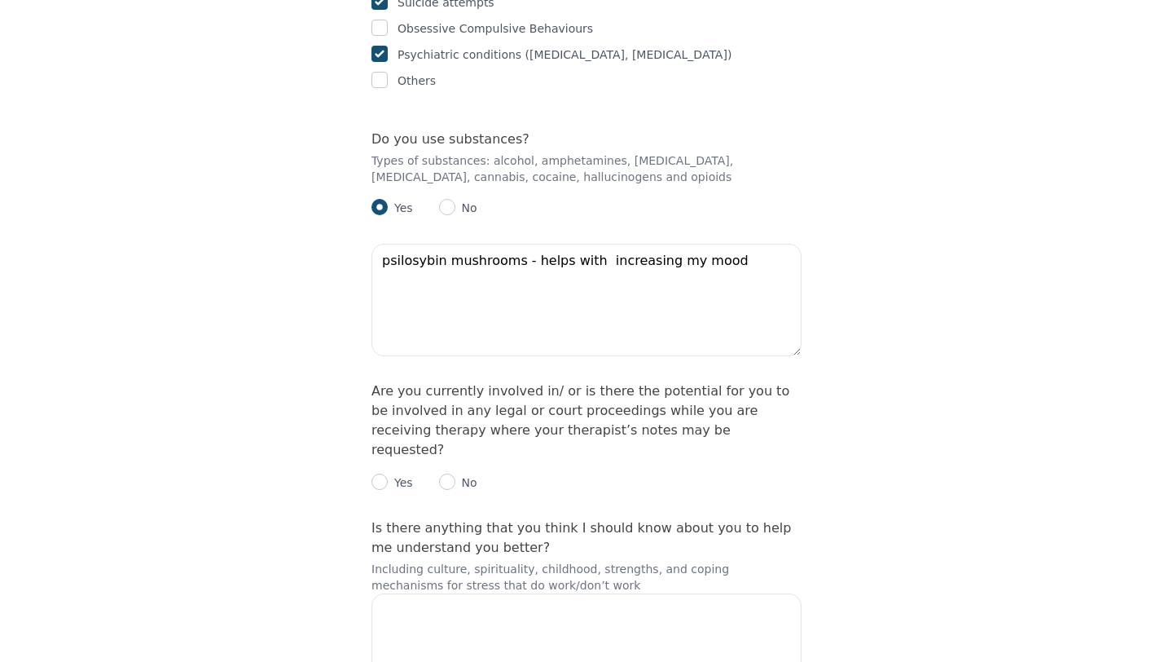
scroll to position [3031, 0]
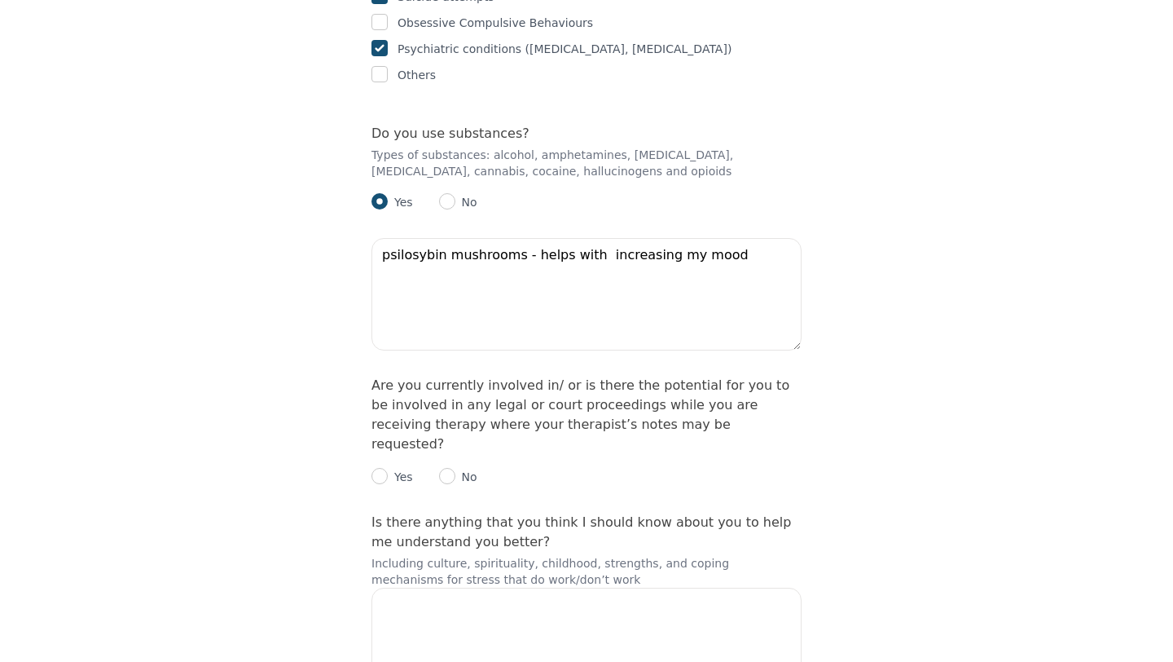
click at [458, 469] on p "No" at bounding box center [466, 477] width 22 height 16
click at [450, 468] on input "radio" at bounding box center [447, 476] width 16 height 16
radio input "true"
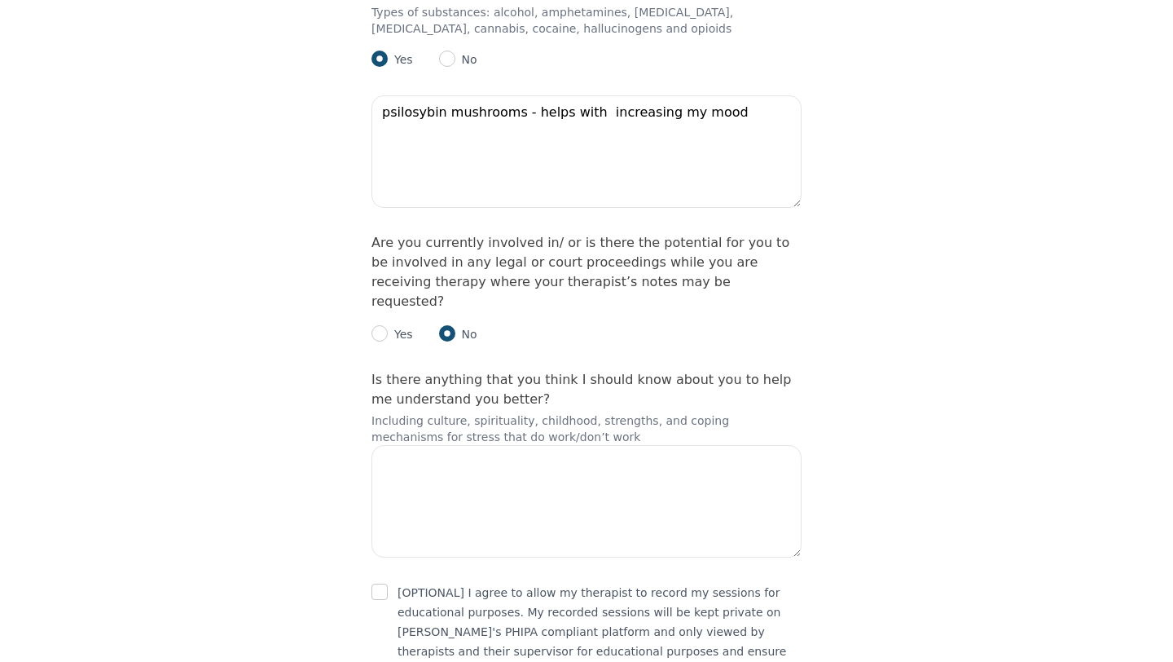
scroll to position [3178, 0]
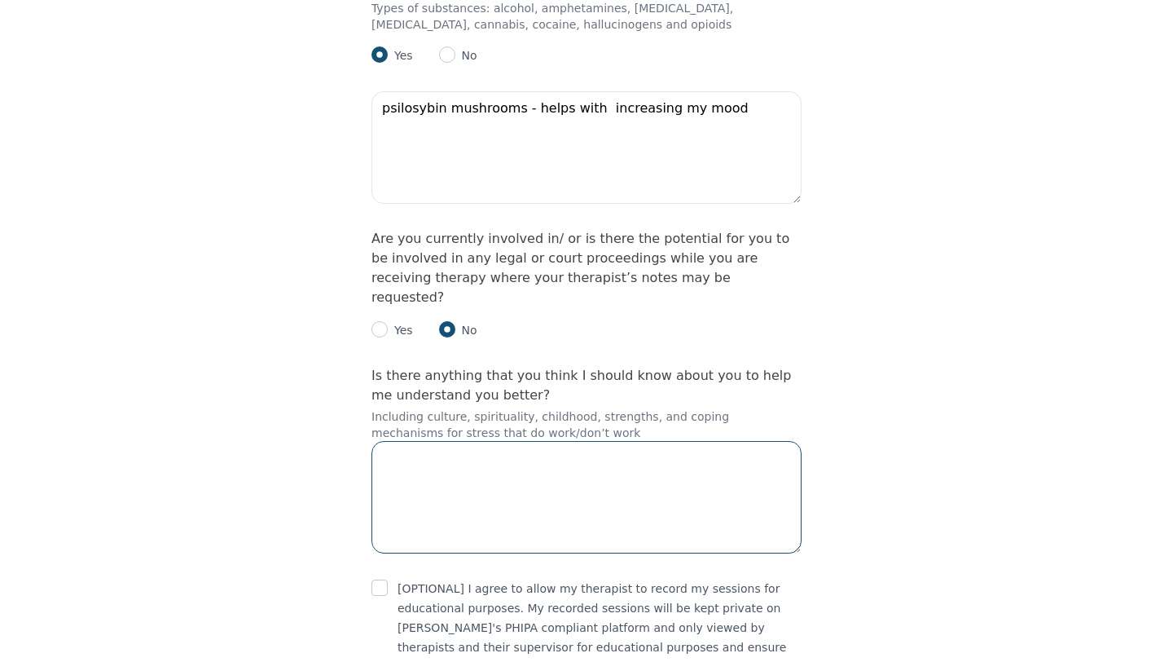
click at [460, 441] on textarea at bounding box center [587, 497] width 430 height 112
type textarea "spirituality is very important to me"
click at [375, 579] on input "checkbox" at bounding box center [380, 587] width 16 height 16
checkbox input "true"
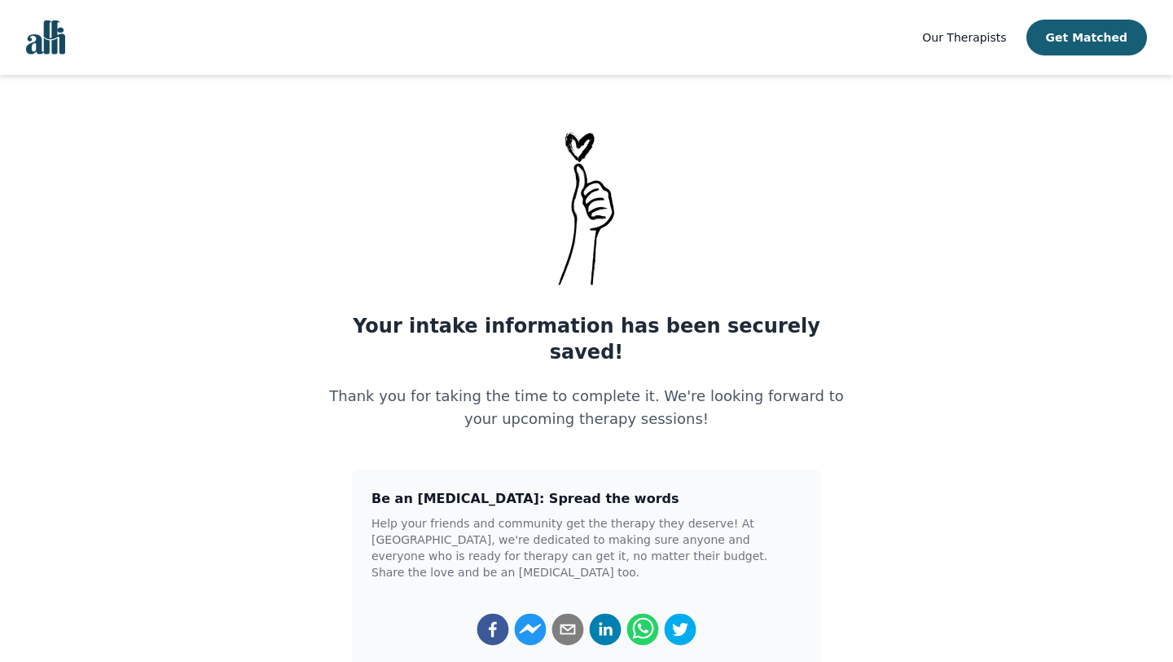
click at [343, 451] on div "Your intake information has been securely saved! Thank you for taking the time …" at bounding box center [587, 442] width 548 height 631
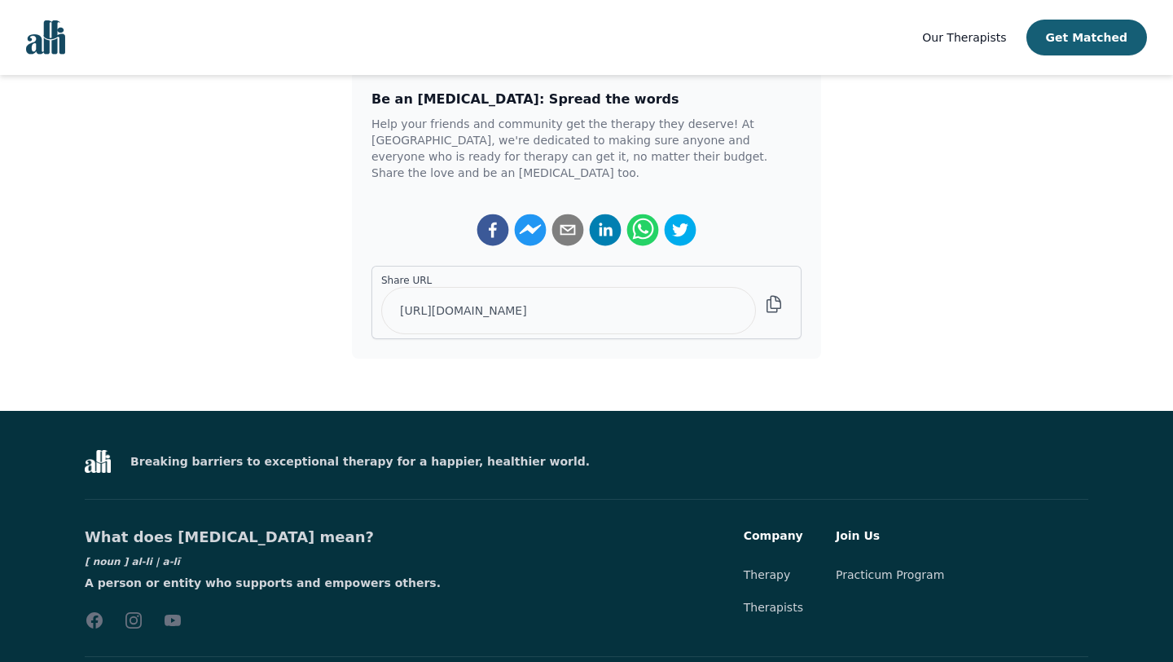
scroll to position [420, 0]
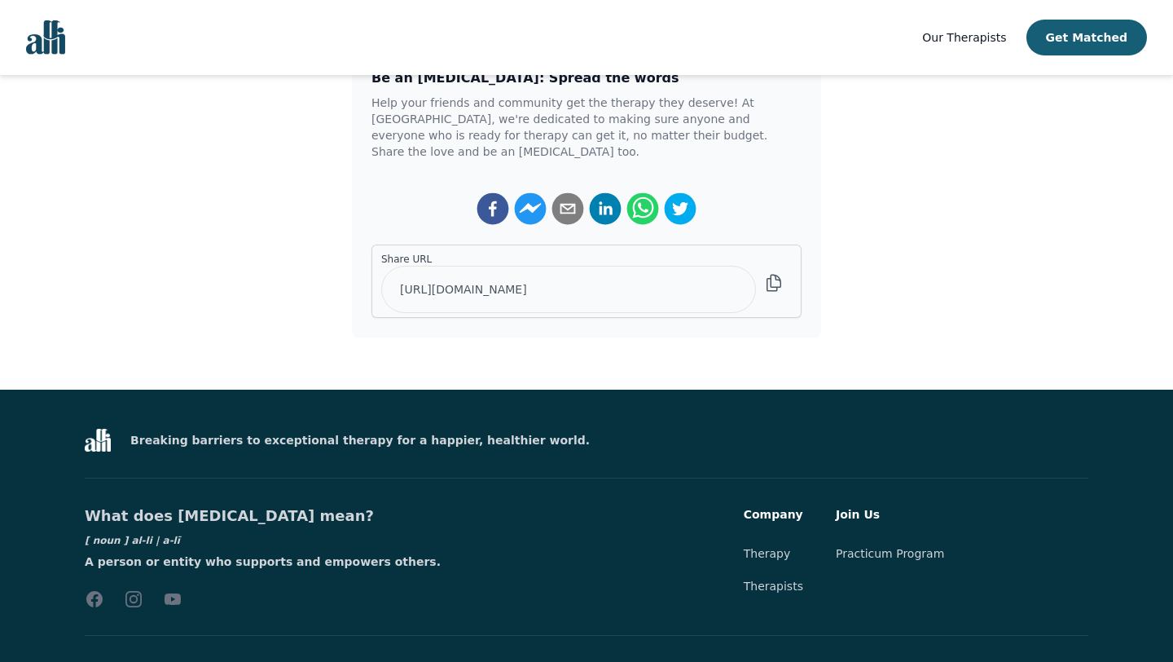
click at [231, 121] on main "Your intake information has been securely saved! Thank you for taking the time …" at bounding box center [586, 22] width 1173 height 631
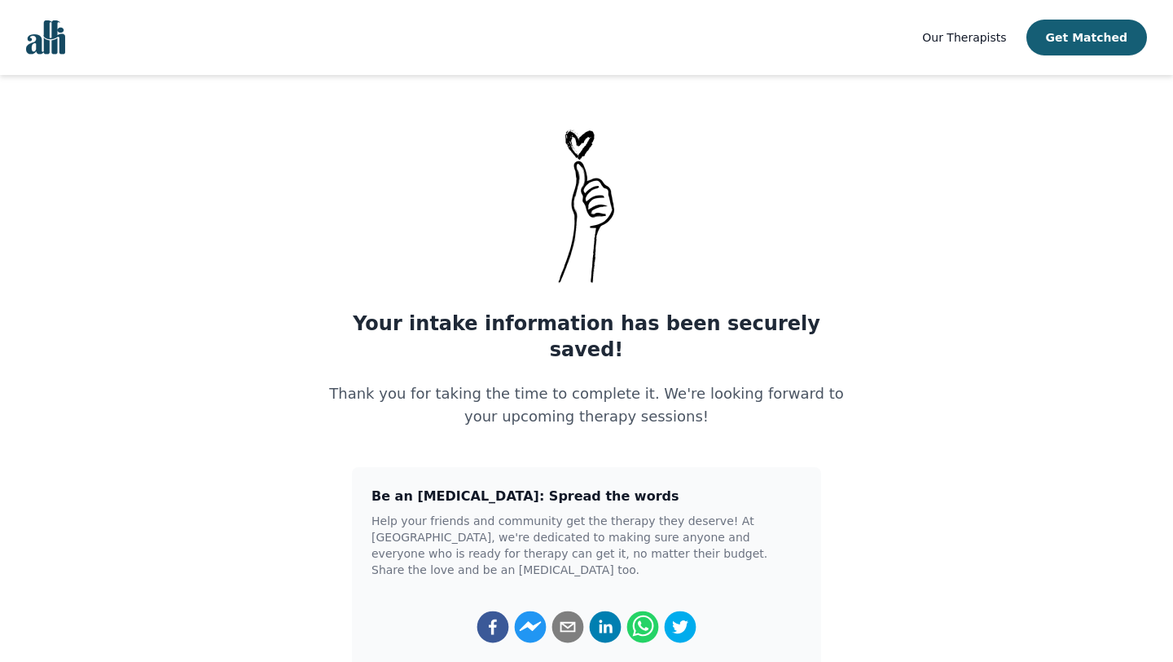
scroll to position [0, 0]
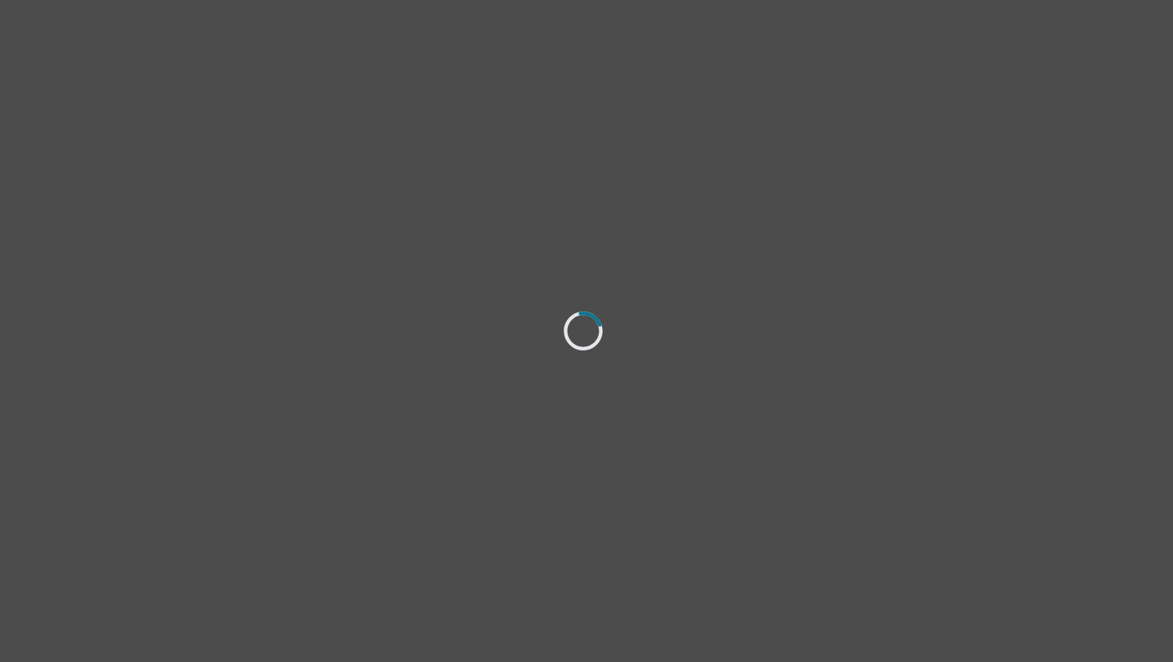
select select "[DEMOGRAPHIC_DATA]"
select select "she/her"
select select "Single"
select select "Bachelor degree"
select select "Physician/Specialist"
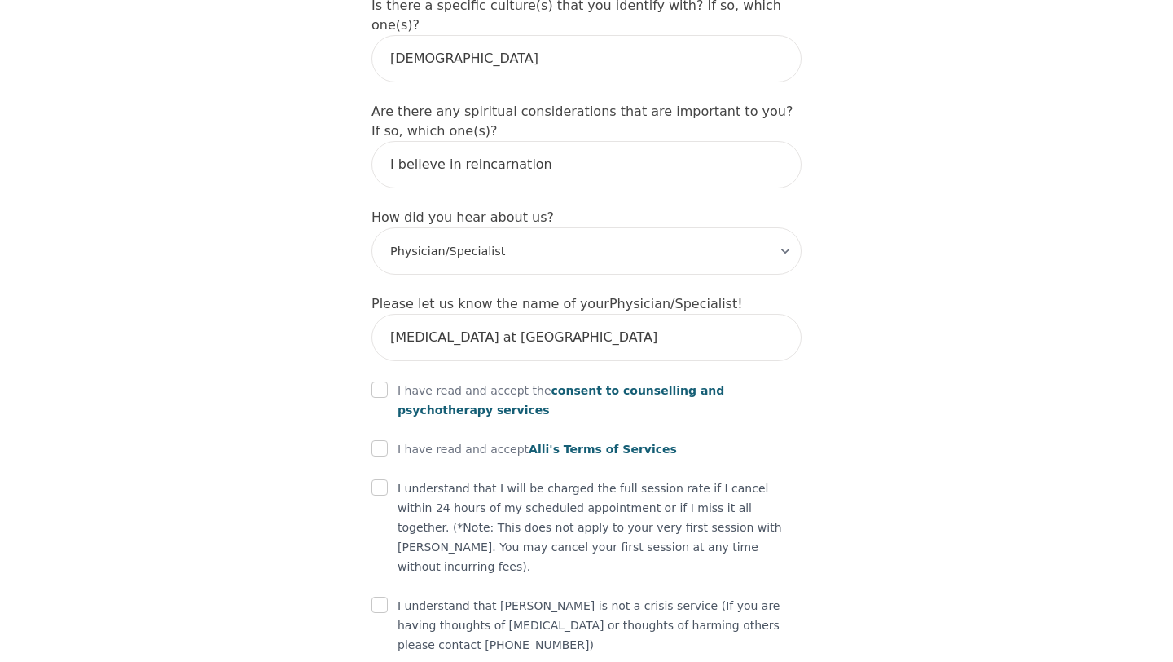
scroll to position [1903, 0]
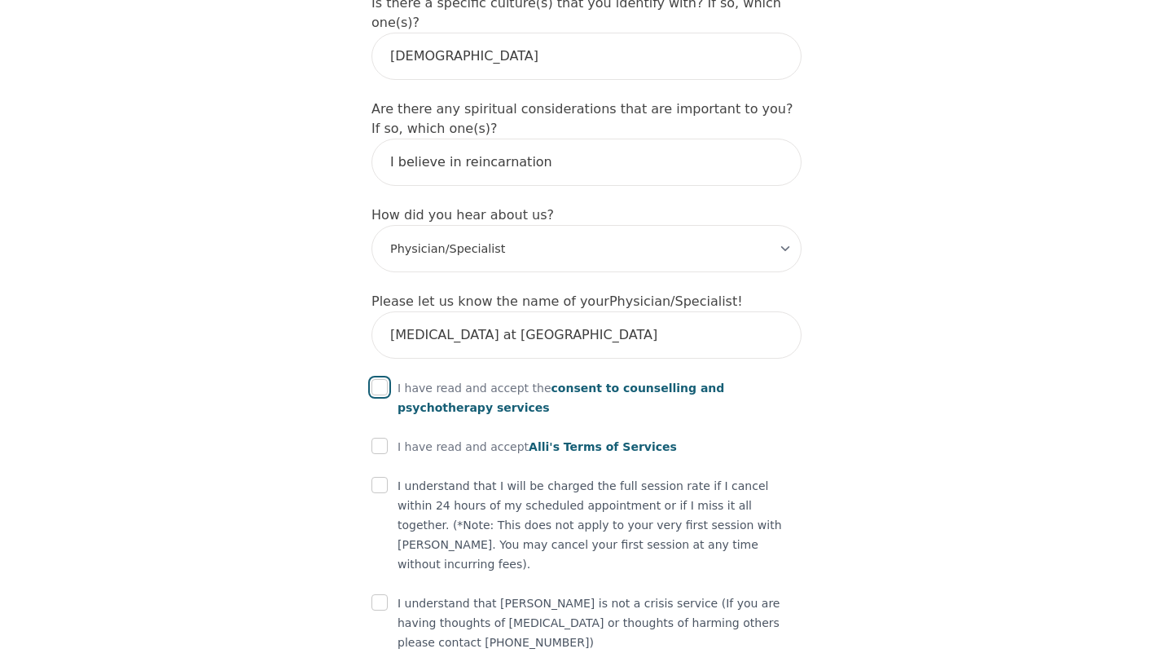
click at [380, 379] on input "checkbox" at bounding box center [380, 387] width 16 height 16
checkbox input "true"
click at [379, 438] on input "checkbox" at bounding box center [380, 446] width 16 height 16
checkbox input "true"
click at [376, 476] on div "I understand that I will be charged the full session rate if I cancel within 24…" at bounding box center [587, 525] width 430 height 98
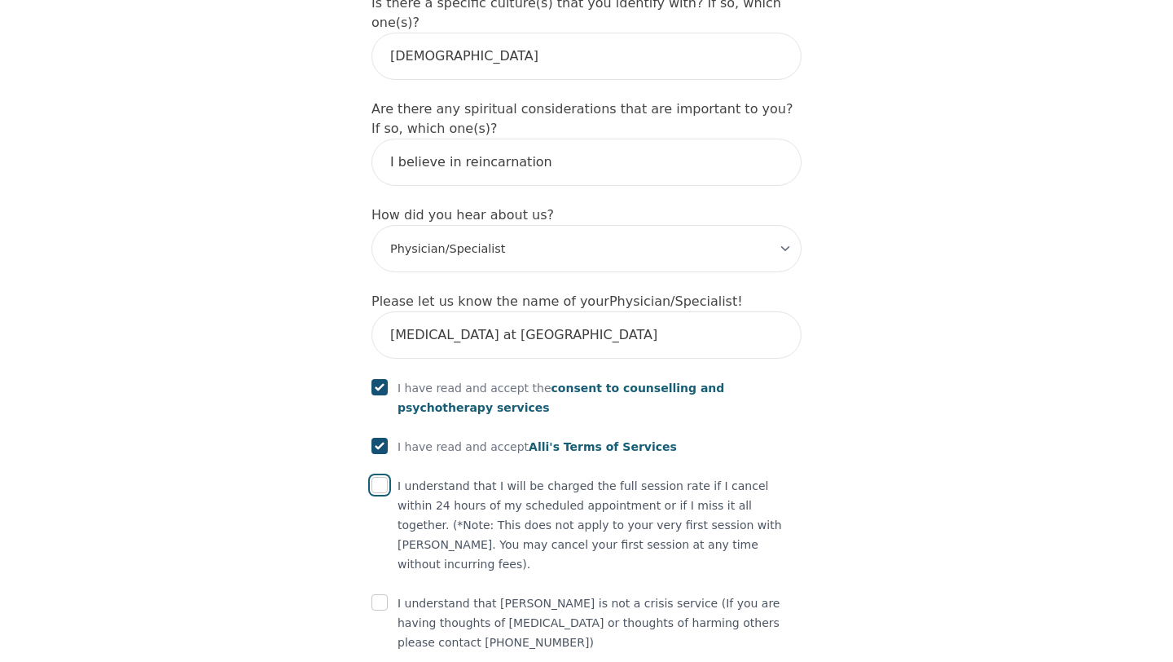
click at [378, 477] on input "checkbox" at bounding box center [380, 485] width 16 height 16
checkbox input "true"
click at [377, 594] on input "checkbox" at bounding box center [380, 602] width 16 height 16
checkbox input "true"
